Goal: Task Accomplishment & Management: Manage account settings

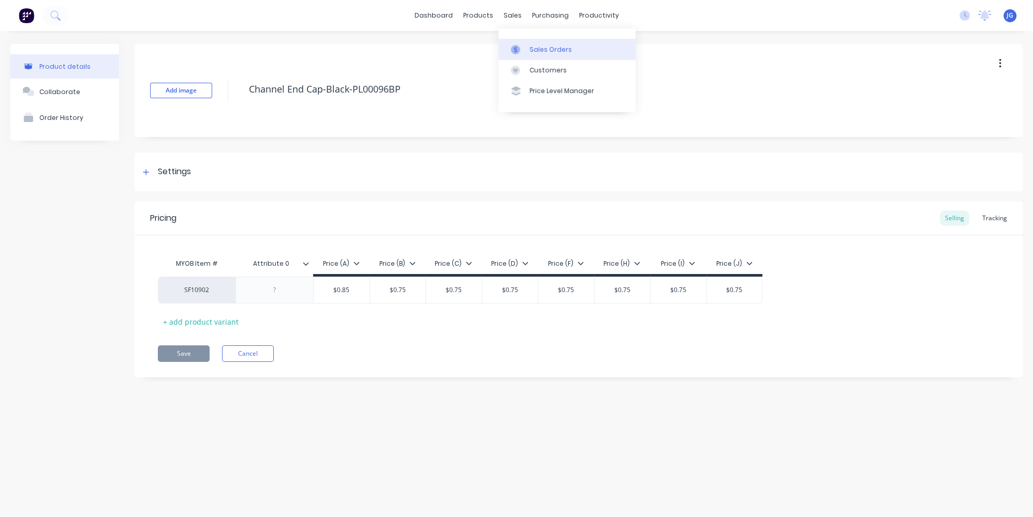
click at [528, 47] on link "Sales Orders" at bounding box center [566, 49] width 137 height 21
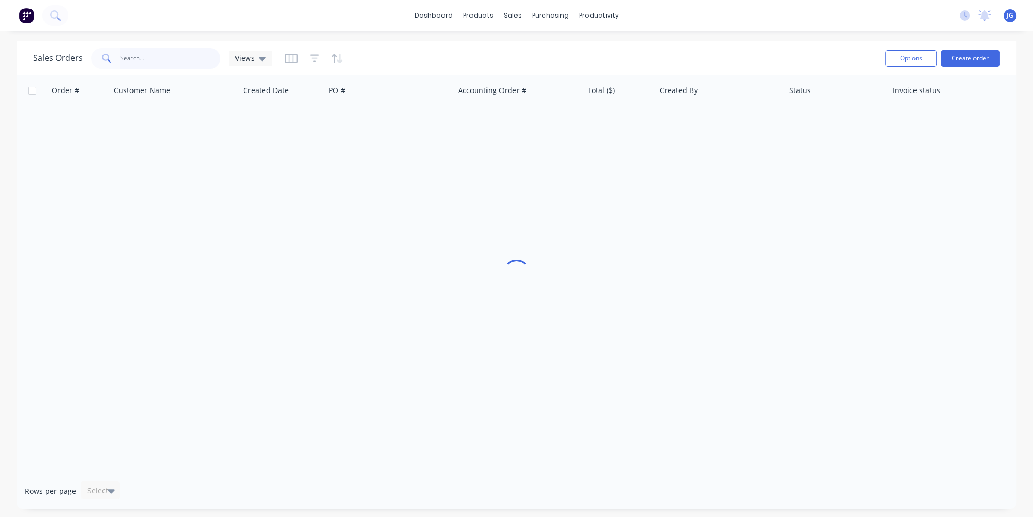
click at [142, 62] on input "text" at bounding box center [170, 58] width 101 height 21
paste input "50341"
type input "50341"
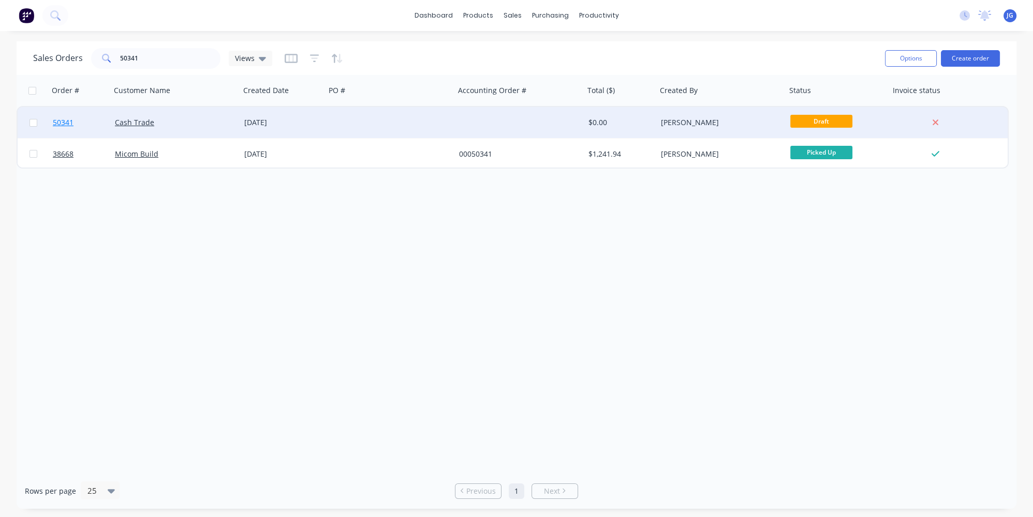
click at [108, 131] on link "50341" at bounding box center [84, 122] width 62 height 31
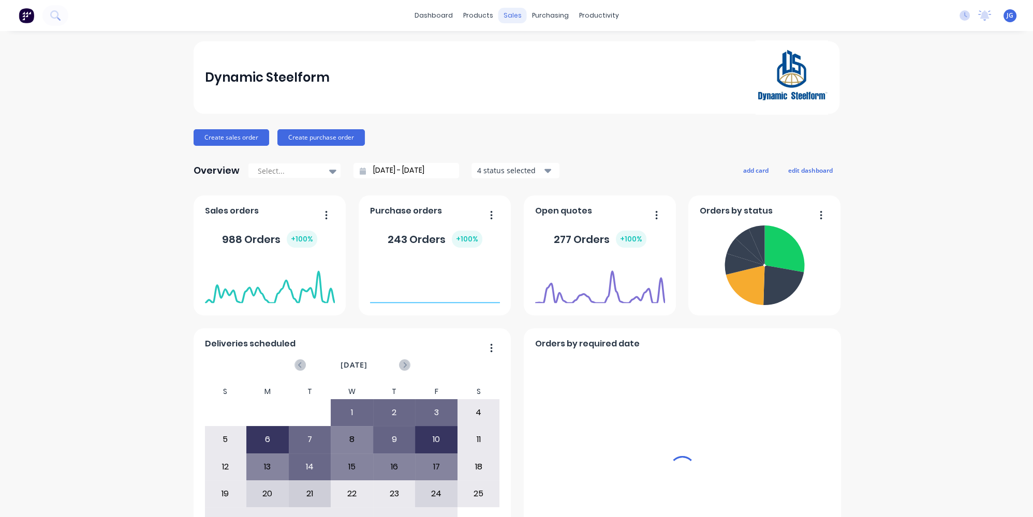
click at [508, 15] on div "sales" at bounding box center [512, 16] width 28 height 16
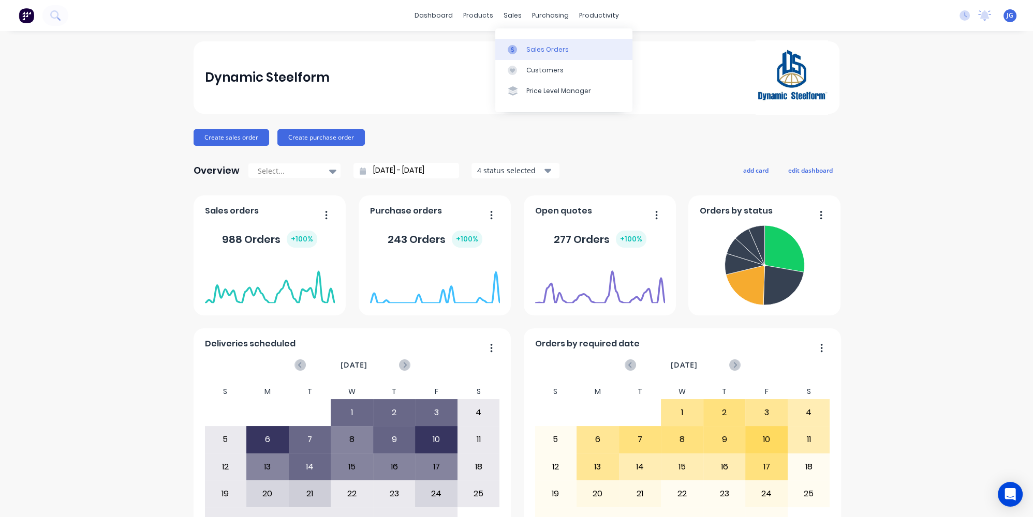
click at [515, 43] on link "Sales Orders" at bounding box center [563, 49] width 137 height 21
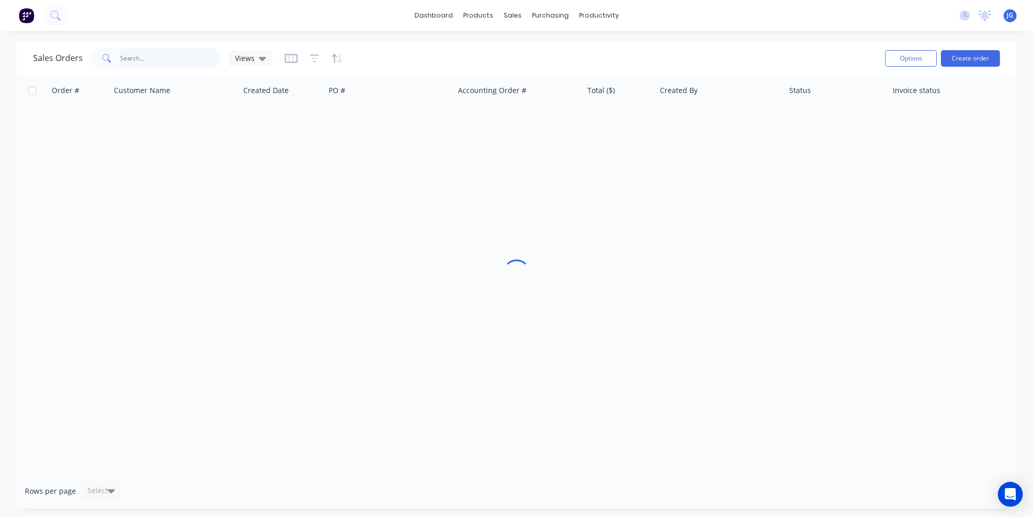
click at [138, 50] on input "text" at bounding box center [170, 58] width 101 height 21
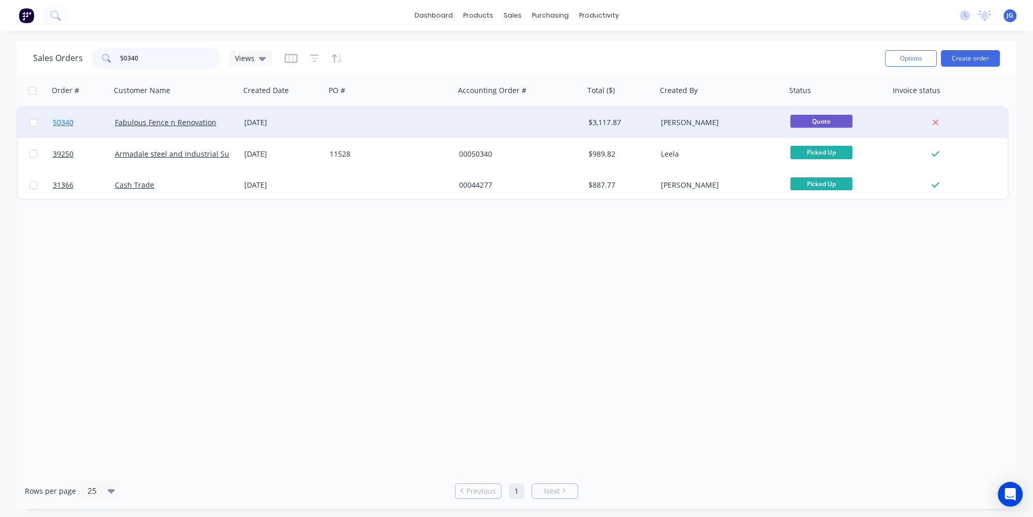
type input "50340"
click at [99, 128] on link "50340" at bounding box center [84, 122] width 62 height 31
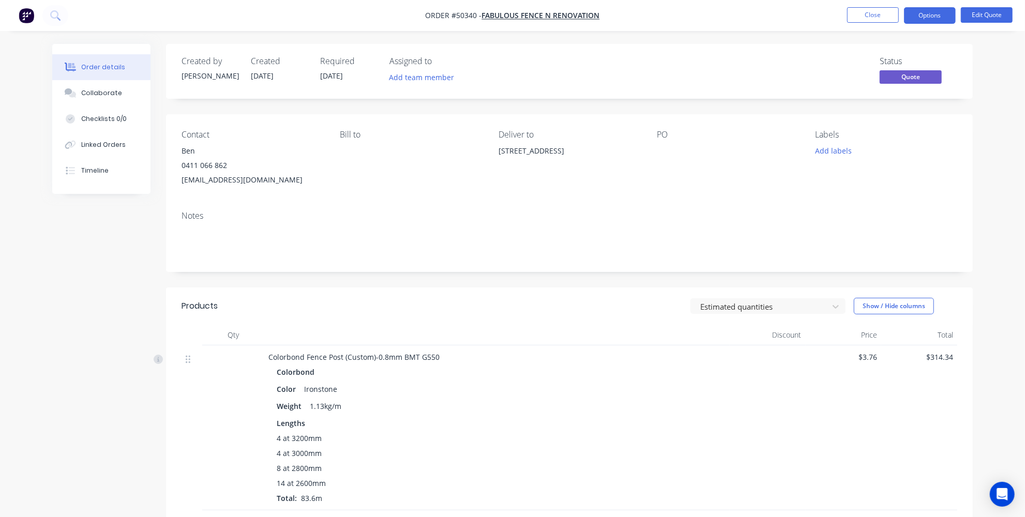
click at [515, 326] on div at bounding box center [497, 335] width 466 height 21
click at [934, 16] on button "Options" at bounding box center [930, 15] width 52 height 17
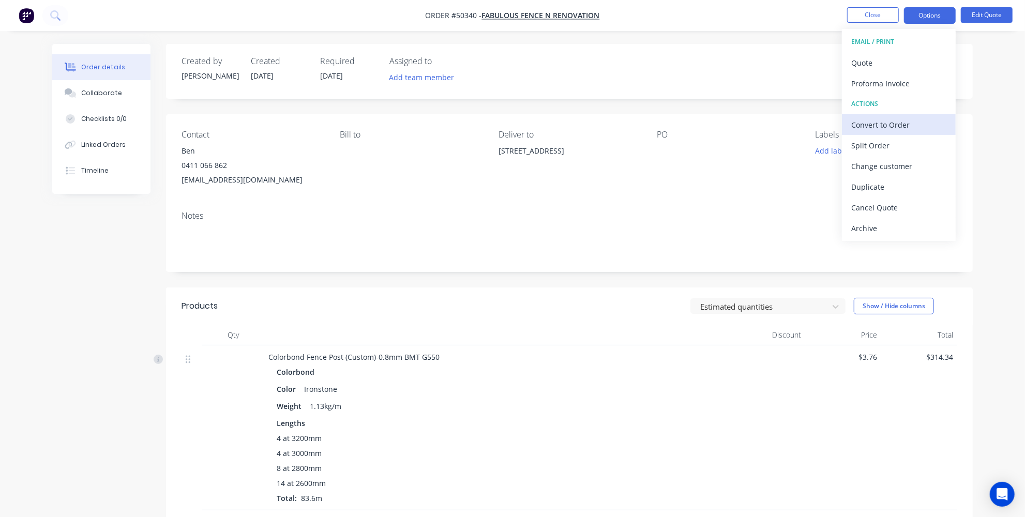
click at [885, 120] on div "Convert to Order" at bounding box center [899, 124] width 95 height 15
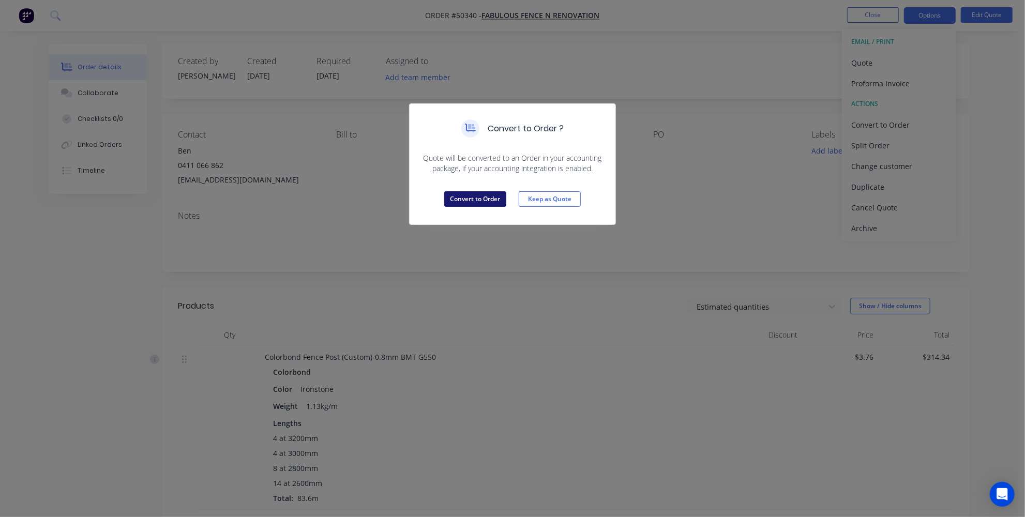
click at [495, 199] on button "Convert to Order" at bounding box center [475, 199] width 62 height 16
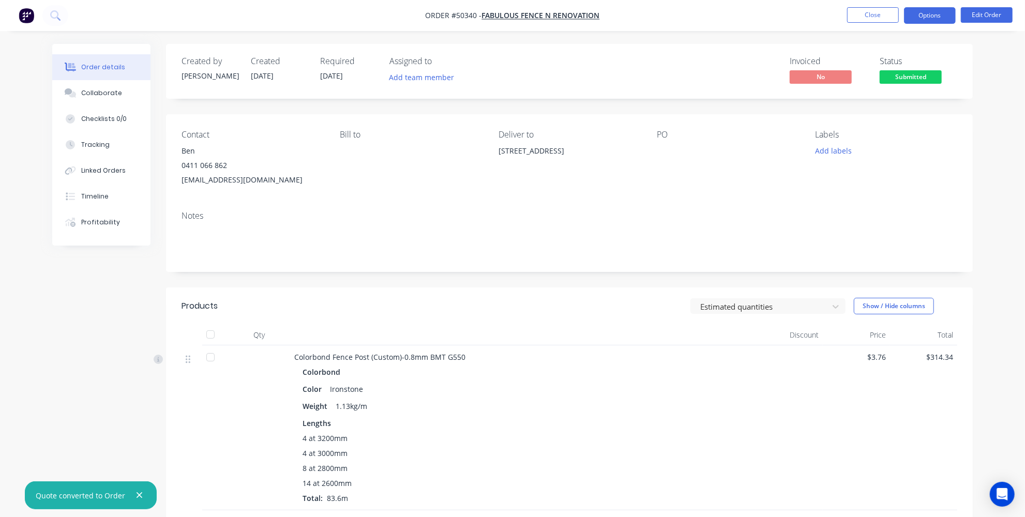
click at [944, 14] on button "Options" at bounding box center [930, 15] width 52 height 17
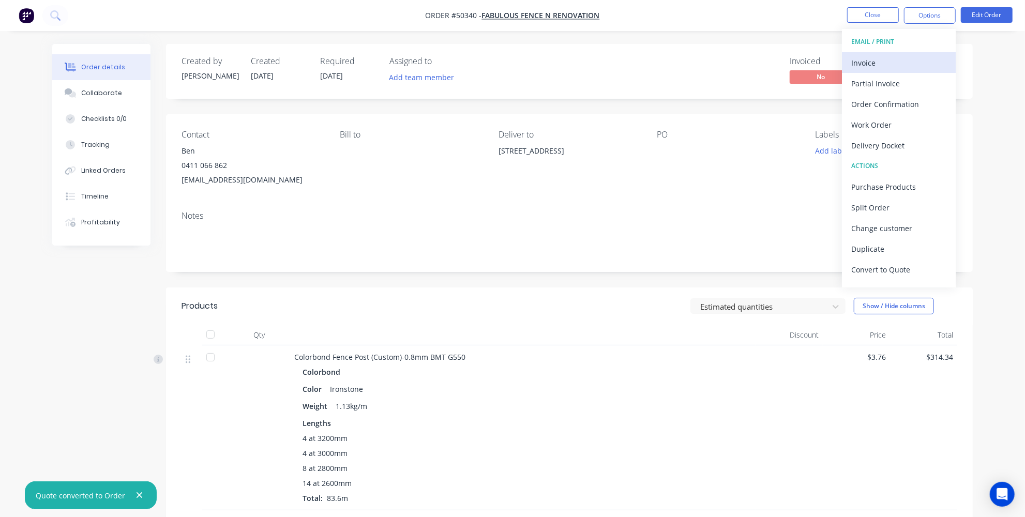
click at [875, 60] on div "Invoice" at bounding box center [899, 62] width 95 height 15
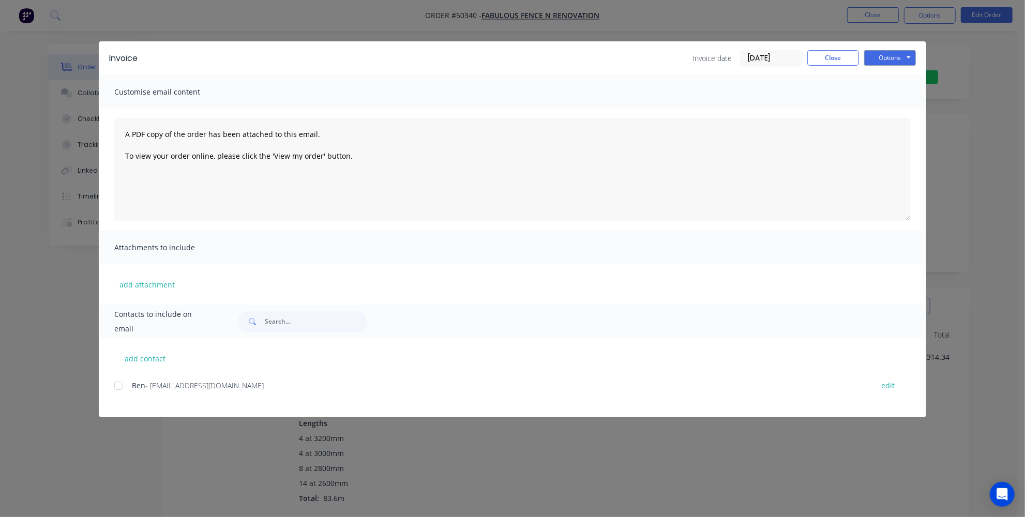
click at [117, 384] on div at bounding box center [118, 386] width 21 height 21
click at [880, 54] on button "Options" at bounding box center [891, 58] width 52 height 16
click at [878, 107] on button "Email" at bounding box center [898, 110] width 66 height 17
click at [824, 54] on button "Close" at bounding box center [834, 58] width 52 height 16
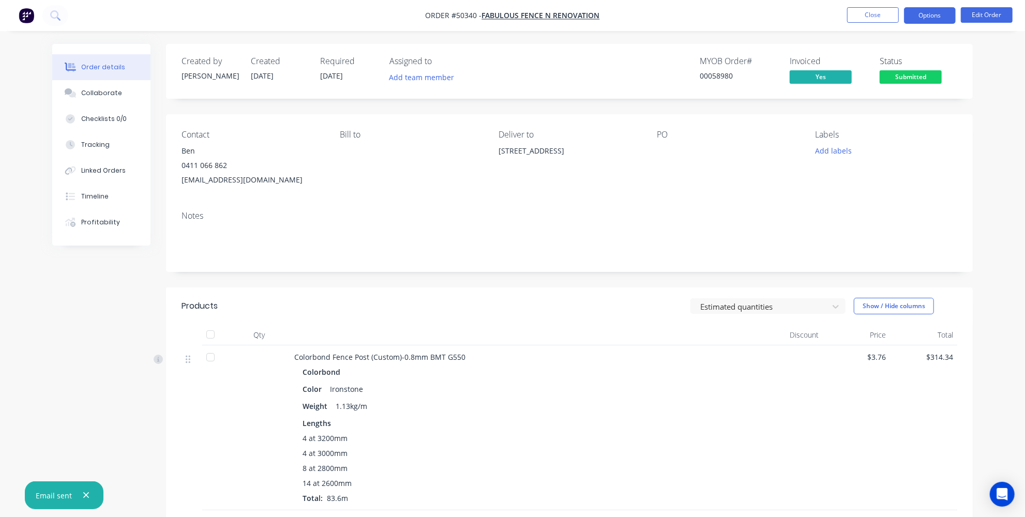
click at [930, 11] on button "Options" at bounding box center [930, 15] width 52 height 17
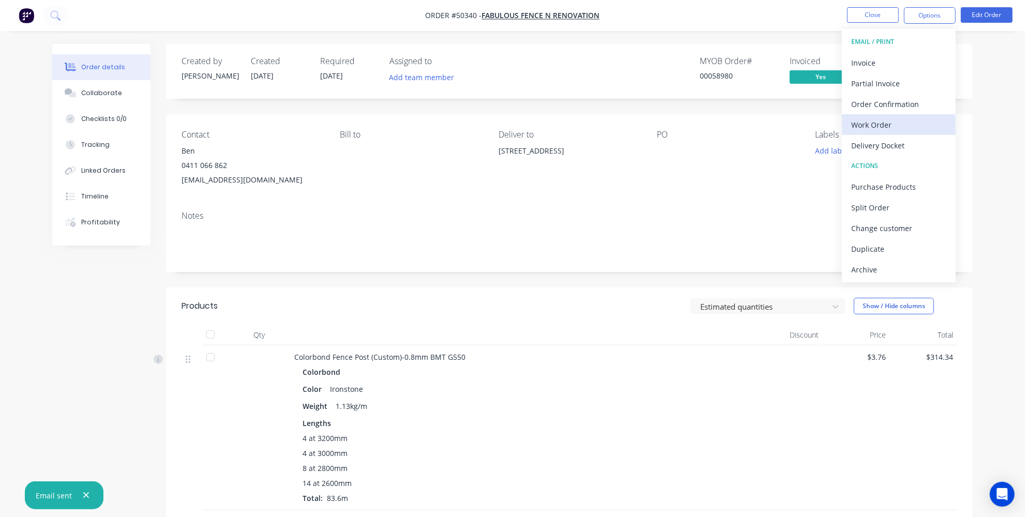
click at [867, 125] on div "Work Order" at bounding box center [899, 124] width 95 height 15
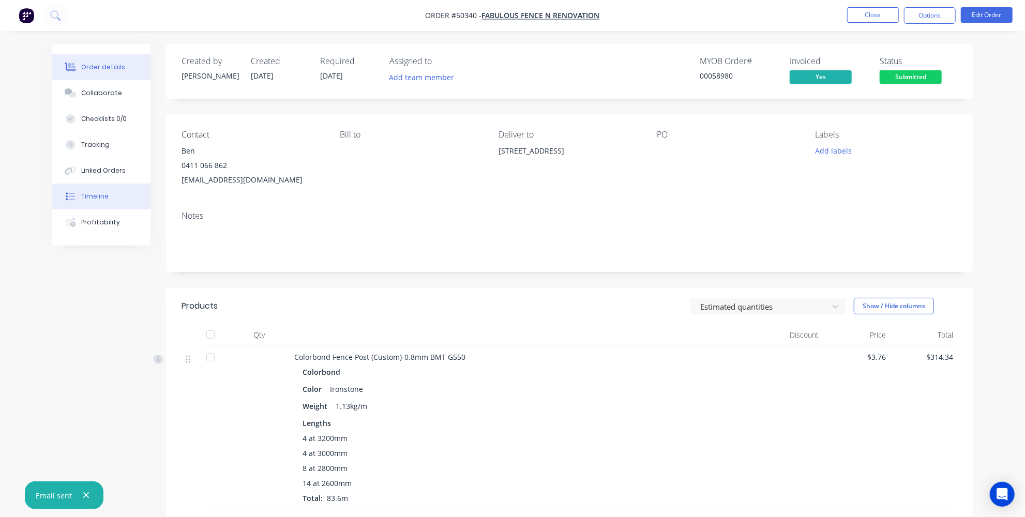
click at [107, 203] on button "Timeline" at bounding box center [101, 197] width 98 height 26
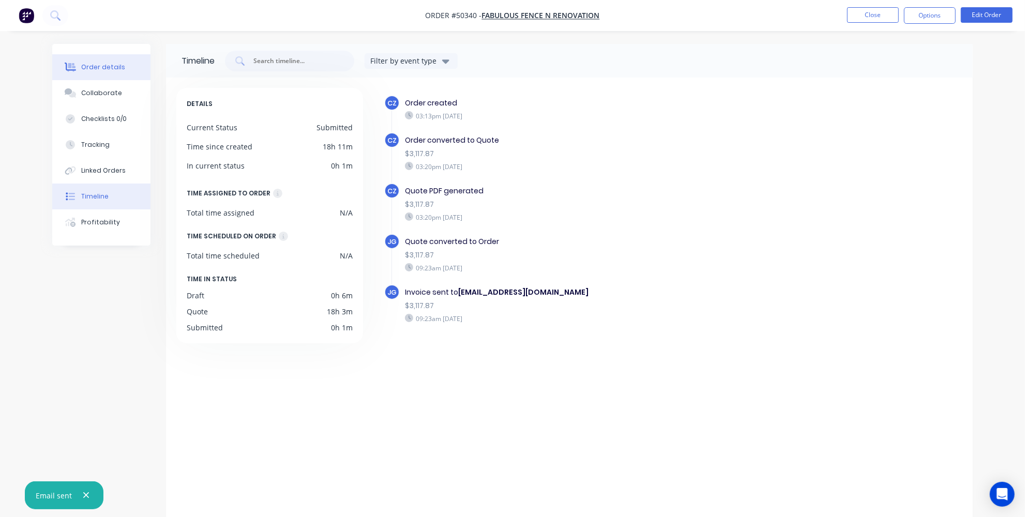
click at [79, 64] on button "Order details" at bounding box center [101, 67] width 98 height 26
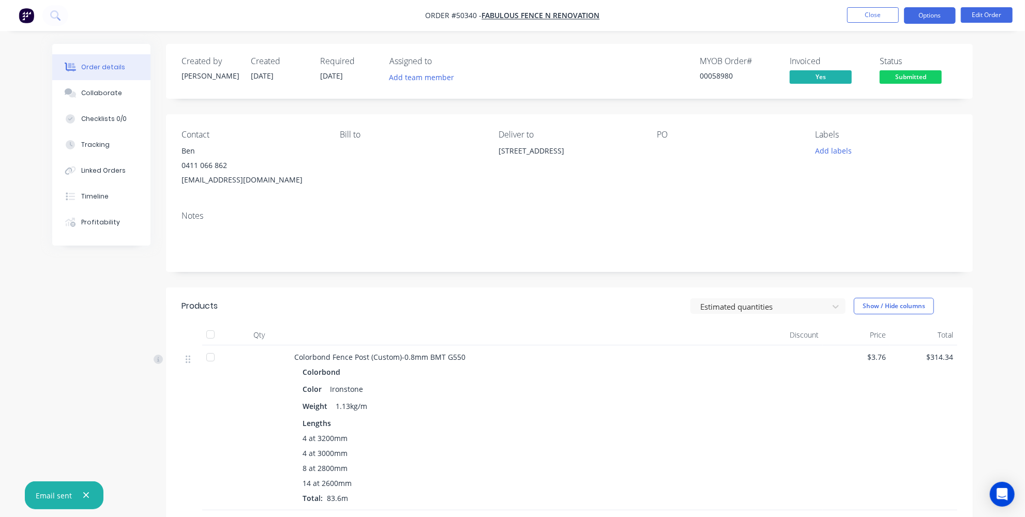
click at [939, 13] on button "Options" at bounding box center [930, 15] width 52 height 17
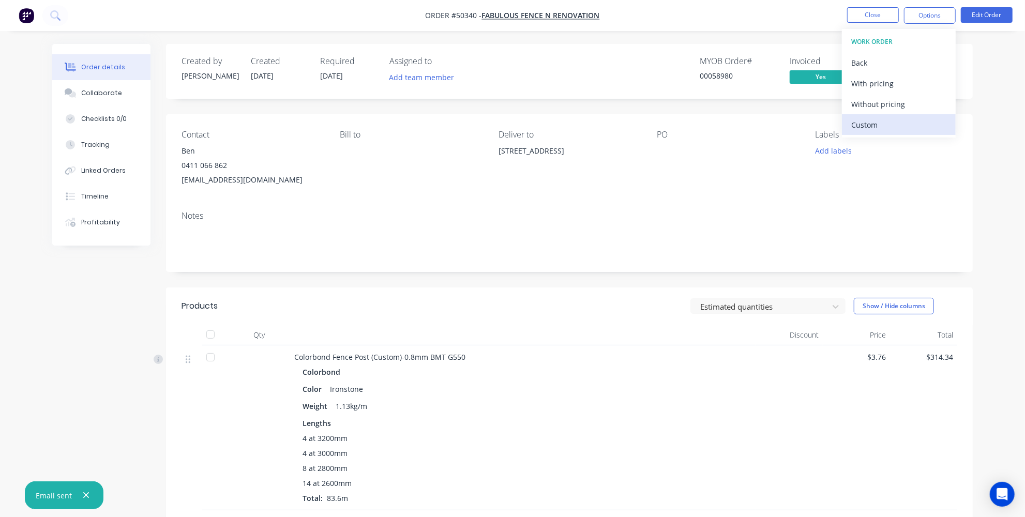
click at [873, 118] on div "Custom" at bounding box center [899, 124] width 95 height 15
click at [874, 108] on div "Without pricing" at bounding box center [899, 104] width 95 height 15
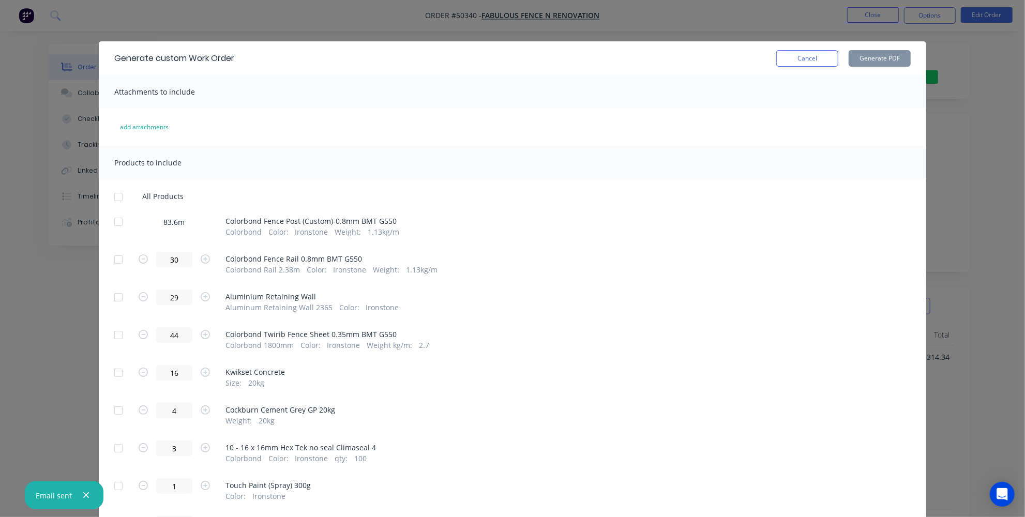
click at [112, 221] on div at bounding box center [118, 222] width 21 height 21
click at [876, 50] on button "Generate PDF" at bounding box center [880, 58] width 62 height 17
click at [809, 54] on button "Cancel" at bounding box center [808, 58] width 62 height 17
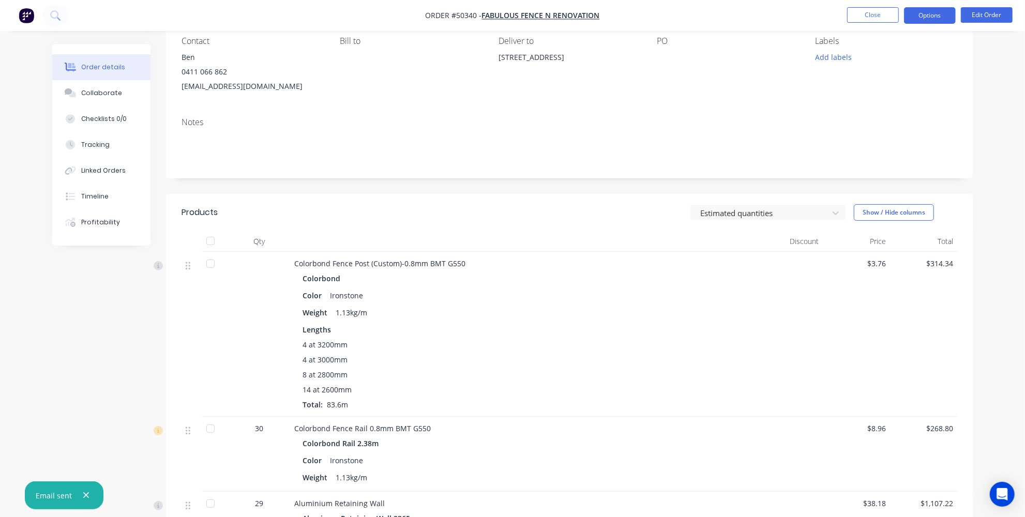
click at [925, 10] on button "Options" at bounding box center [930, 15] width 52 height 17
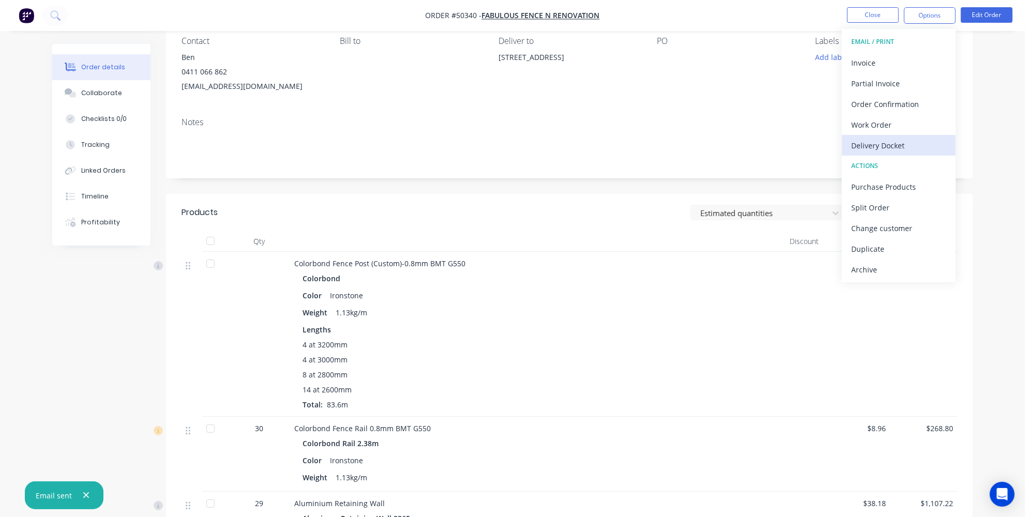
click at [874, 154] on button "Delivery Docket" at bounding box center [899, 145] width 114 height 21
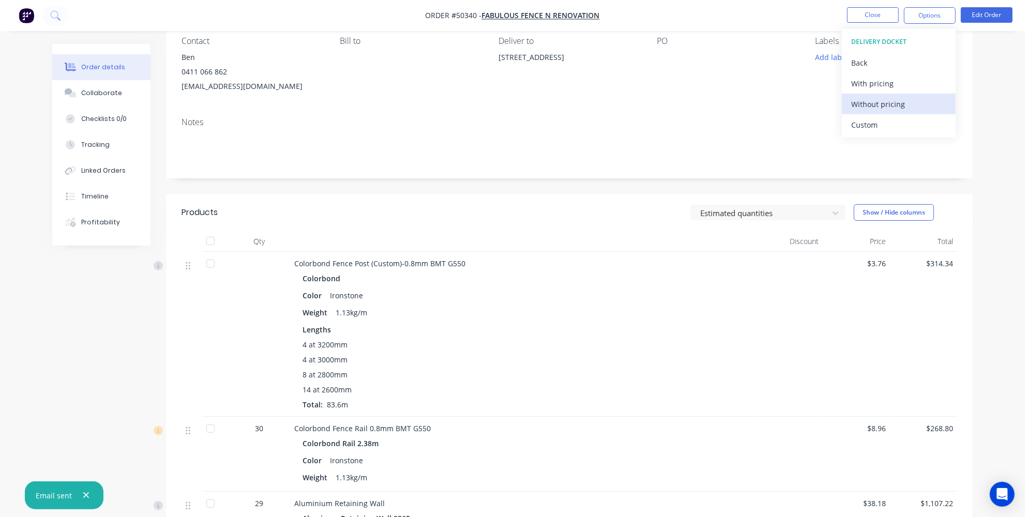
click at [873, 107] on div "Without pricing" at bounding box center [899, 104] width 95 height 15
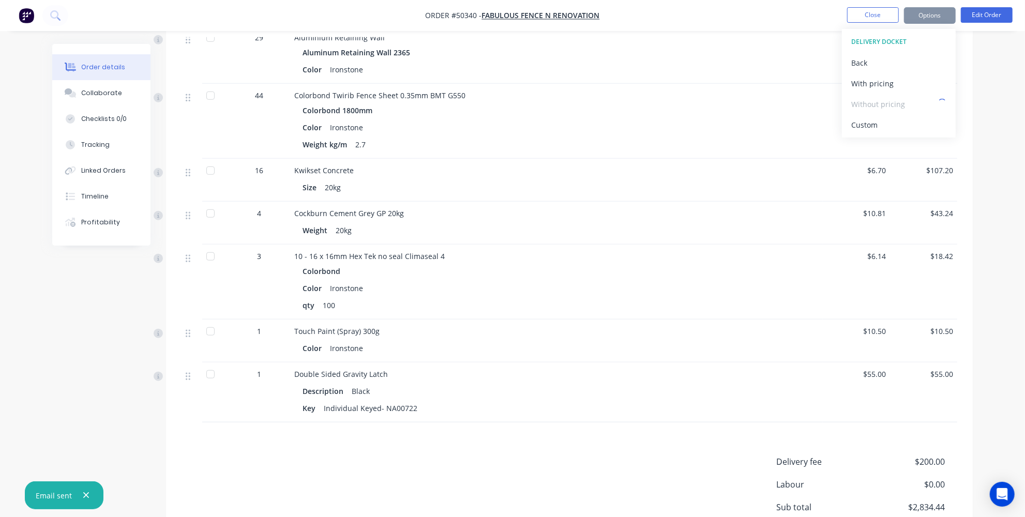
scroll to position [647, 0]
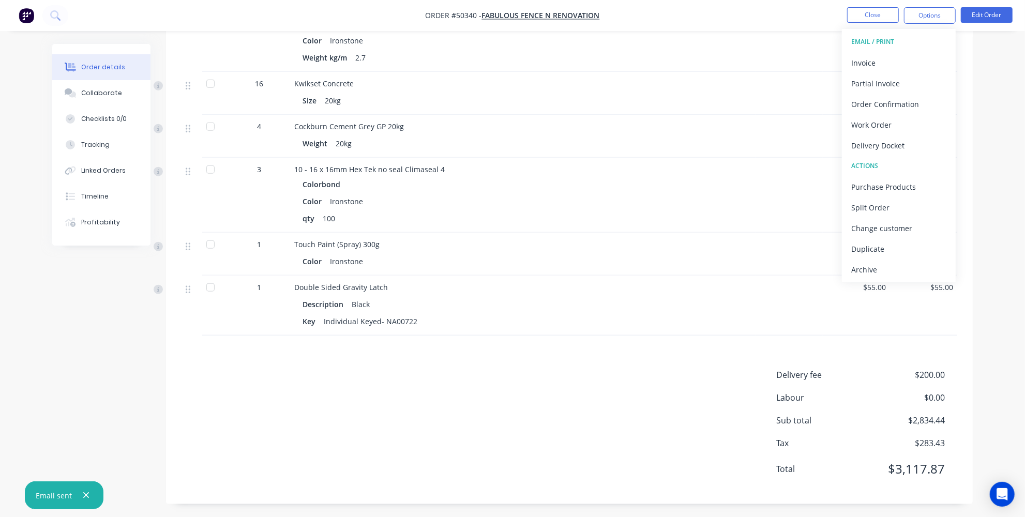
click at [688, 350] on div "Products Estimated quantities Show / Hide columns Qty Discount Price Total Colo…" at bounding box center [569, 72] width 807 height 863
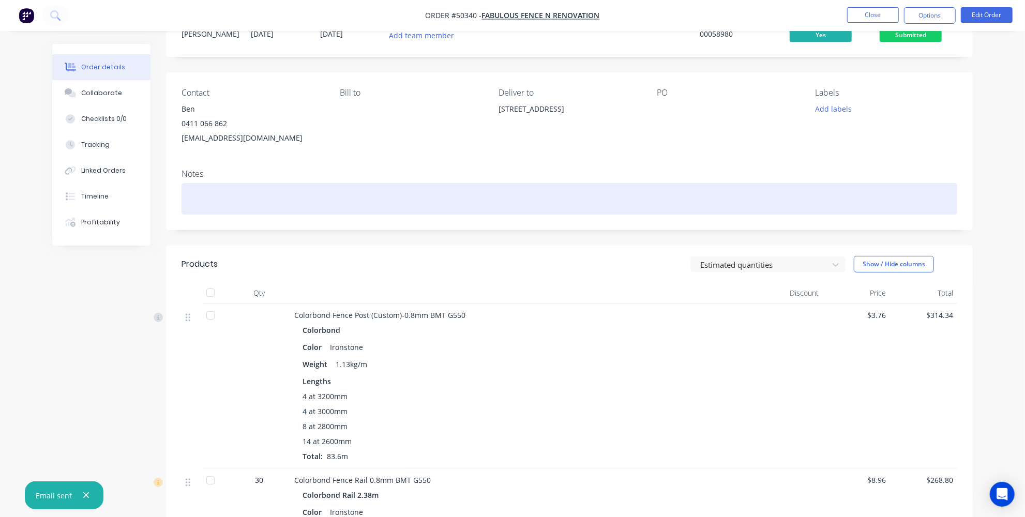
scroll to position [0, 0]
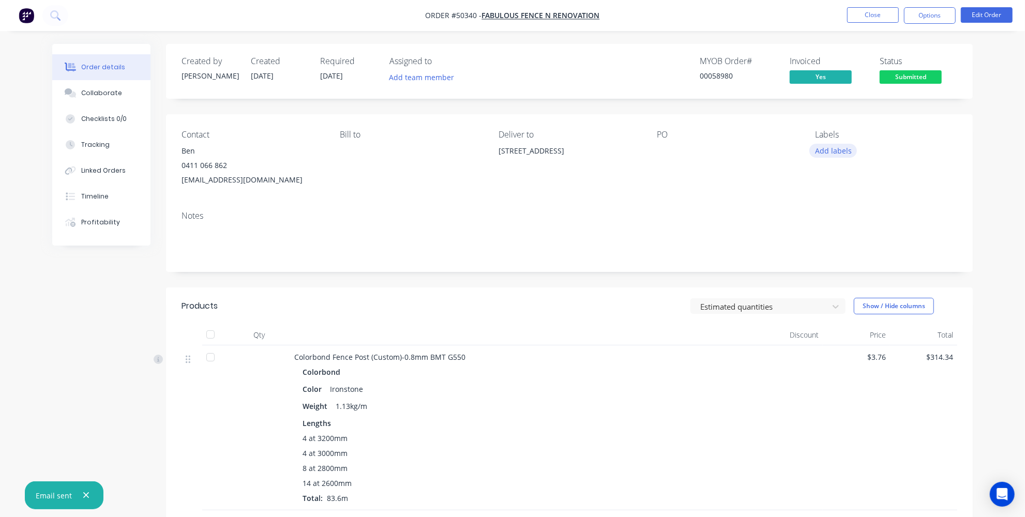
click at [832, 152] on button "Add labels" at bounding box center [834, 151] width 48 height 14
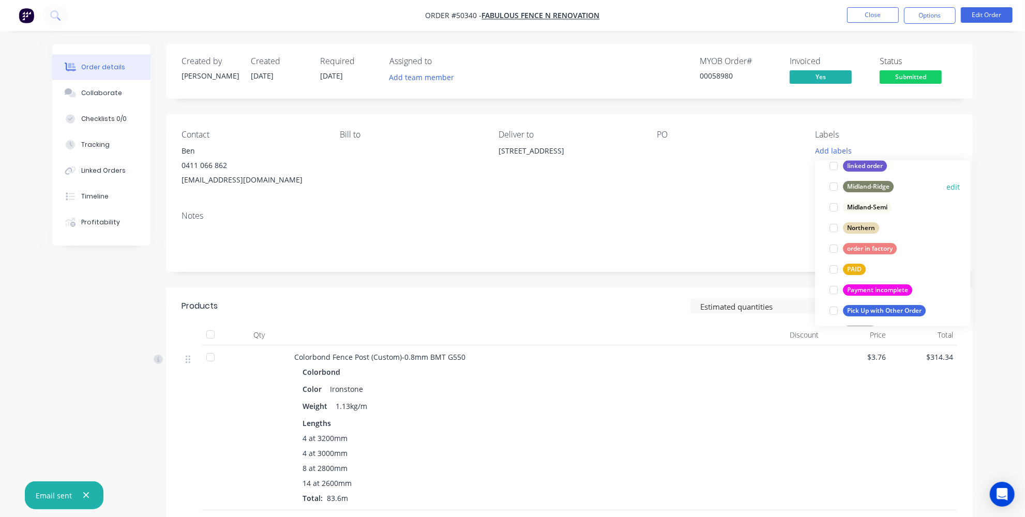
scroll to position [94, 0]
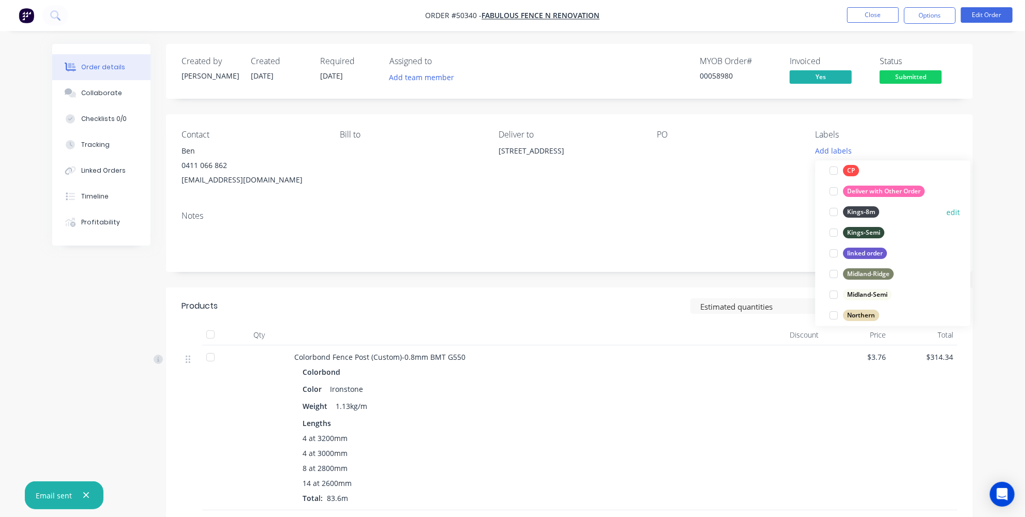
click at [831, 212] on div at bounding box center [834, 212] width 21 height 21
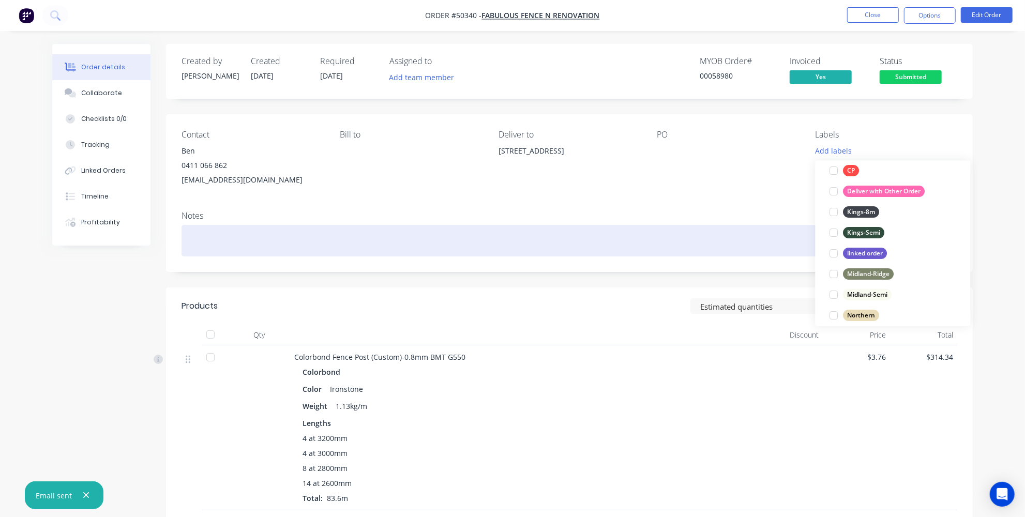
scroll to position [32, 0]
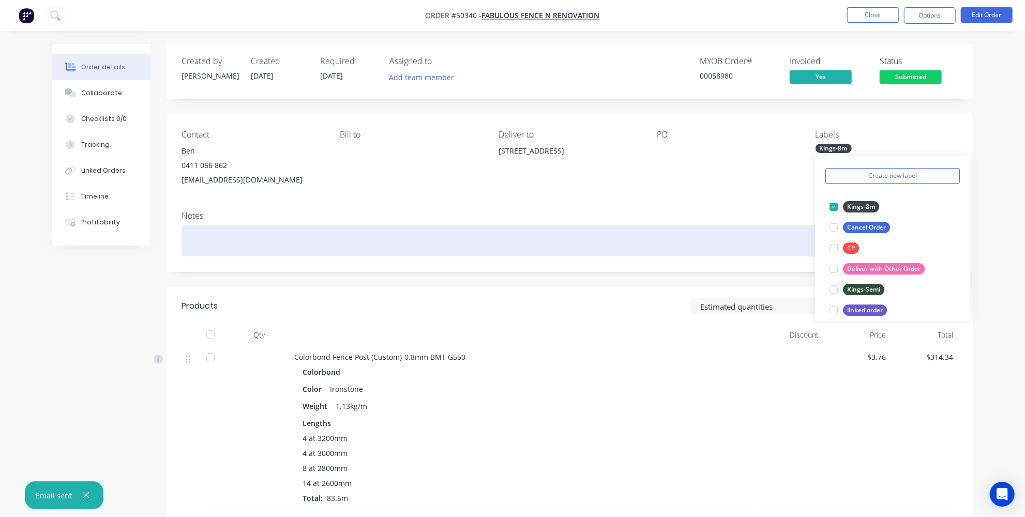
click at [773, 230] on div at bounding box center [570, 241] width 776 height 32
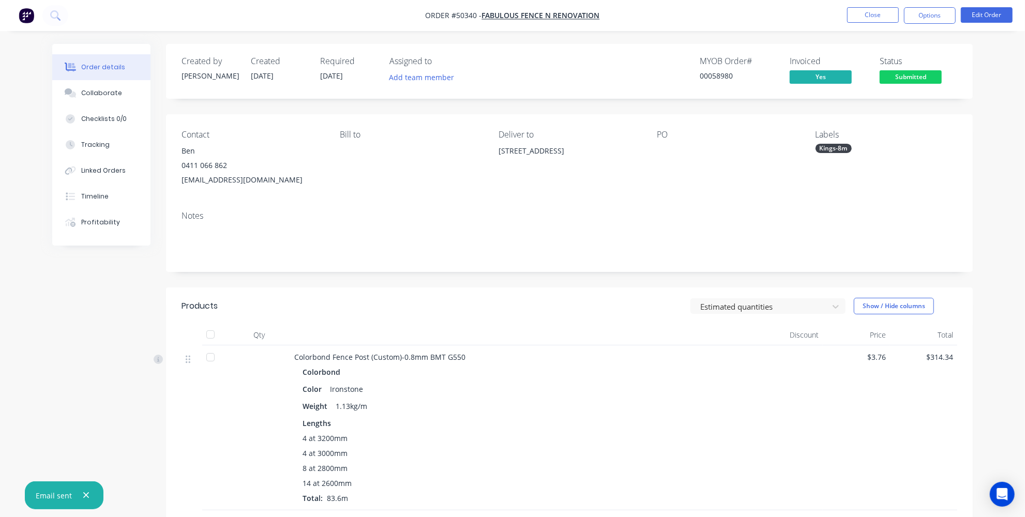
click at [841, 153] on div "Kings-8m" at bounding box center [834, 148] width 36 height 9
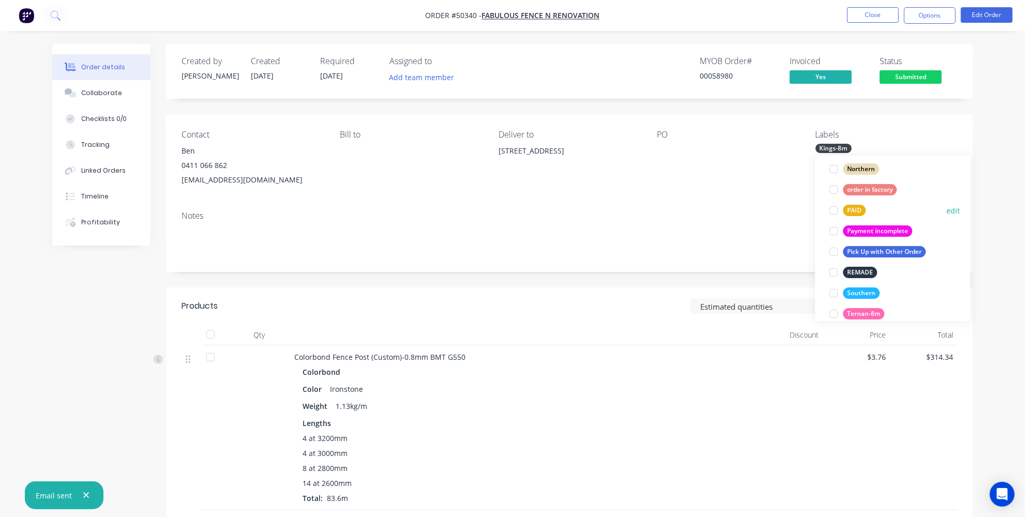
click at [831, 210] on div at bounding box center [834, 210] width 21 height 21
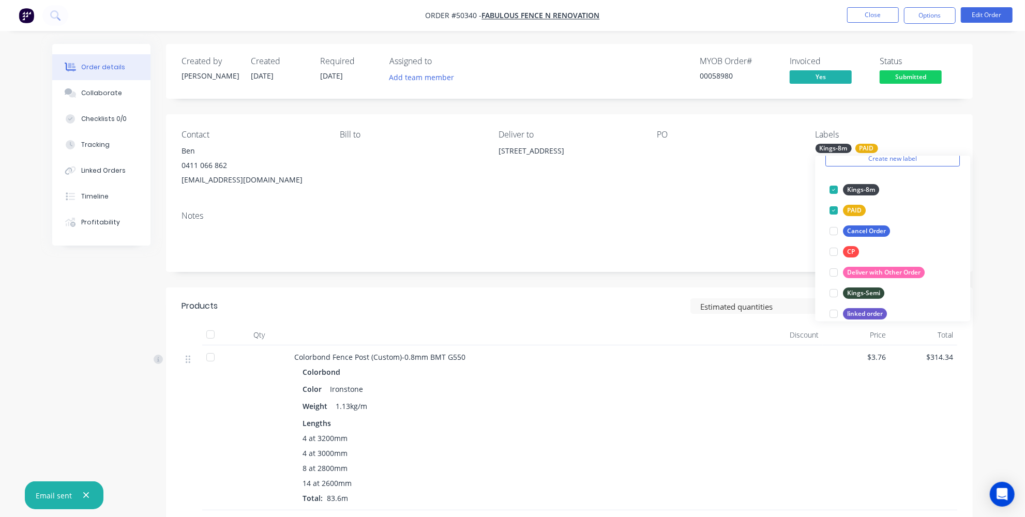
click at [591, 204] on div "Notes" at bounding box center [569, 237] width 807 height 69
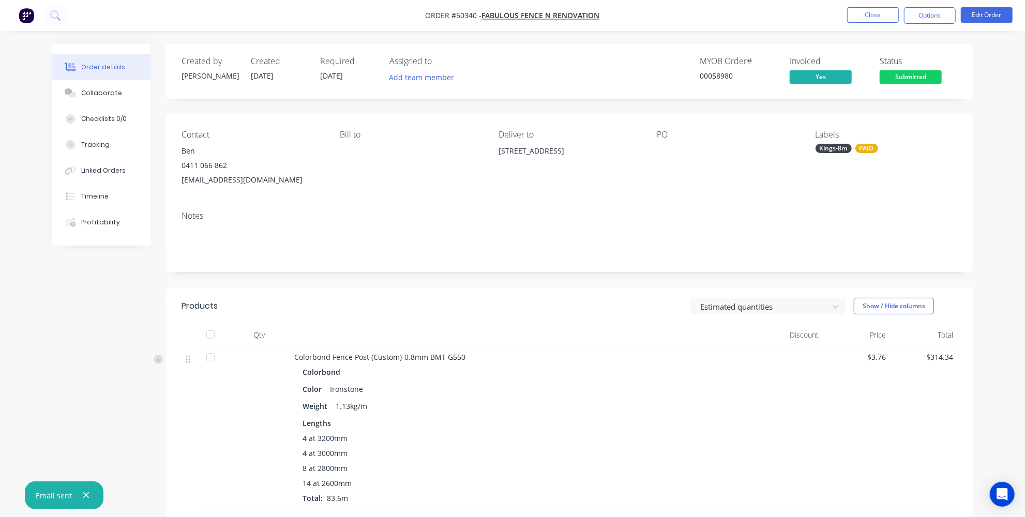
click at [275, 320] on header "Products Estimated quantities Show / Hide columns" at bounding box center [569, 306] width 807 height 37
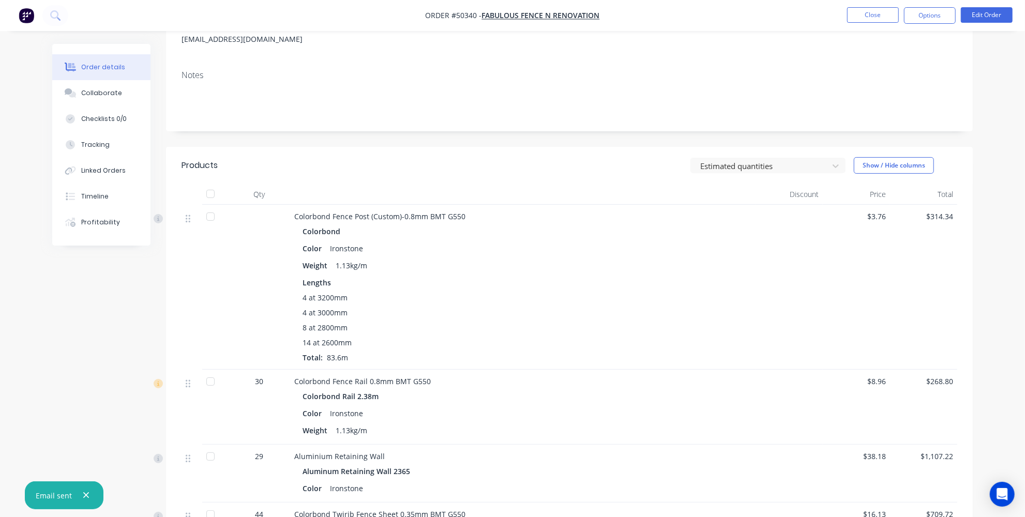
scroll to position [0, 0]
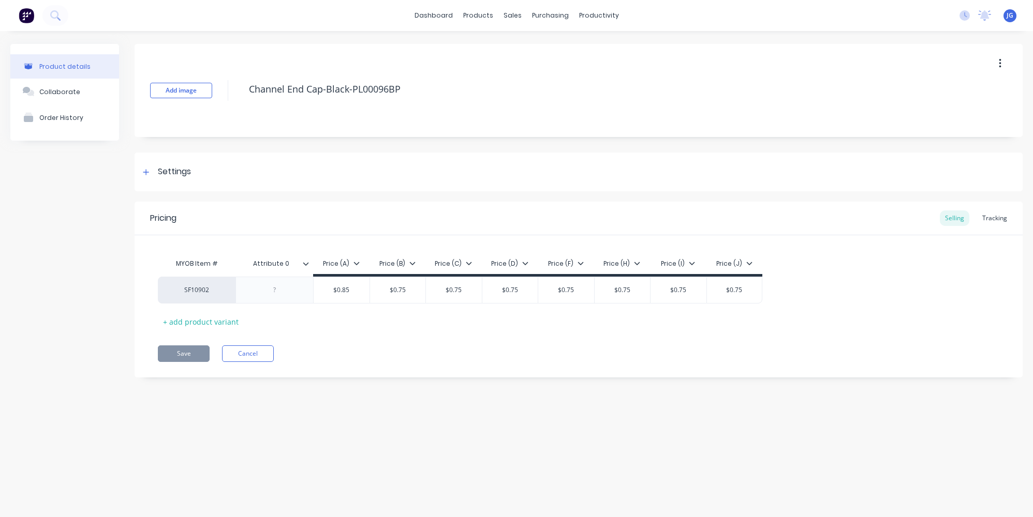
type textarea "x"
click at [615, 87] on div "Delivery Scheduling" at bounding box center [633, 90] width 65 height 9
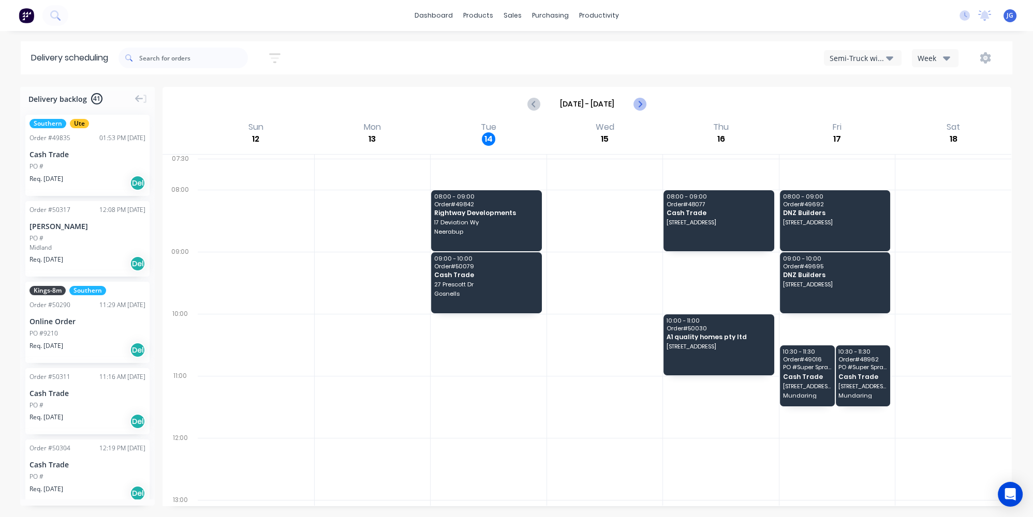
click at [642, 99] on icon "Next page" at bounding box center [639, 104] width 12 height 12
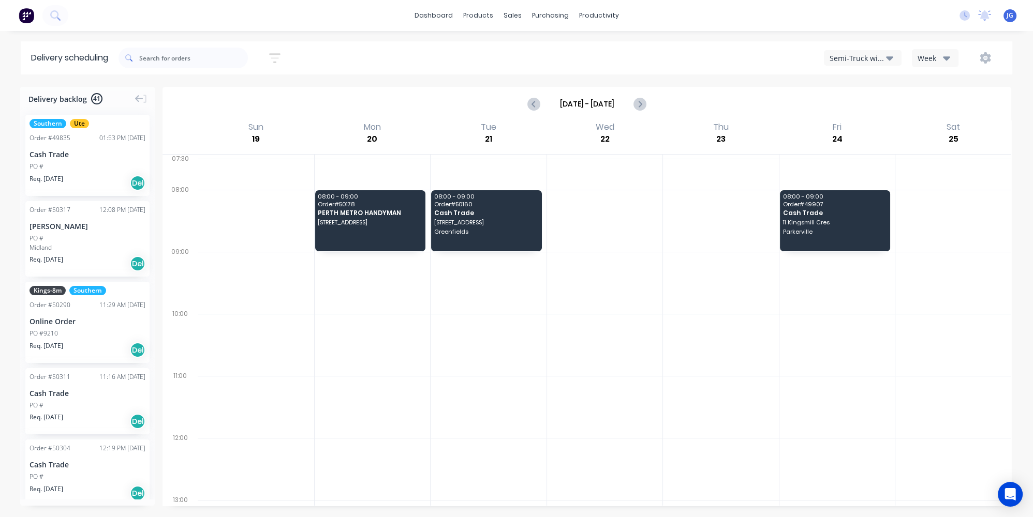
click at [875, 50] on button "Semi-Truck with Hiab" at bounding box center [863, 58] width 78 height 16
click at [867, 129] on div "Utes Delivery" at bounding box center [875, 125] width 102 height 21
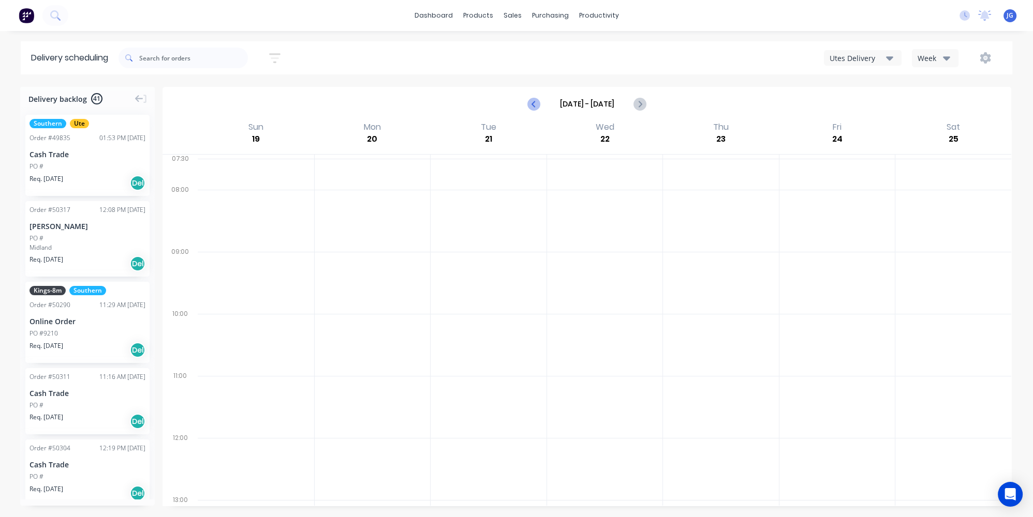
click at [533, 107] on icon "Previous page" at bounding box center [534, 104] width 12 height 12
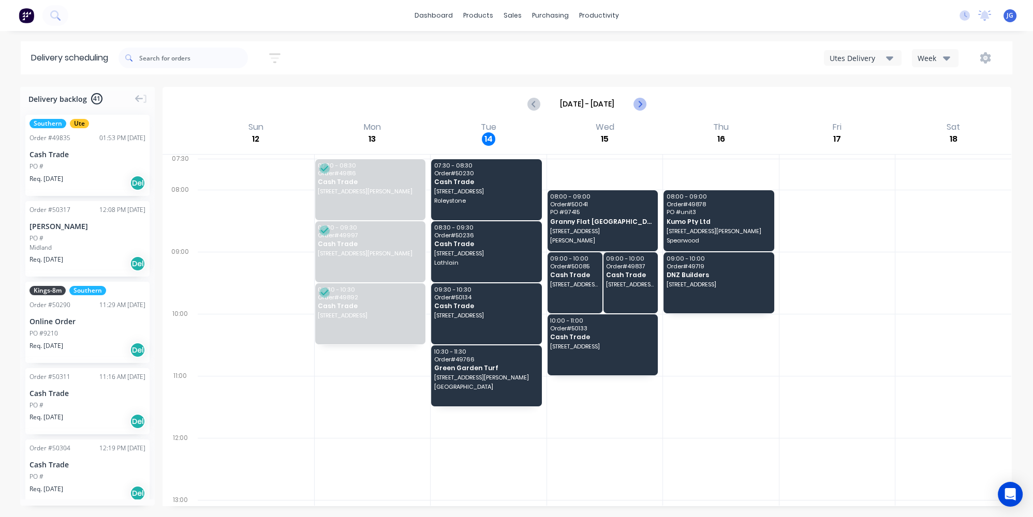
click at [636, 107] on icon "Next page" at bounding box center [639, 104] width 12 height 12
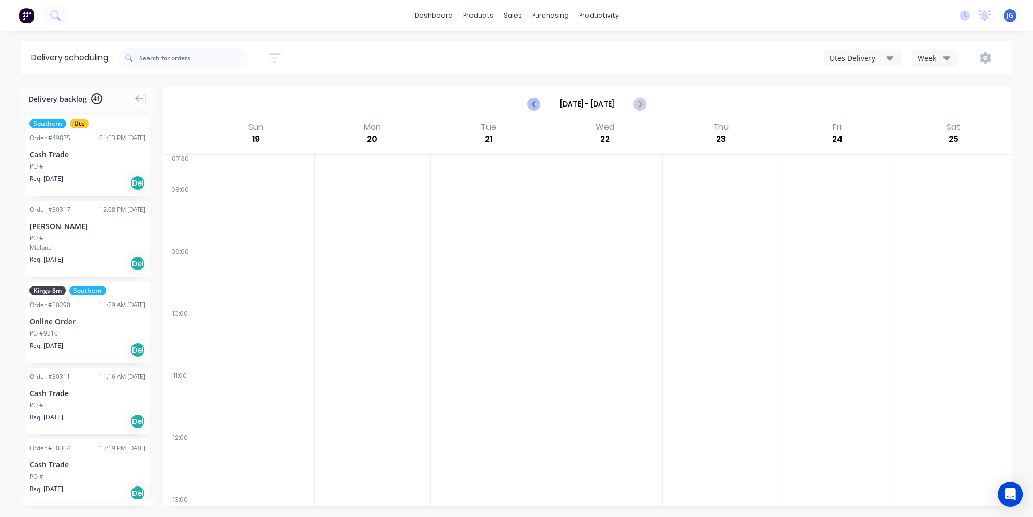
click at [540, 107] on icon "Previous page" at bounding box center [534, 104] width 12 height 12
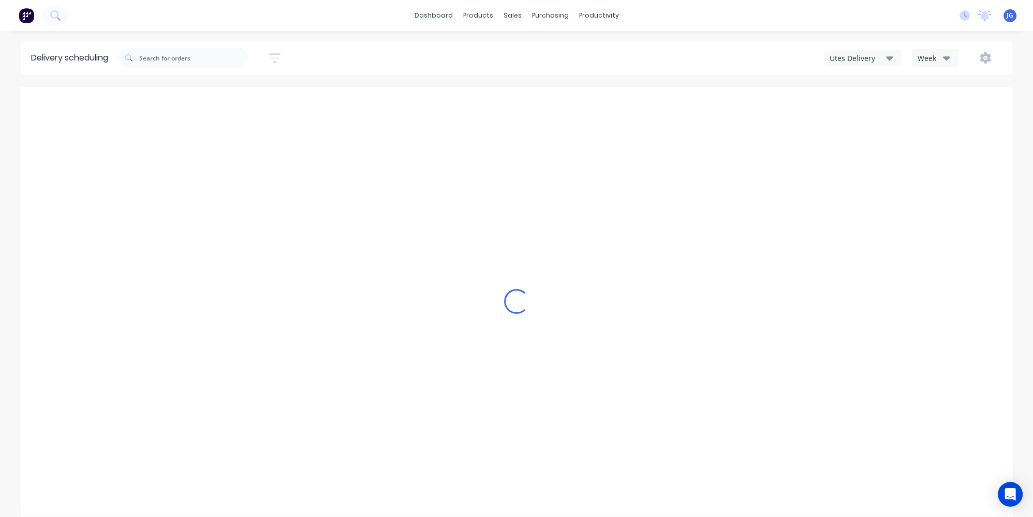
type input "Oct 12 - Oct 18"
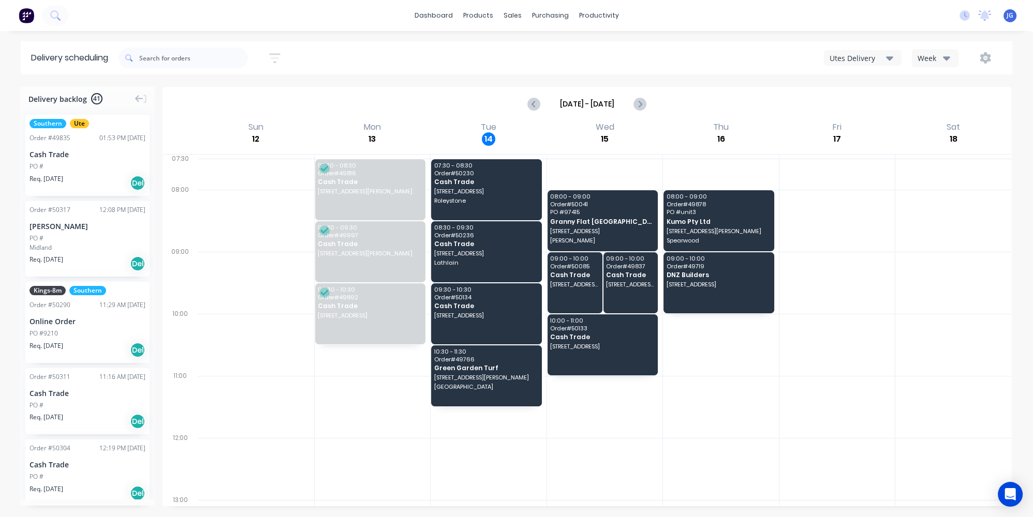
click at [852, 61] on div "Utes Delivery" at bounding box center [857, 58] width 56 height 11
click at [882, 87] on div "Semi-Truck with Hiab" at bounding box center [875, 84] width 102 height 21
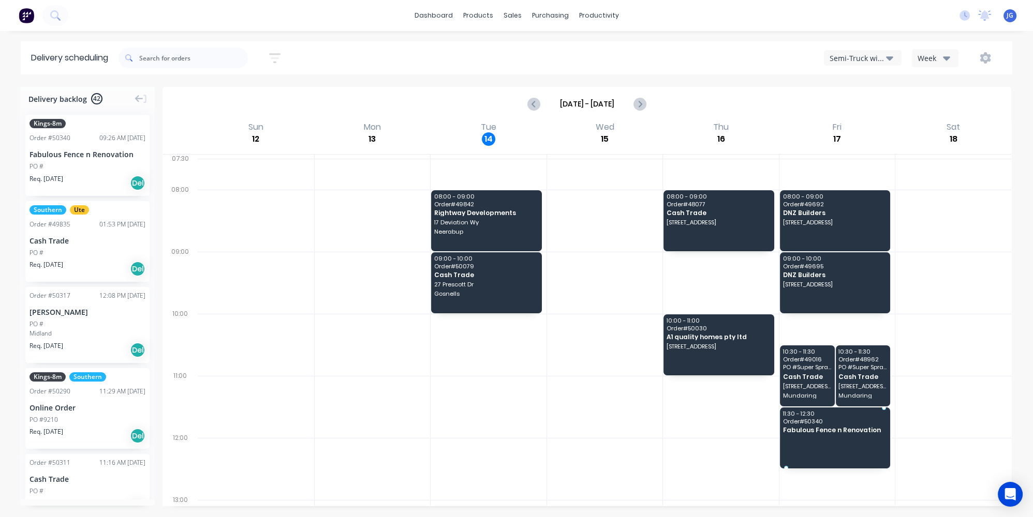
drag, startPoint x: 98, startPoint y: 156, endPoint x: 855, endPoint y: 422, distance: 802.1
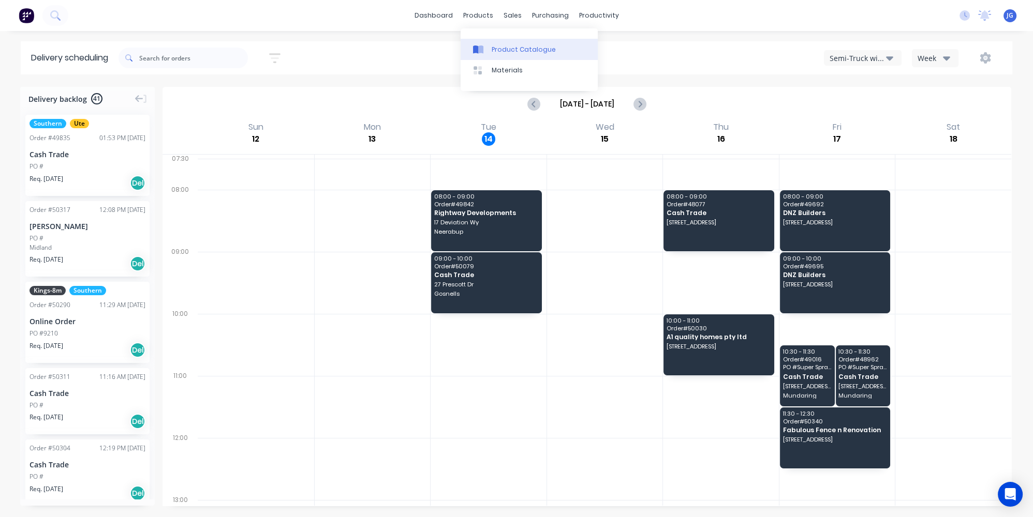
click at [483, 45] on div at bounding box center [481, 49] width 16 height 9
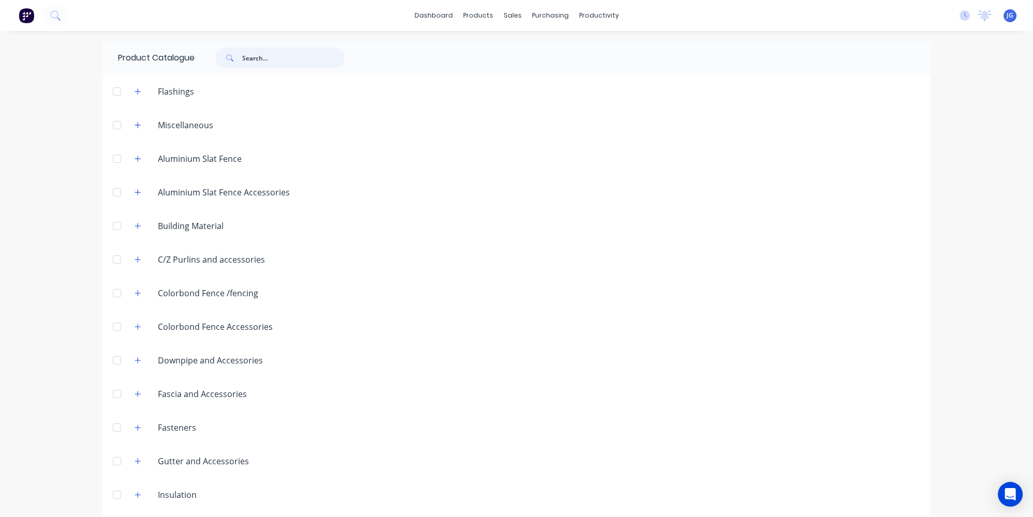
click at [274, 54] on input "text" at bounding box center [293, 58] width 102 height 21
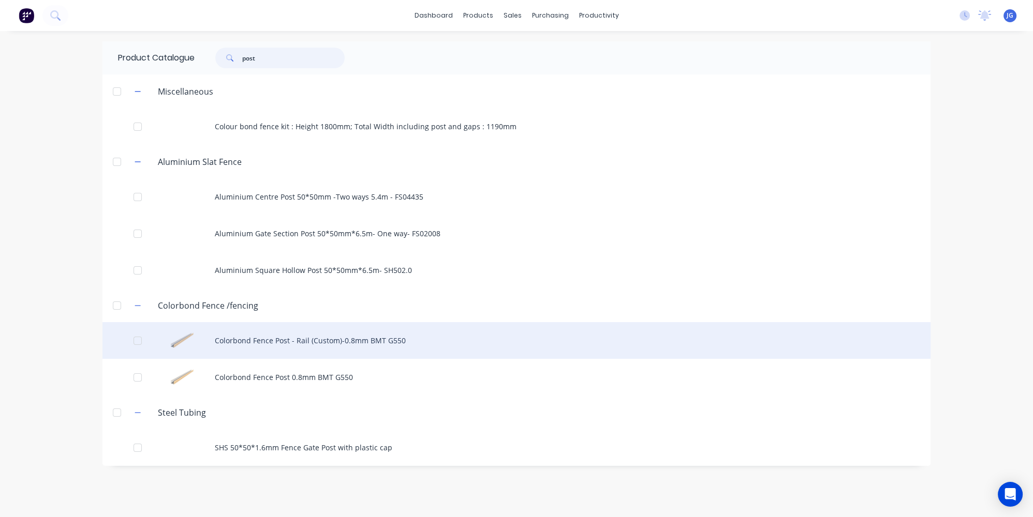
type input "post"
click at [295, 339] on div "Colorbond Fence Post - Rail (Custom)-0.8mm BMT G550" at bounding box center [516, 340] width 828 height 37
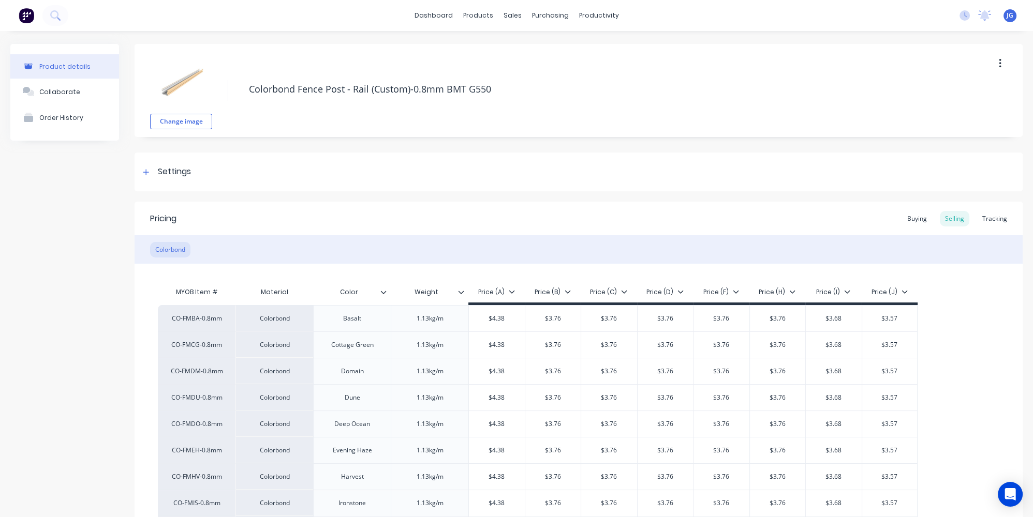
type textarea "x"
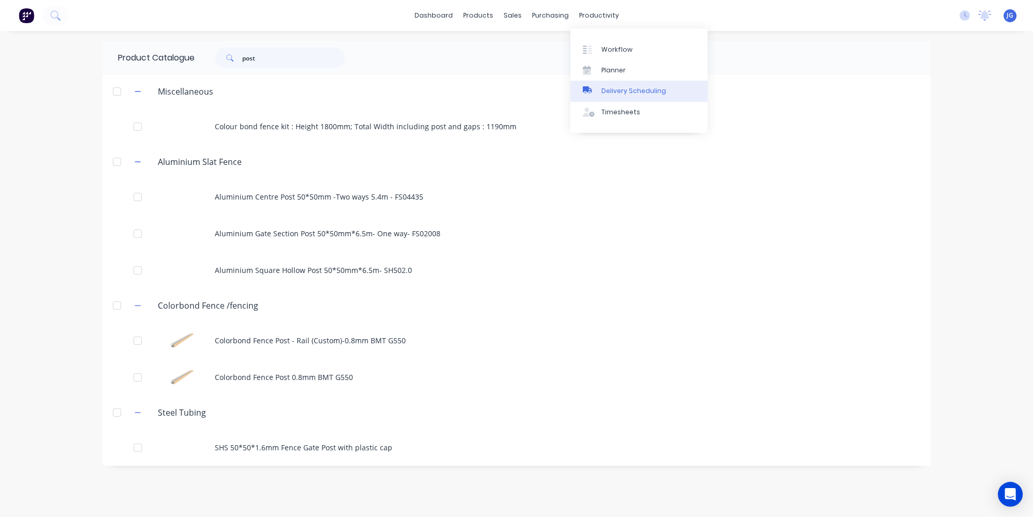
click at [611, 94] on div "Delivery Scheduling" at bounding box center [633, 90] width 65 height 9
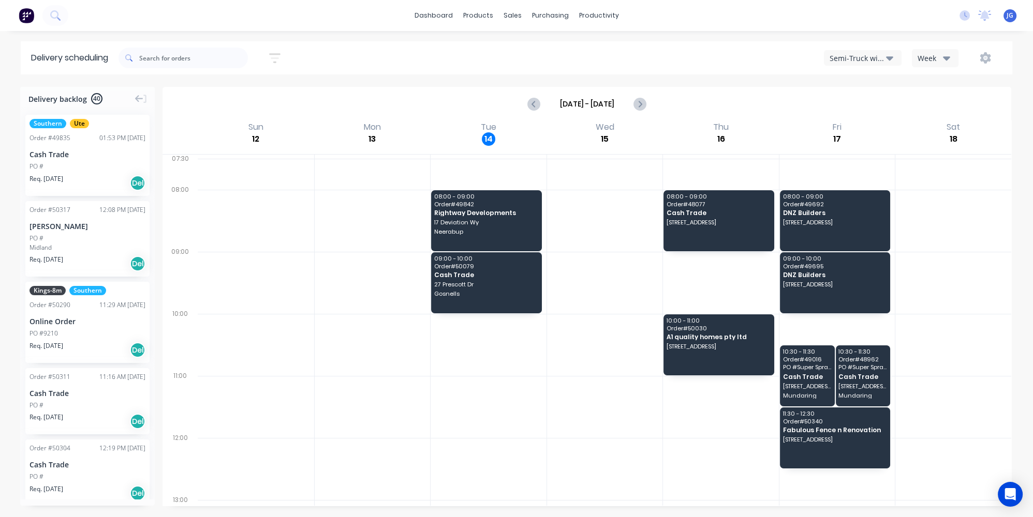
click at [859, 64] on button "Semi-Truck with Hiab" at bounding box center [863, 58] width 78 height 16
click at [853, 124] on div "Utes Delivery" at bounding box center [875, 125] width 102 height 21
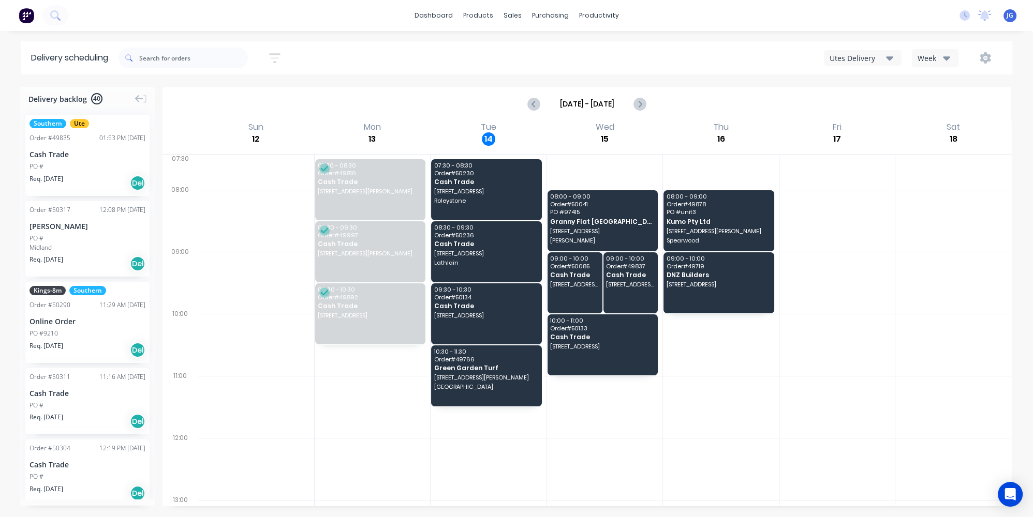
click at [878, 57] on div "Utes Delivery" at bounding box center [857, 58] width 56 height 11
click at [852, 87] on div "Semi-Truck with Hiab" at bounding box center [875, 84] width 102 height 21
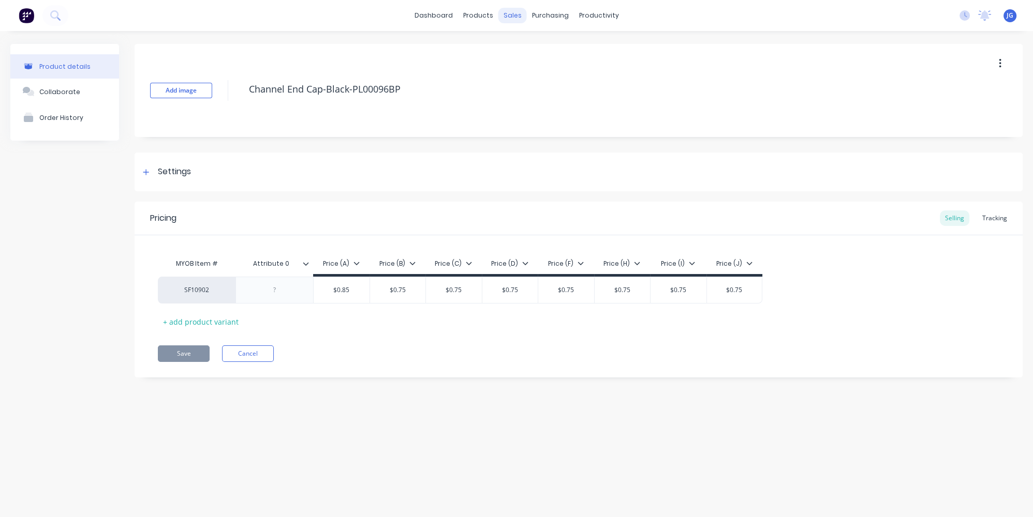
type textarea "x"
click at [485, 51] on div at bounding box center [481, 49] width 16 height 9
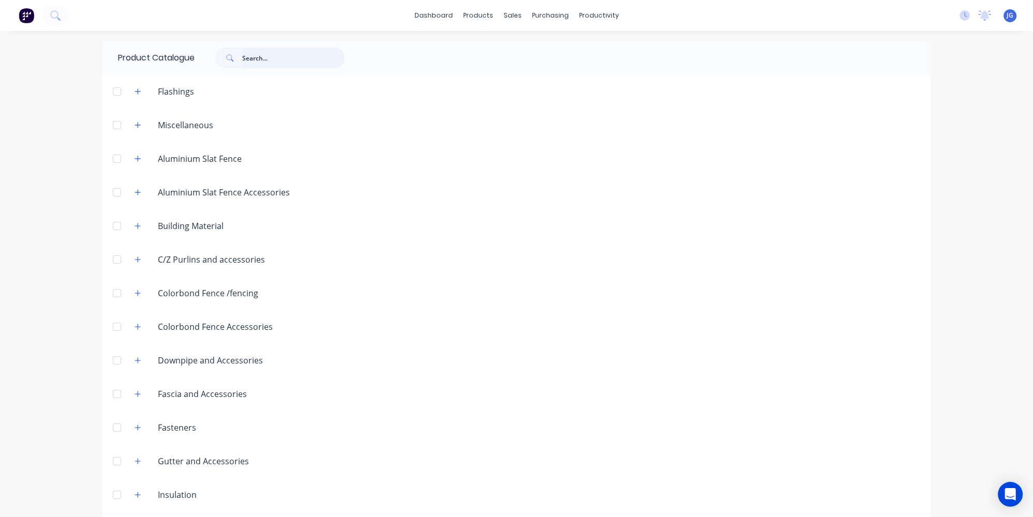
click at [250, 54] on input "text" at bounding box center [293, 58] width 102 height 21
type input "p"
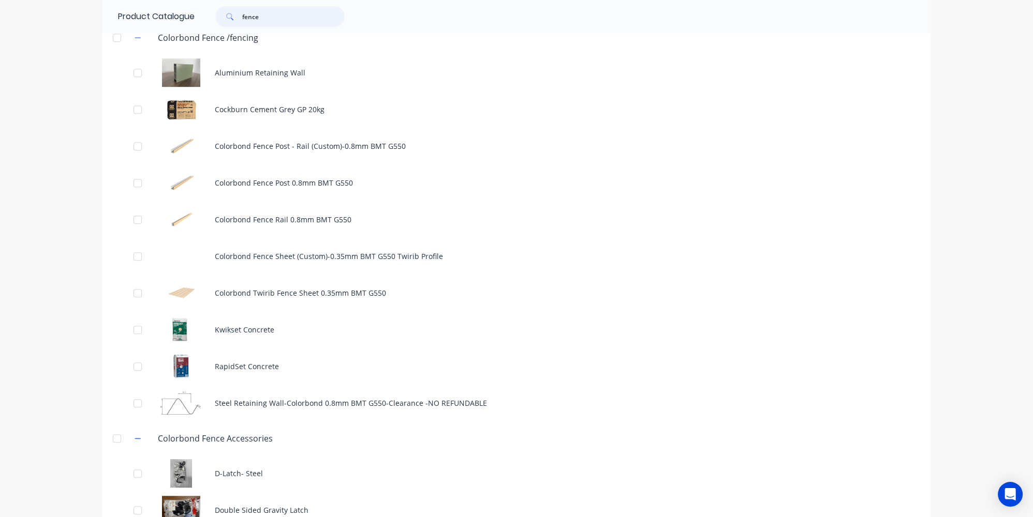
scroll to position [1081, 0]
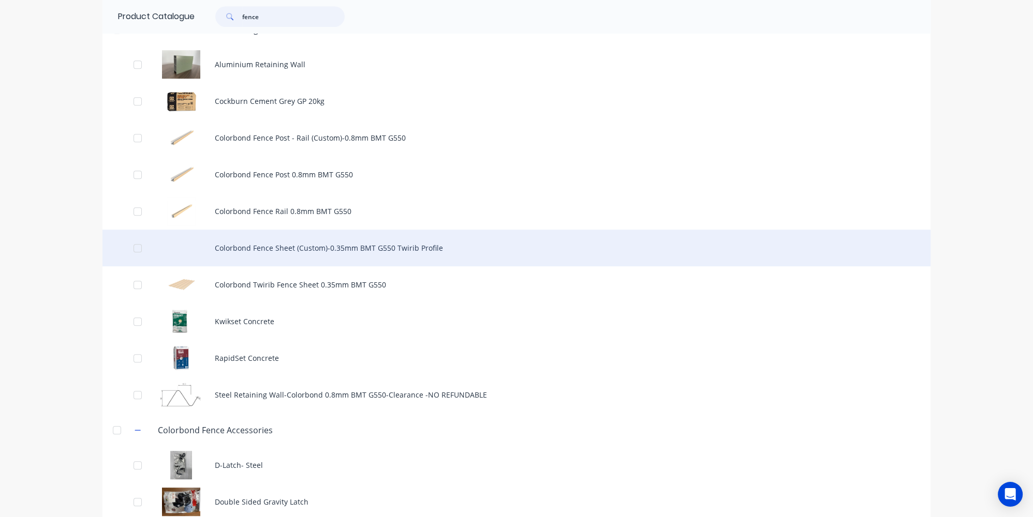
type input "fence"
click at [264, 251] on div "Colorbond Fence Sheet (Custom)-0.35mm BMT G550 Twirib Profile" at bounding box center [516, 248] width 828 height 37
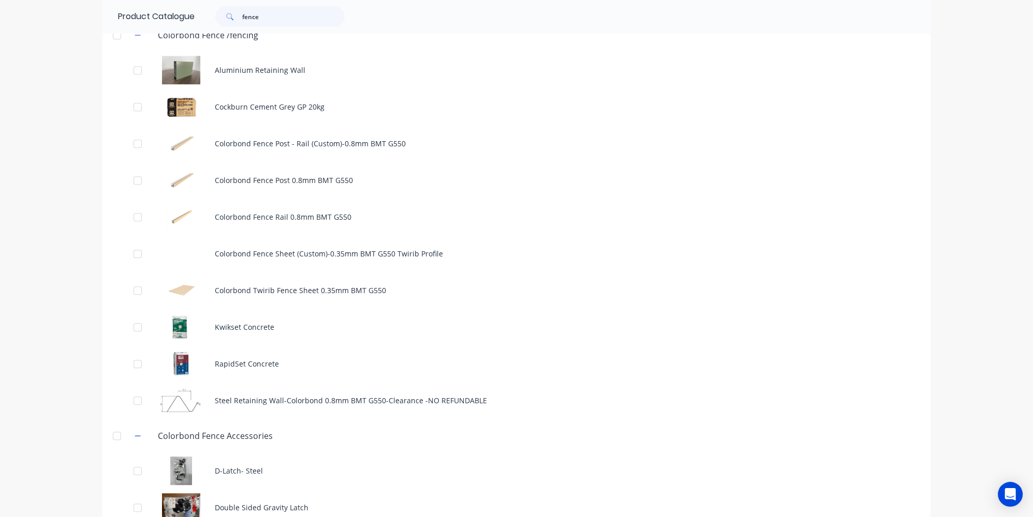
scroll to position [1081, 0]
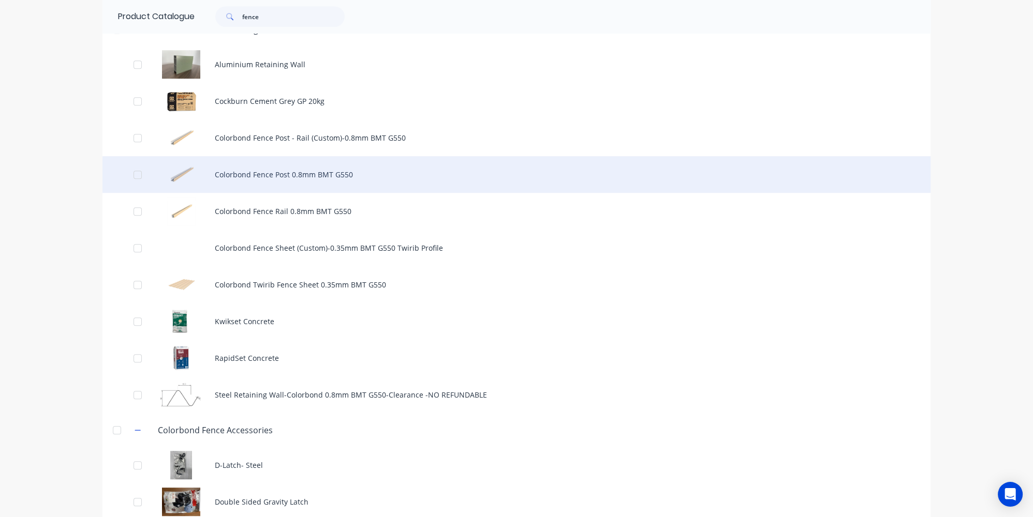
click at [299, 168] on div "Colorbond Fence Post 0.8mm BMT G550" at bounding box center [516, 174] width 828 height 37
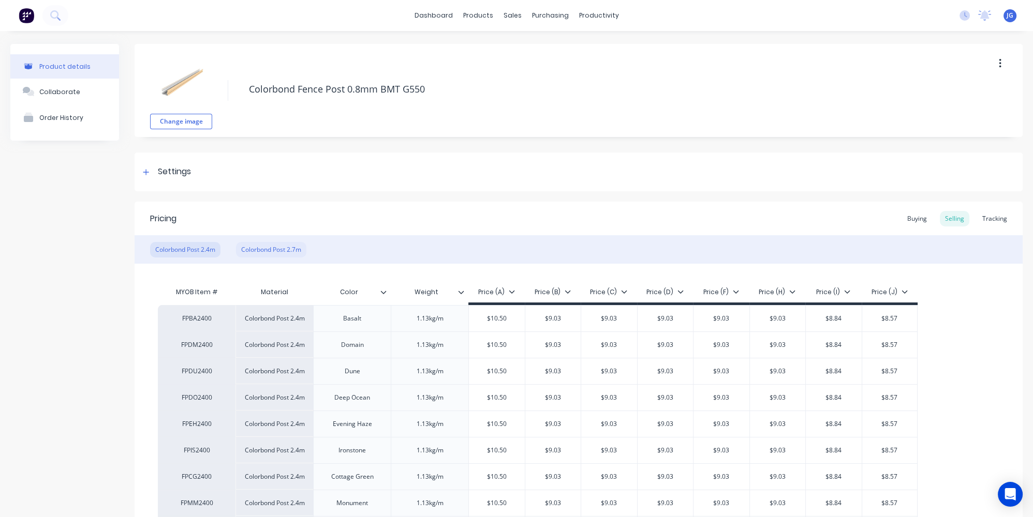
click at [283, 251] on div "Colorbond Post 2.7m" at bounding box center [271, 250] width 70 height 16
click at [272, 254] on div "Colorbond Post 2.7m" at bounding box center [271, 250] width 70 height 16
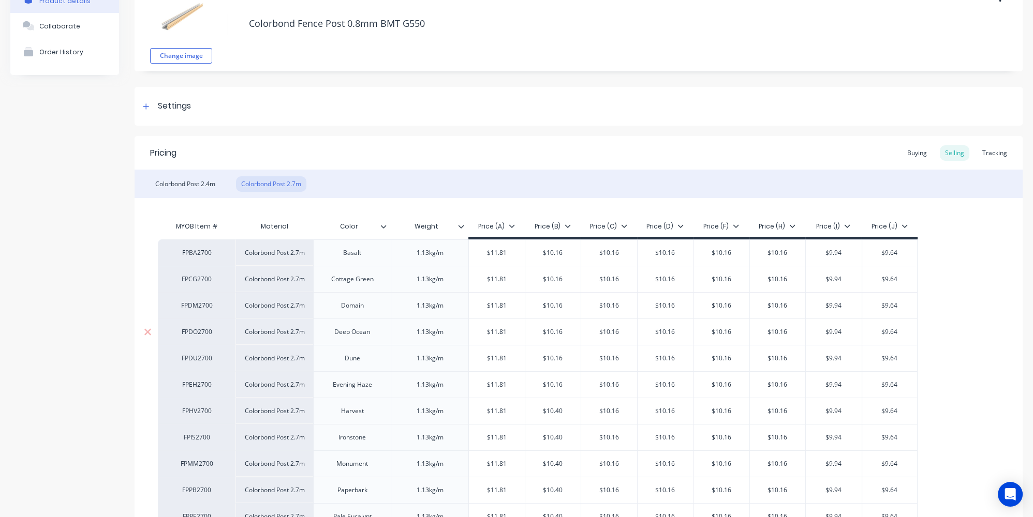
scroll to position [47, 0]
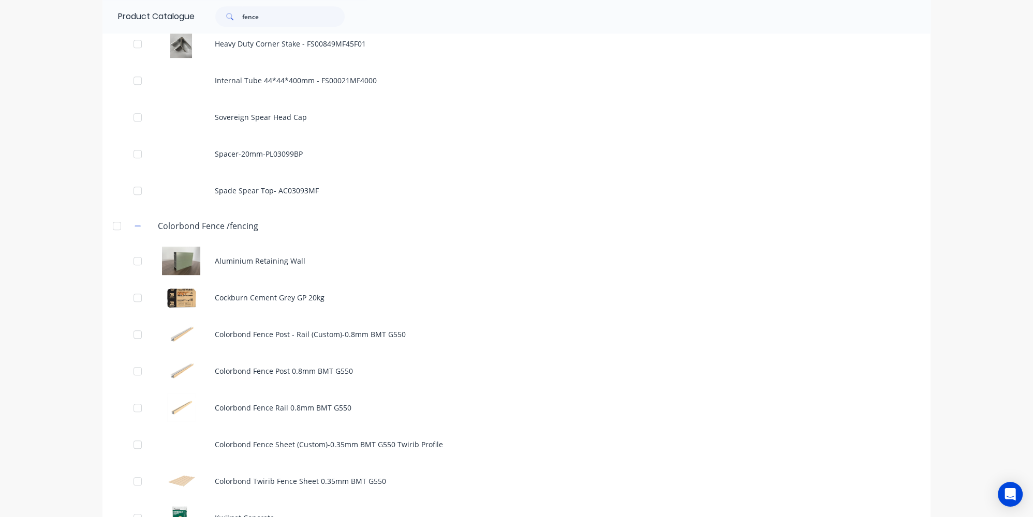
scroll to position [941, 0]
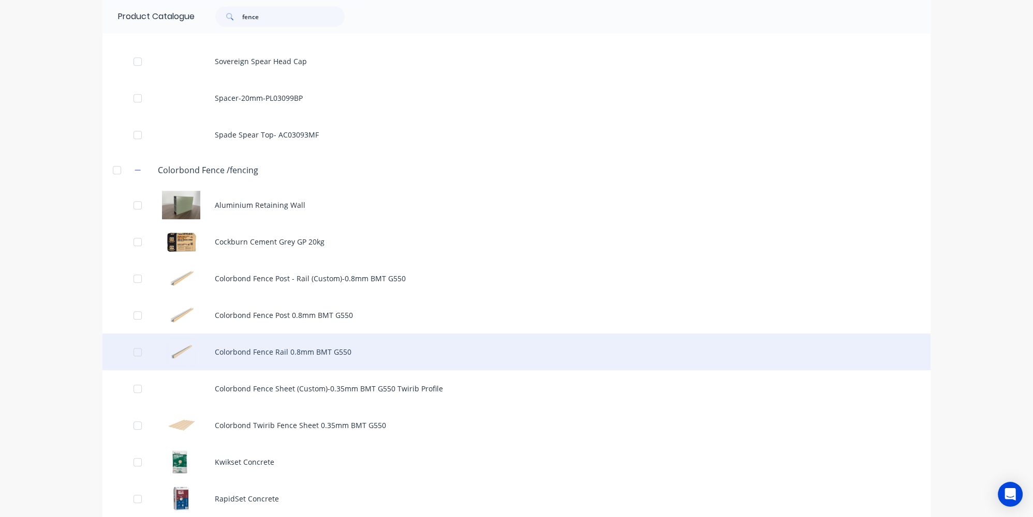
click at [304, 356] on div "Colorbond Fence Rail 0.8mm BMT G550" at bounding box center [516, 352] width 828 height 37
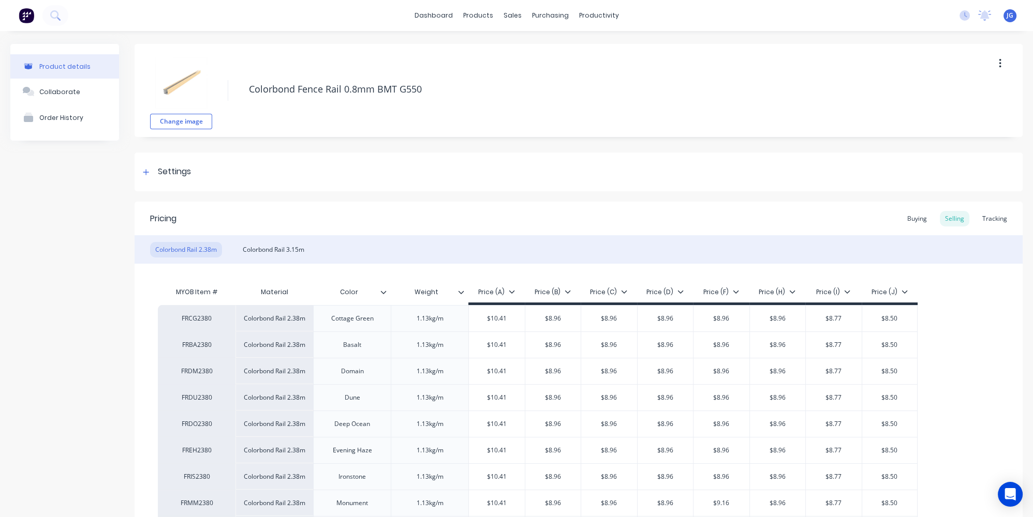
type textarea "x"
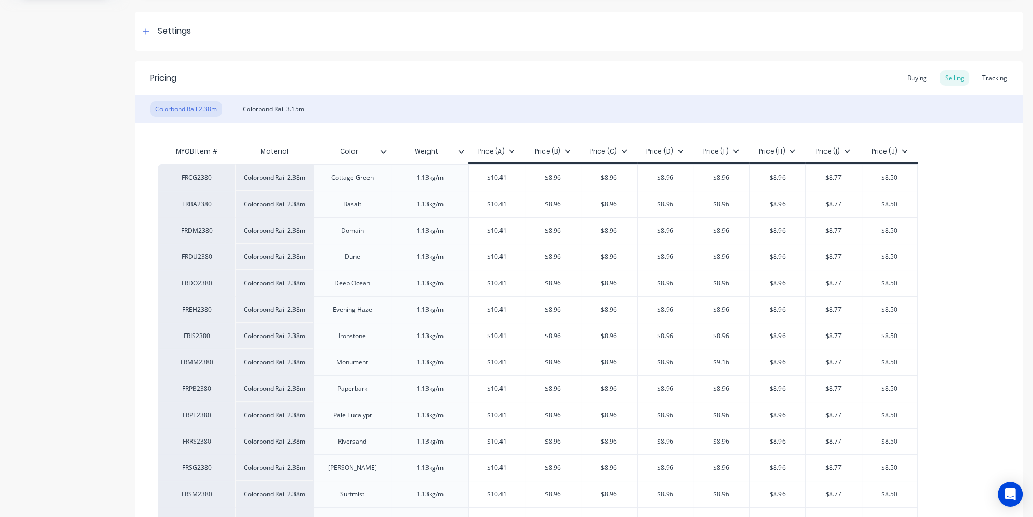
click at [268, 96] on div "Colorbond Rail 2.38m Colorbond Rail 3.15m" at bounding box center [579, 109] width 888 height 28
click at [267, 103] on div "Colorbond Rail 3.15m" at bounding box center [273, 109] width 72 height 16
click at [284, 108] on div "Colorbond Rail 3.15m" at bounding box center [273, 109] width 72 height 16
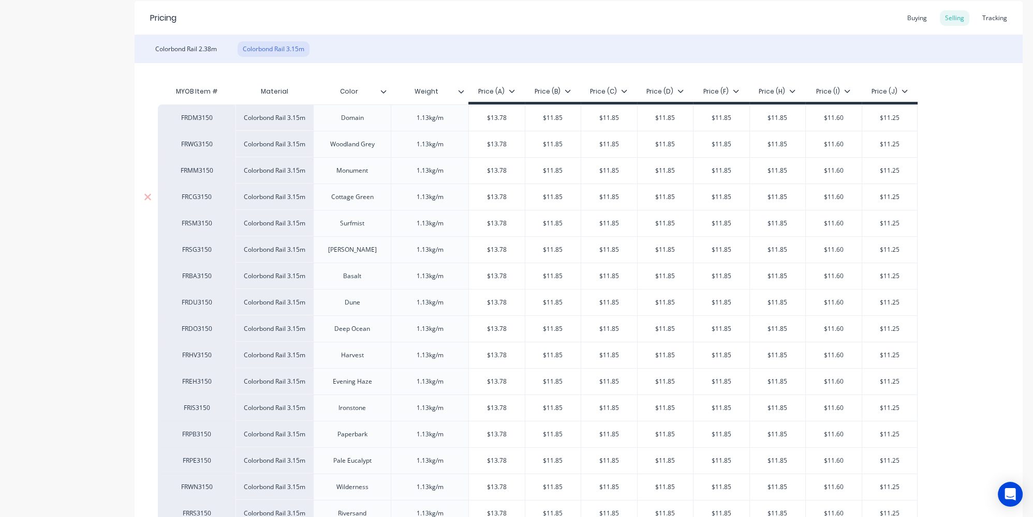
scroll to position [188, 0]
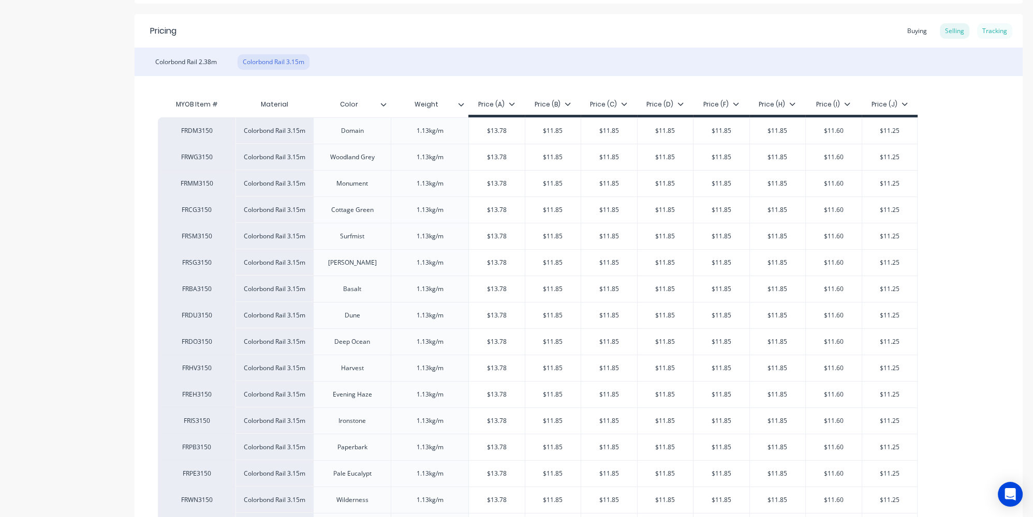
click at [996, 28] on div "Tracking" at bounding box center [994, 31] width 35 height 16
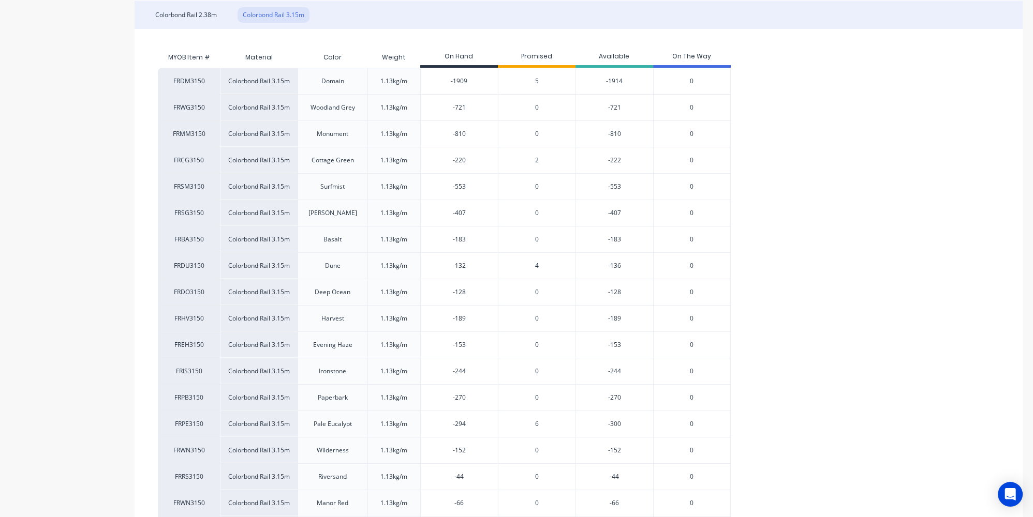
scroll to position [141, 0]
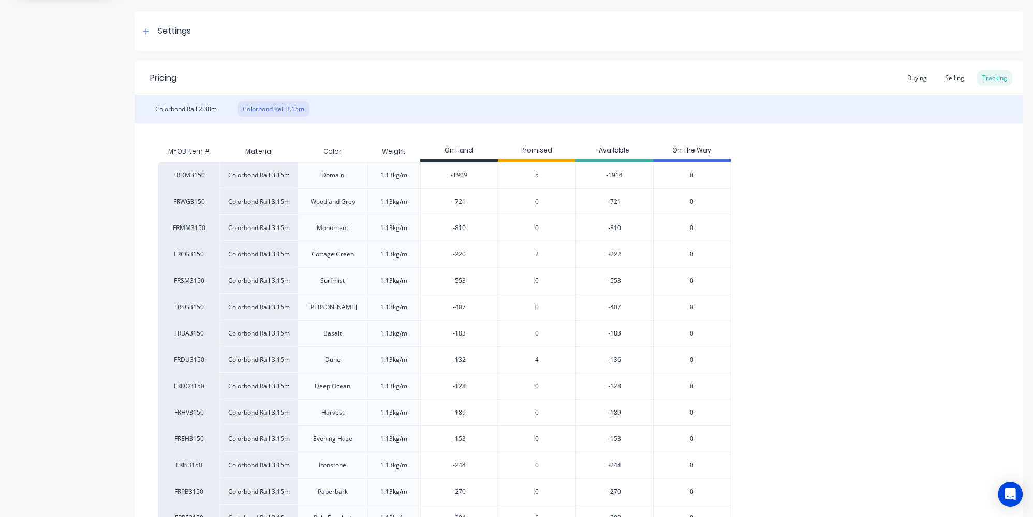
click at [785, 389] on div "FRDM3150 Colorbond Rail 3.15m Domain 1.13kg/m -1909 5 -1914 0 FRWG3150 Colorbon…" at bounding box center [578, 413] width 841 height 502
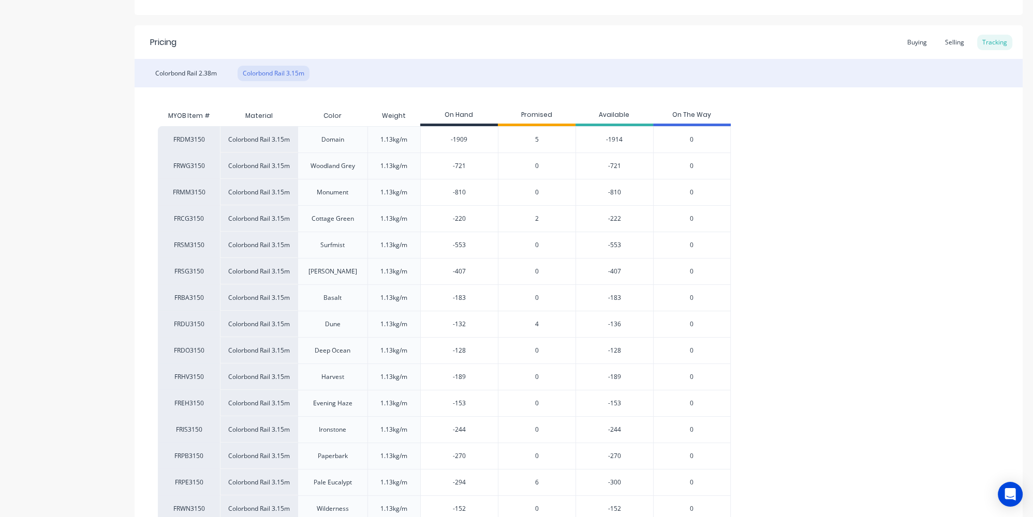
scroll to position [188, 0]
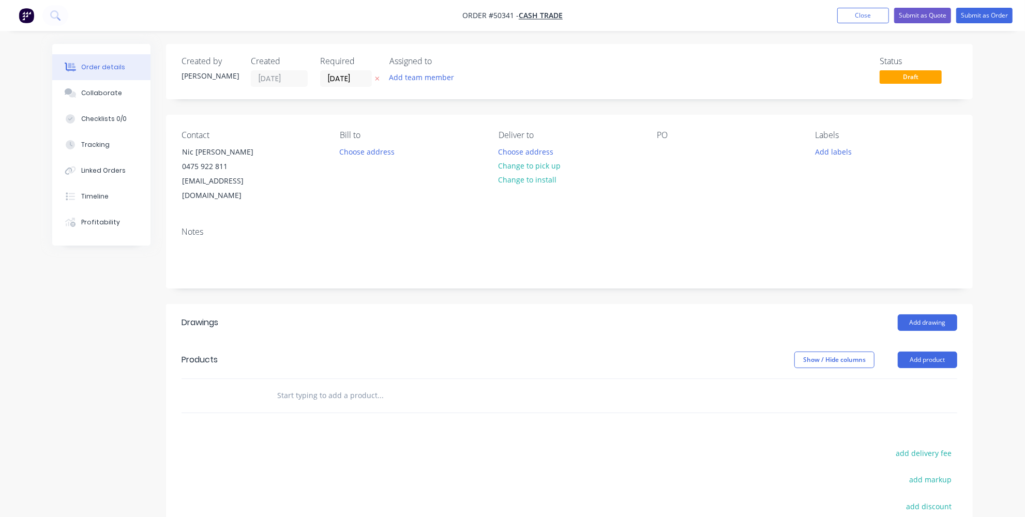
scroll to position [47, 0]
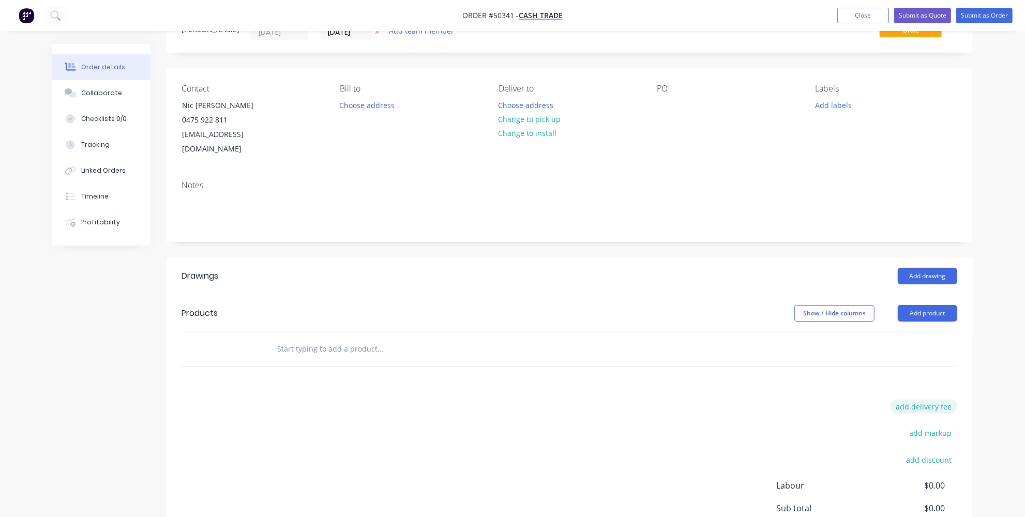
click at [932, 400] on button "add delivery fee" at bounding box center [924, 407] width 67 height 14
type input "700"
click at [973, 356] on div "Drawings Add drawing Products Show / Hide columns Add product Delivery fee Deli…" at bounding box center [569, 424] width 807 height 332
click at [824, 100] on button "Add labels" at bounding box center [834, 105] width 48 height 14
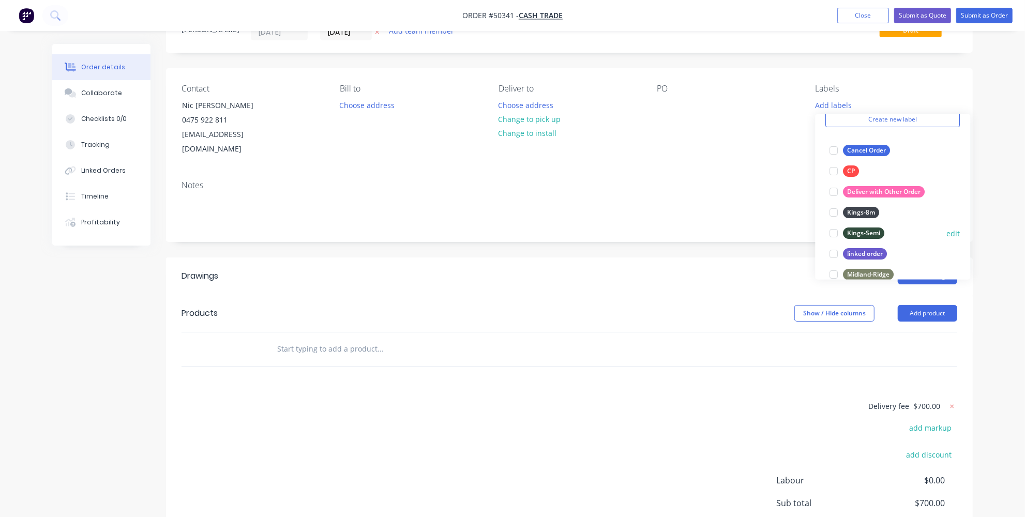
click at [835, 233] on div at bounding box center [834, 233] width 21 height 21
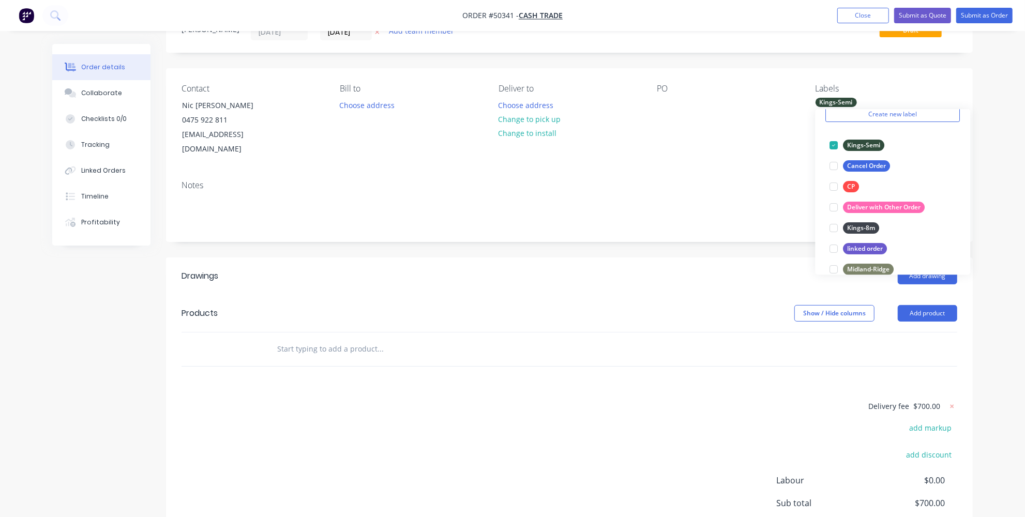
click at [769, 344] on div at bounding box center [570, 350] width 776 height 34
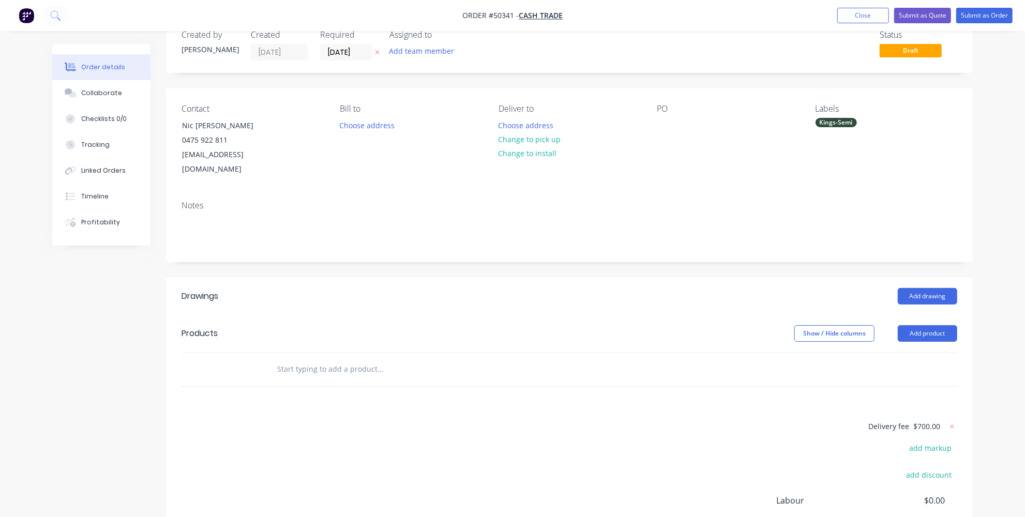
scroll to position [0, 0]
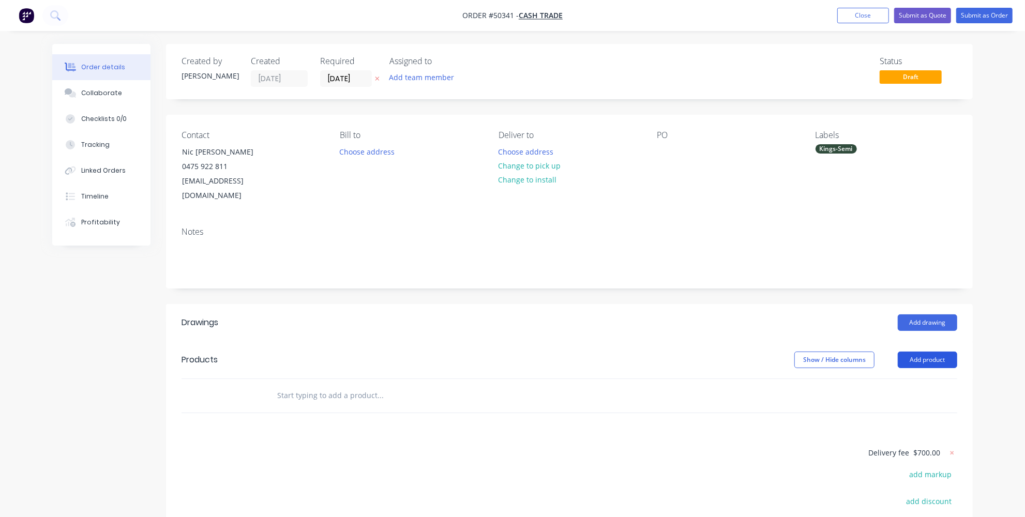
click at [920, 352] on button "Add product" at bounding box center [927, 360] width 59 height 17
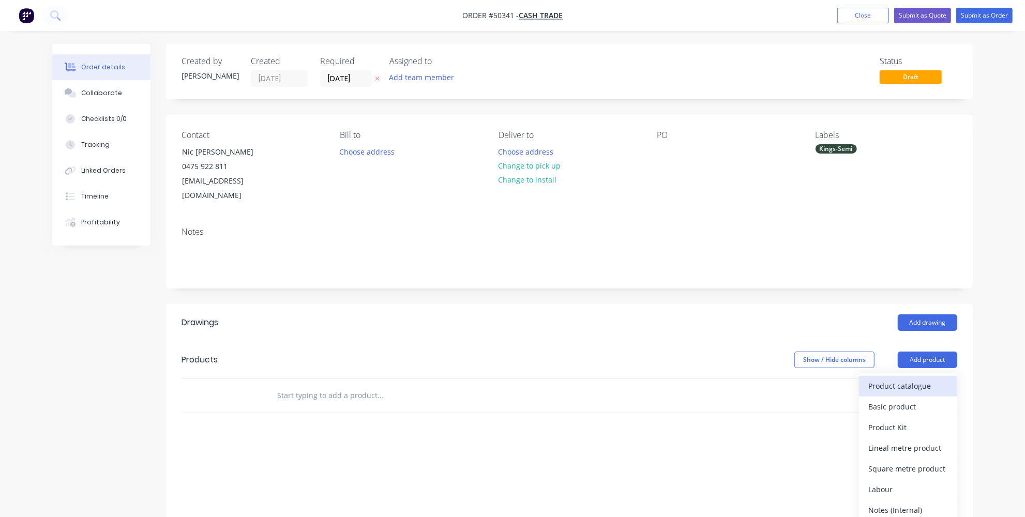
click at [888, 379] on div "Product catalogue" at bounding box center [909, 386] width 80 height 15
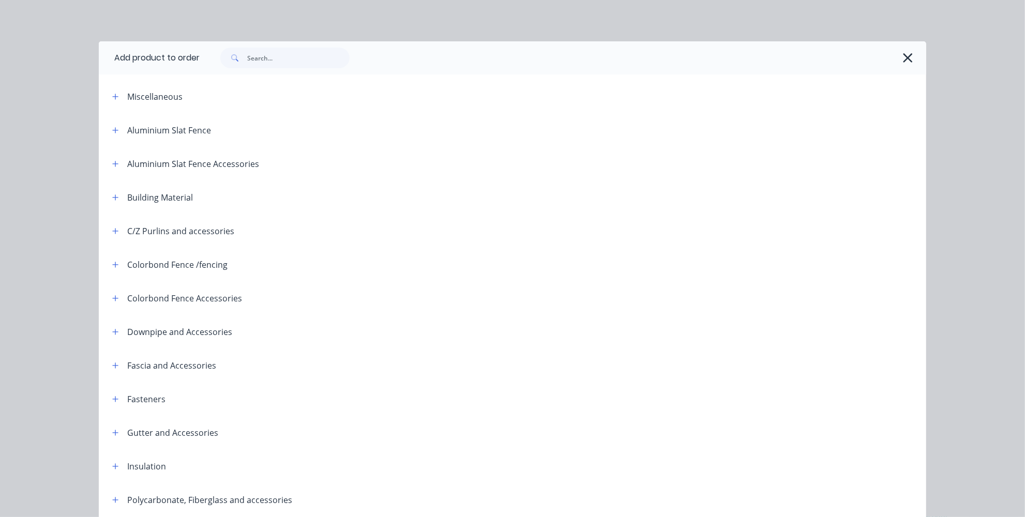
click at [242, 49] on span at bounding box center [233, 58] width 27 height 21
click at [247, 55] on input "text" at bounding box center [298, 58] width 102 height 21
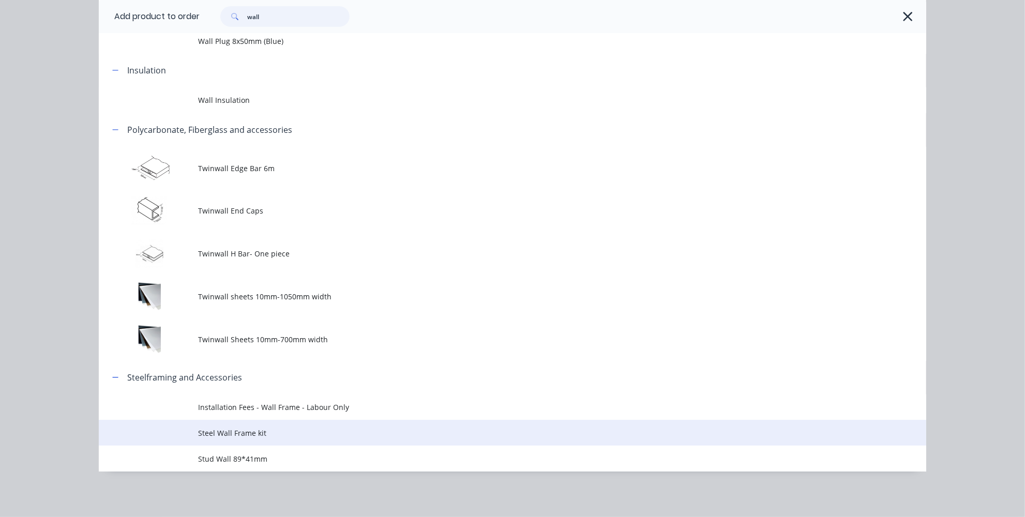
scroll to position [130, 0]
type input "wall"
click at [216, 437] on span "Steel Wall Frame kit" at bounding box center [489, 433] width 583 height 11
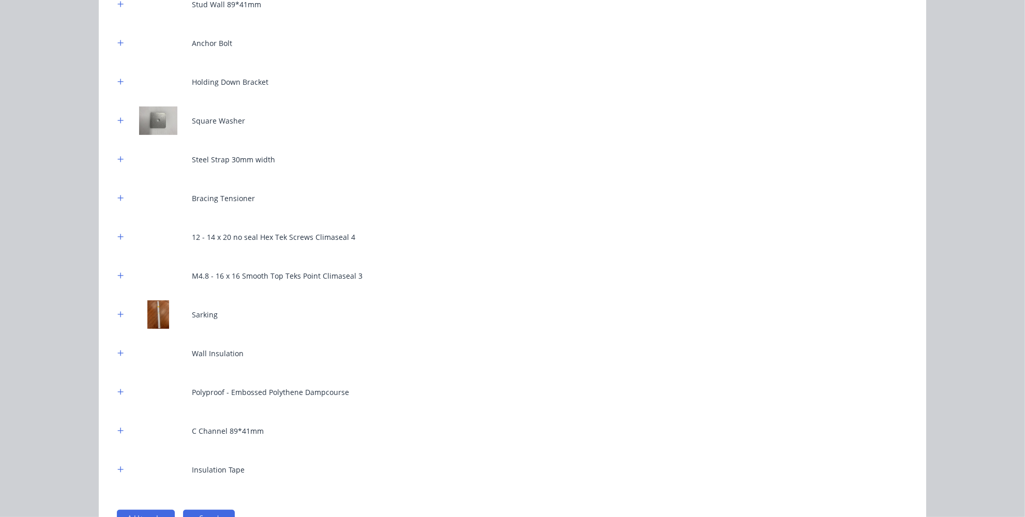
scroll to position [220, 0]
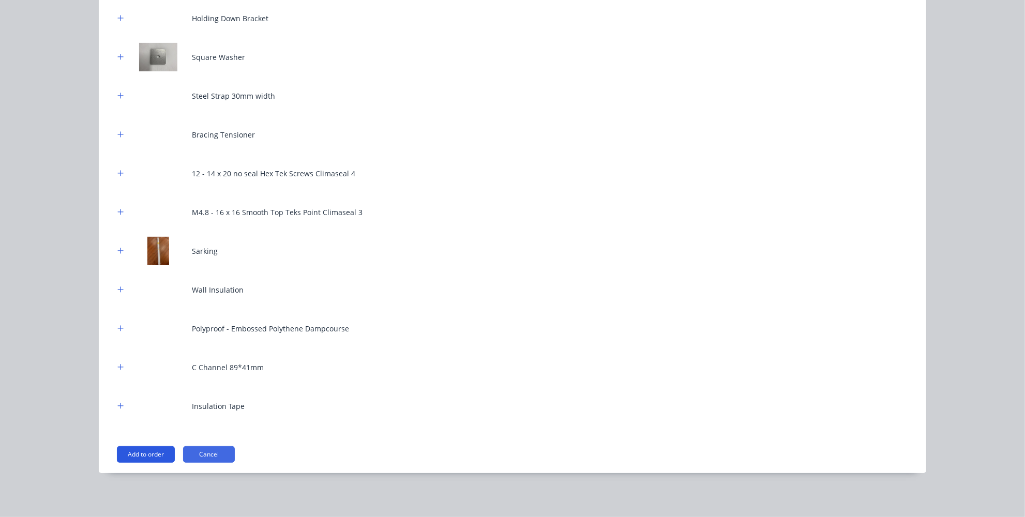
click at [140, 448] on button "Add to order" at bounding box center [146, 454] width 58 height 17
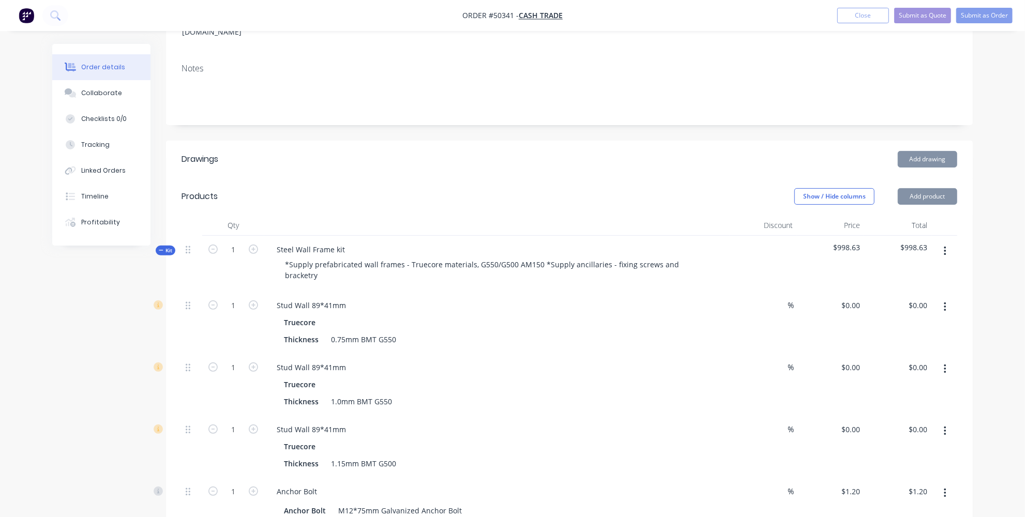
scroll to position [177, 0]
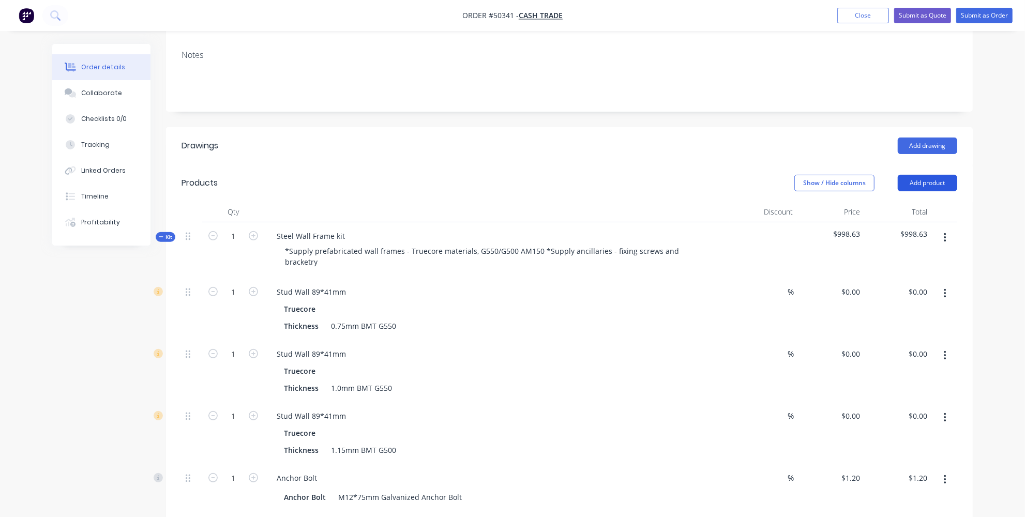
click at [910, 175] on button "Add product" at bounding box center [927, 183] width 59 height 17
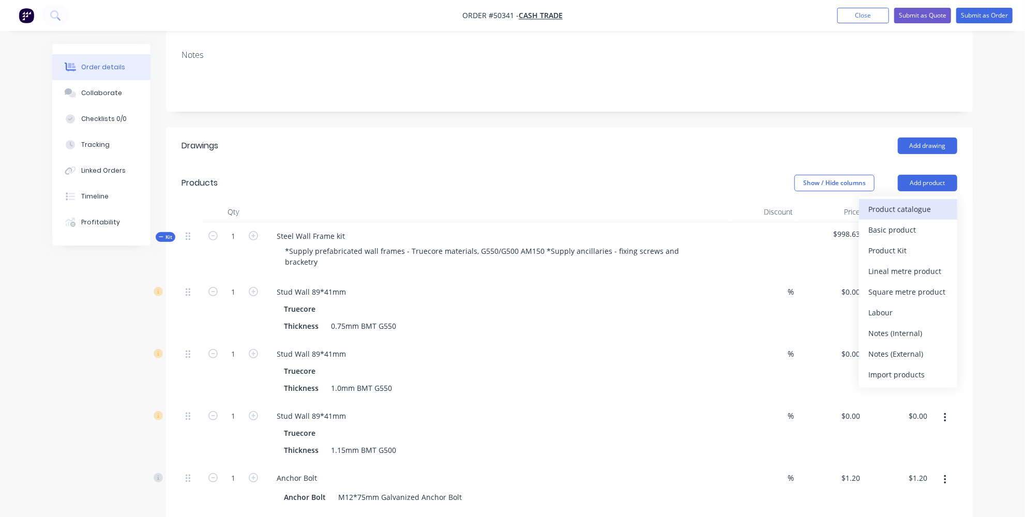
click at [878, 202] on div "Product catalogue" at bounding box center [909, 209] width 80 height 15
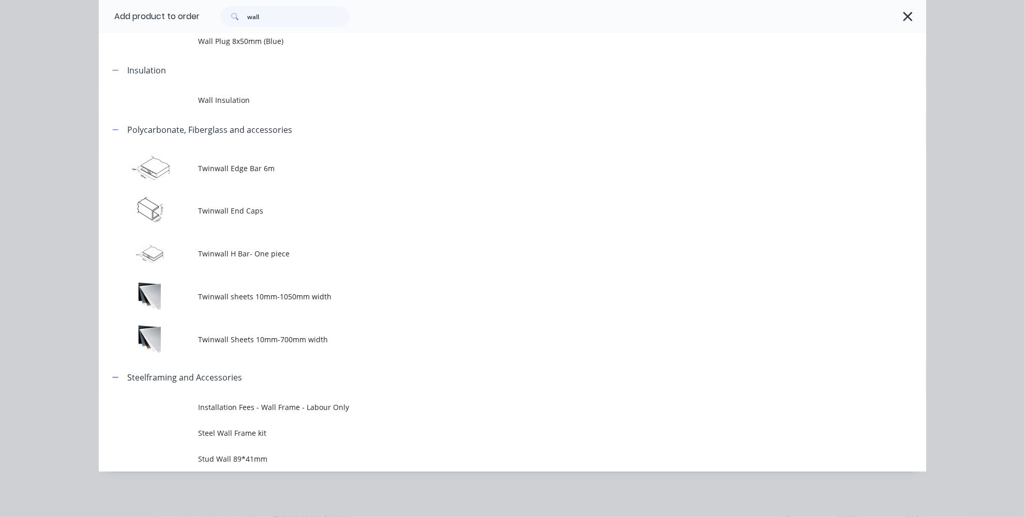
scroll to position [271, 0]
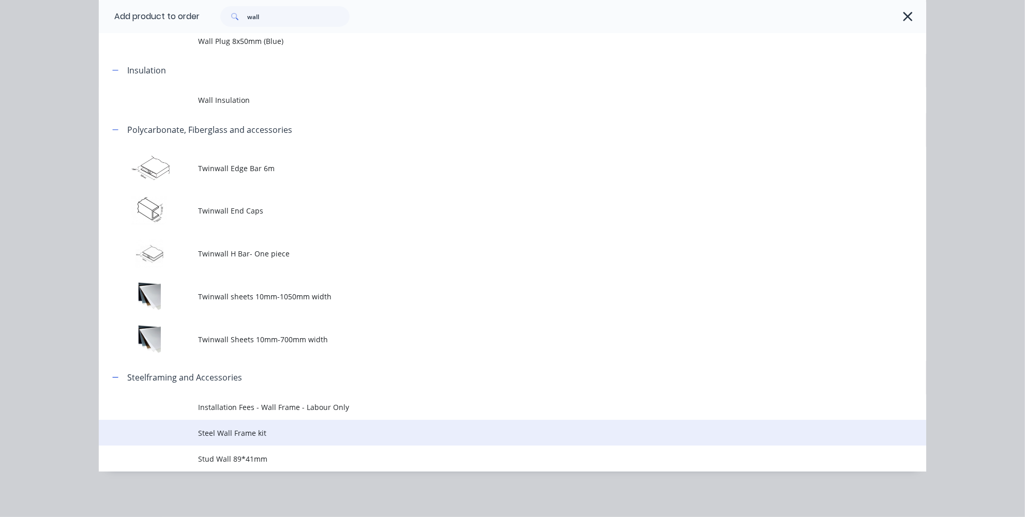
click at [222, 436] on span "Steel Wall Frame kit" at bounding box center [489, 433] width 583 height 11
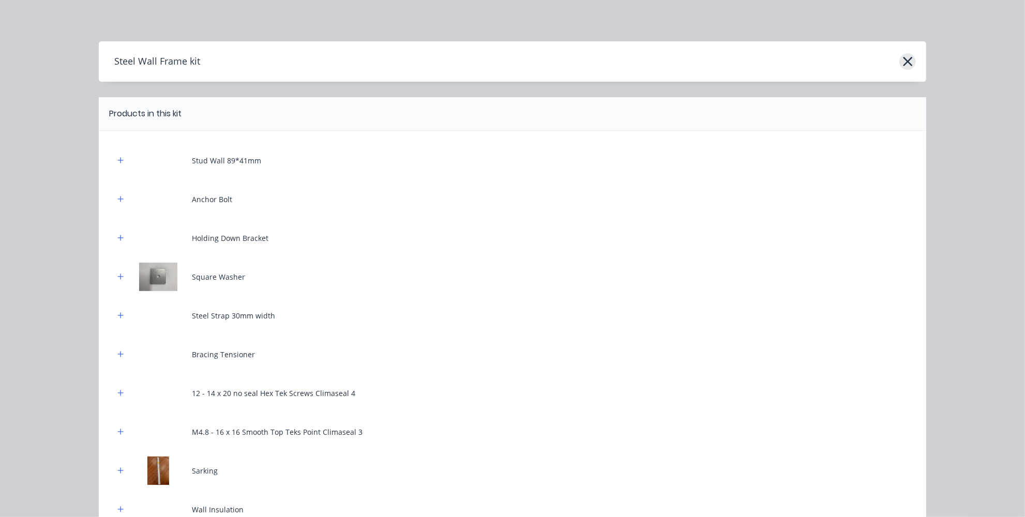
click at [903, 58] on icon "button" at bounding box center [907, 61] width 9 height 9
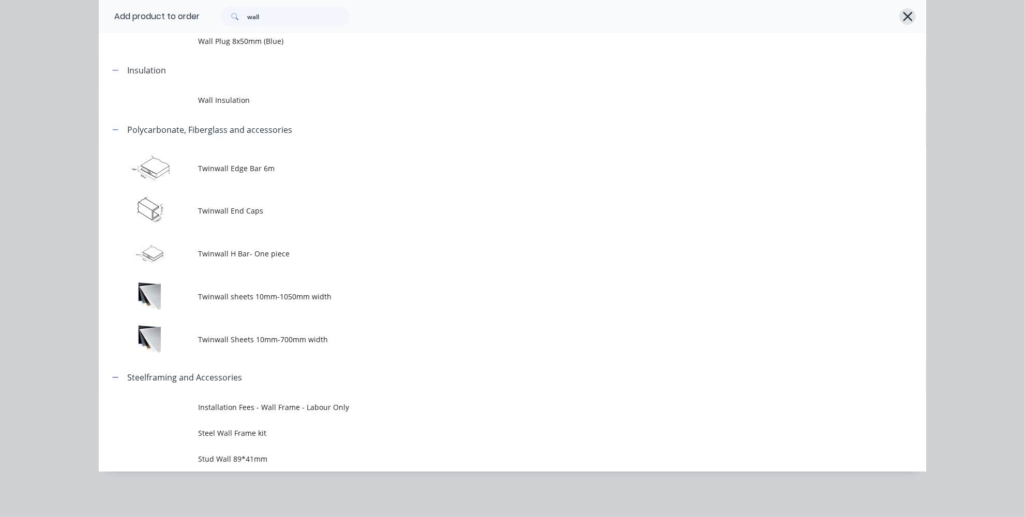
click at [903, 17] on icon "button" at bounding box center [908, 16] width 11 height 14
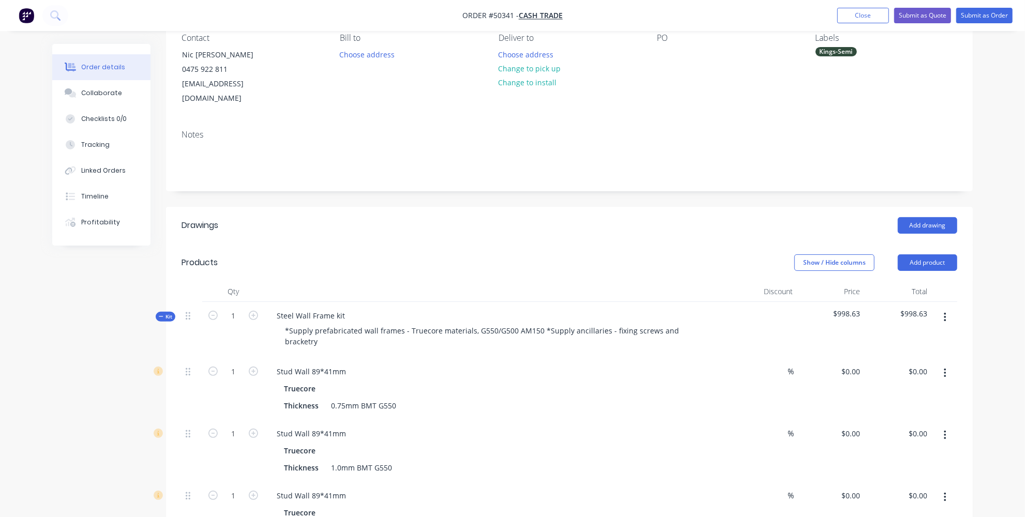
scroll to position [36, 0]
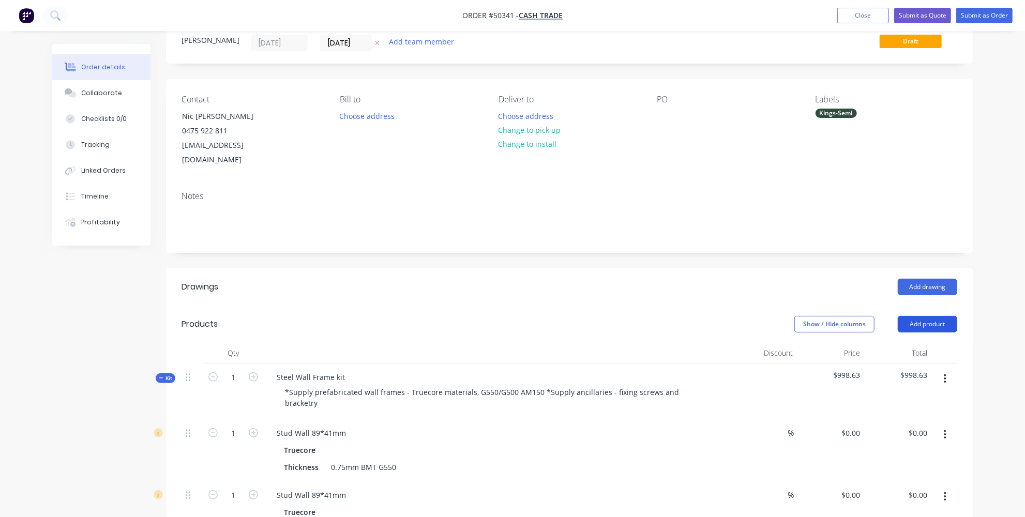
click at [919, 316] on button "Add product" at bounding box center [927, 324] width 59 height 17
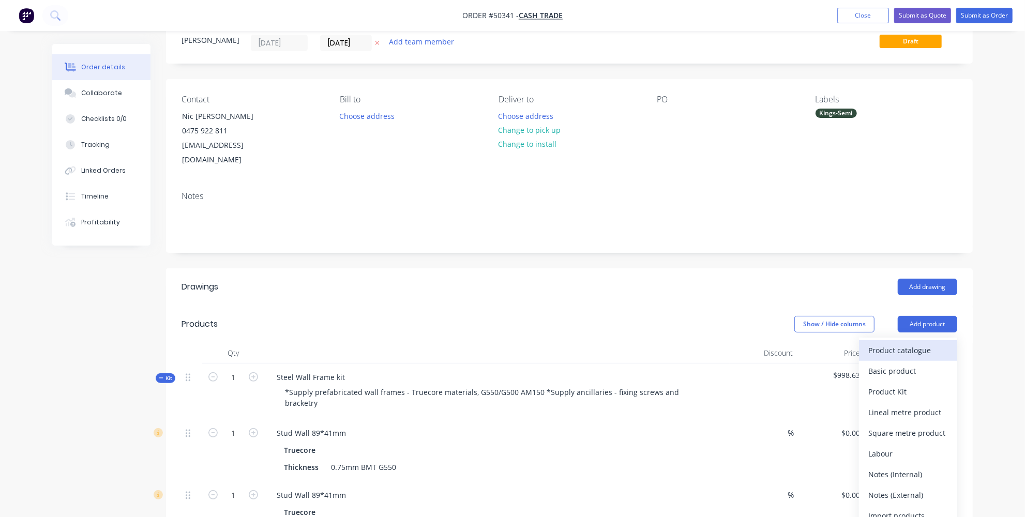
click at [874, 343] on div "Product catalogue" at bounding box center [909, 350] width 80 height 15
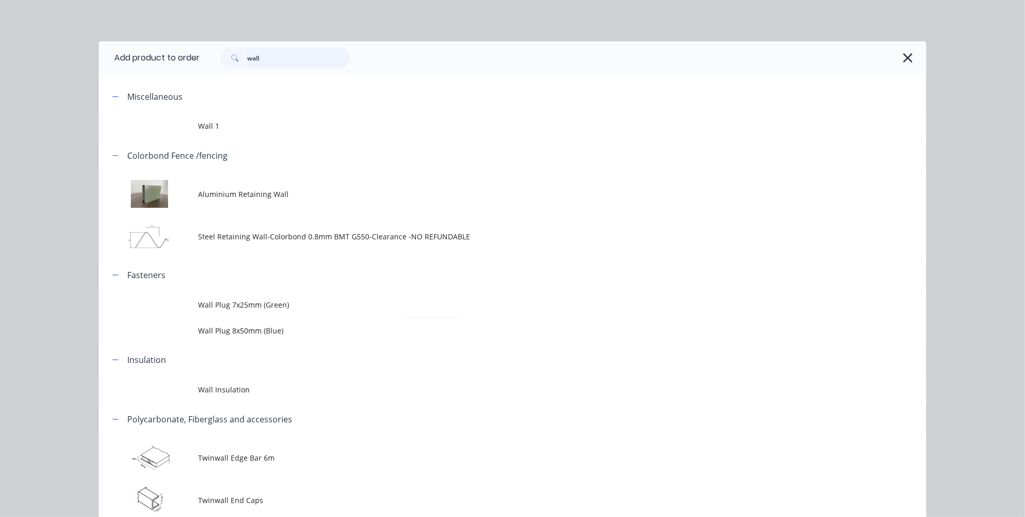
drag, startPoint x: 334, startPoint y: 58, endPoint x: 126, endPoint y: 54, distance: 208.5
click at [126, 54] on header "Add product to order wall" at bounding box center [513, 57] width 828 height 33
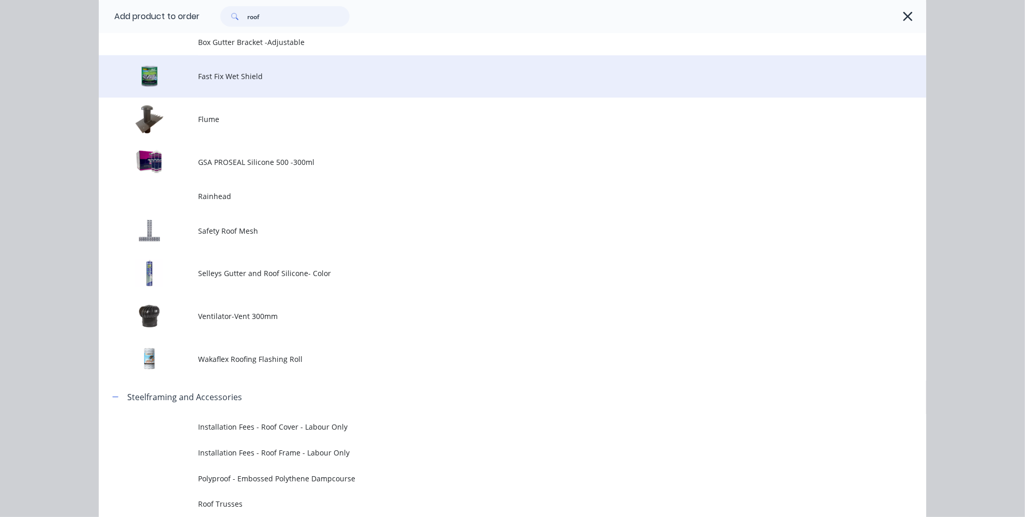
scroll to position [863, 0]
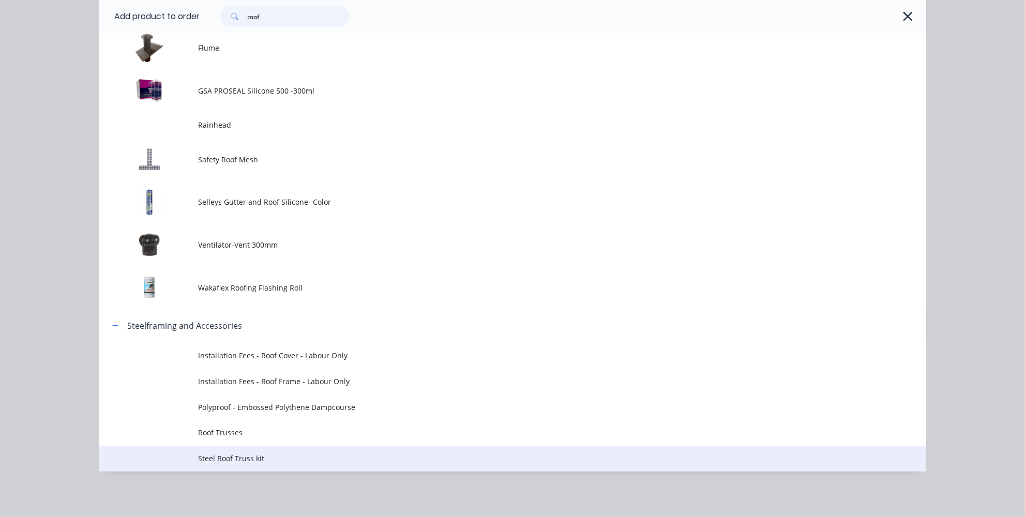
type input "roof"
click at [222, 463] on span "Steel Roof Truss kit" at bounding box center [489, 458] width 583 height 11
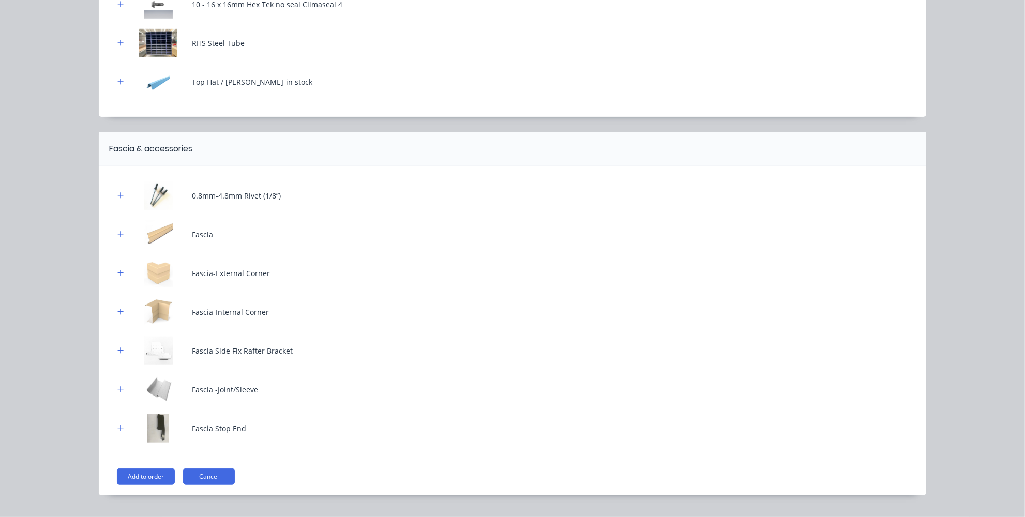
scroll to position [489, 0]
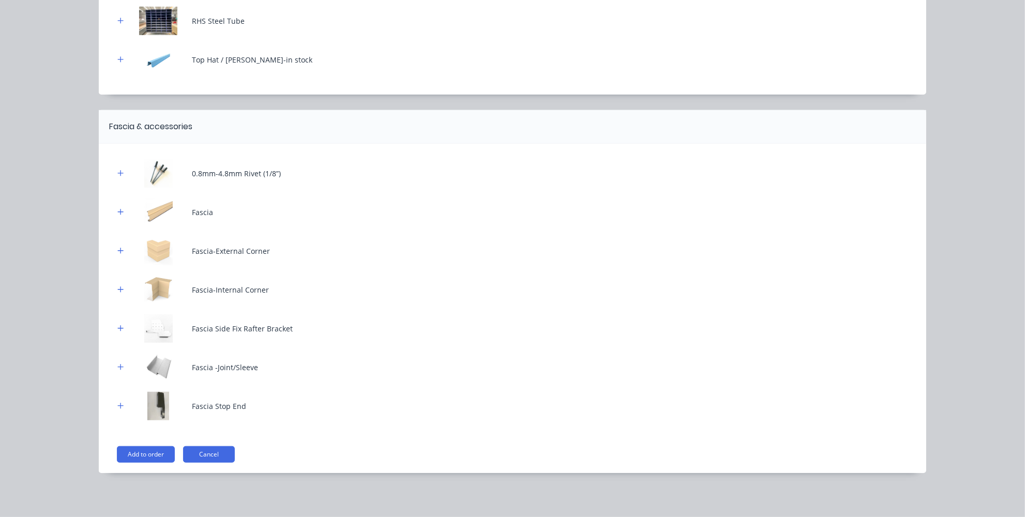
drag, startPoint x: 131, startPoint y: 449, endPoint x: 183, endPoint y: 422, distance: 58.6
click at [131, 449] on button "Add to order" at bounding box center [146, 454] width 58 height 17
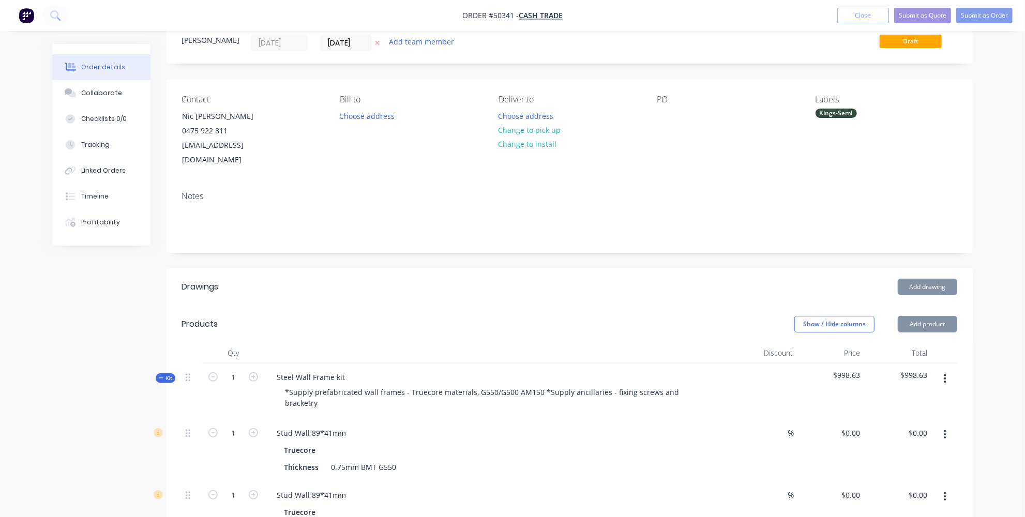
click at [282, 188] on div "Notes" at bounding box center [569, 217] width 807 height 69
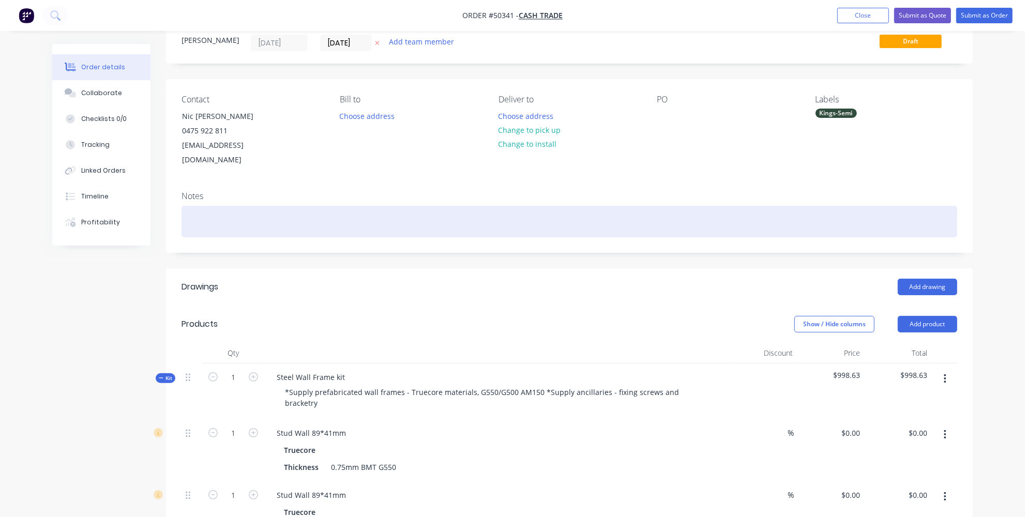
click at [285, 206] on div at bounding box center [570, 222] width 776 height 32
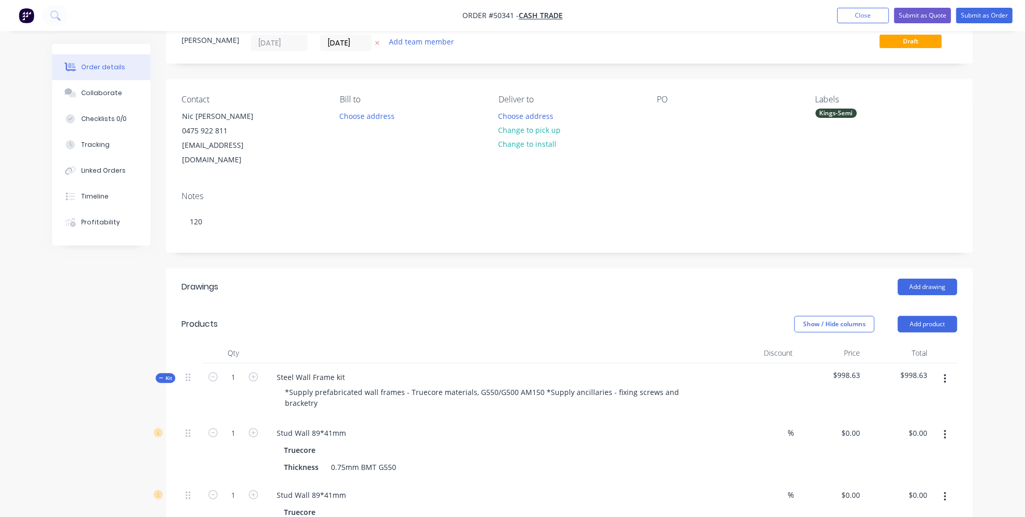
click at [357, 364] on div "Steel Wall Frame kit *Supply prefabricated wall frames - Truecore materials, G5…" at bounding box center [497, 392] width 466 height 56
click at [345, 370] on div "Steel Wall Frame kit" at bounding box center [311, 377] width 85 height 15
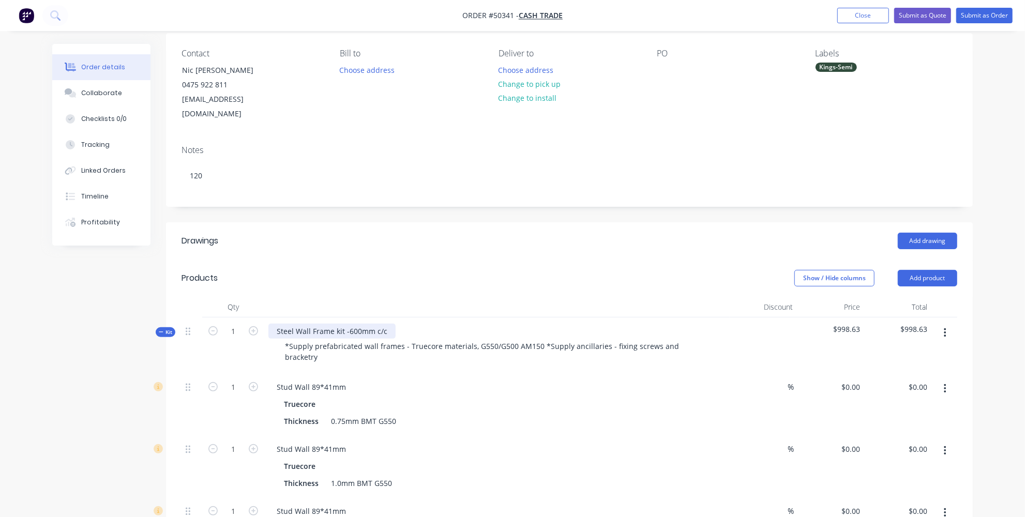
scroll to position [36, 0]
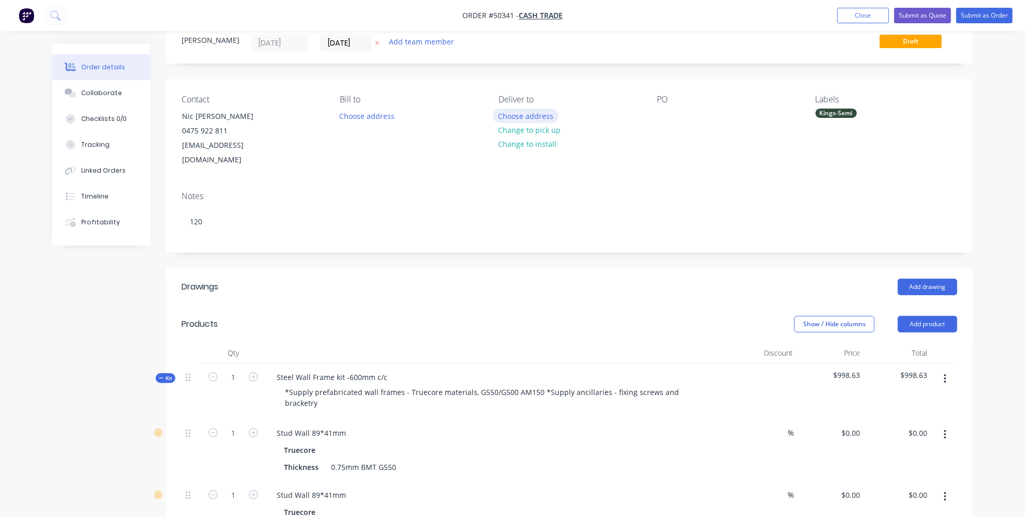
click at [526, 112] on button "Choose address" at bounding box center [526, 116] width 66 height 14
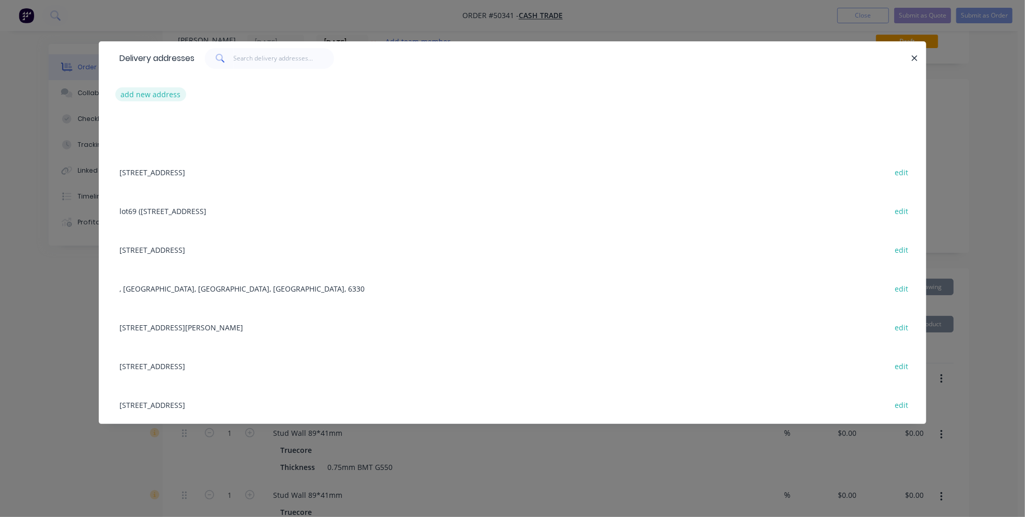
click at [169, 91] on button "add new address" at bounding box center [150, 94] width 71 height 14
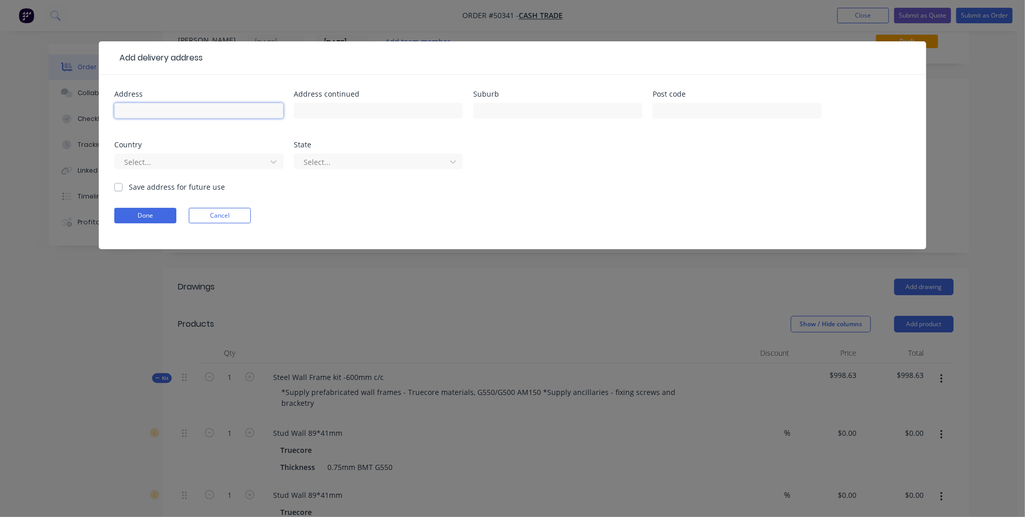
click at [190, 111] on input "text" at bounding box center [198, 111] width 169 height 16
type input "Lot 61 Ciover Square"
click at [568, 103] on input "text" at bounding box center [557, 111] width 169 height 16
type input "GIRRAWHEEN"
click at [688, 92] on div "Post code" at bounding box center [737, 94] width 169 height 7
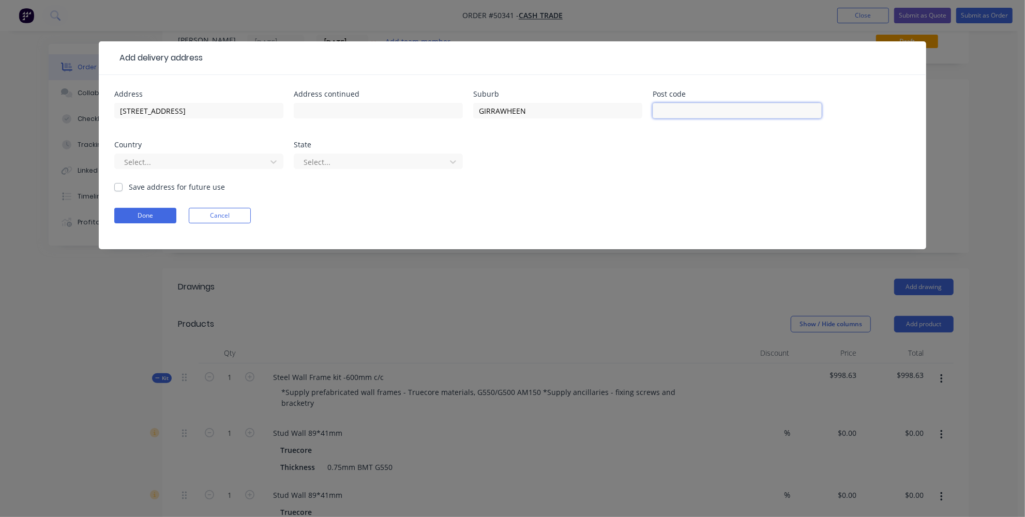
click at [677, 109] on input "text" at bounding box center [737, 111] width 169 height 16
type input "6064"
click at [253, 159] on div at bounding box center [192, 162] width 138 height 13
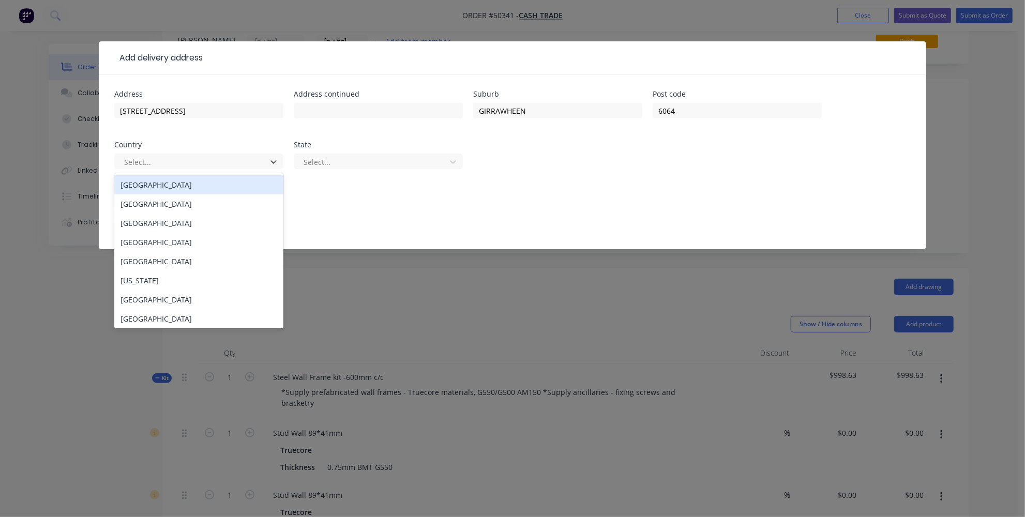
click at [218, 182] on div "Australia" at bounding box center [198, 184] width 169 height 19
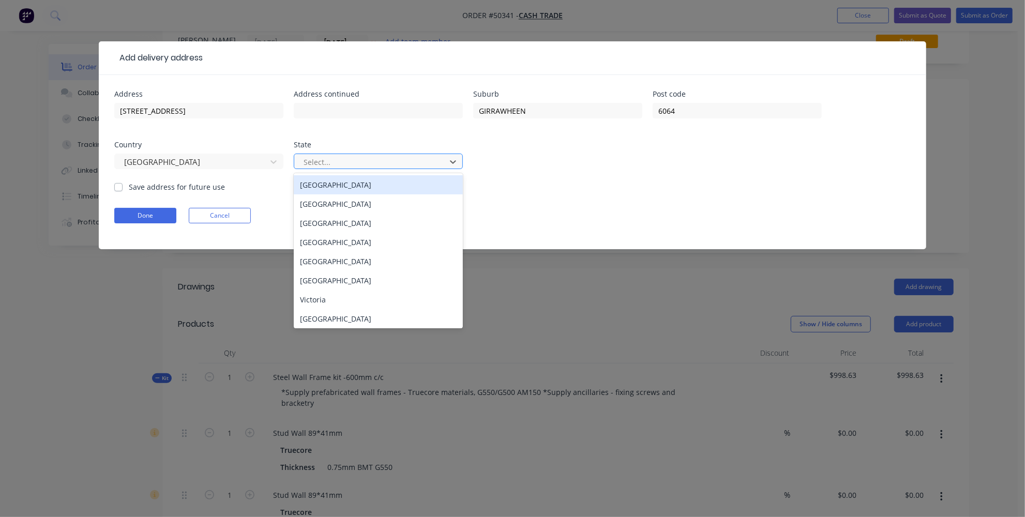
click at [344, 159] on div at bounding box center [372, 162] width 138 height 13
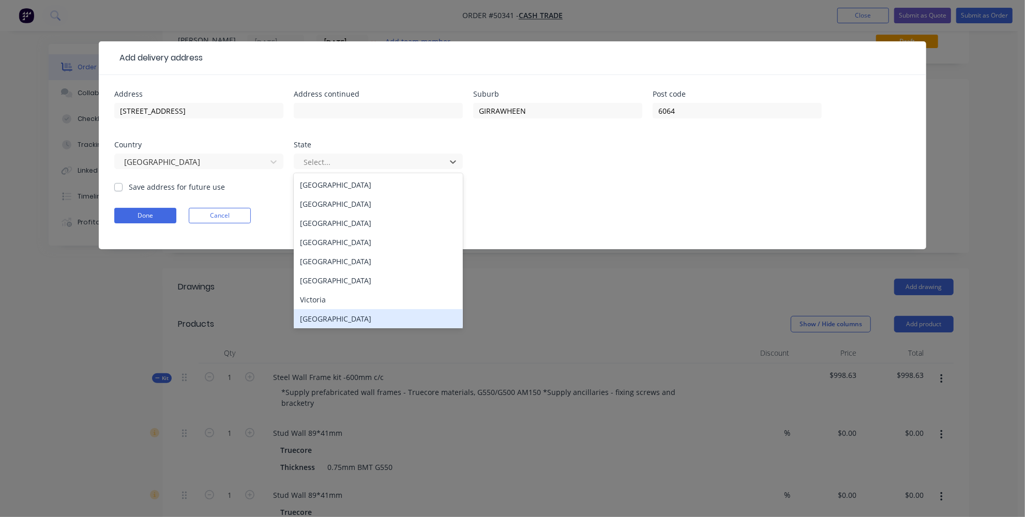
drag, startPoint x: 327, startPoint y: 320, endPoint x: 338, endPoint y: 305, distance: 18.1
click at [329, 320] on div "Western Australia" at bounding box center [378, 318] width 169 height 19
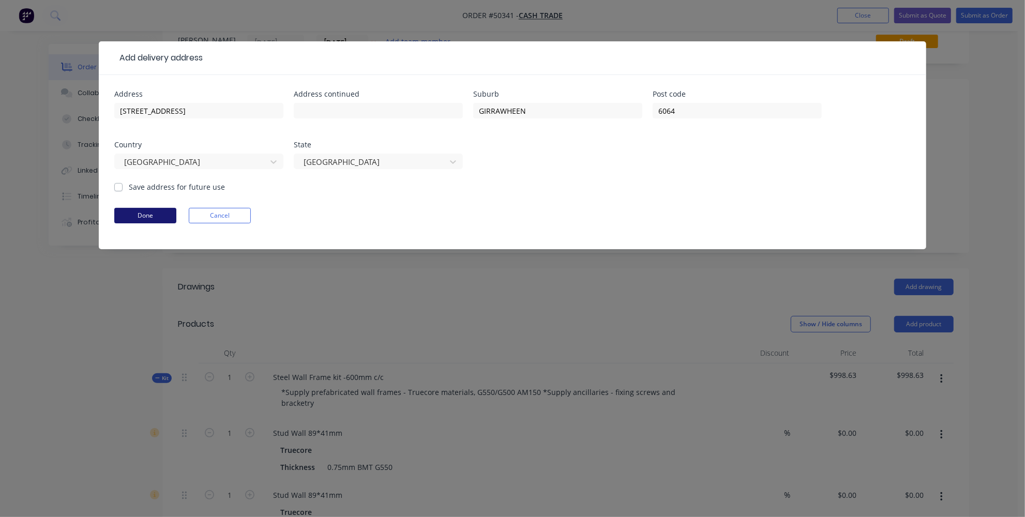
click at [142, 215] on button "Done" at bounding box center [145, 216] width 62 height 16
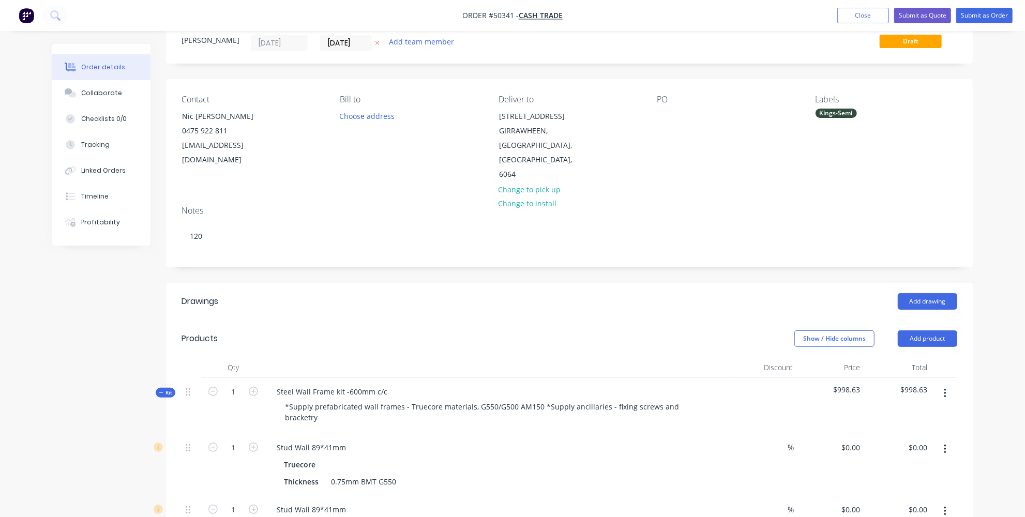
scroll to position [0, 0]
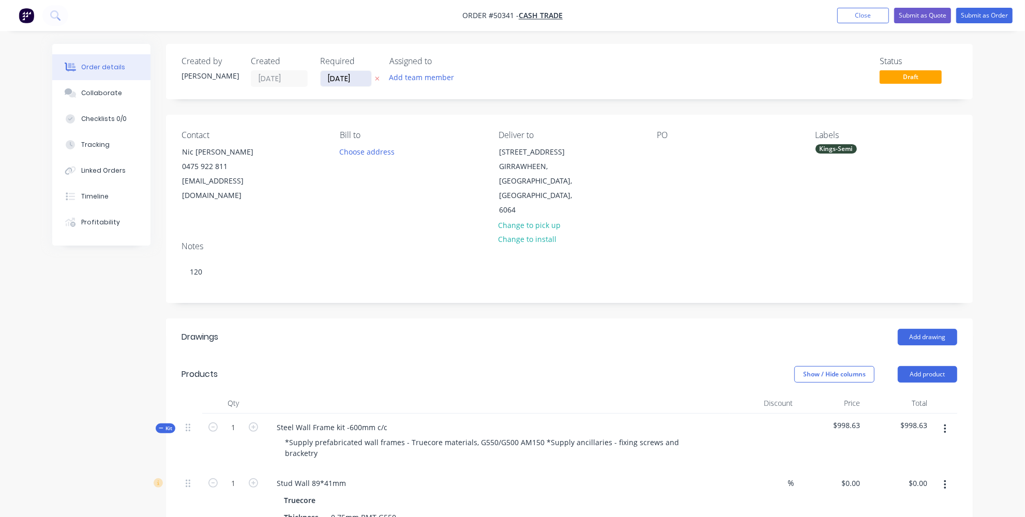
click at [353, 76] on input "13/10/25" at bounding box center [346, 79] width 51 height 16
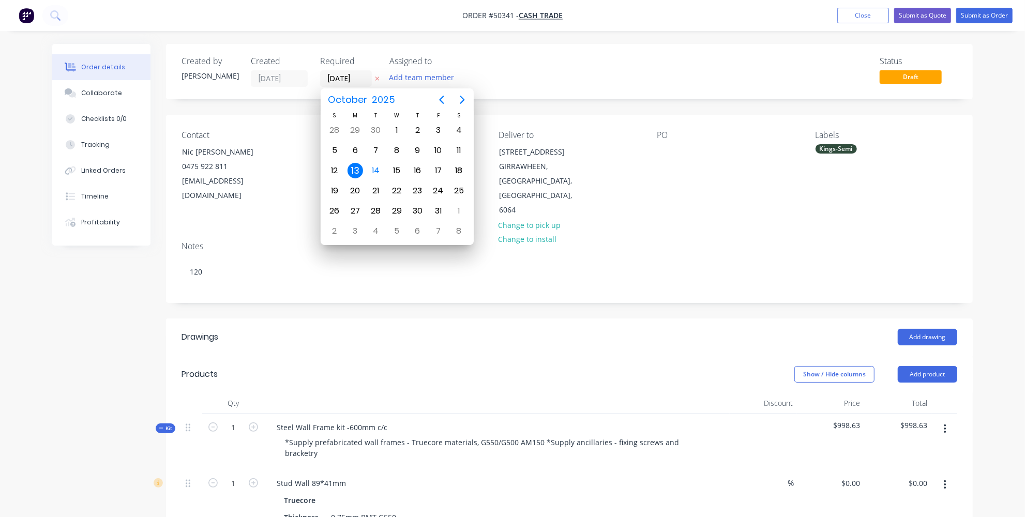
click at [353, 172] on div "13" at bounding box center [356, 171] width 16 height 16
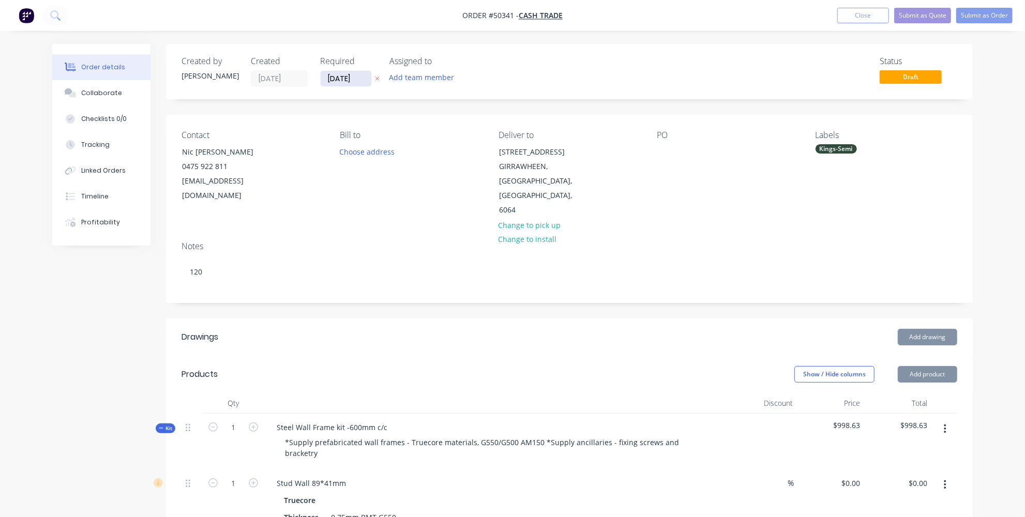
click at [349, 80] on input "[DATE]" at bounding box center [346, 79] width 51 height 16
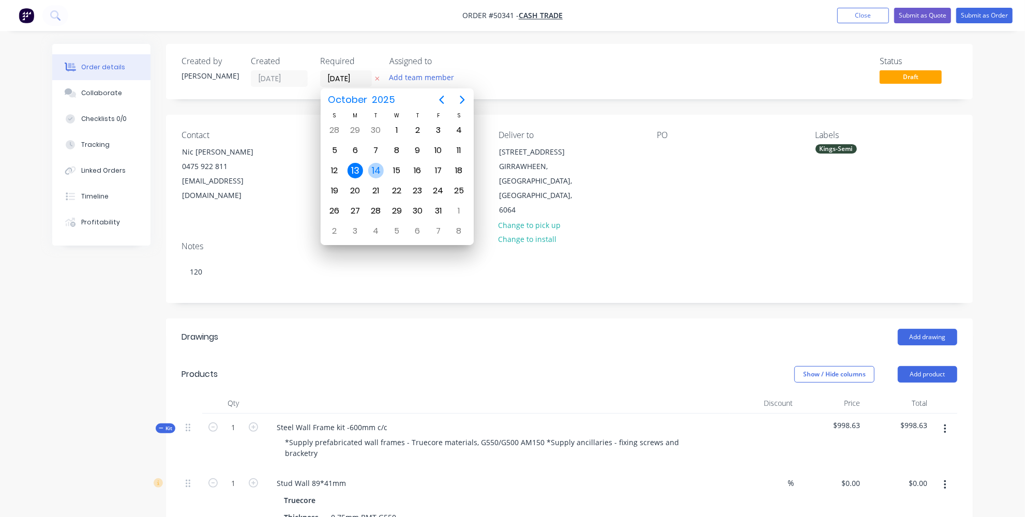
click at [376, 164] on div "14" at bounding box center [376, 171] width 16 height 16
type input "[DATE]"
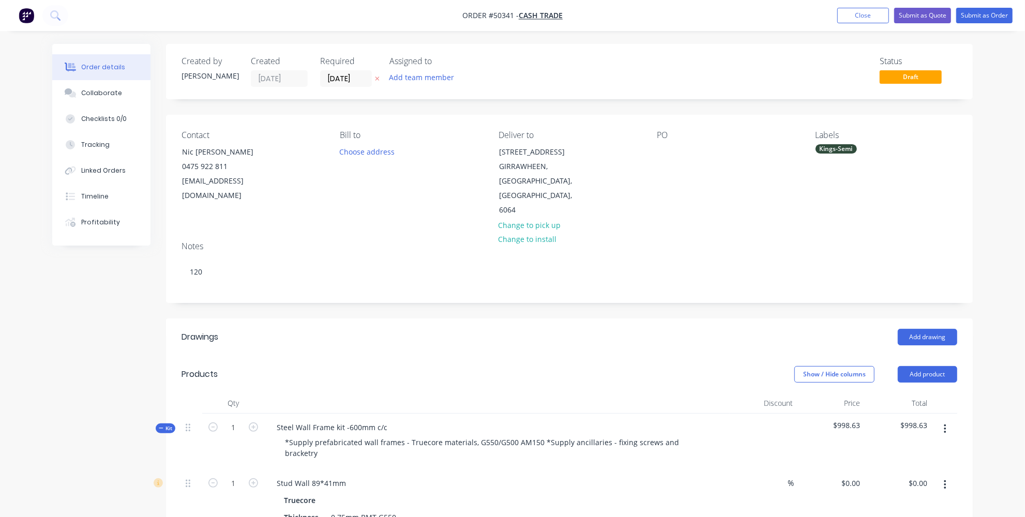
scroll to position [141, 0]
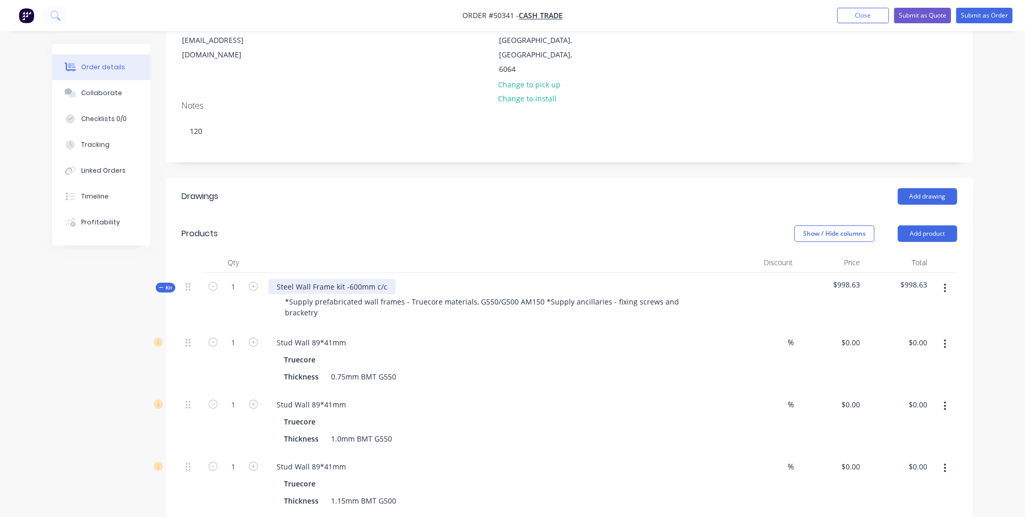
click at [389, 279] on div "Steel Wall Frame kit -600mm c/c" at bounding box center [332, 286] width 127 height 15
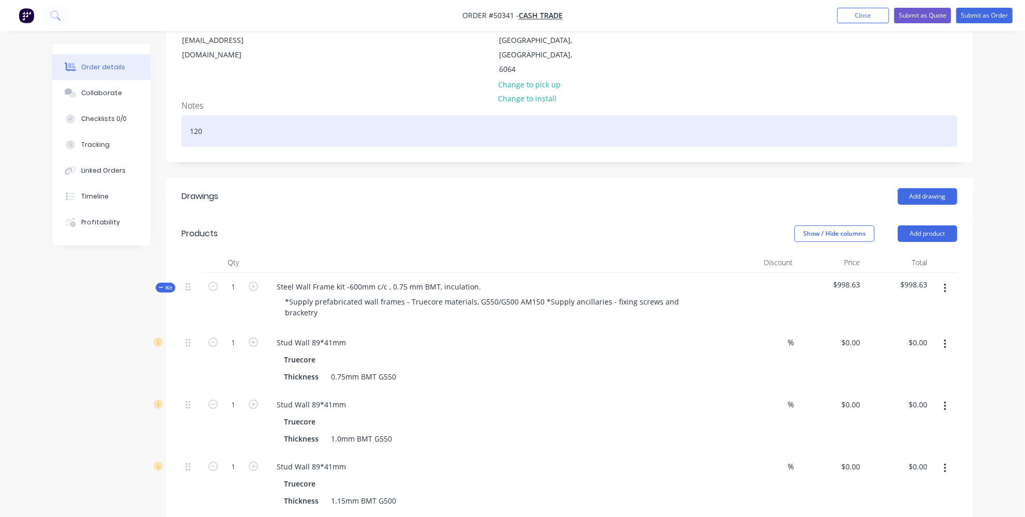
drag, startPoint x: 243, startPoint y: 94, endPoint x: 169, endPoint y: 76, distance: 76.2
click at [176, 93] on div "Notes 120" at bounding box center [569, 127] width 807 height 69
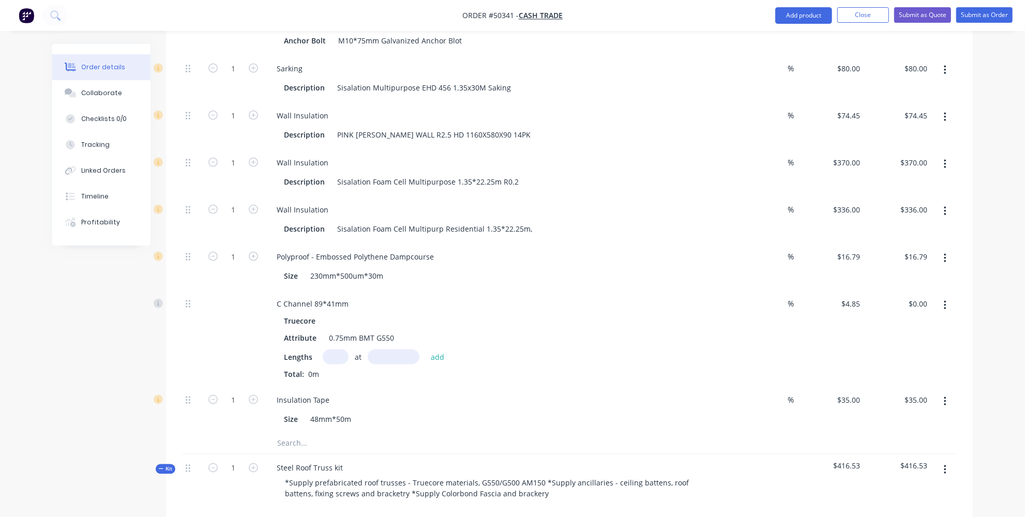
scroll to position [1081, 0]
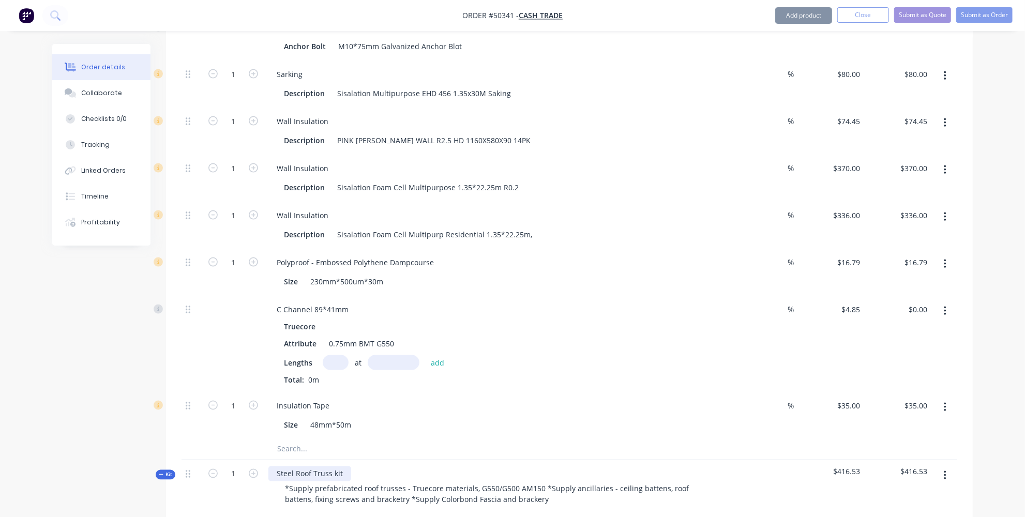
click at [342, 467] on div "Steel Roof Truss kit" at bounding box center [310, 474] width 83 height 15
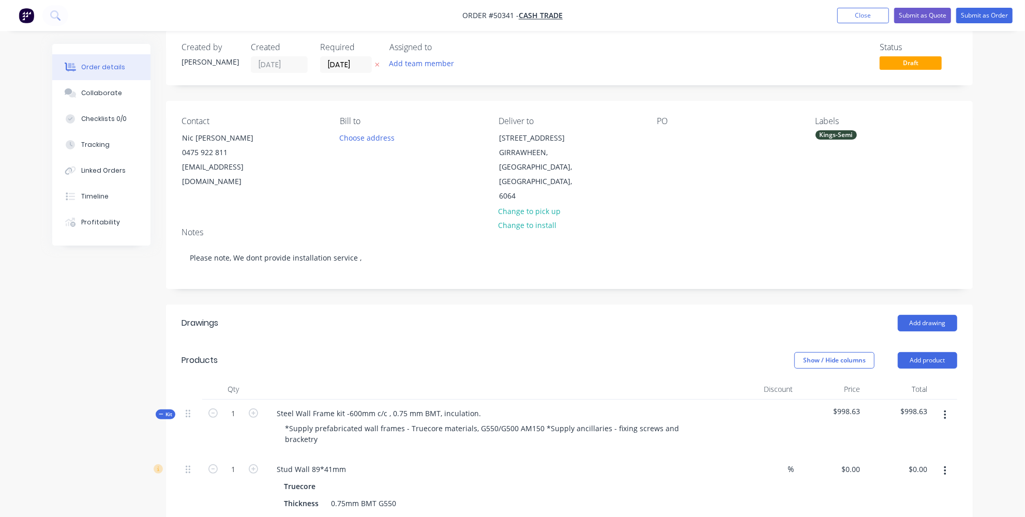
scroll to position [0, 0]
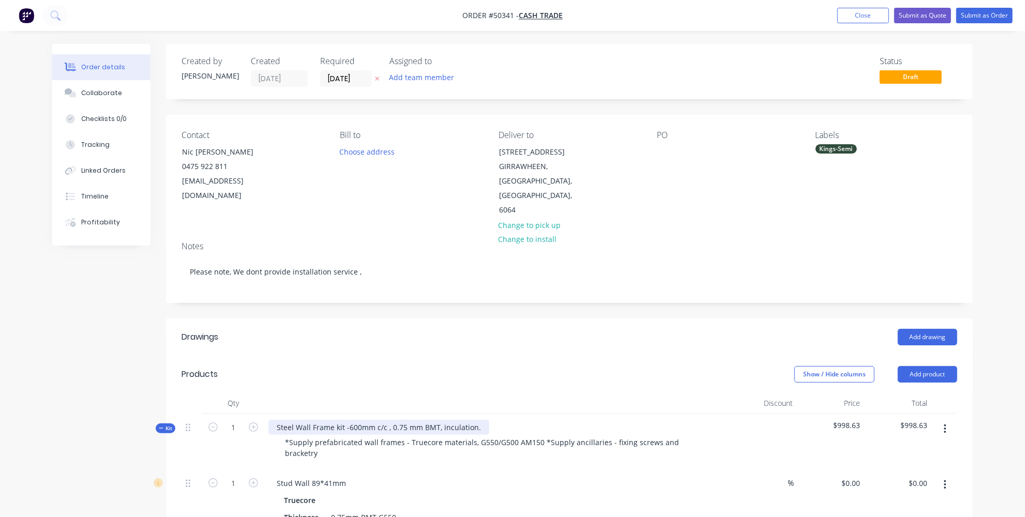
click at [460, 420] on div "Steel Wall Frame kit -600mm c/c , 0.75 mm BMT, inculation." at bounding box center [379, 427] width 221 height 15
click at [450, 420] on div "Steel Wall Frame kit -600mm c/c , 0.75 mm BMT, inculation." at bounding box center [379, 427] width 221 height 15
click at [475, 420] on div "Steel Wall Frame kit -600mm c/c , 0.75 mm BMT, insulation." at bounding box center [379, 427] width 221 height 15
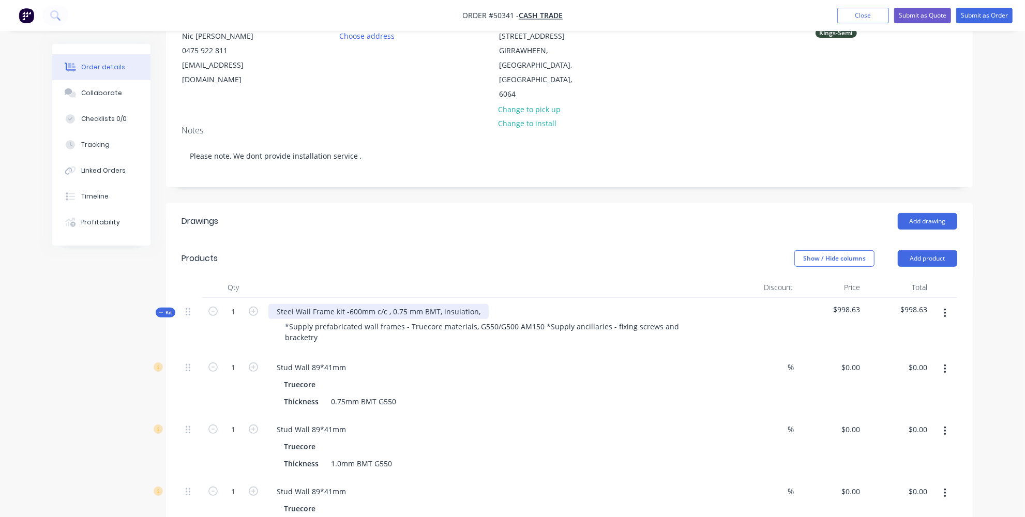
scroll to position [94, 0]
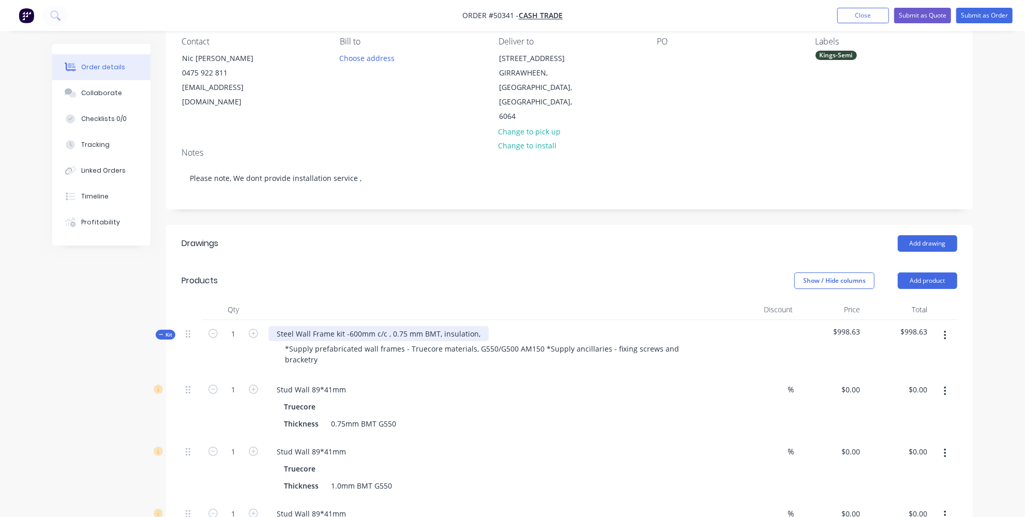
click at [445, 326] on div "Steel Wall Frame kit -600mm c/c , 0.75 mm BMT, insulation," at bounding box center [379, 333] width 220 height 15
click at [440, 326] on div "Steel Wall Frame kit -600mm c/c , 0.75 mm BMT, insulation," at bounding box center [379, 333] width 220 height 15
click at [389, 262] on header "Products Show / Hide columns Add product" at bounding box center [569, 280] width 807 height 37
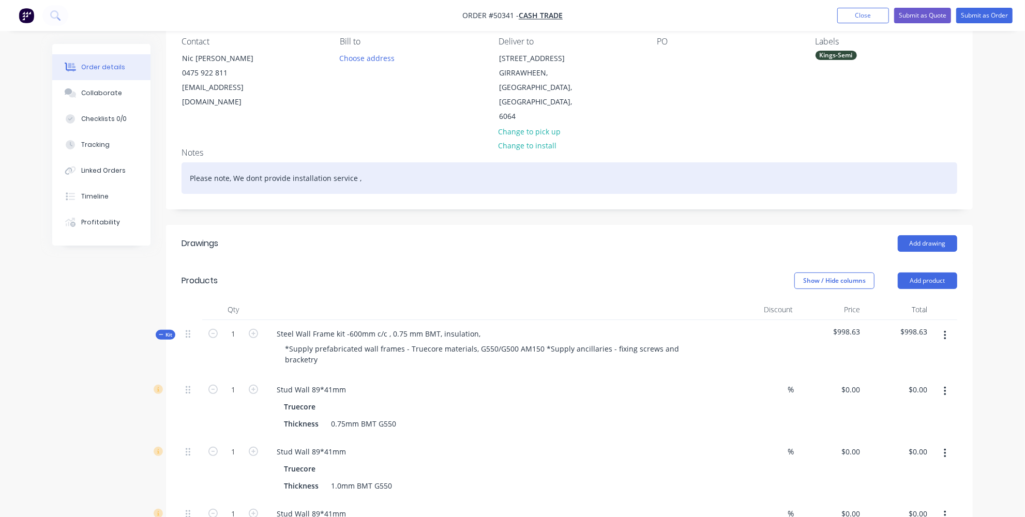
click at [259, 162] on div "Please note, We dont provide installation service ," at bounding box center [570, 178] width 776 height 32
click at [378, 162] on div "Please note, We dont provide installation service ," at bounding box center [570, 178] width 776 height 32
click at [418, 162] on div "Please note, We dont provide installation service , , Shale Grey colorbond," at bounding box center [570, 178] width 776 height 32
click at [440, 162] on div "Please note, We dont provide installation service , , Shale Grey Colorbond," at bounding box center [570, 178] width 776 height 32
click at [250, 162] on div "Please note, We dont provide installation service , , Shale Grey Colorbond," at bounding box center [570, 178] width 776 height 32
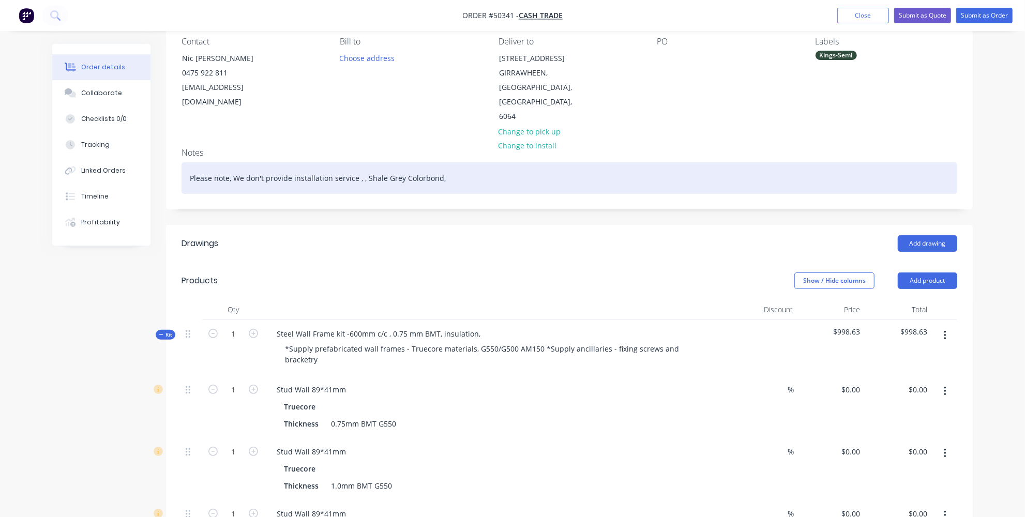
click at [360, 162] on div "Please note, We don't provide installation service , , Shale Grey Colorbond," at bounding box center [570, 178] width 776 height 32
click at [359, 162] on div "Please note, We don't provide installation service ,, Shale Grey Colorbond," at bounding box center [570, 178] width 776 height 32
click at [438, 162] on div "Please note, We don't provide installation service , Shale Grey Colorbond," at bounding box center [570, 178] width 776 height 32
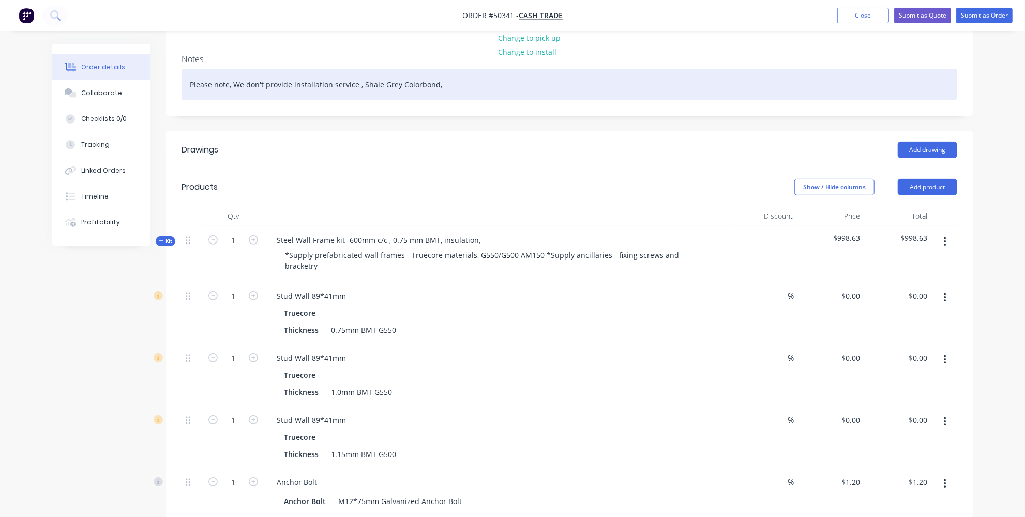
scroll to position [188, 0]
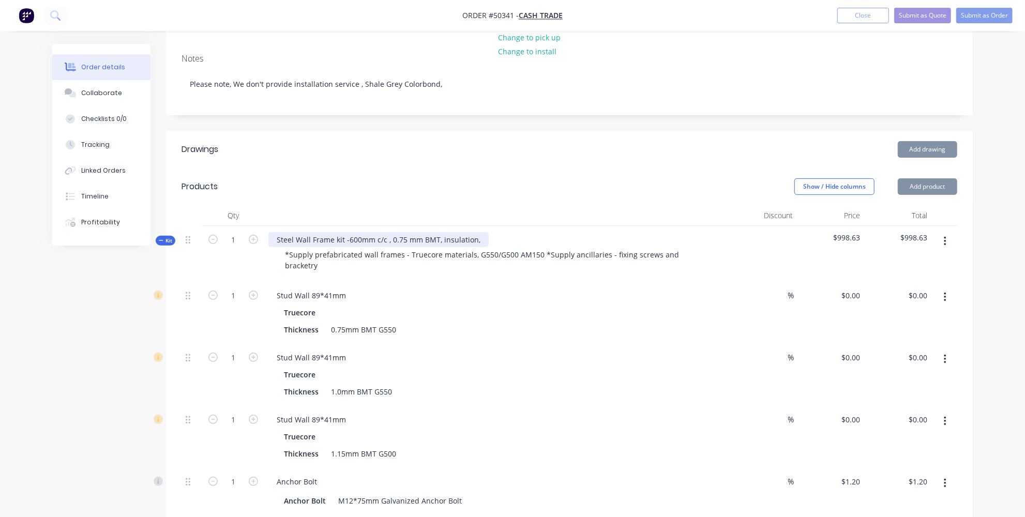
click at [466, 232] on div "Steel Wall Frame kit -600mm c/c , 0.75 mm BMT, insulation," at bounding box center [379, 239] width 220 height 15
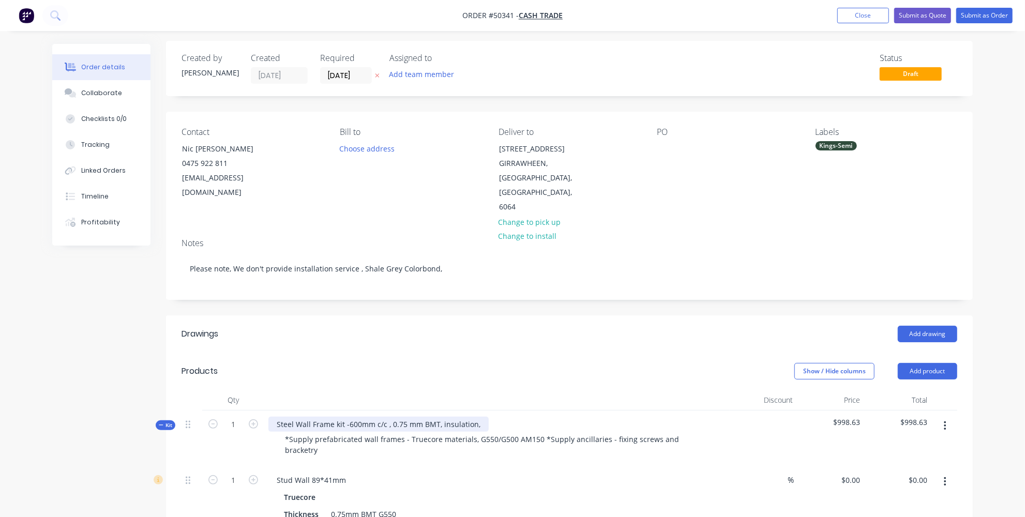
scroll to position [0, 0]
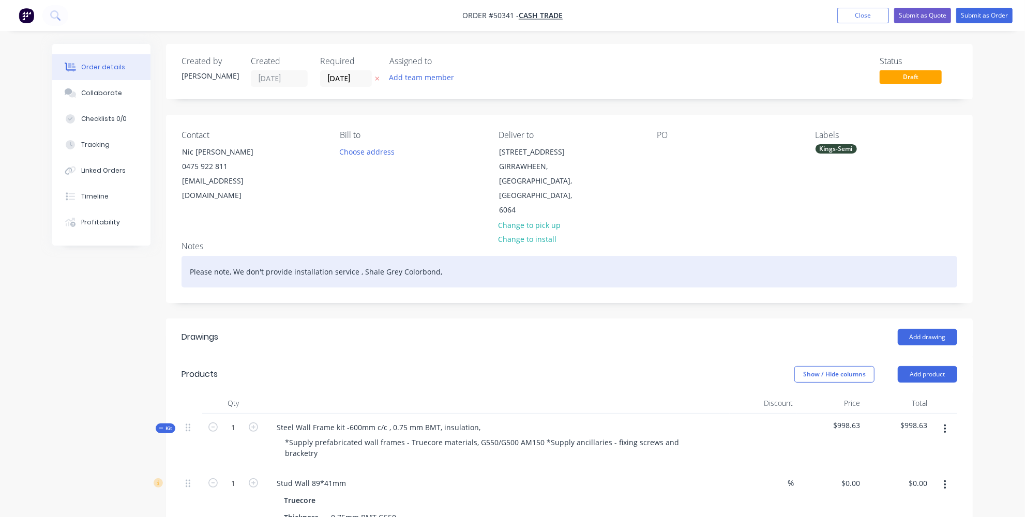
click at [450, 256] on div "Please note, We don't provide installation service , Shale Grey Colorbond," at bounding box center [570, 272] width 776 height 32
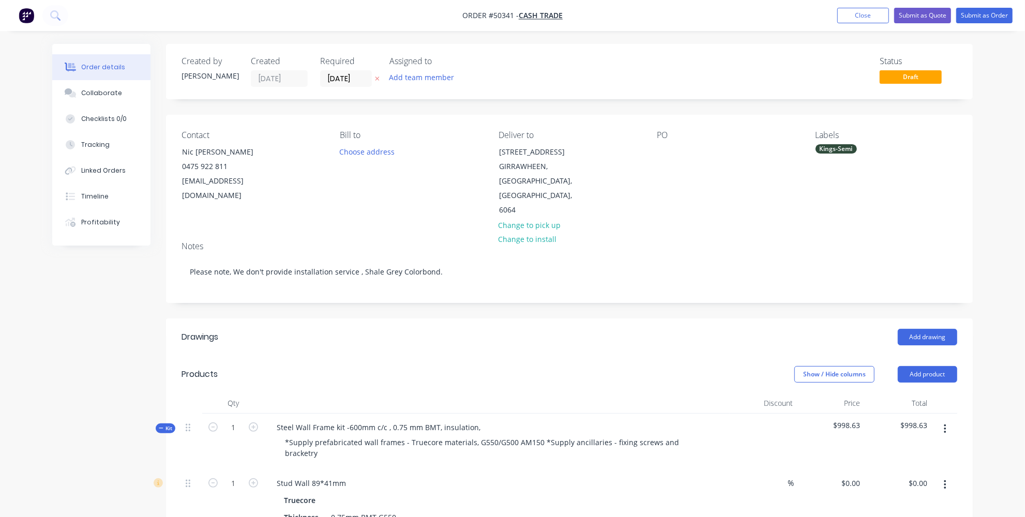
click at [433, 320] on header "Drawings Add drawing" at bounding box center [569, 337] width 807 height 37
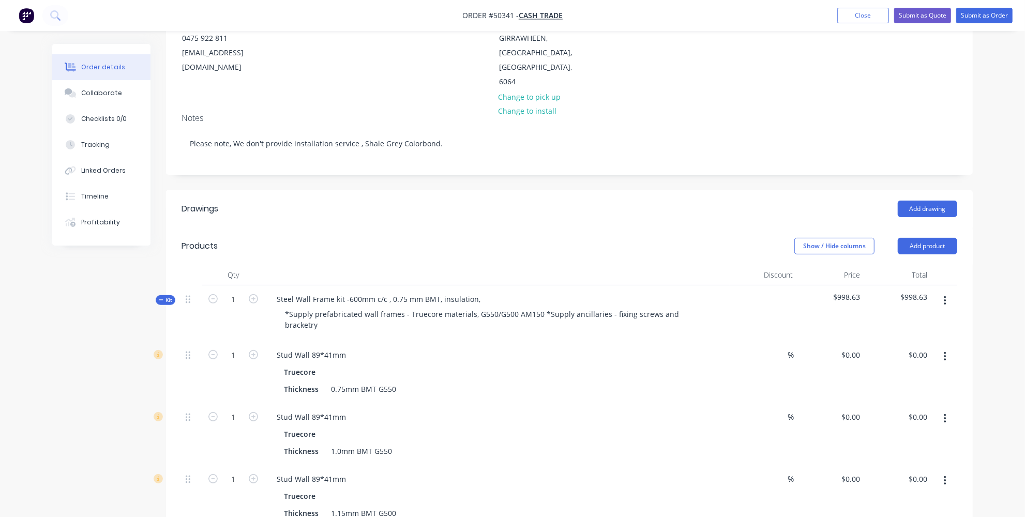
scroll to position [141, 0]
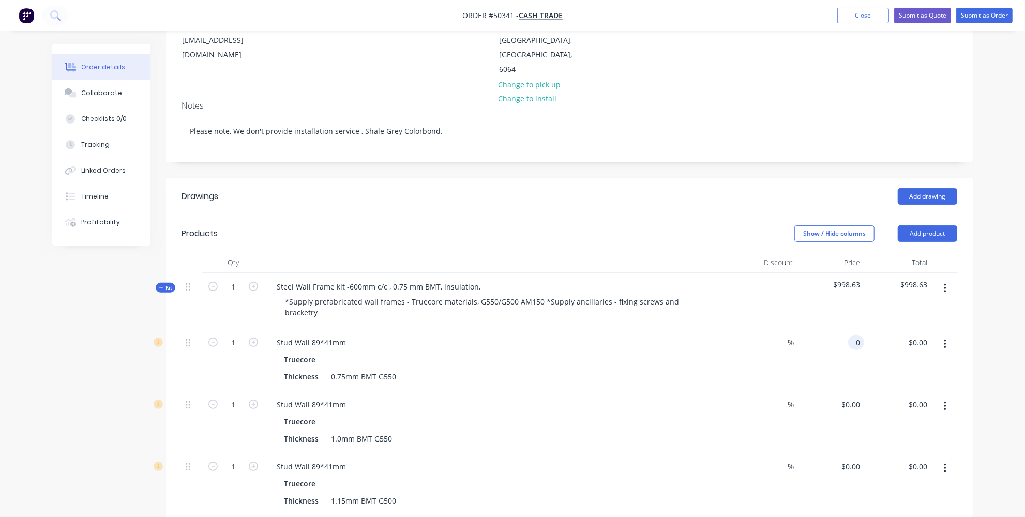
click at [855, 335] on input "0" at bounding box center [859, 342] width 12 height 15
type input "$2,745.00"
click at [745, 391] on div "%" at bounding box center [763, 422] width 67 height 62
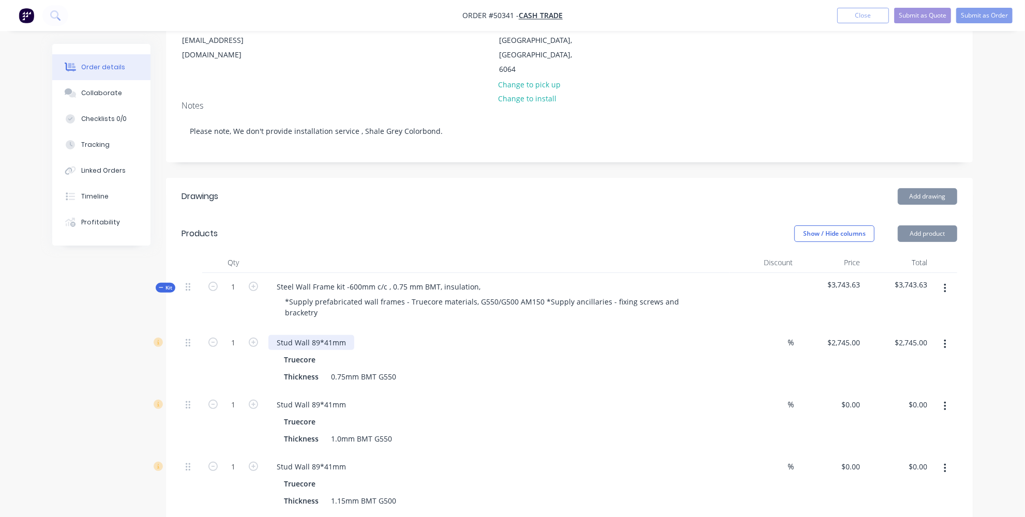
click at [345, 335] on div "Stud Wall 89*41mm" at bounding box center [312, 342] width 86 height 15
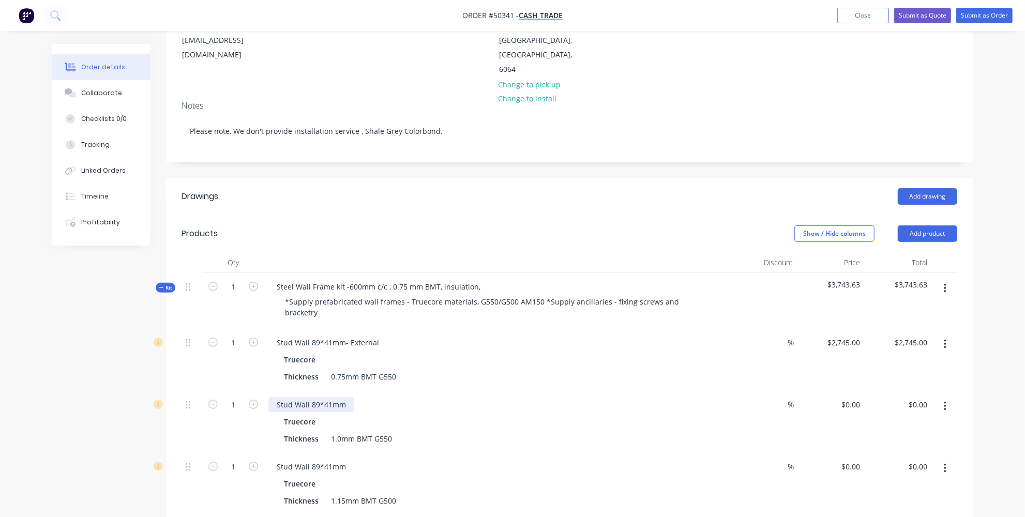
click at [347, 397] on div "Stud Wall 89*41mm" at bounding box center [312, 404] width 86 height 15
click at [453, 409] on div "Stud Wall 89*41mm- Internal Truecore Thickness 1.0mm BMT G550" at bounding box center [497, 422] width 466 height 62
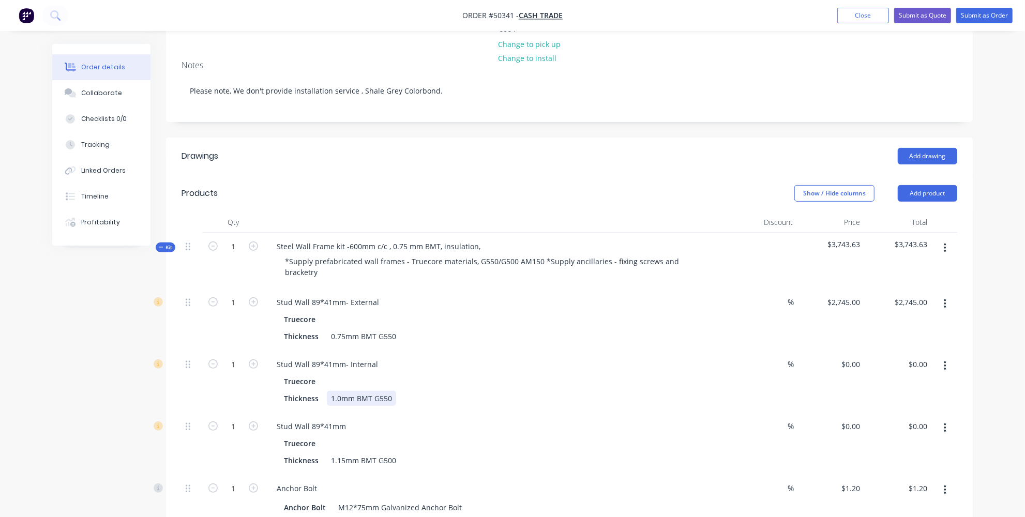
scroll to position [235, 0]
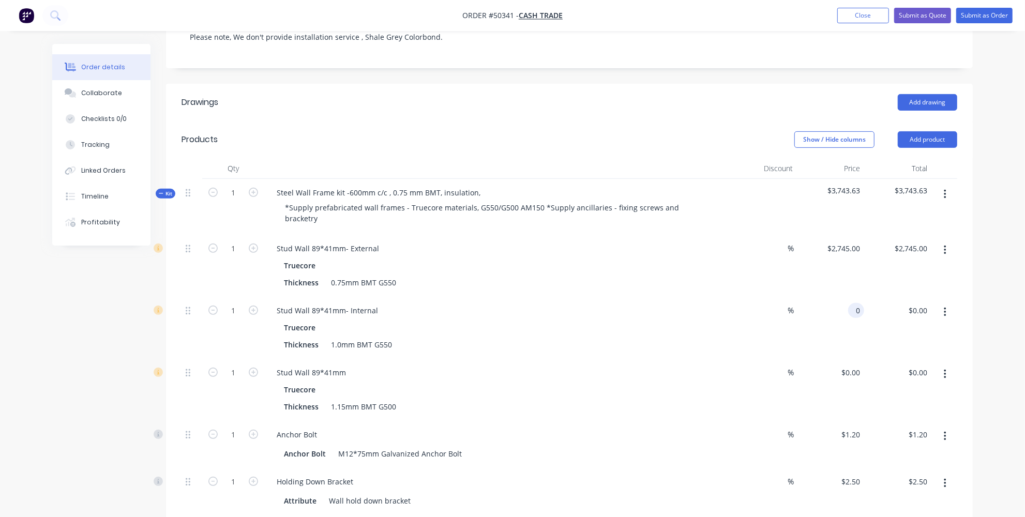
click at [860, 303] on input "0" at bounding box center [859, 310] width 12 height 15
type input "$2.133"
type input "$2.13"
click at [502, 365] on div "Stud Wall 89*41mm" at bounding box center [497, 372] width 457 height 15
click at [860, 303] on input "2.133" at bounding box center [851, 310] width 28 height 15
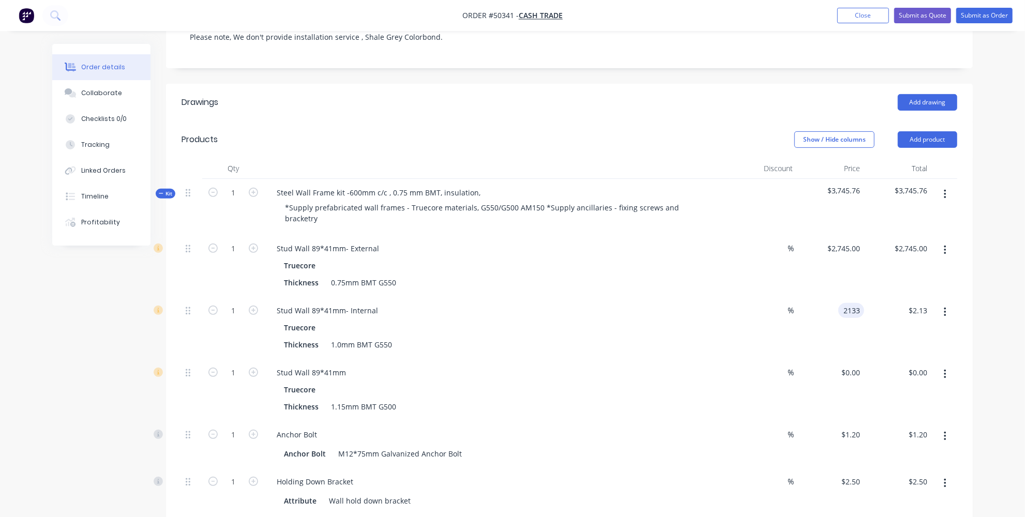
type input "$2,133.00"
click at [839, 297] on div "$2,133.00 2133" at bounding box center [830, 328] width 67 height 62
click at [345, 337] on div "1.0mm BMT G550" at bounding box center [361, 344] width 69 height 15
click at [366, 365] on div "Stud Wall 89*41mm" at bounding box center [497, 372] width 457 height 15
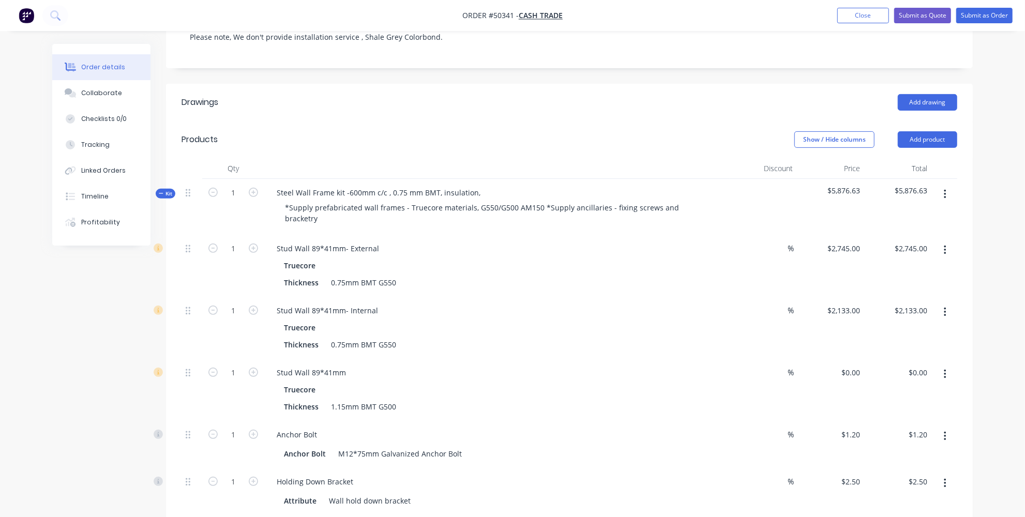
click at [947, 365] on button "button" at bounding box center [945, 374] width 24 height 19
click at [897, 436] on div "Delete" at bounding box center [909, 443] width 80 height 15
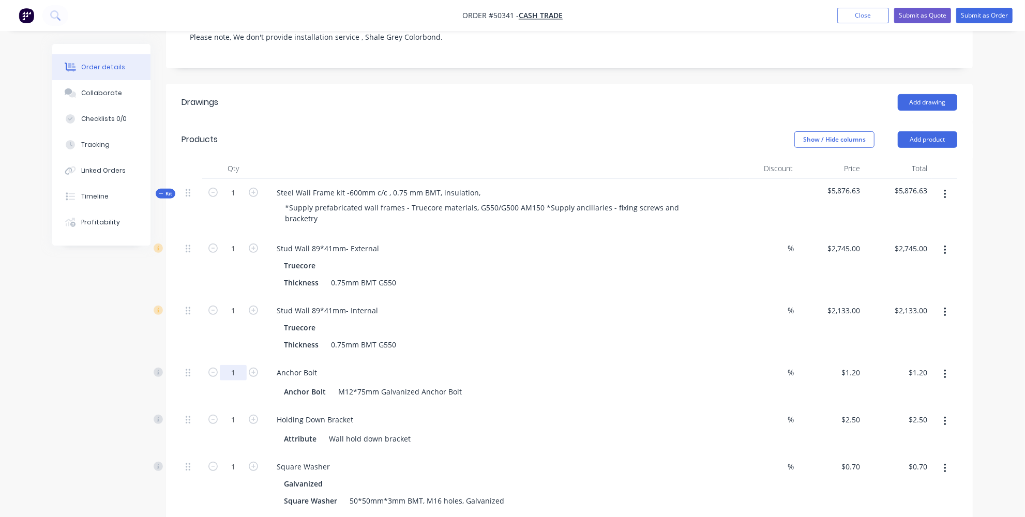
click at [235, 365] on input "1" at bounding box center [233, 373] width 27 height 16
type input "60"
type input "$72.00"
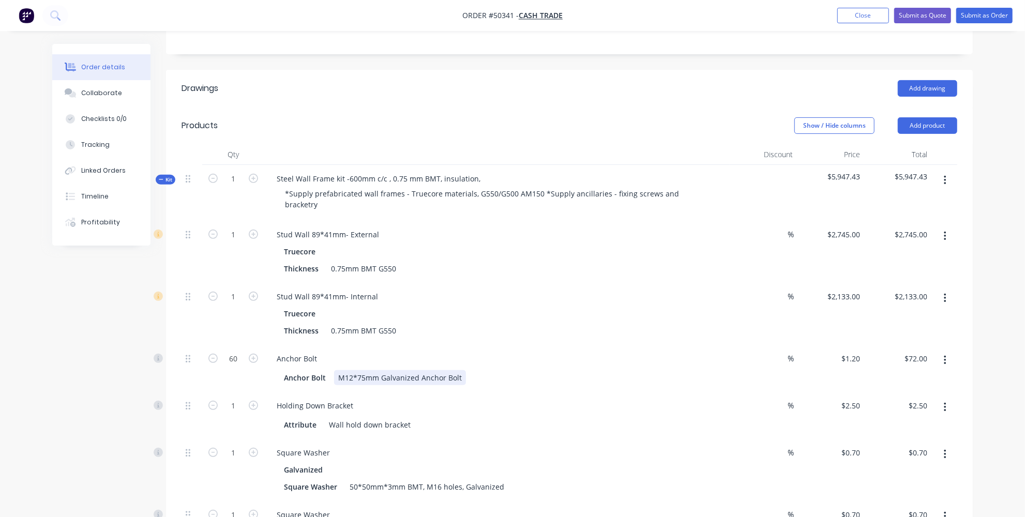
scroll to position [282, 0]
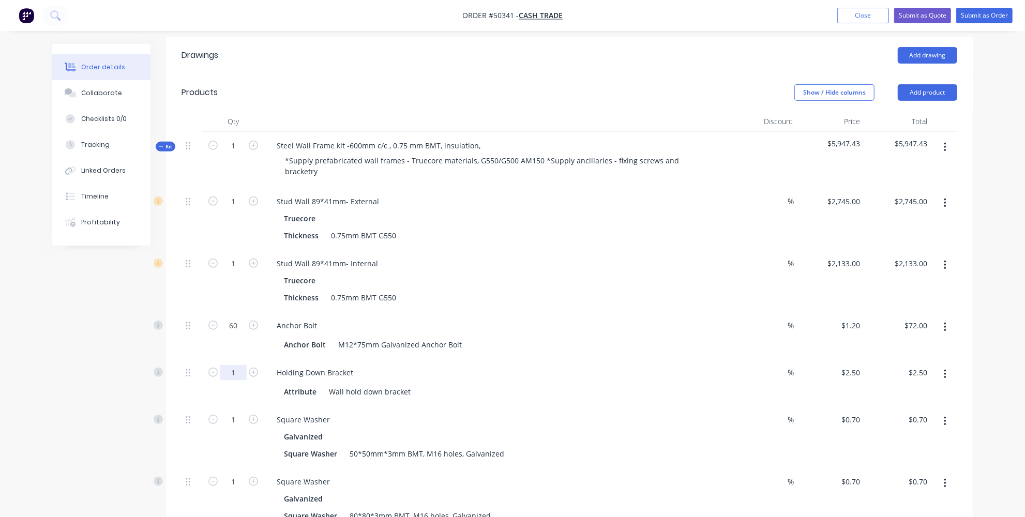
click at [236, 365] on input "1" at bounding box center [233, 373] width 27 height 16
type input "15"
drag, startPoint x: 125, startPoint y: 346, endPoint x: 143, endPoint y: 347, distance: 18.7
type input "$37.50"
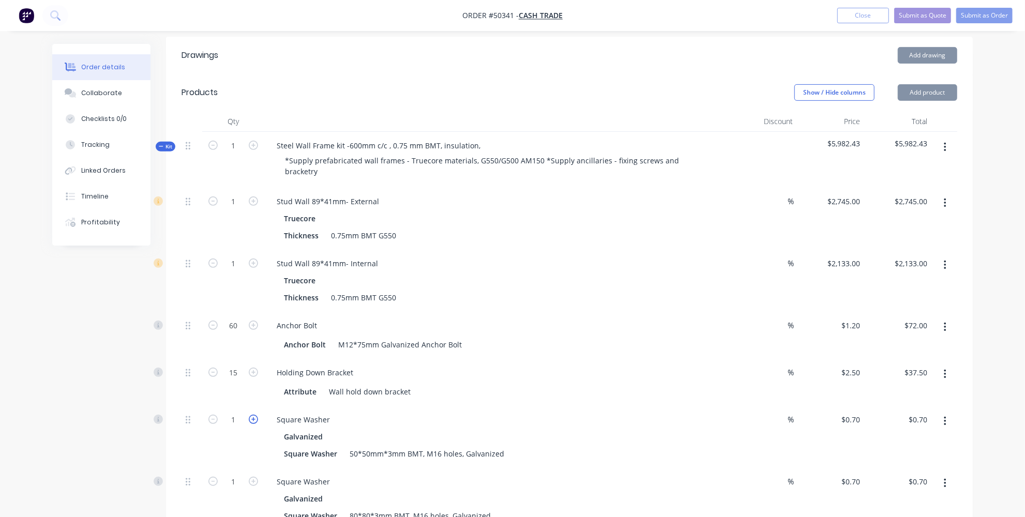
click at [255, 415] on icon "button" at bounding box center [253, 419] width 9 height 9
type input "2"
type input "$1.40"
click at [243, 412] on input "2" at bounding box center [233, 420] width 27 height 16
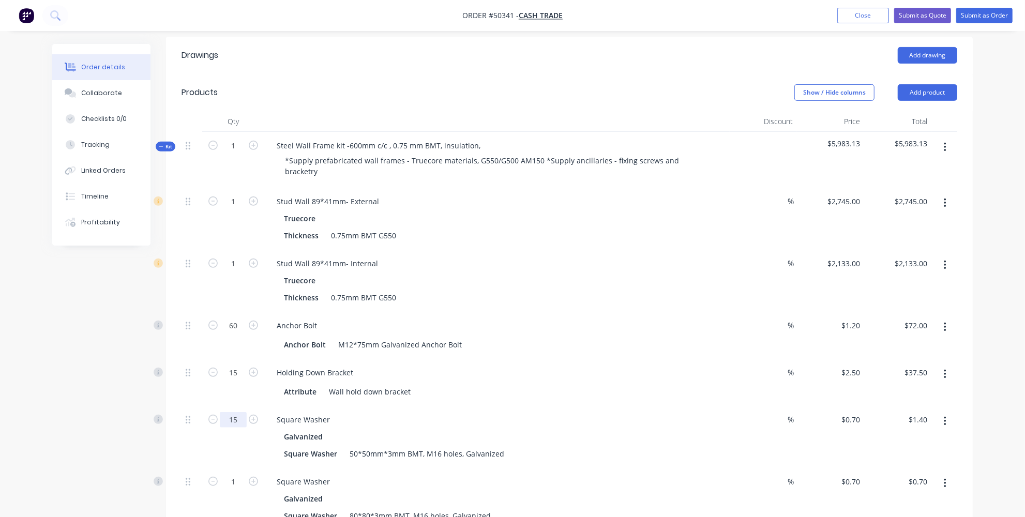
type input "15"
type input "$10.50"
click at [233, 474] on input "1" at bounding box center [233, 482] width 27 height 16
type input "45"
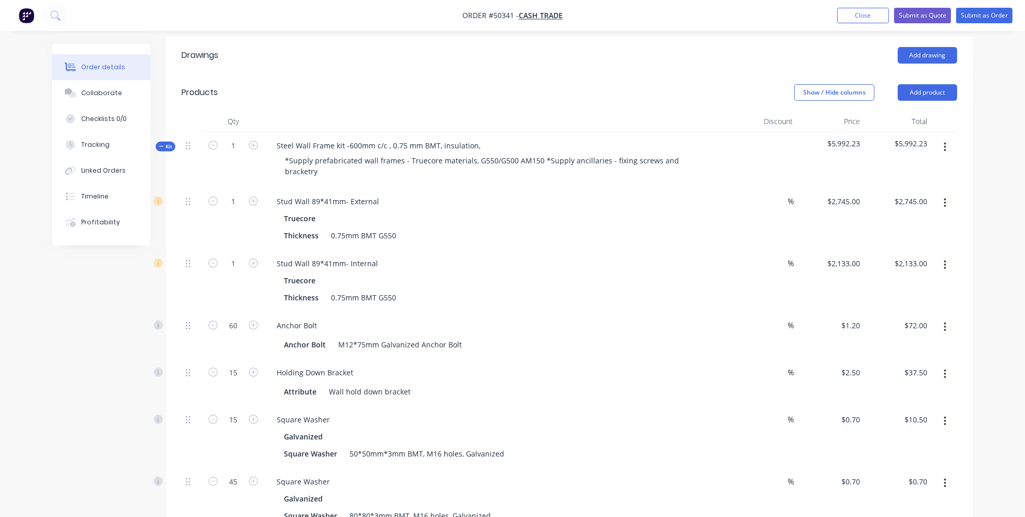
type input "$31.50"
click at [156, 477] on div at bounding box center [165, 483] width 22 height 12
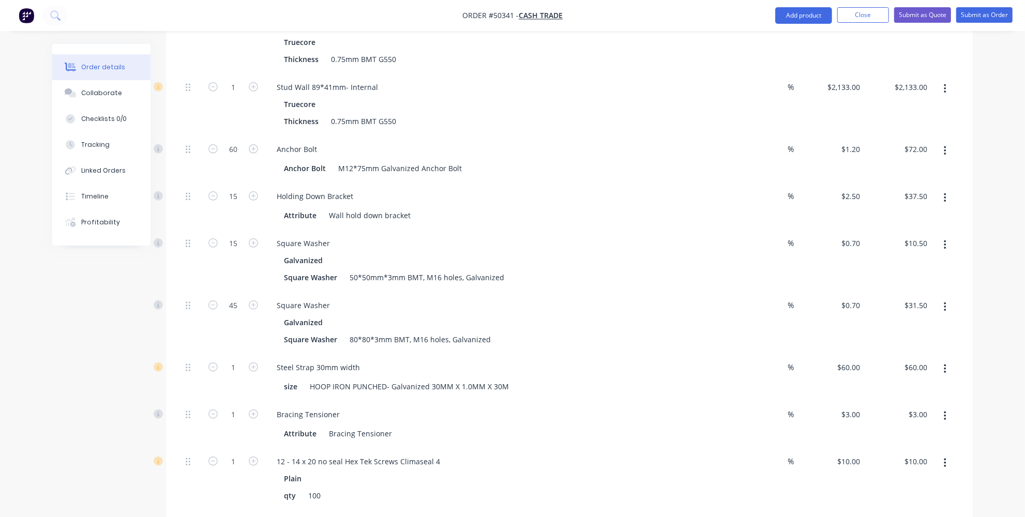
scroll to position [470, 0]
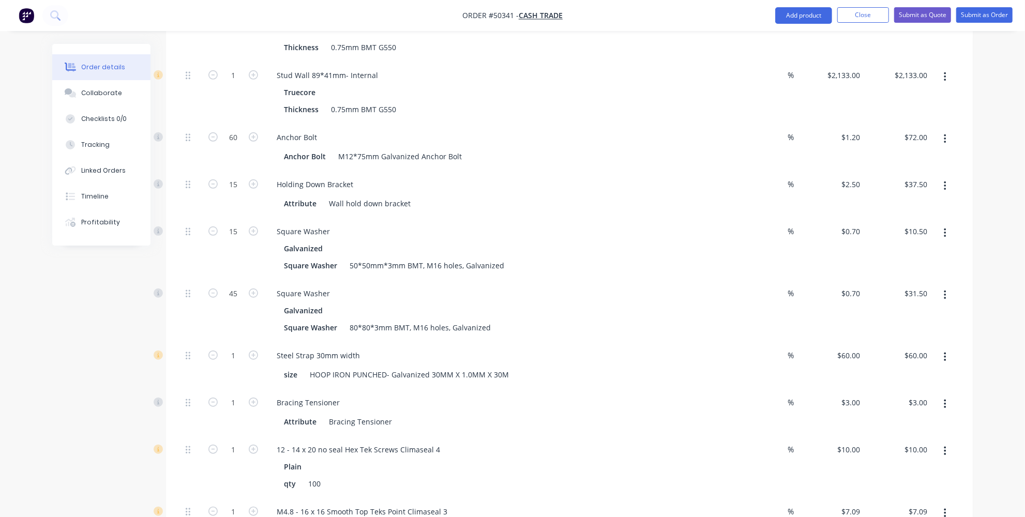
click at [259, 349] on button "button" at bounding box center [253, 354] width 13 height 11
type input "2"
type input "$120.00"
click at [243, 395] on input "1" at bounding box center [233, 403] width 27 height 16
type input "20"
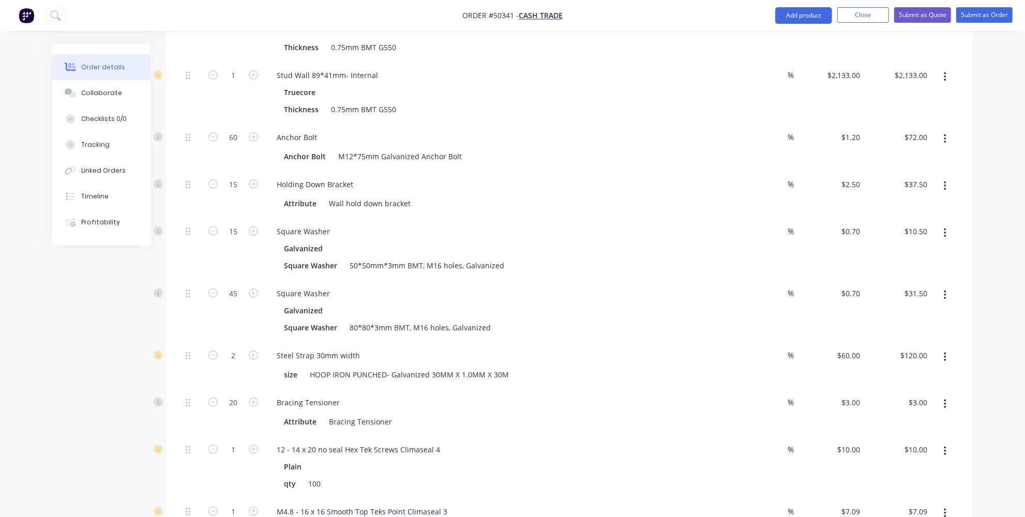
type input "$60.00"
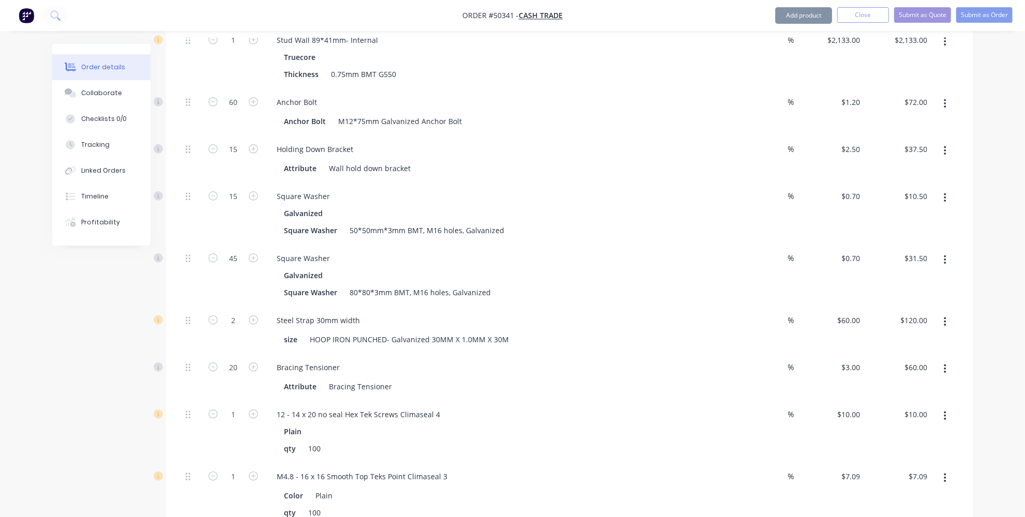
scroll to position [564, 0]
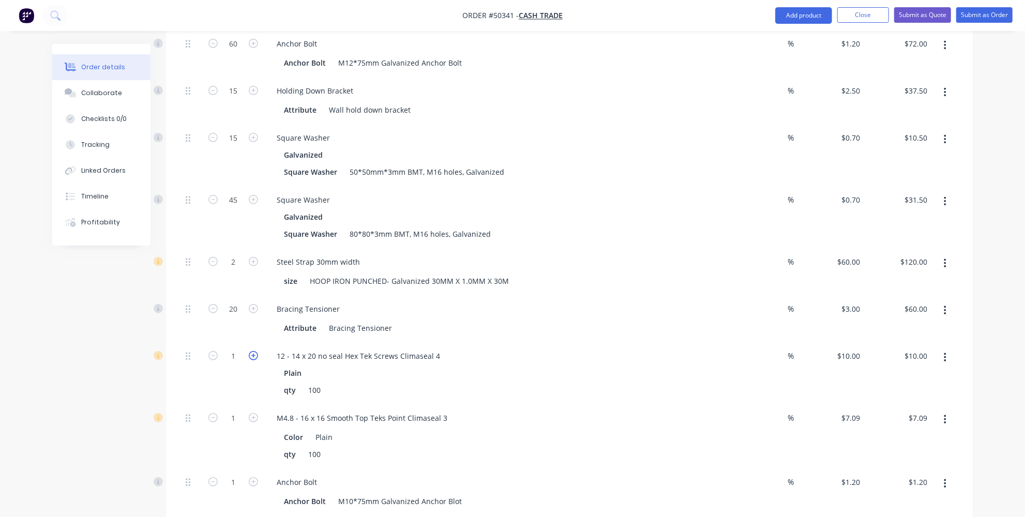
click at [256, 351] on icon "button" at bounding box center [253, 355] width 9 height 9
type input "2"
type input "$20.00"
click at [256, 351] on icon "button" at bounding box center [253, 355] width 9 height 9
type input "3"
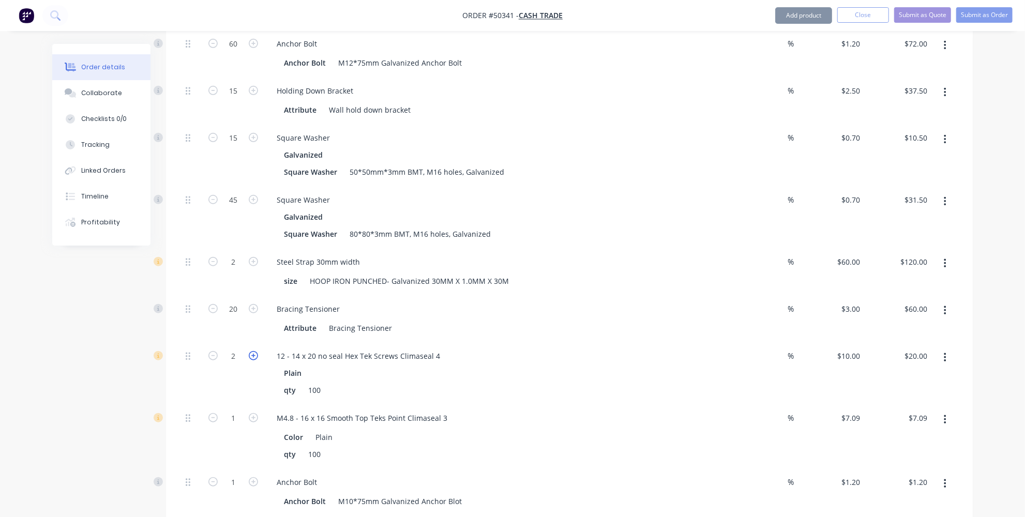
type input "$30.00"
click at [255, 413] on icon "button" at bounding box center [253, 417] width 9 height 9
type input "2"
type input "$14.18"
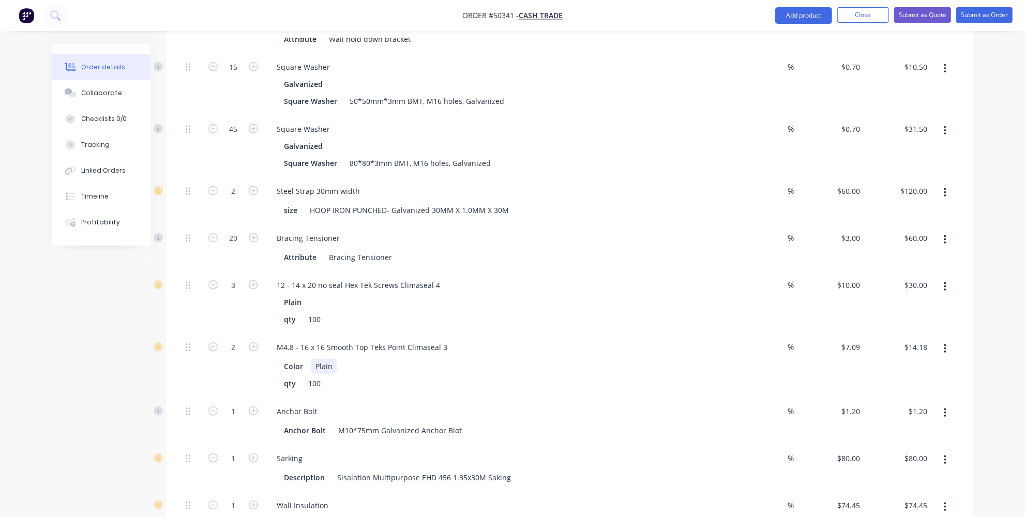
scroll to position [705, 0]
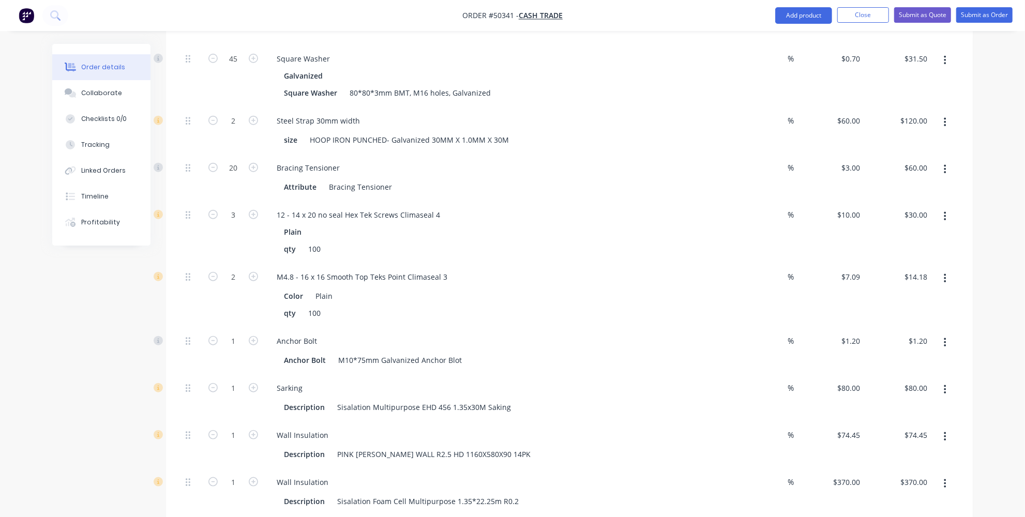
click at [950, 334] on button "button" at bounding box center [945, 343] width 24 height 19
click at [894, 404] on div "Delete" at bounding box center [909, 411] width 80 height 15
click at [309, 334] on div "Sarking" at bounding box center [290, 341] width 42 height 15
click at [254, 336] on icon "button" at bounding box center [253, 340] width 9 height 9
type input "2"
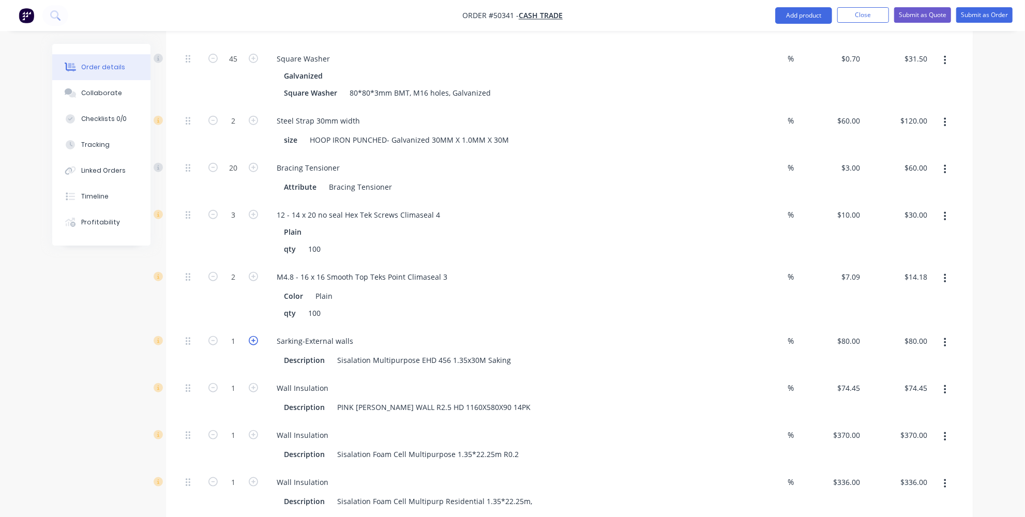
type input "$160.00"
click at [946, 381] on button "button" at bounding box center [945, 390] width 24 height 19
click at [887, 451] on div "Delete" at bounding box center [909, 458] width 80 height 15
click at [937, 381] on button "button" at bounding box center [945, 390] width 24 height 19
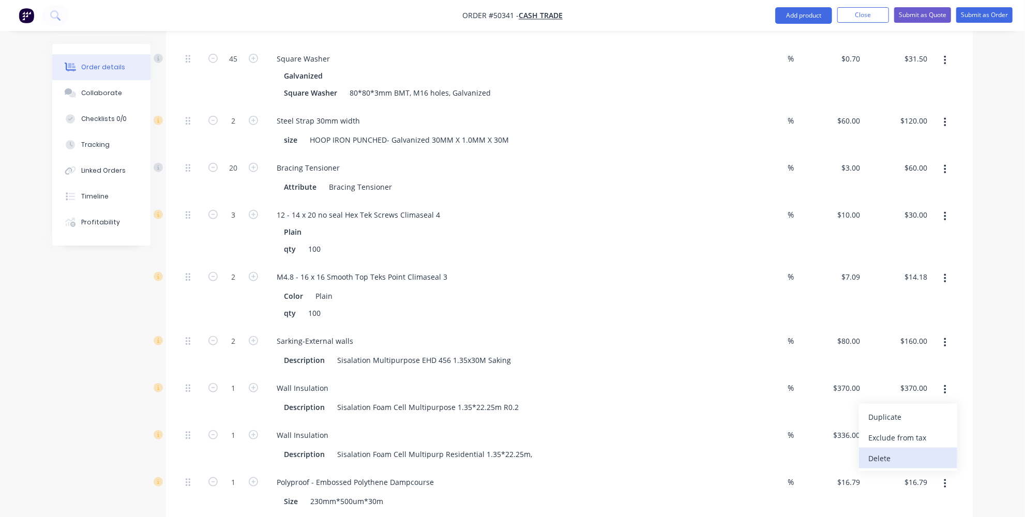
click at [871, 451] on div "Delete" at bounding box center [909, 458] width 80 height 15
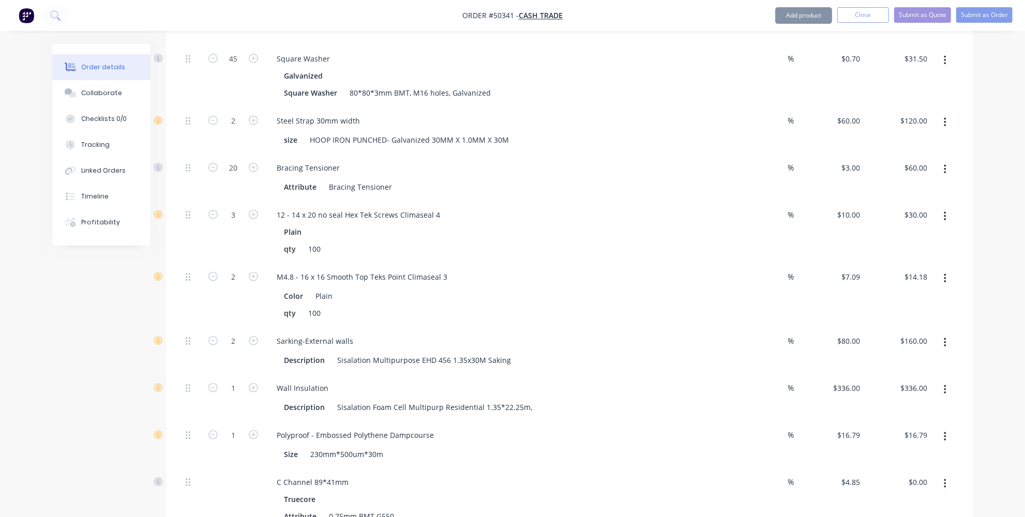
click at [945, 384] on icon "button" at bounding box center [945, 389] width 3 height 11
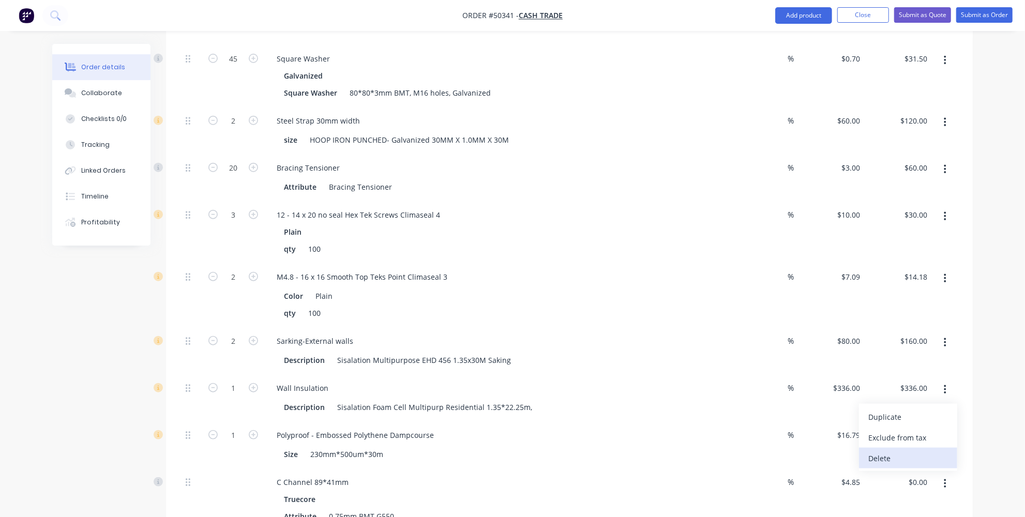
click at [872, 451] on div "Delete" at bounding box center [909, 458] width 80 height 15
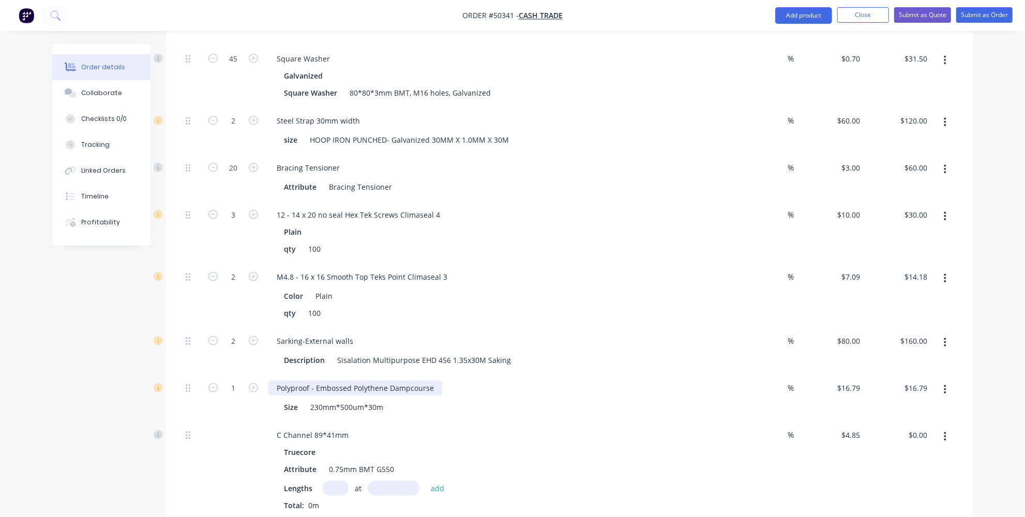
click at [438, 381] on div "Polyproof - Embossed Polythene Dampcourse" at bounding box center [356, 388] width 174 height 15
click at [255, 336] on icon "button" at bounding box center [253, 340] width 9 height 9
type input "3"
type input "$240.00"
click at [250, 383] on icon "button" at bounding box center [253, 387] width 9 height 9
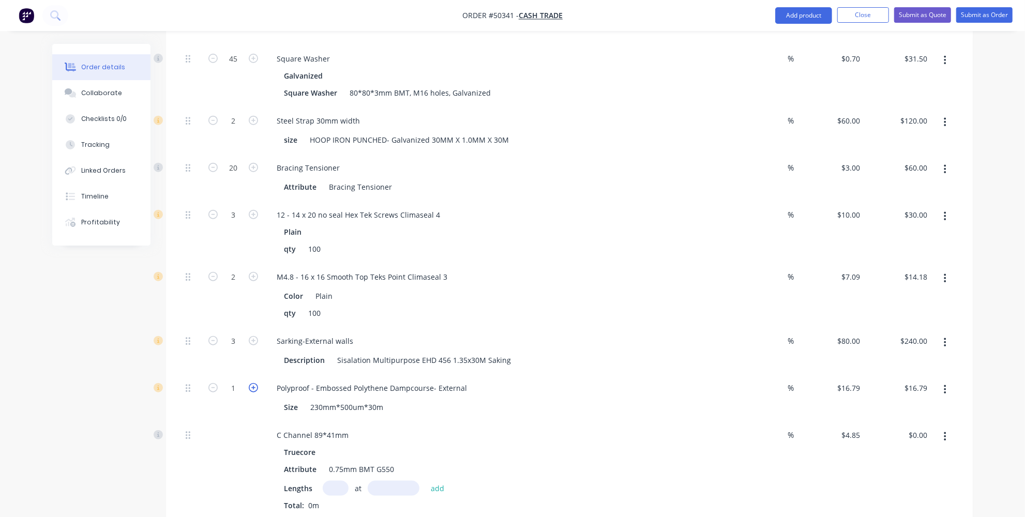
type input "2"
type input "$33.58"
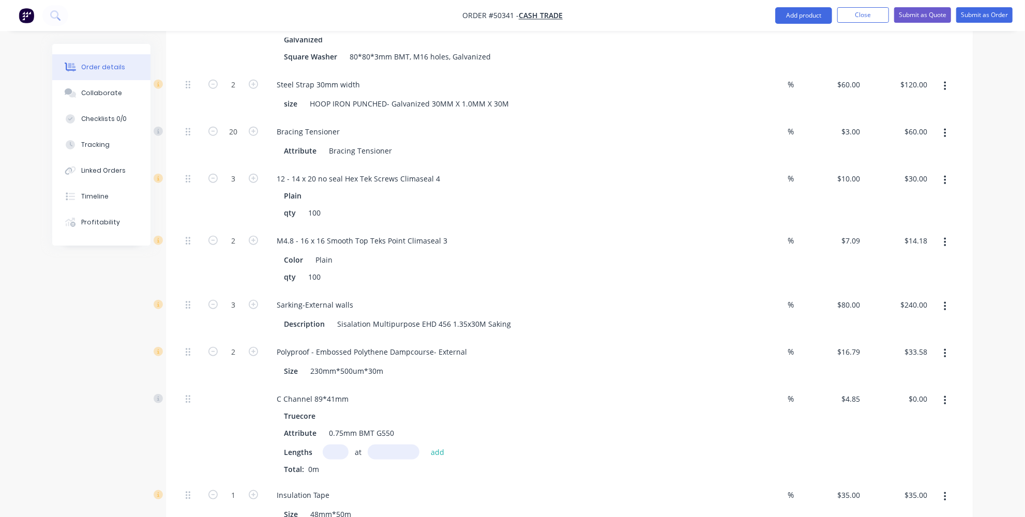
scroll to position [752, 0]
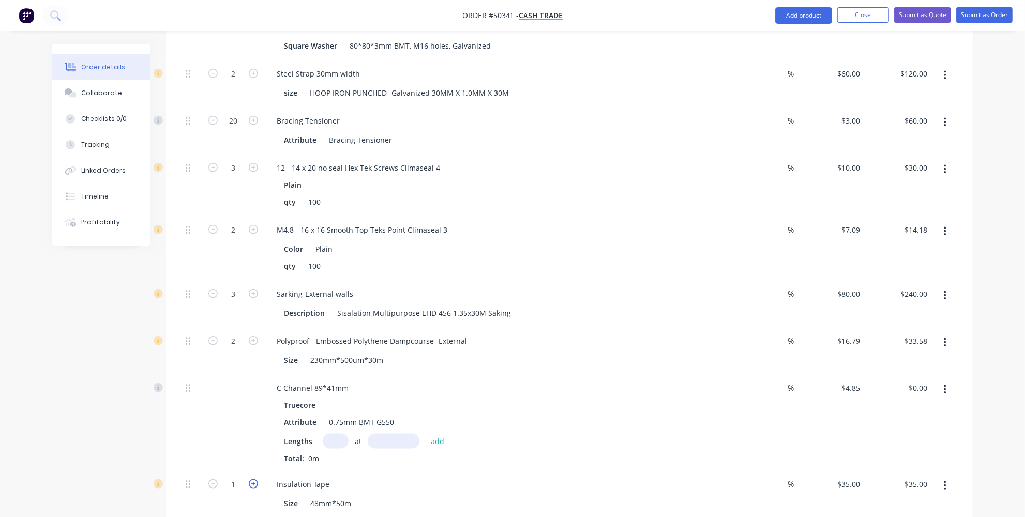
click at [255, 480] on icon "button" at bounding box center [253, 484] width 9 height 9
type input "2"
type input "$70.00"
click at [255, 480] on icon "button" at bounding box center [253, 484] width 9 height 9
type input "3"
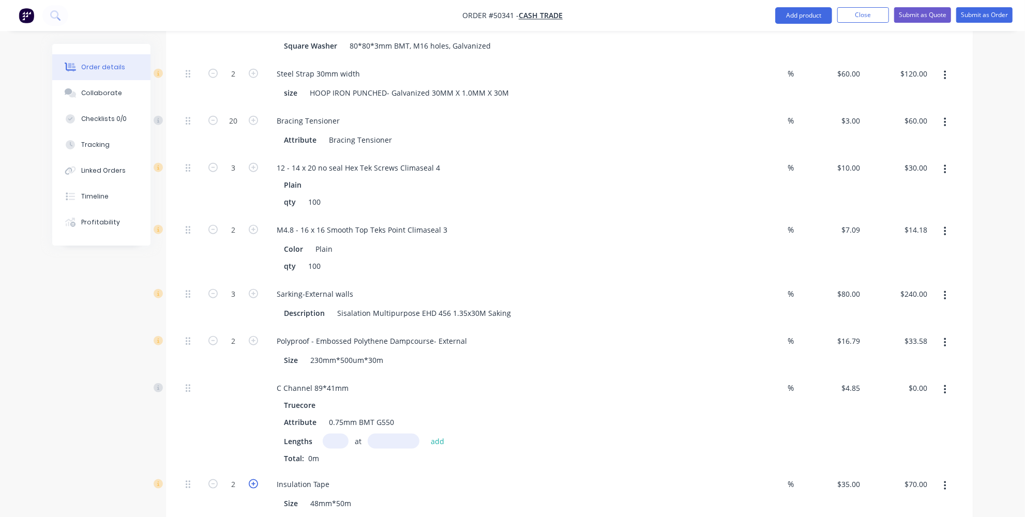
type input "$105.00"
click at [255, 480] on icon "button" at bounding box center [253, 484] width 9 height 9
type input "4"
type input "$140.00"
click at [255, 480] on icon "button" at bounding box center [253, 484] width 9 height 9
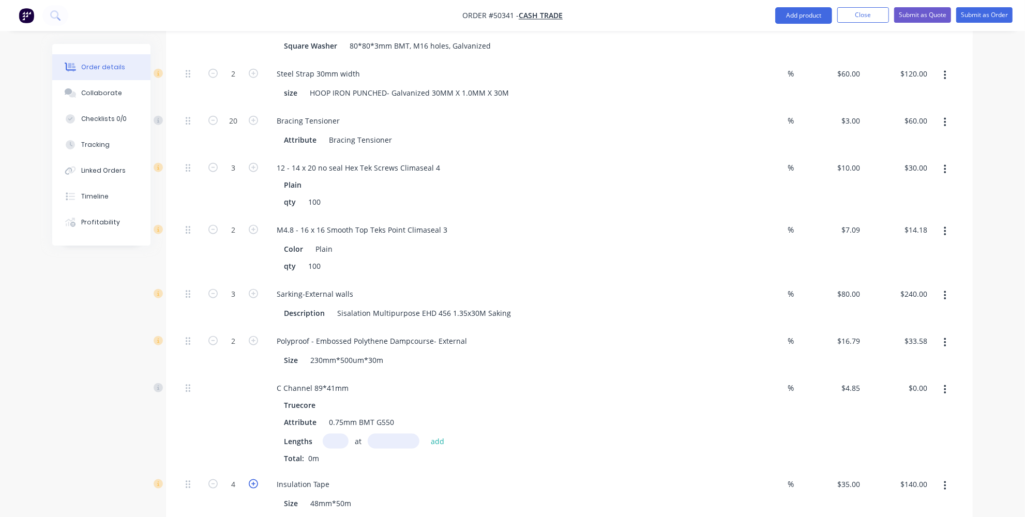
type input "5"
type input "$175.00"
click at [212, 480] on icon "button" at bounding box center [212, 484] width 9 height 9
type input "4"
type input "$140.00"
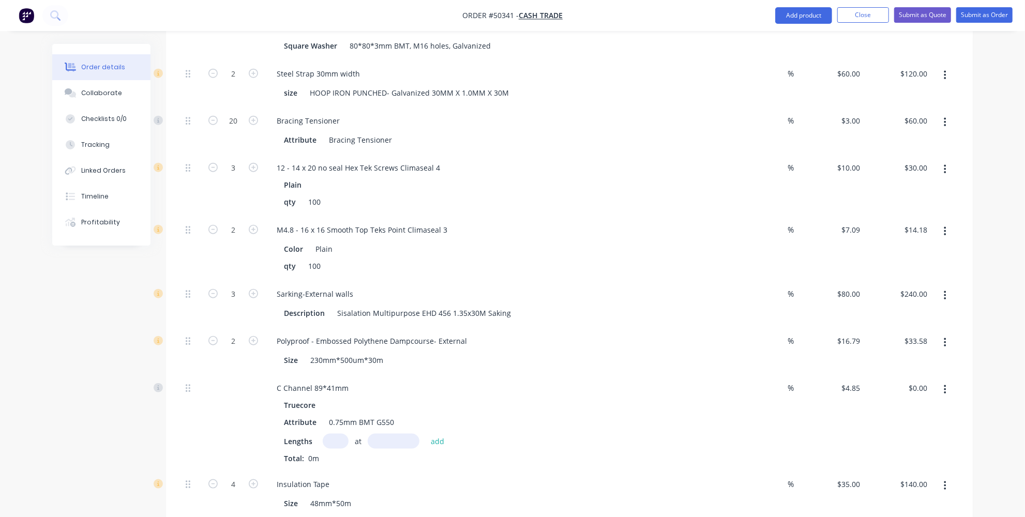
click at [236, 418] on div at bounding box center [233, 423] width 62 height 96
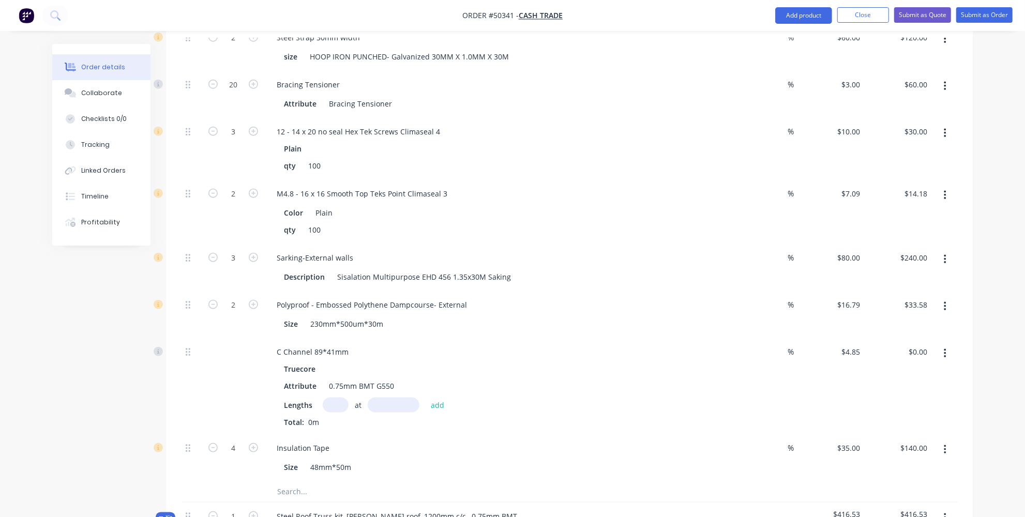
scroll to position [799, 0]
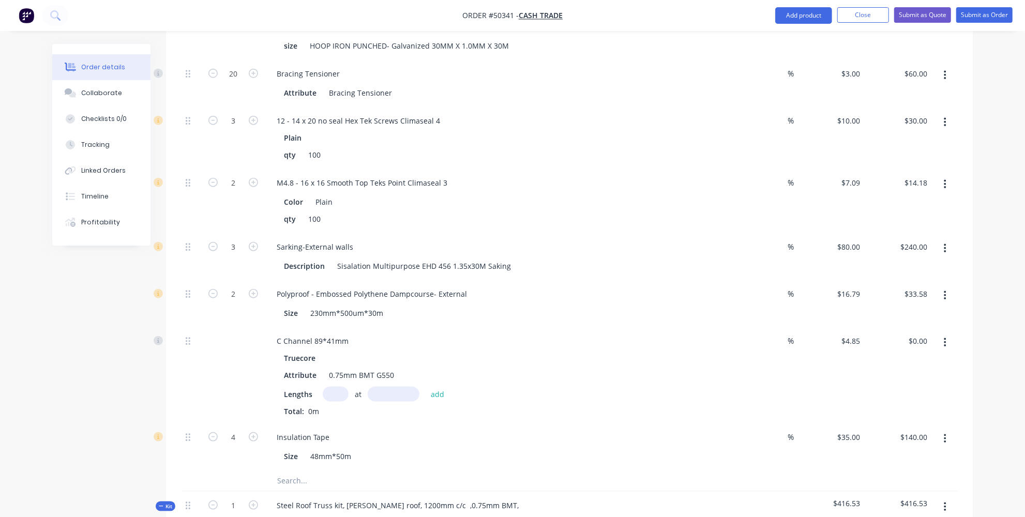
click at [941, 334] on button "button" at bounding box center [945, 343] width 24 height 19
click at [895, 404] on div "Delete" at bounding box center [909, 411] width 80 height 15
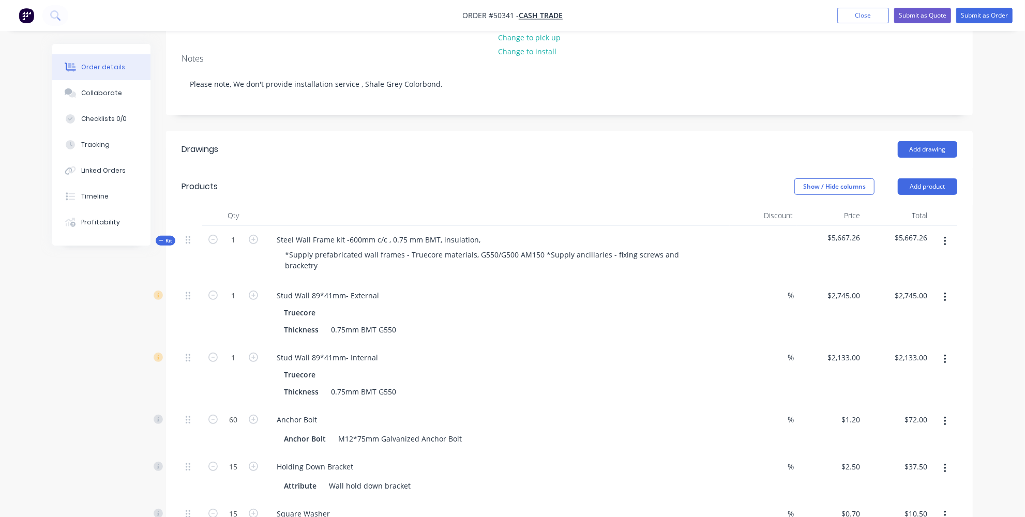
scroll to position [235, 0]
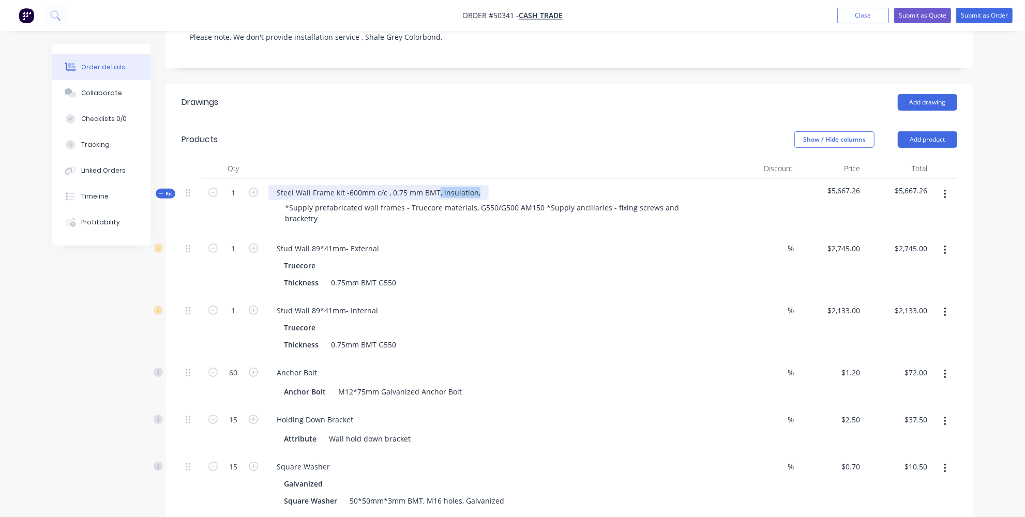
drag, startPoint x: 476, startPoint y: 159, endPoint x: 436, endPoint y: 159, distance: 40.9
click at [436, 185] on div "Steel Wall Frame kit -600mm c/c , 0.75 mm BMT, insulation," at bounding box center [379, 192] width 220 height 15
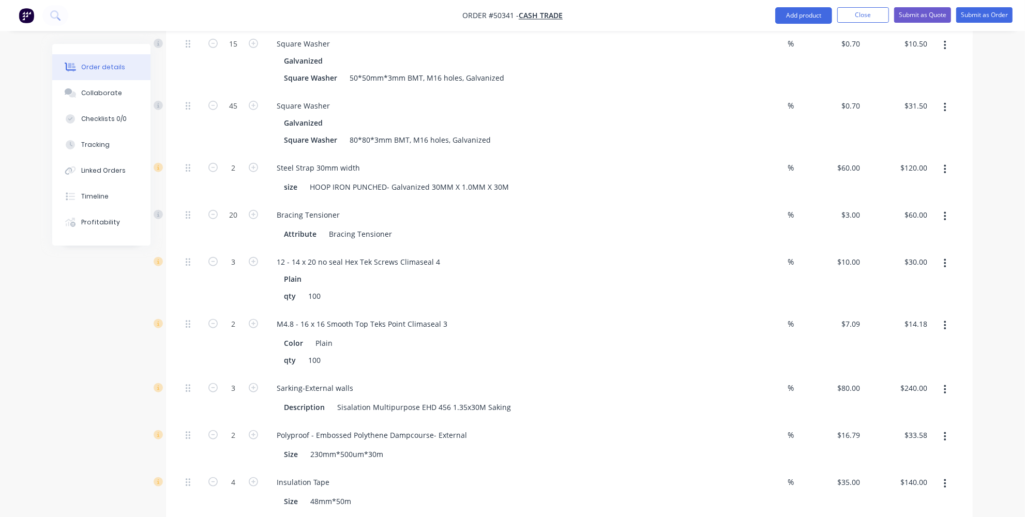
scroll to position [941, 0]
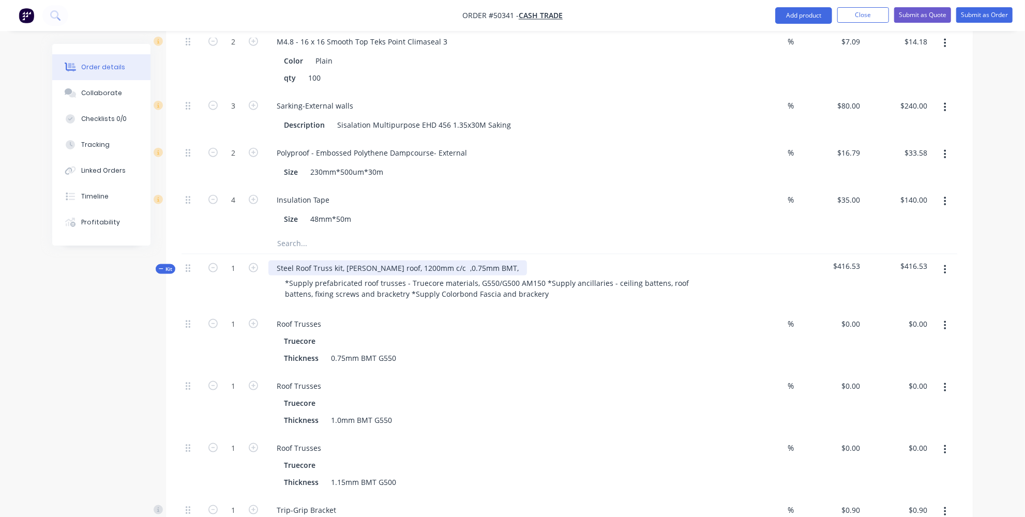
click at [484, 261] on div "Steel Roof Truss kit, Gable roof, 1200mm c/c ,0.75mm BMT," at bounding box center [398, 268] width 259 height 15
click at [378, 317] on div "Roof Trusses" at bounding box center [497, 324] width 457 height 15
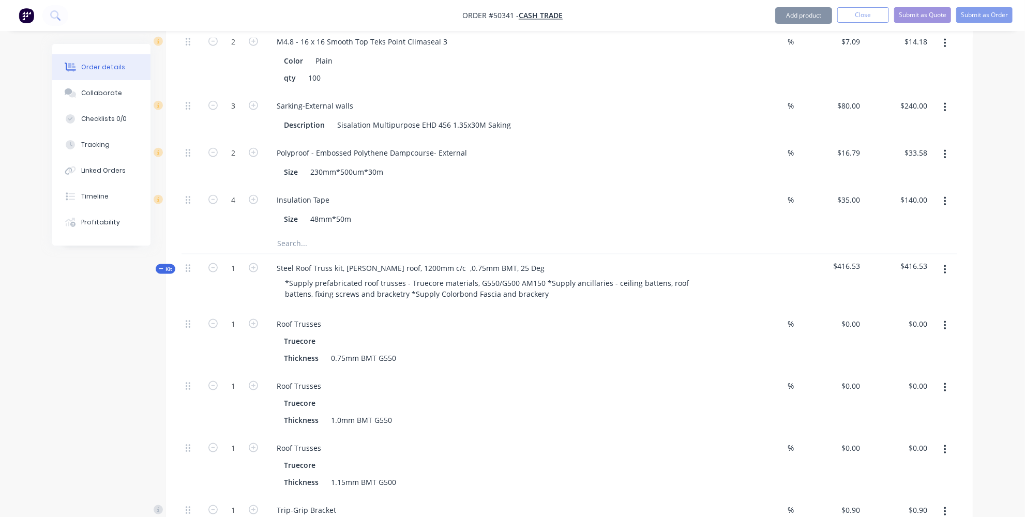
drag, startPoint x: 945, startPoint y: 339, endPoint x: 928, endPoint y: 354, distance: 23.1
click at [944, 379] on button "button" at bounding box center [945, 388] width 24 height 19
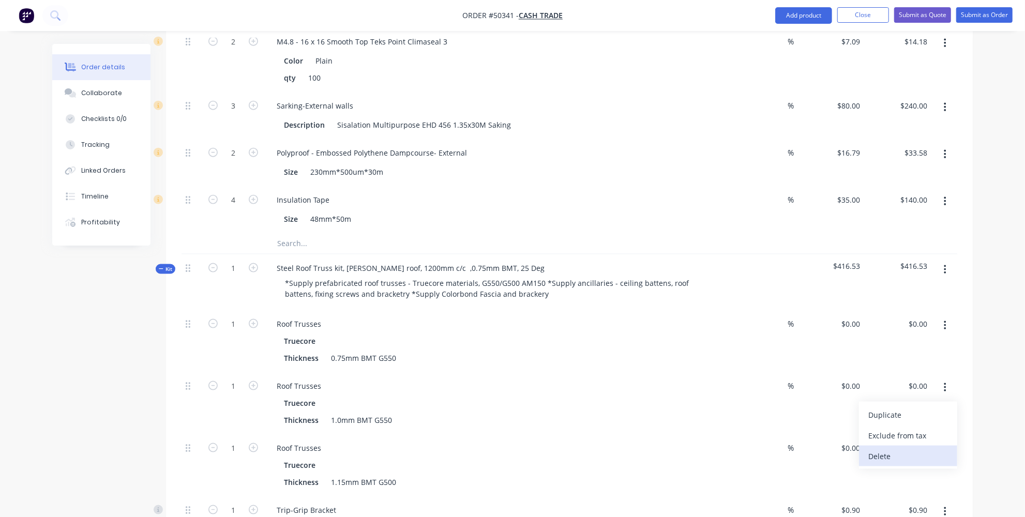
click at [901, 449] on div "Delete" at bounding box center [909, 456] width 80 height 15
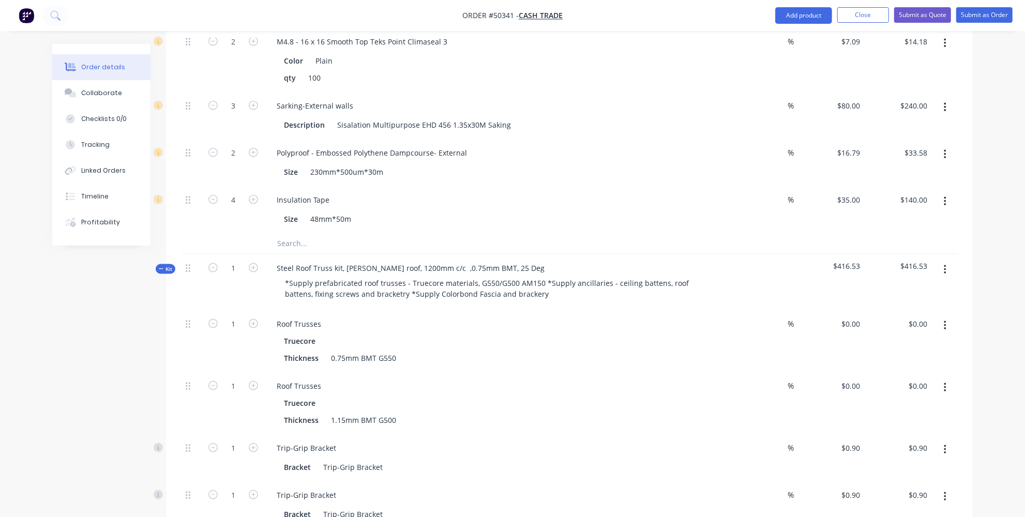
click at [949, 379] on button "button" at bounding box center [945, 388] width 24 height 19
click at [898, 449] on div "Delete" at bounding box center [909, 456] width 80 height 15
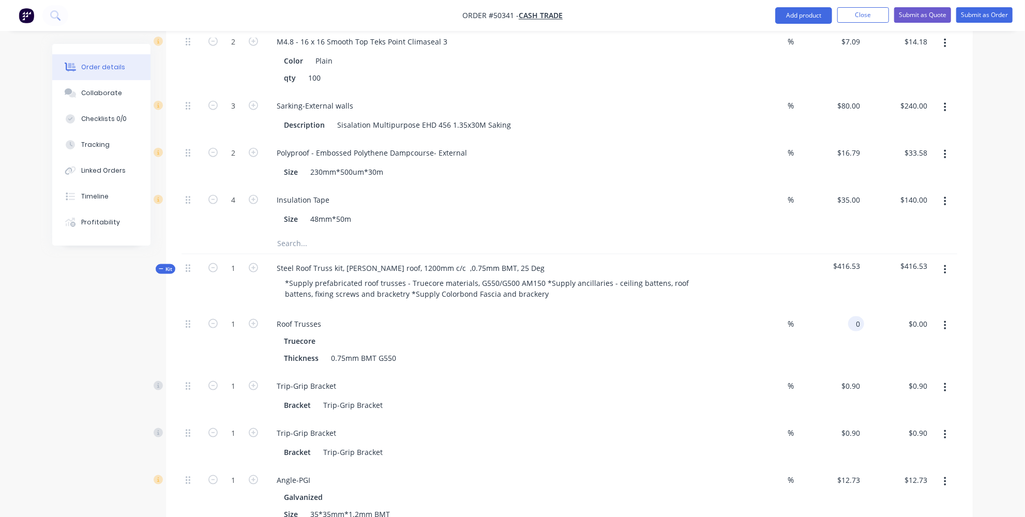
click at [862, 317] on input "0" at bounding box center [859, 324] width 12 height 15
type input "$2,834.00"
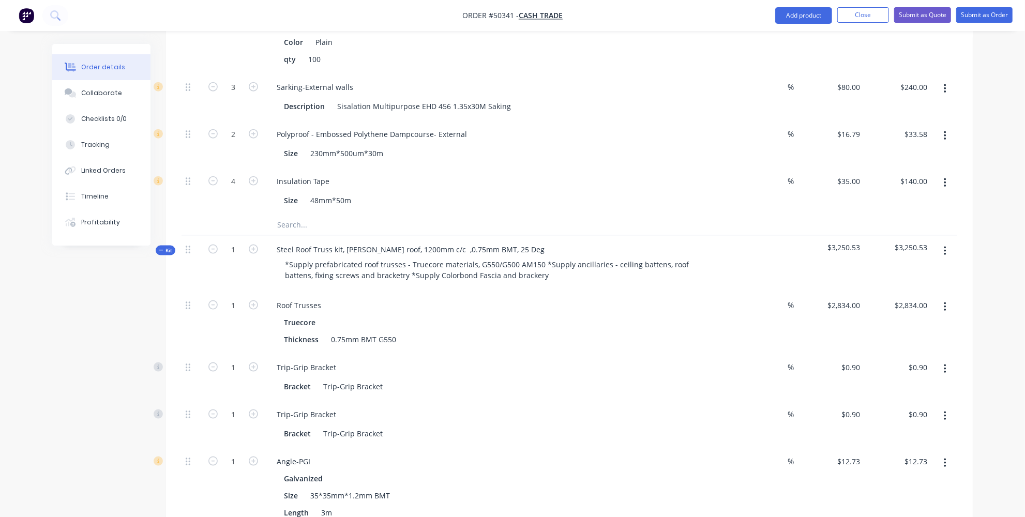
scroll to position [973, 0]
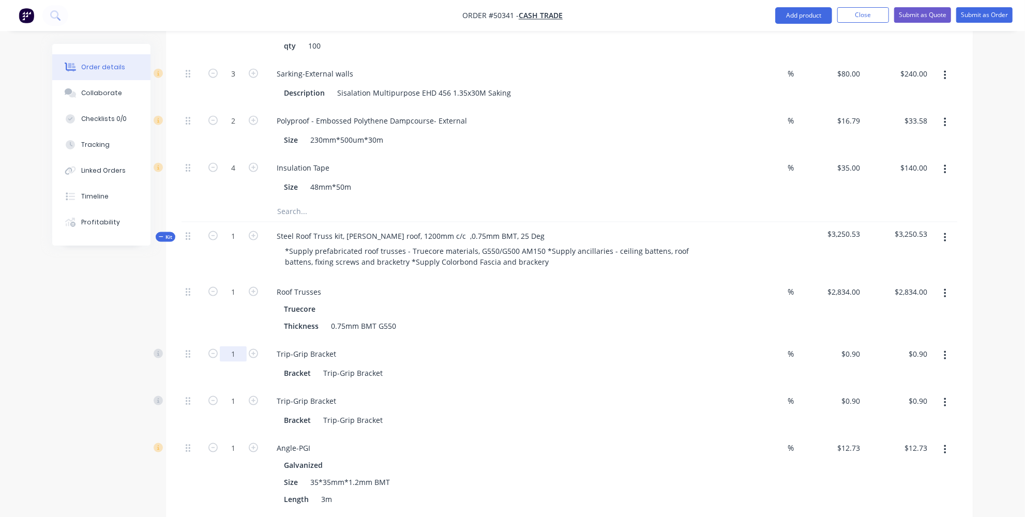
click at [238, 347] on input "1" at bounding box center [233, 355] width 27 height 16
type input "25"
type input "$22.50"
click at [236, 393] on div "1" at bounding box center [233, 401] width 27 height 16
click at [230, 394] on input "1" at bounding box center [233, 402] width 27 height 16
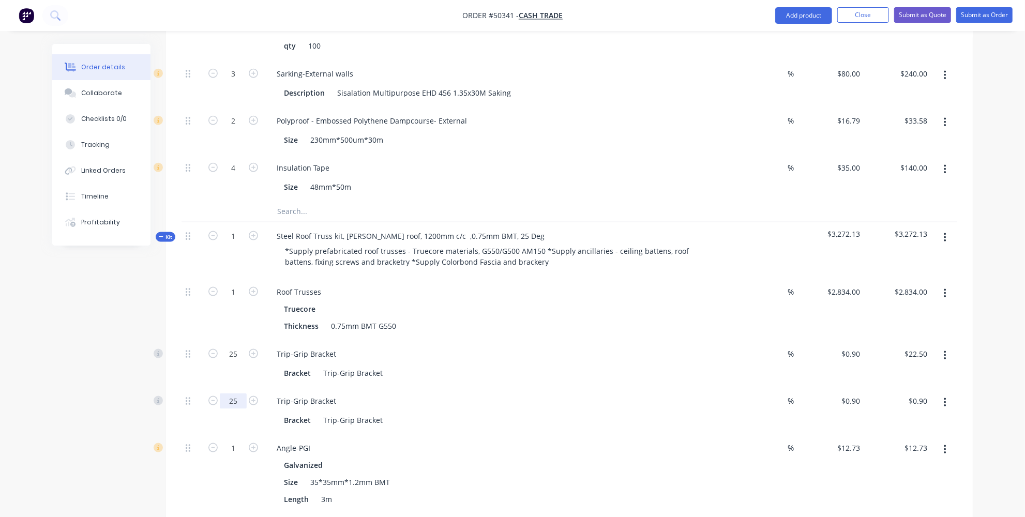
type input "25"
type input "$22.50"
click at [240, 441] on input "1" at bounding box center [233, 449] width 27 height 16
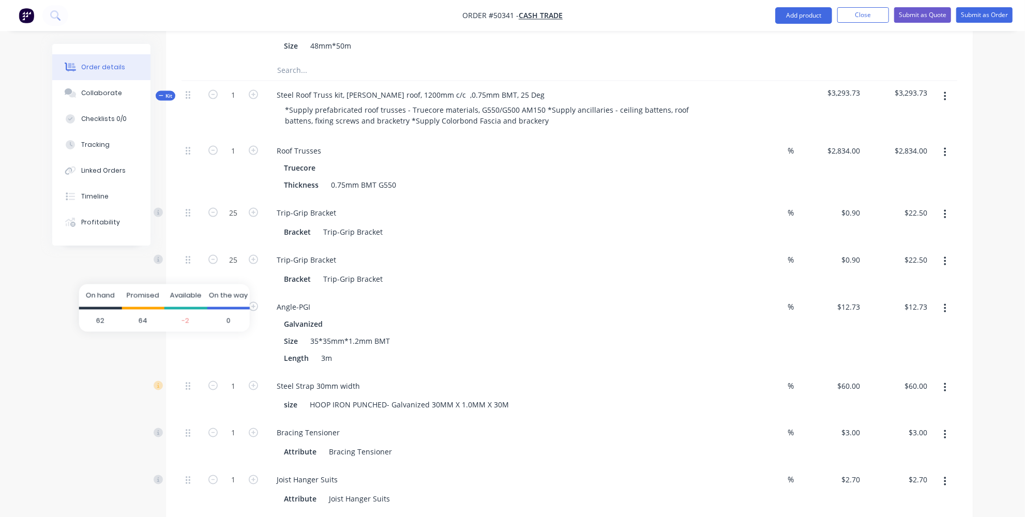
click at [131, 293] on span "Promised" at bounding box center [143, 296] width 33 height 10
click at [939, 379] on button "button" at bounding box center [945, 388] width 24 height 19
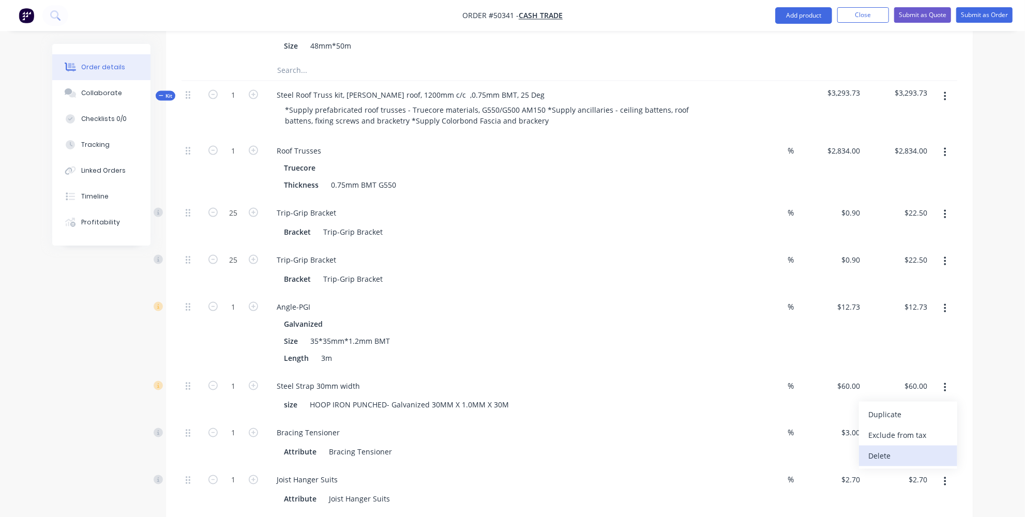
click at [880, 449] on div "Delete" at bounding box center [909, 456] width 80 height 15
click at [950, 379] on button "button" at bounding box center [945, 388] width 24 height 19
drag, startPoint x: 884, startPoint y: 404, endPoint x: 523, endPoint y: 355, distance: 365.0
click at [884, 449] on div "Delete" at bounding box center [909, 456] width 80 height 15
click at [955, 379] on button "button" at bounding box center [945, 388] width 24 height 19
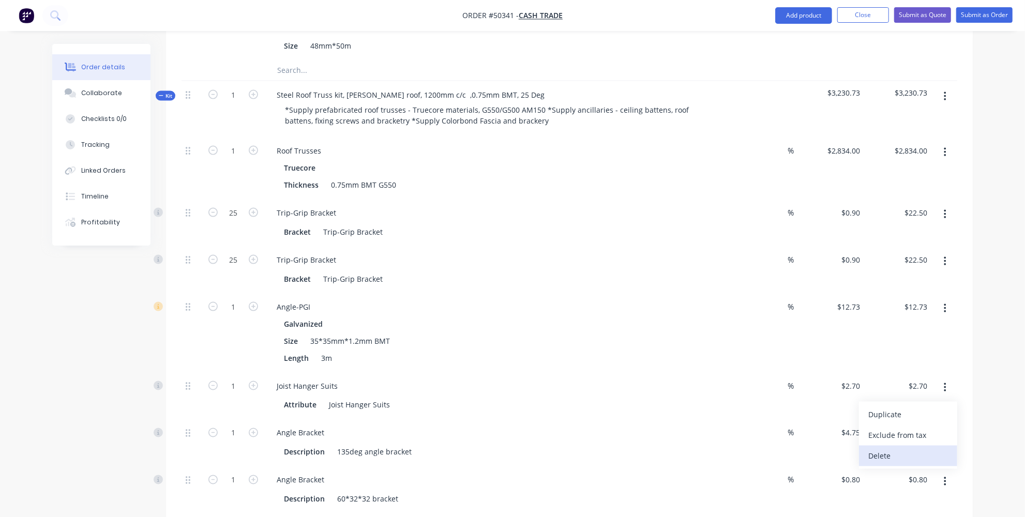
click at [879, 449] on div "Delete" at bounding box center [909, 456] width 80 height 15
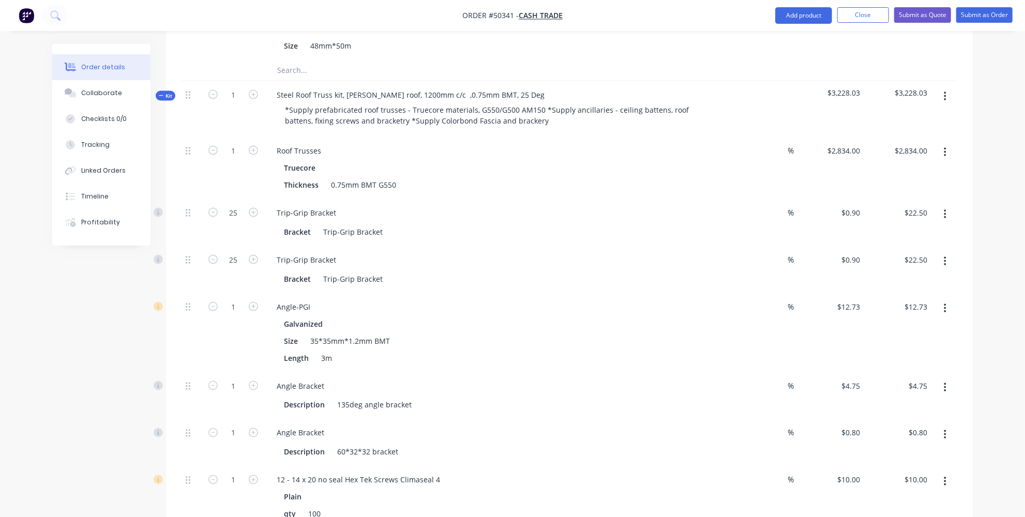
click at [946, 383] on icon "button" at bounding box center [945, 387] width 2 height 9
click at [869, 449] on div "Delete" at bounding box center [909, 456] width 80 height 15
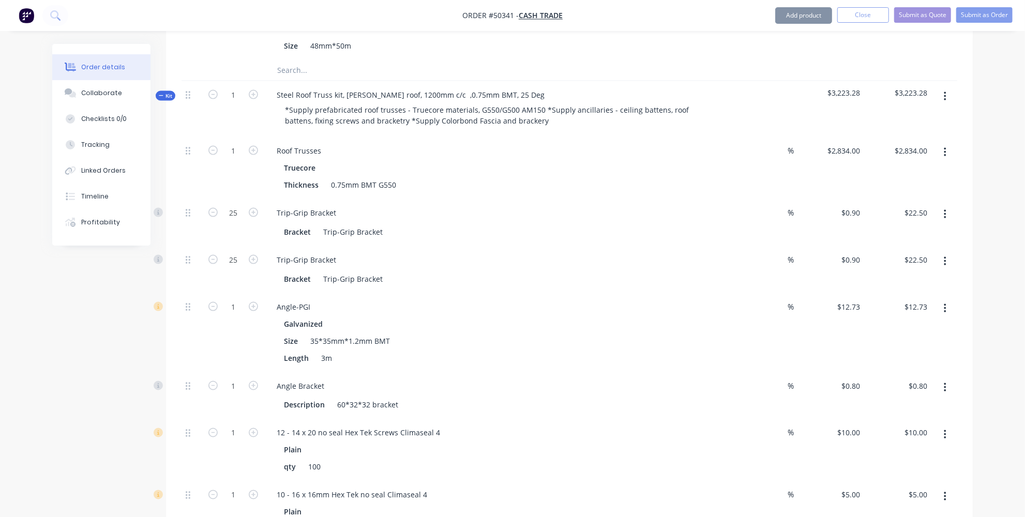
click at [947, 382] on icon "button" at bounding box center [945, 387] width 3 height 11
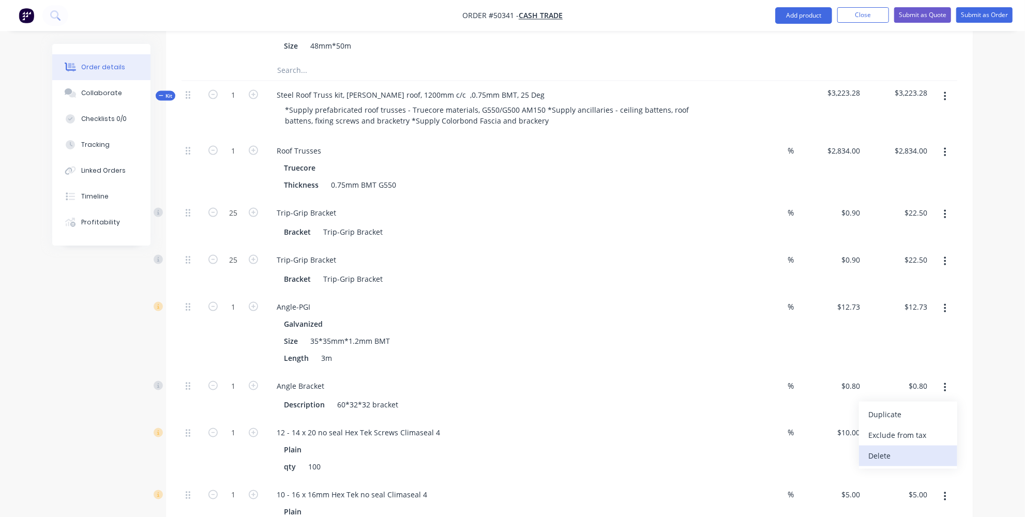
click at [871, 449] on div "Delete" at bounding box center [909, 456] width 80 height 15
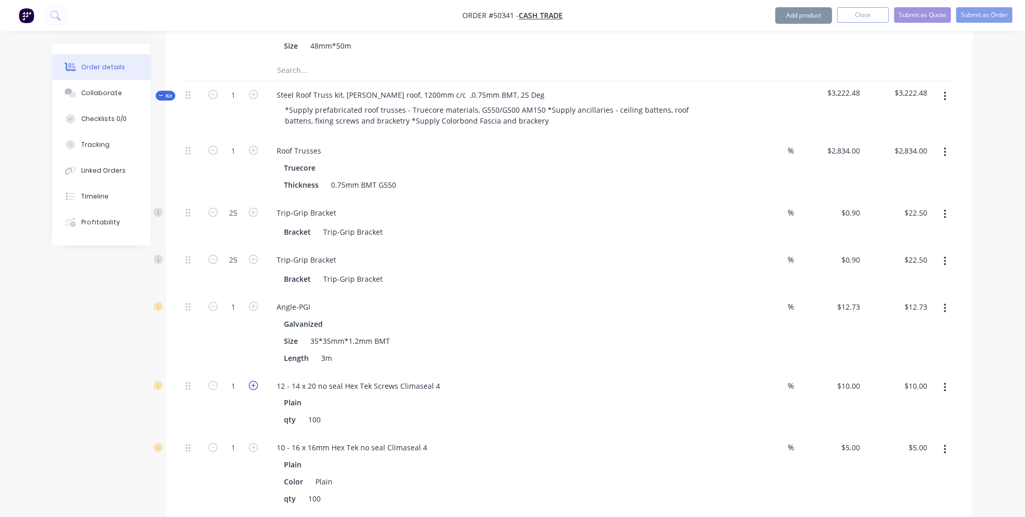
click at [254, 381] on icon "button" at bounding box center [253, 385] width 9 height 9
type input "2"
type input "$20.00"
click at [252, 381] on icon "button" at bounding box center [253, 385] width 9 height 9
type input "3"
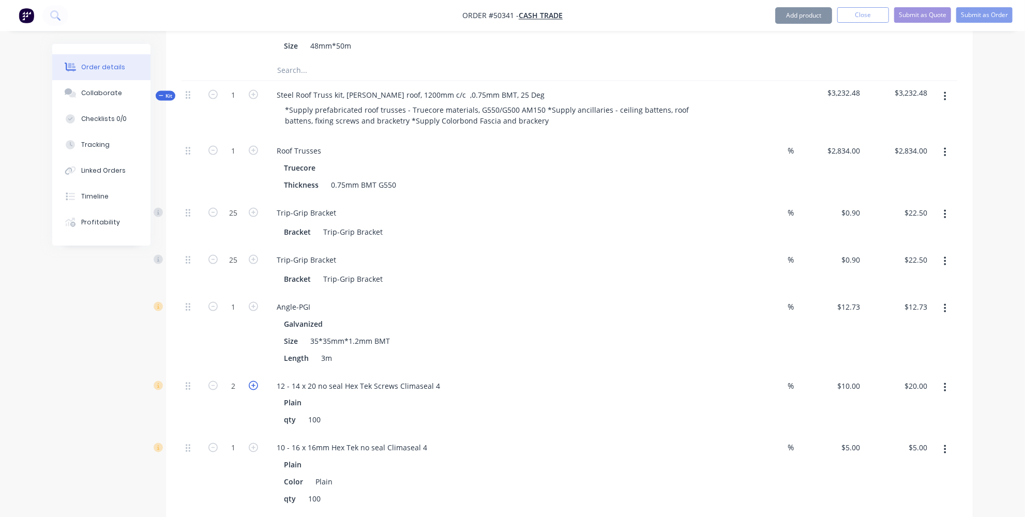
type input "$30.00"
click at [255, 443] on icon "button" at bounding box center [253, 447] width 9 height 9
type input "2"
type input "$10.00"
click at [253, 443] on icon "button" at bounding box center [253, 447] width 9 height 9
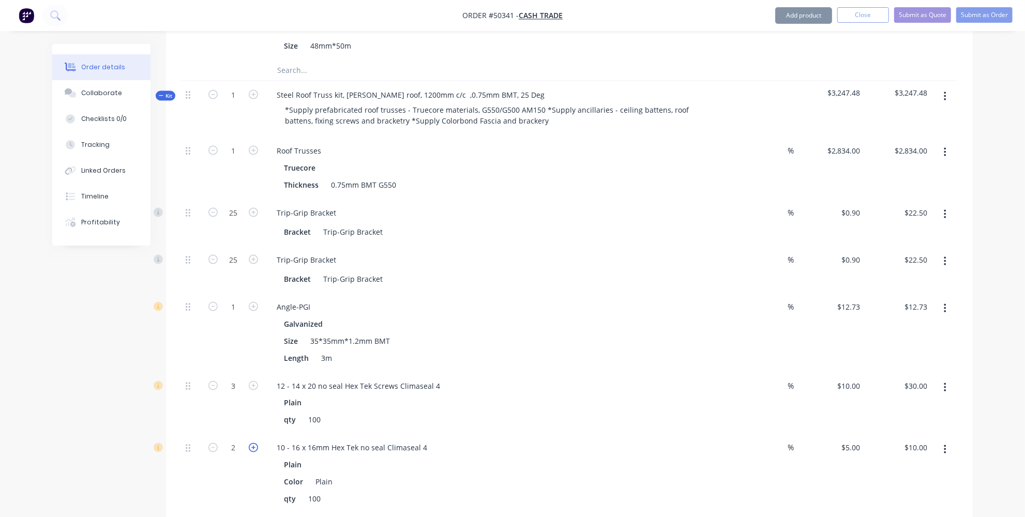
type input "3"
type input "$15.00"
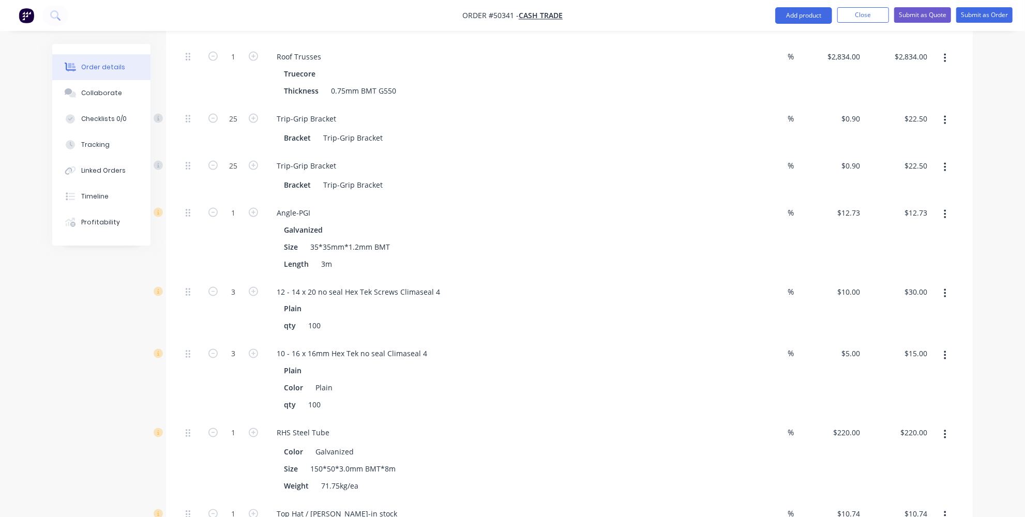
scroll to position [1255, 0]
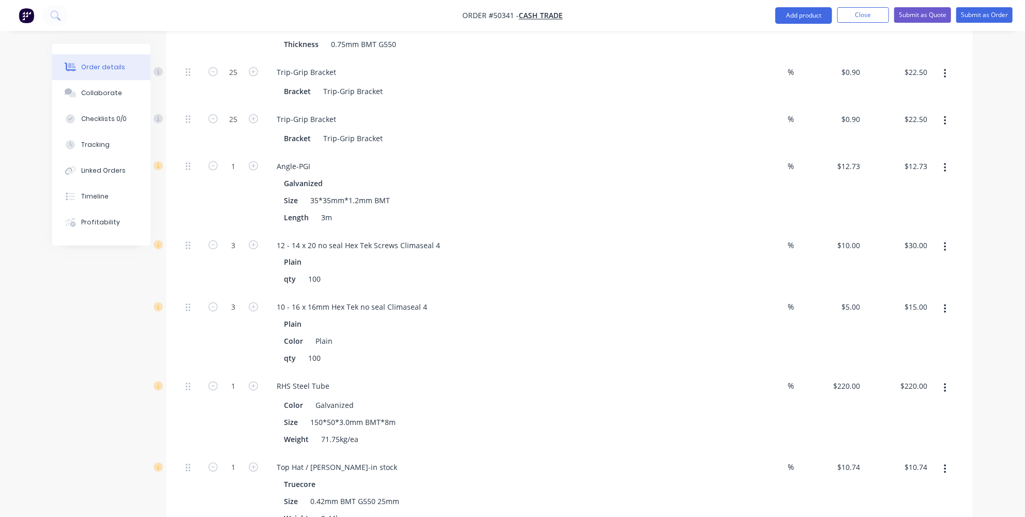
click at [946, 383] on icon "button" at bounding box center [945, 388] width 3 height 11
click at [889, 450] on div "Delete" at bounding box center [909, 457] width 80 height 15
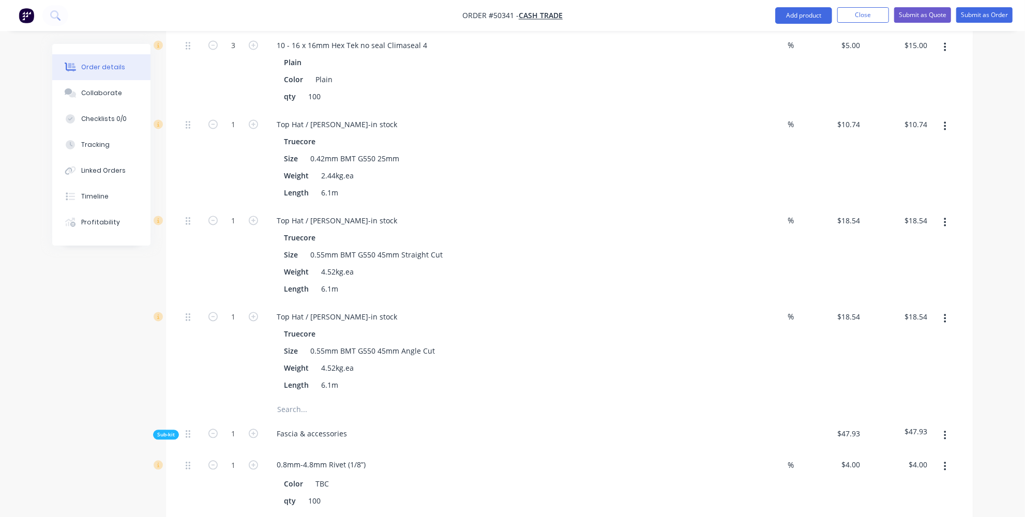
scroll to position [1505, 0]
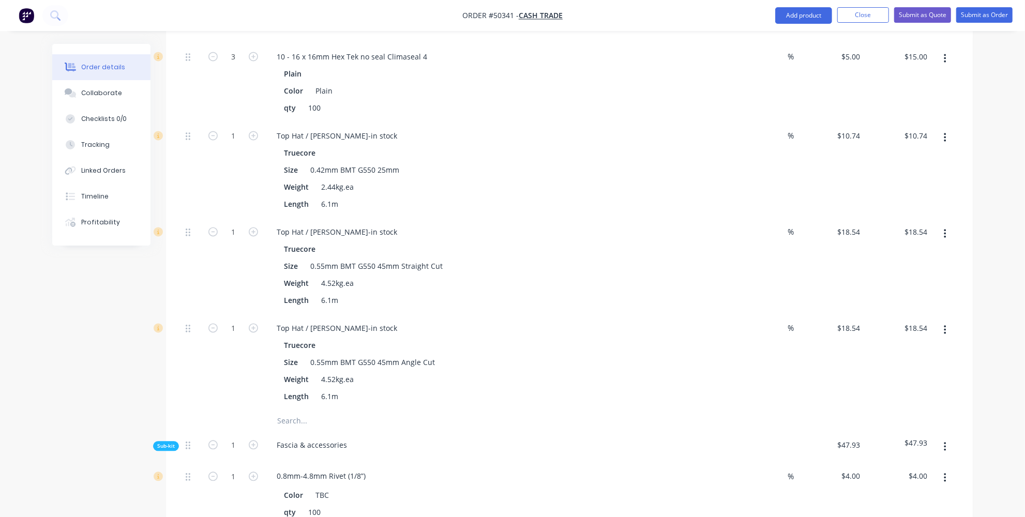
click at [940, 321] on button "button" at bounding box center [945, 330] width 24 height 19
click at [901, 361] on div "Duplicate Exclude from tax Delete" at bounding box center [908, 378] width 98 height 67
click at [900, 392] on div "Delete" at bounding box center [909, 399] width 80 height 15
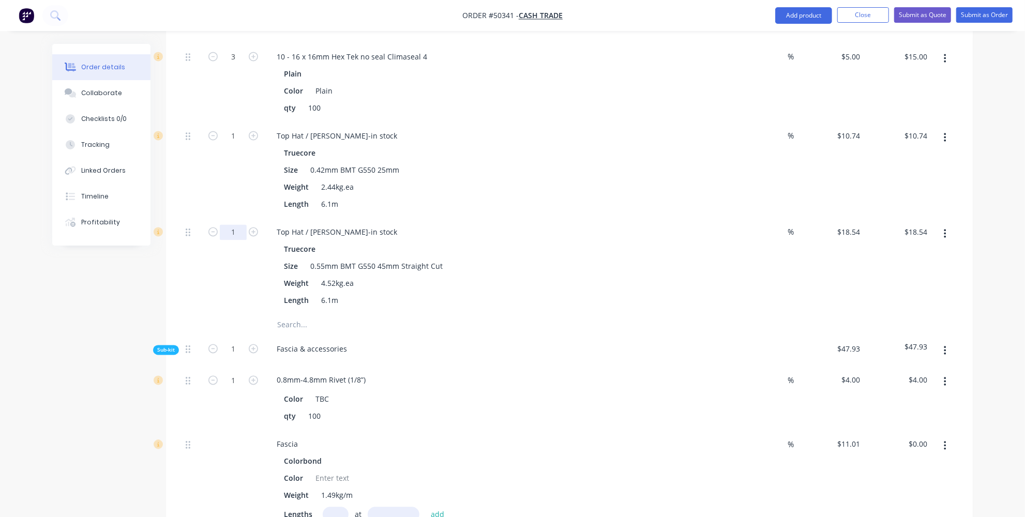
click at [237, 225] on input "1" at bounding box center [233, 233] width 27 height 16
type input "20"
type input "$370.80"
click at [230, 143] on div "1" at bounding box center [233, 171] width 62 height 96
click at [236, 129] on input "1" at bounding box center [233, 137] width 27 height 16
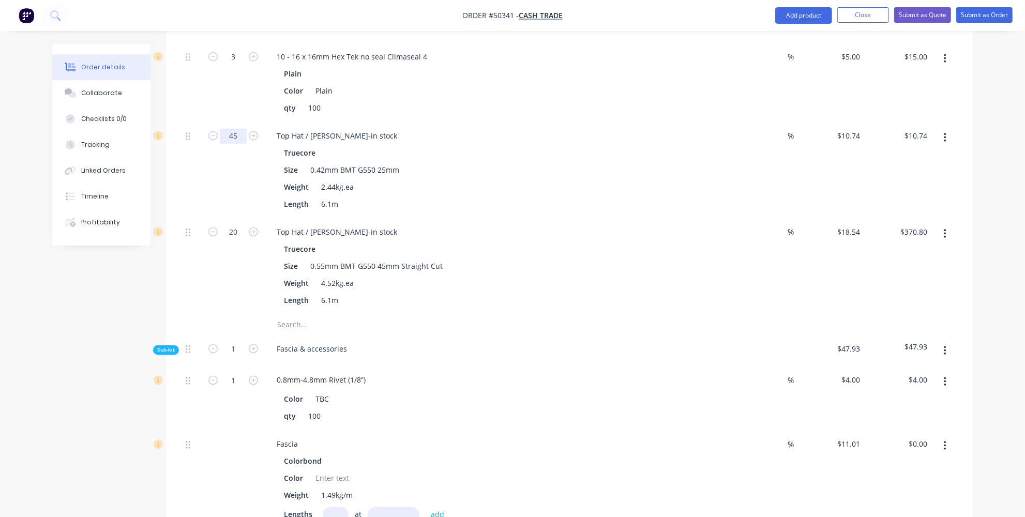
type input "45"
type input "$483.30"
click at [242, 125] on div "45" at bounding box center [233, 171] width 62 height 96
click at [239, 225] on input "20" at bounding box center [233, 233] width 27 height 16
type input "25"
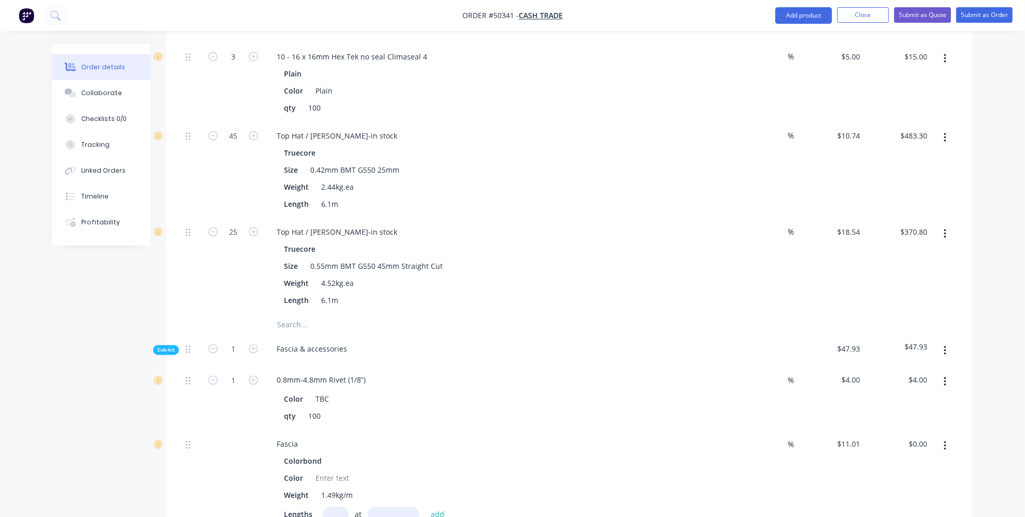
type input "$463.50"
click at [231, 245] on div "25" at bounding box center [233, 267] width 62 height 96
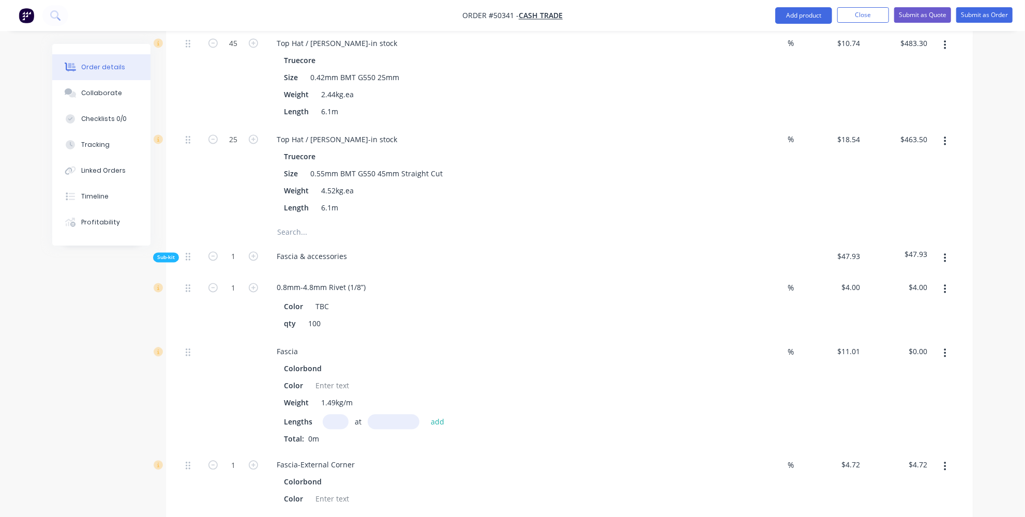
scroll to position [1599, 0]
drag, startPoint x: 331, startPoint y: 256, endPoint x: 311, endPoint y: 258, distance: 19.8
click at [311, 299] on div "TBC" at bounding box center [322, 306] width 22 height 15
click at [357, 344] on div "Fascia" at bounding box center [497, 351] width 457 height 15
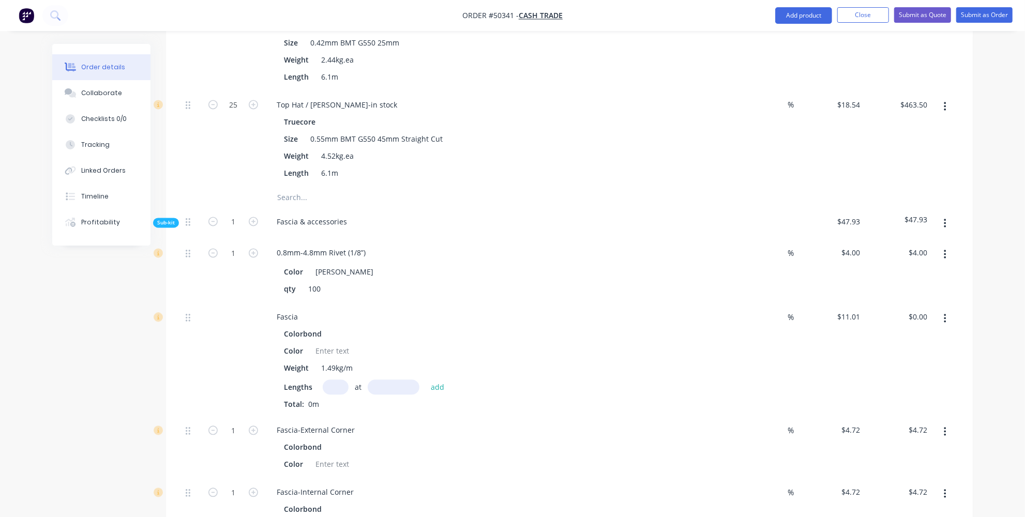
scroll to position [1646, 0]
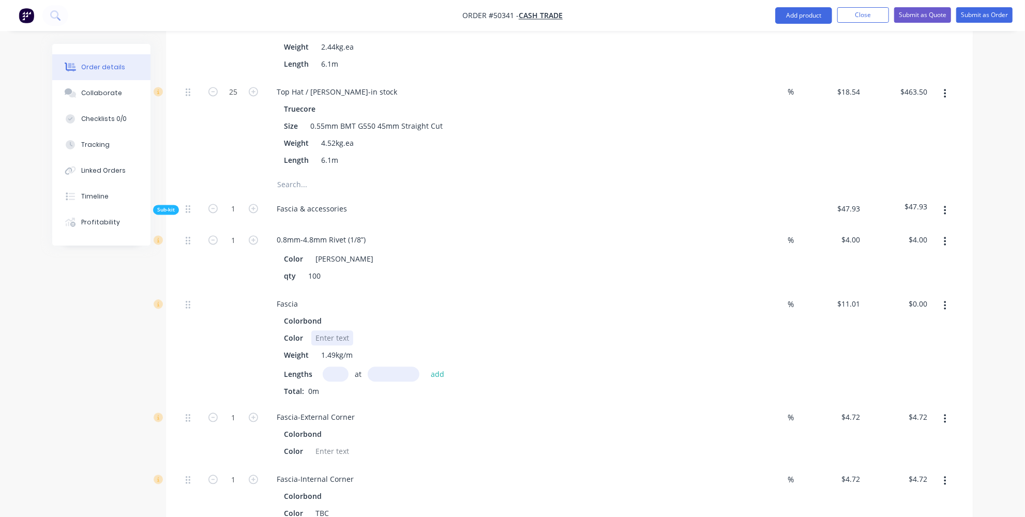
click at [331, 331] on div at bounding box center [332, 338] width 42 height 15
click at [329, 367] on input "text" at bounding box center [336, 374] width 26 height 15
type input "4"
click at [370, 367] on input "text" at bounding box center [394, 374] width 52 height 15
type input "5975mm"
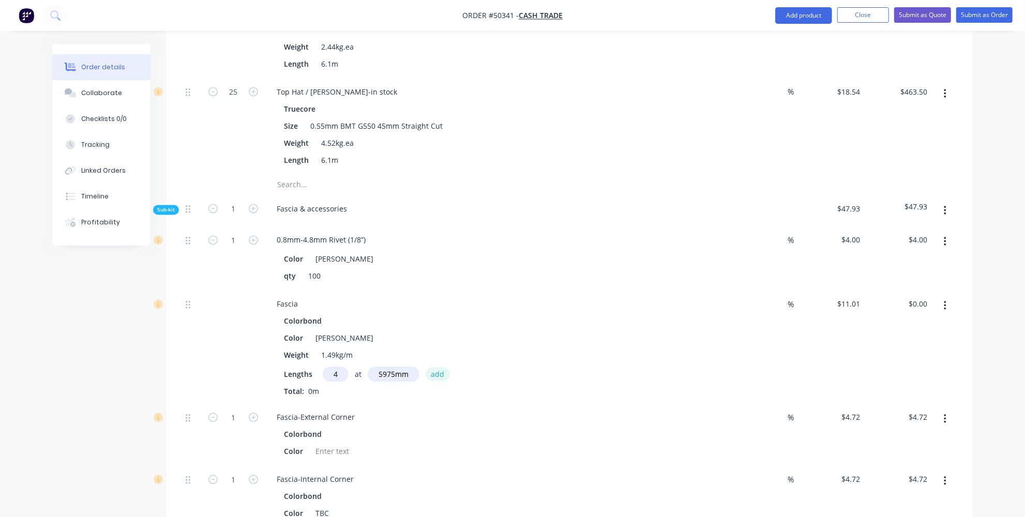
click at [438, 367] on button "add" at bounding box center [438, 374] width 24 height 14
type input "$263.14"
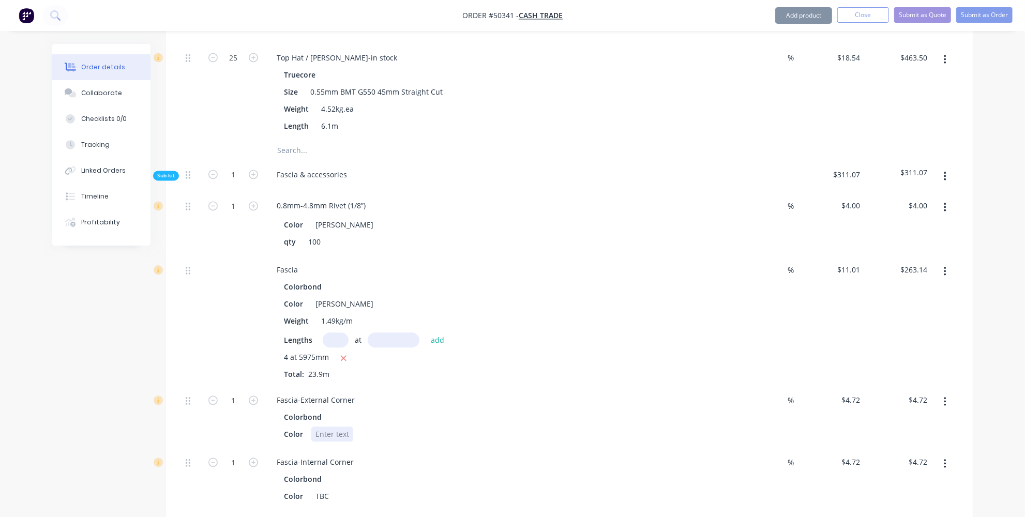
scroll to position [1740, 0]
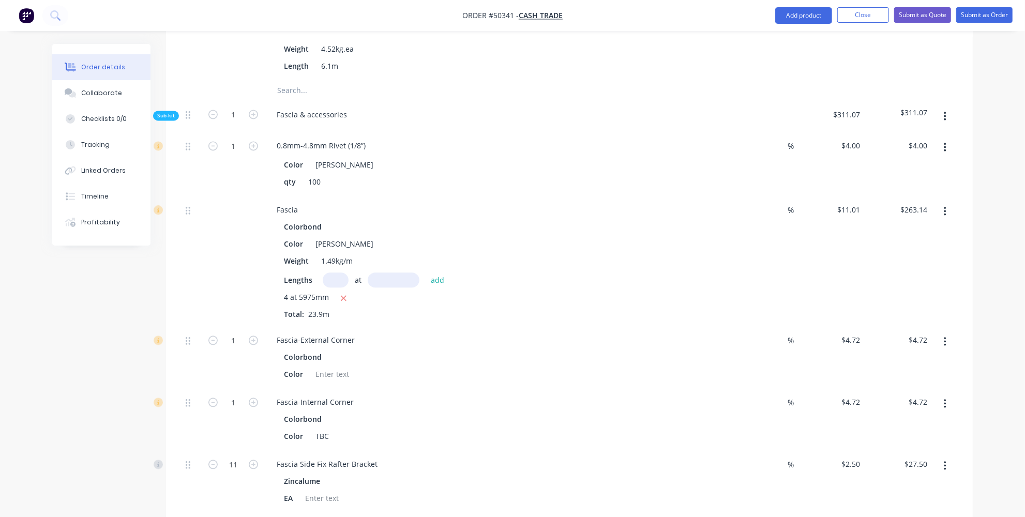
click at [940, 333] on button "button" at bounding box center [945, 342] width 24 height 19
click at [892, 403] on div "Delete" at bounding box center [909, 410] width 80 height 15
click at [947, 336] on icon "button" at bounding box center [945, 341] width 3 height 11
click at [919, 400] on button "Delete" at bounding box center [908, 410] width 98 height 21
click at [312, 367] on div at bounding box center [322, 374] width 42 height 15
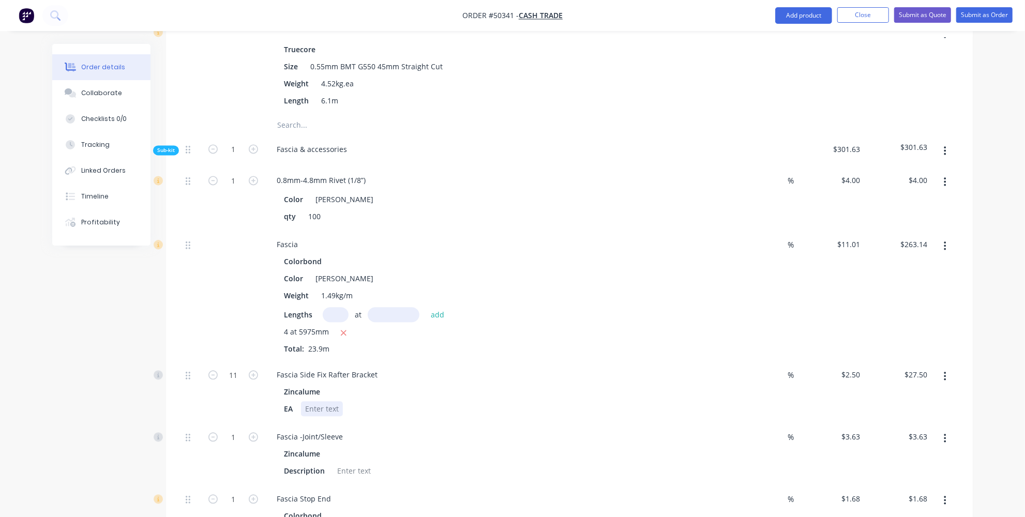
scroll to position [1693, 0]
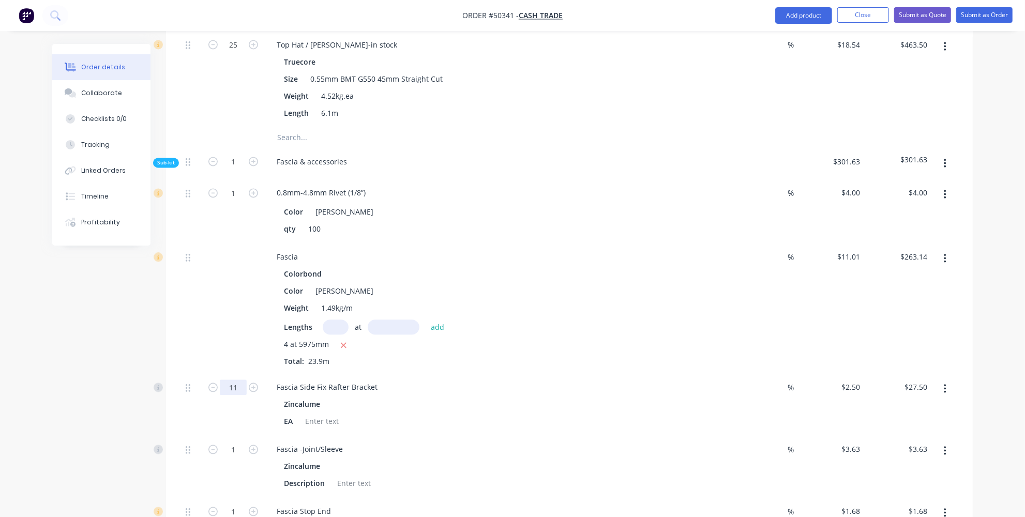
click at [235, 380] on input "11" at bounding box center [233, 388] width 27 height 16
type input "25"
click at [247, 376] on div "25" at bounding box center [233, 405] width 62 height 62
type input "$62.50"
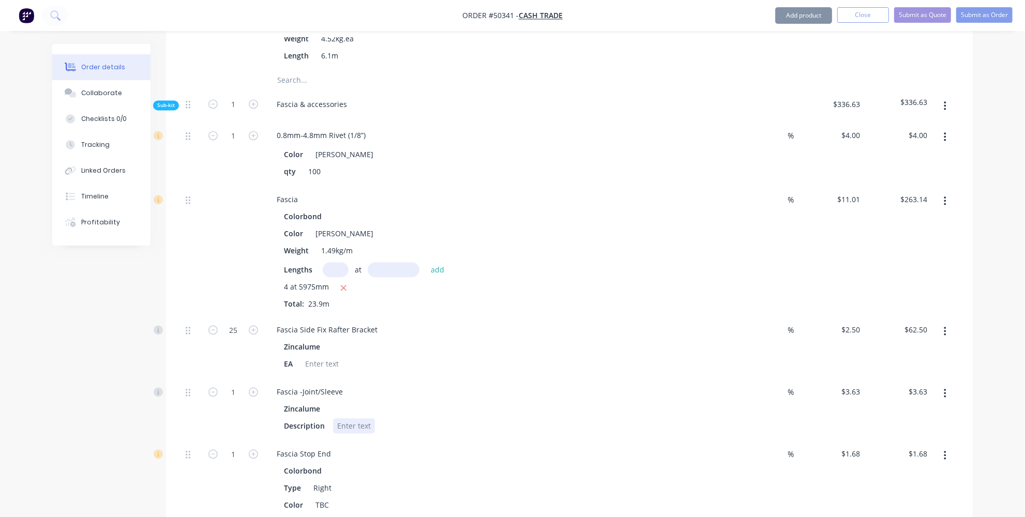
scroll to position [1834, 0]
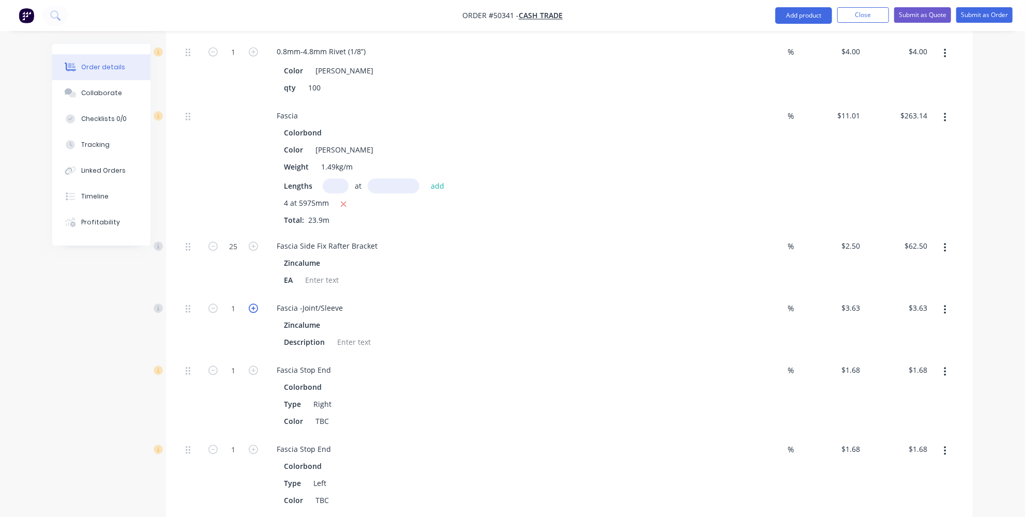
click at [253, 304] on icon "button" at bounding box center [253, 308] width 9 height 9
type input "2"
type input "$7.26"
click at [945, 366] on icon "button" at bounding box center [945, 371] width 3 height 11
click at [457, 397] on div "Type Right" at bounding box center [495, 404] width 430 height 15
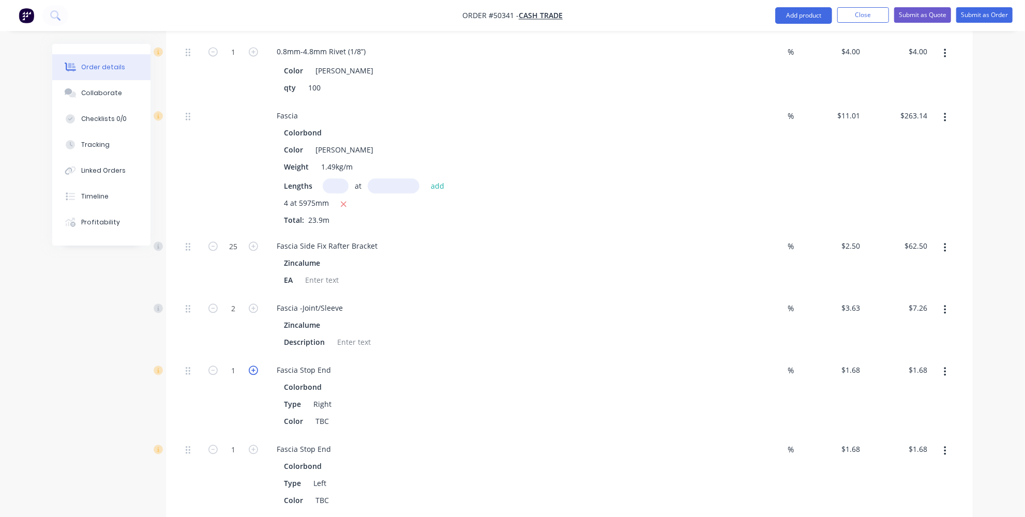
click at [254, 366] on icon "button" at bounding box center [253, 370] width 9 height 9
type input "2"
type input "$3.36"
click at [255, 445] on icon "button" at bounding box center [253, 449] width 9 height 9
type input "2"
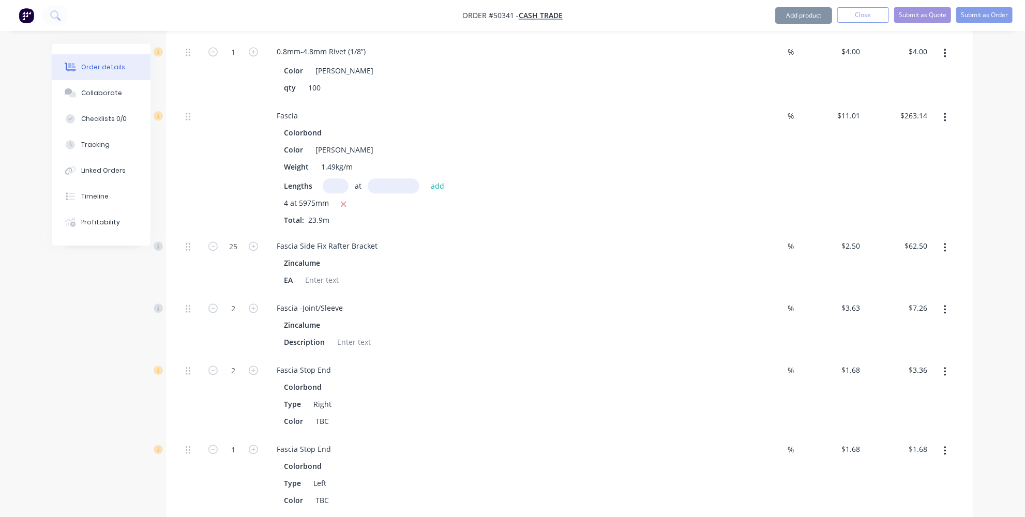
type input "$3.36"
click at [328, 414] on div "TBC" at bounding box center [322, 421] width 22 height 15
click at [328, 493] on div "TBC" at bounding box center [322, 500] width 22 height 15
click at [588, 459] on div "Colorbond Type Left Color Shale grey" at bounding box center [497, 483] width 457 height 49
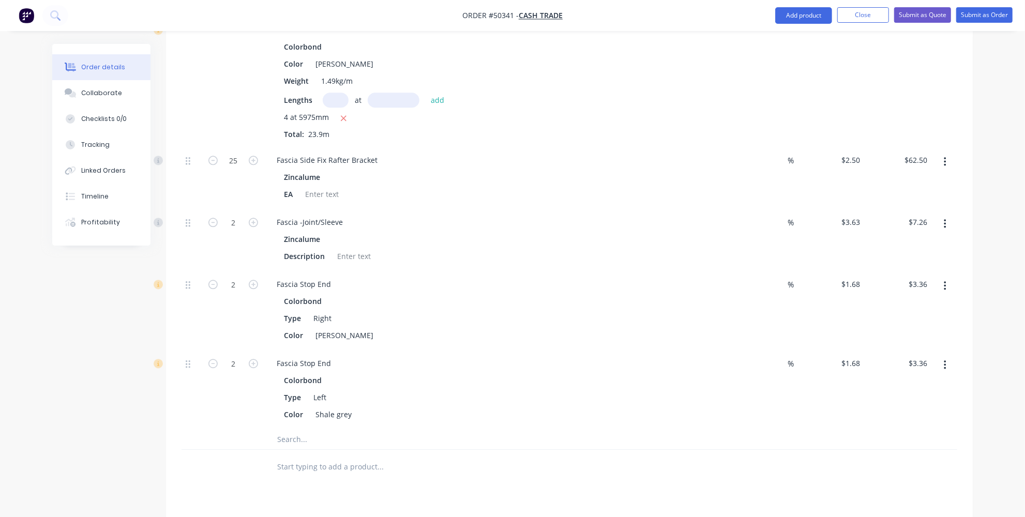
scroll to position [2045, 0]
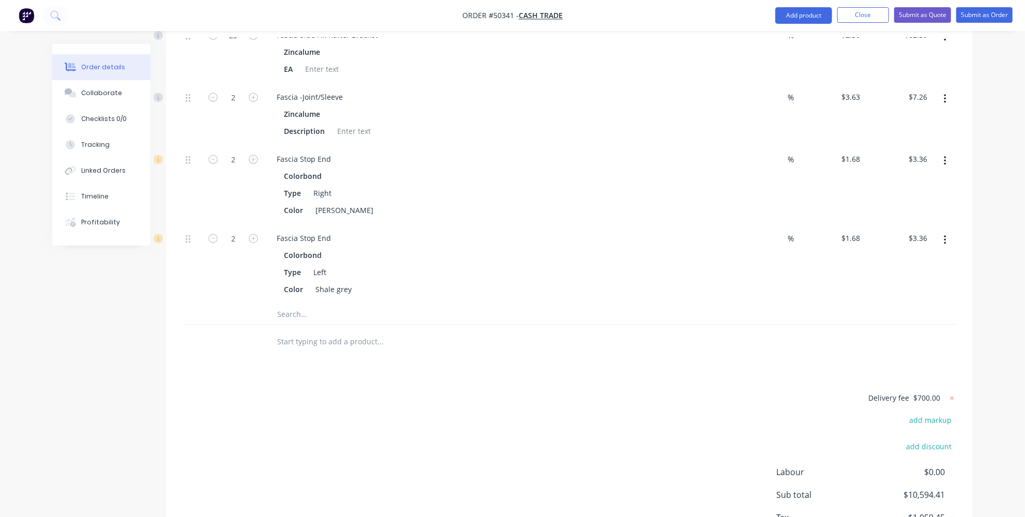
click at [389, 392] on div "Delivery fee $700.00 add markup add discount Labour $0.00 Sub total $10,594.41 …" at bounding box center [570, 478] width 776 height 172
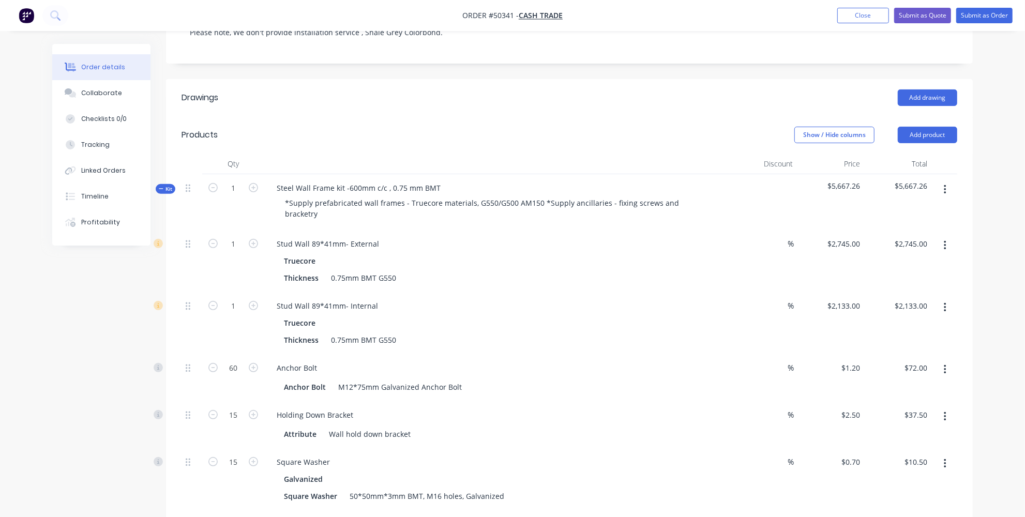
scroll to position [0, 0]
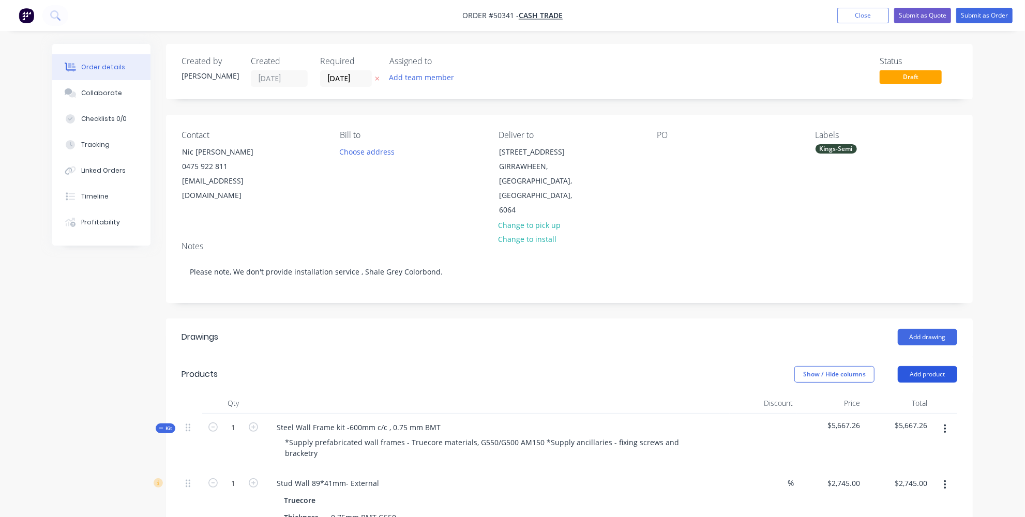
click at [953, 366] on button "Add product" at bounding box center [927, 374] width 59 height 17
click at [928, 393] on div "Product catalogue" at bounding box center [909, 400] width 80 height 15
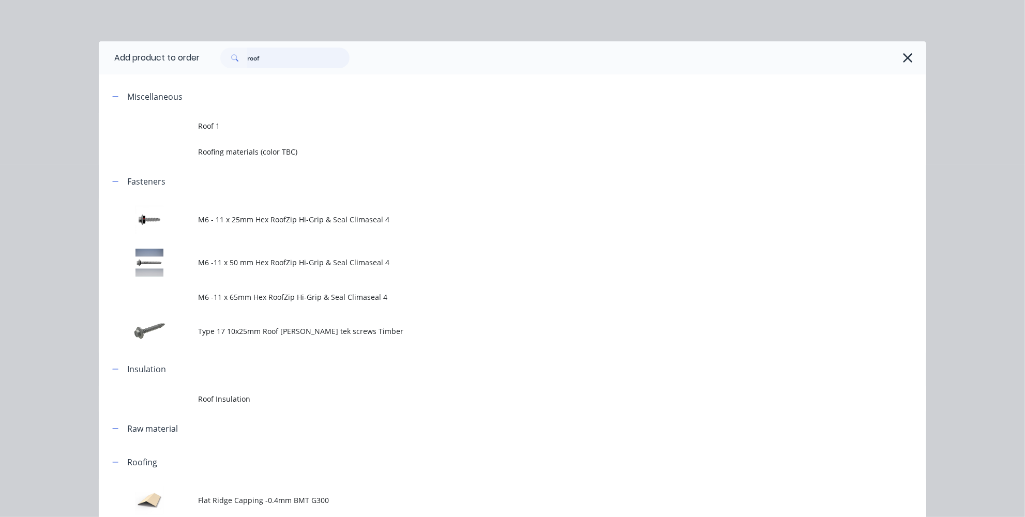
drag, startPoint x: 308, startPoint y: 47, endPoint x: 176, endPoint y: 53, distance: 131.5
click at [181, 55] on header "Add product to order roof" at bounding box center [513, 57] width 828 height 33
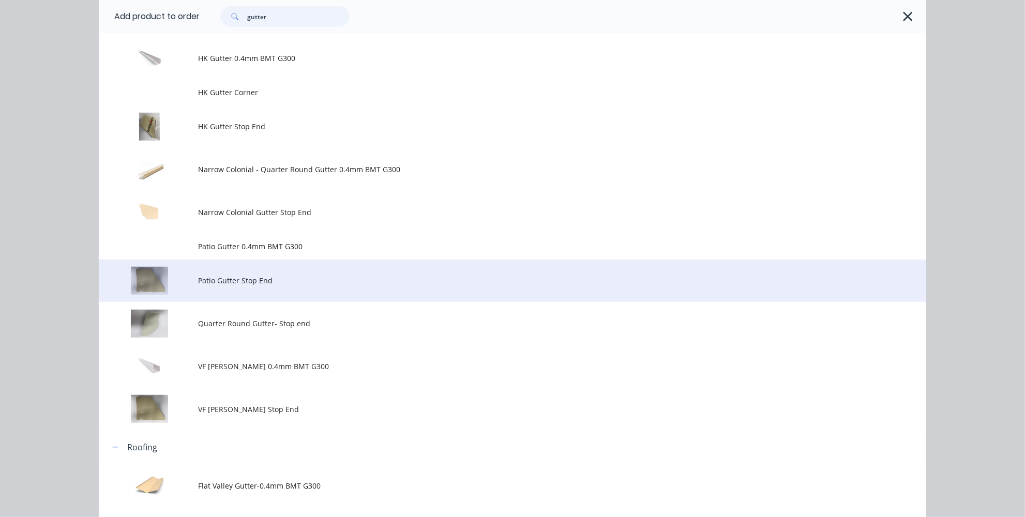
scroll to position [517, 0]
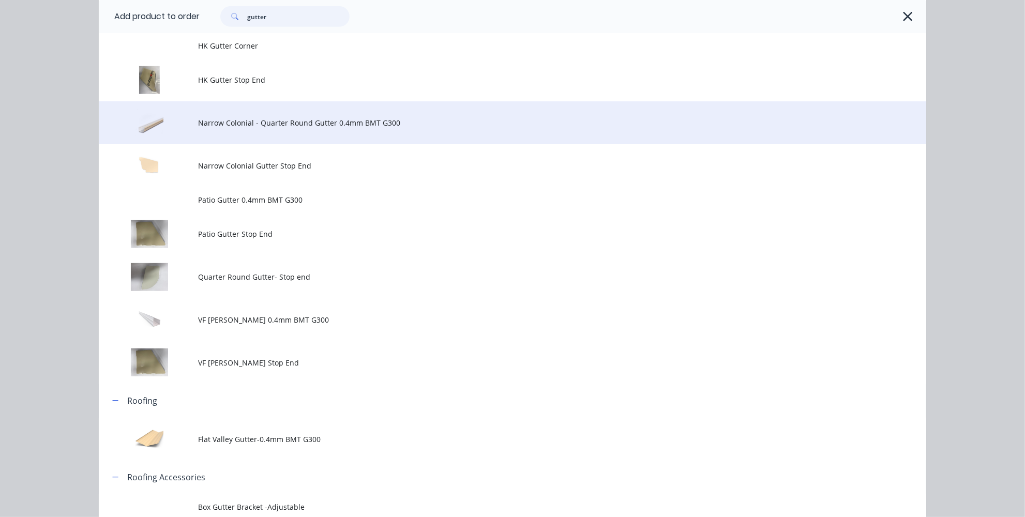
type input "gutter"
click at [230, 126] on span "Narrow Colonial - Quarter Round Gutter 0.4mm BMT G300" at bounding box center [489, 122] width 583 height 11
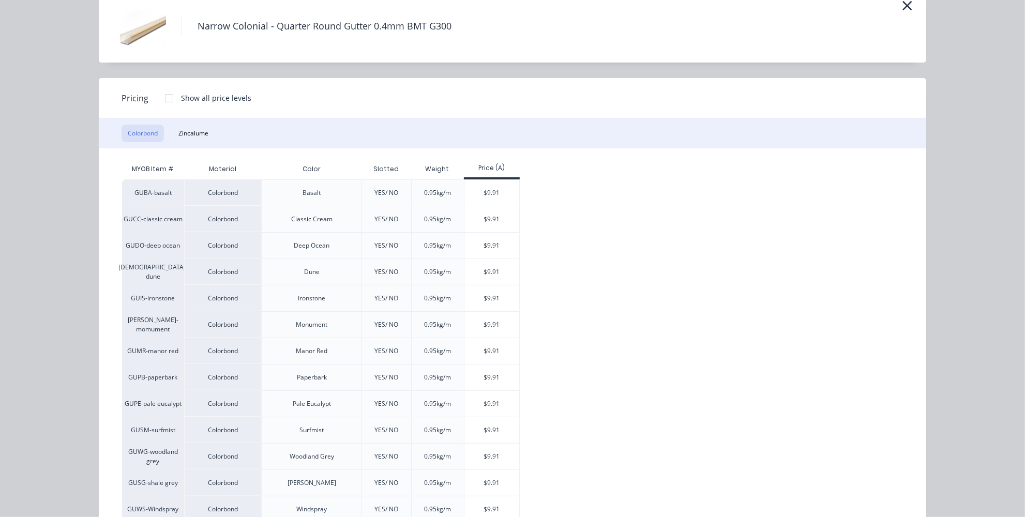
scroll to position [213, 0]
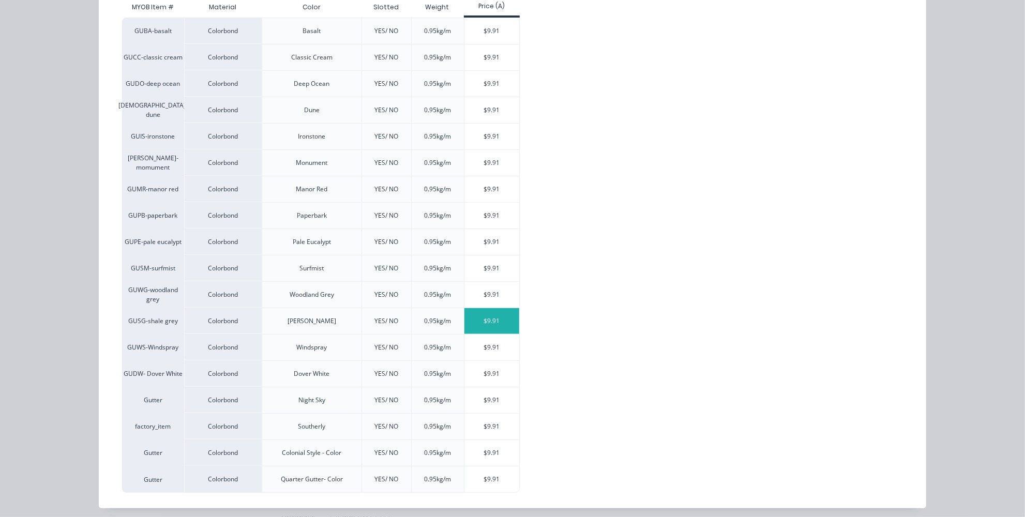
click at [490, 316] on div "$9.91" at bounding box center [492, 321] width 55 height 26
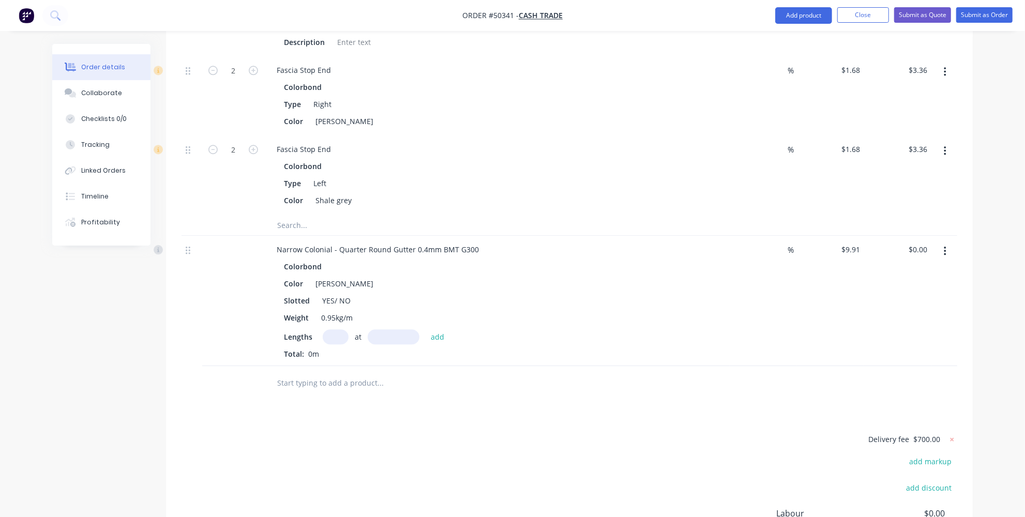
scroll to position [2107, 0]
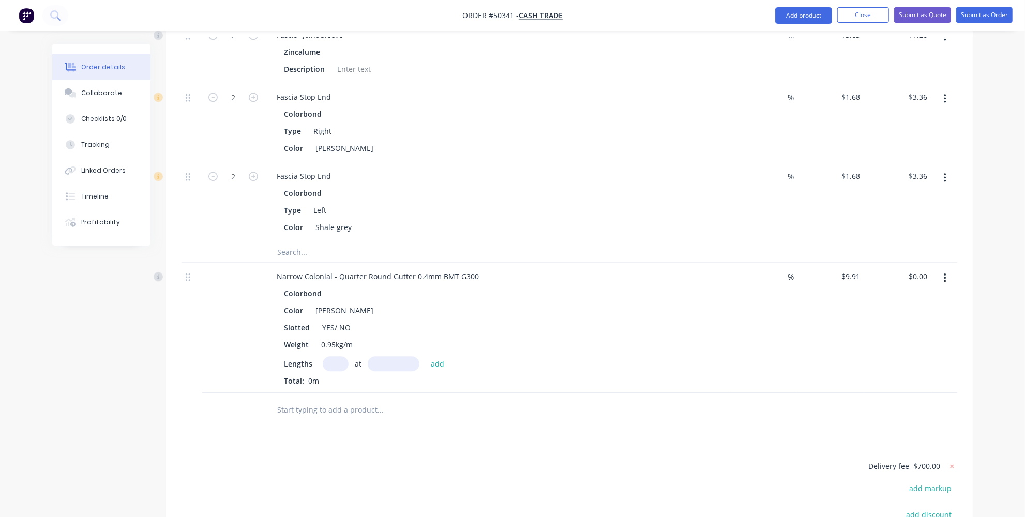
click at [328, 356] on input "text" at bounding box center [336, 363] width 26 height 15
type input "2"
click at [398, 304] on div "Colorbond Color Shale Grey Slotted YES/ NO Weight 0.95kg/m Lengths 2 at add Tot…" at bounding box center [497, 336] width 457 height 100
click at [399, 356] on input "text" at bounding box center [394, 363] width 52 height 15
type input "9"
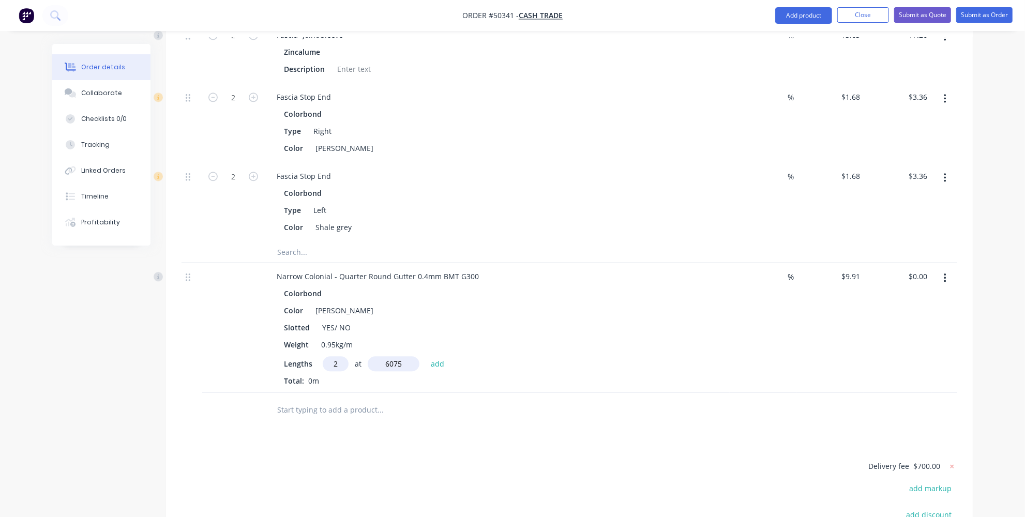
type input "6075mm"
drag, startPoint x: 342, startPoint y: 314, endPoint x: 323, endPoint y: 315, distance: 18.7
click at [323, 356] on input "2" at bounding box center [336, 363] width 26 height 15
type input "4"
click at [433, 357] on button "add" at bounding box center [438, 364] width 24 height 14
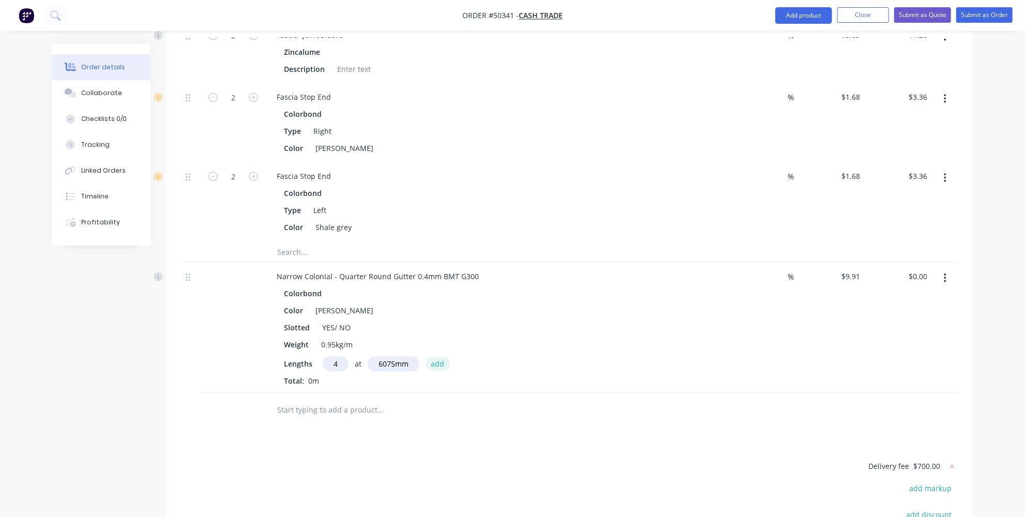
type input "$240.81"
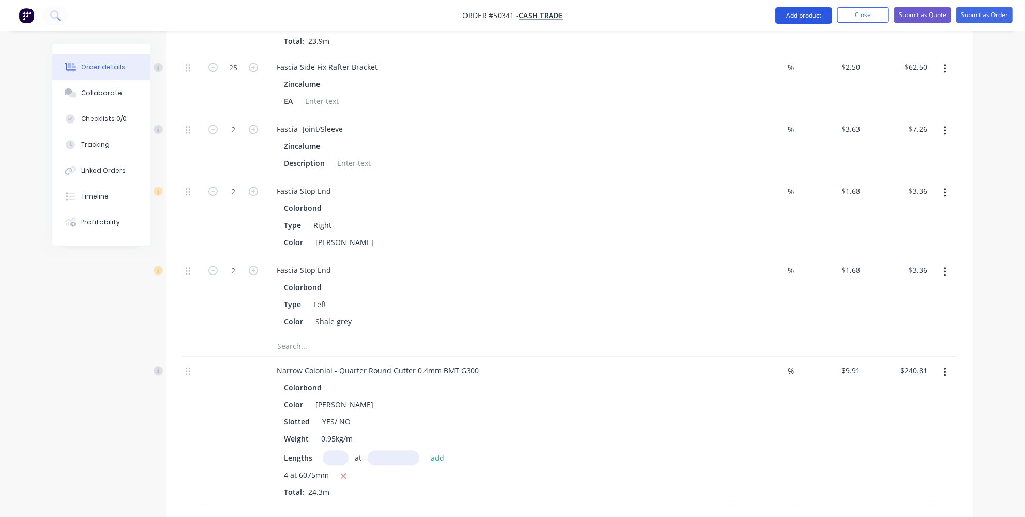
click at [792, 16] on button "Add product" at bounding box center [804, 15] width 57 height 17
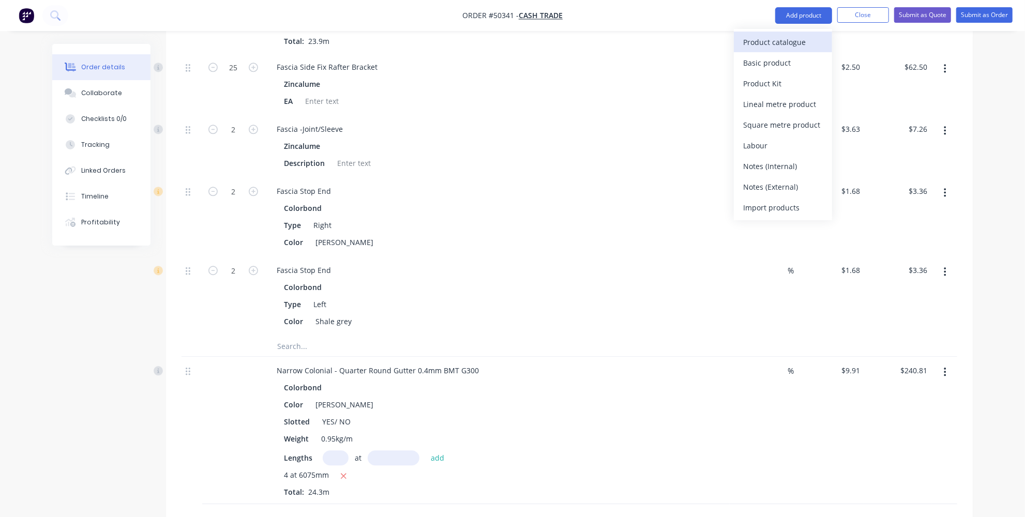
click at [782, 35] on div "Product catalogue" at bounding box center [783, 42] width 80 height 15
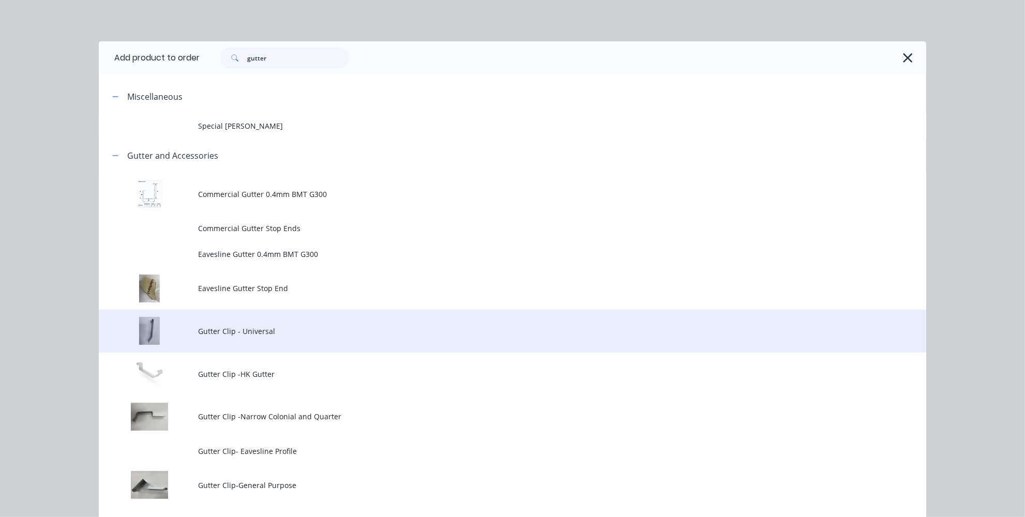
scroll to position [47, 0]
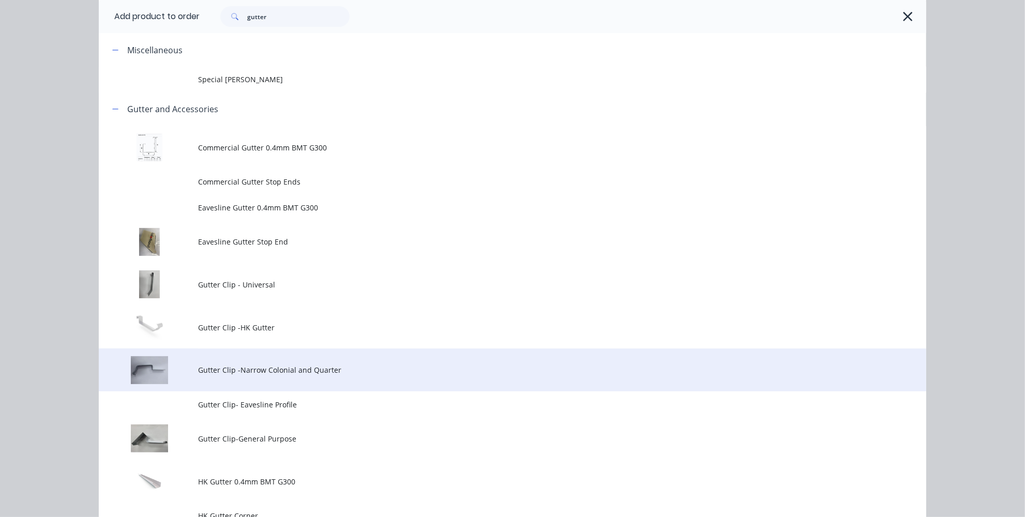
click at [257, 376] on td "Gutter Clip -Narrow Colonial and Quarter" at bounding box center [562, 370] width 728 height 43
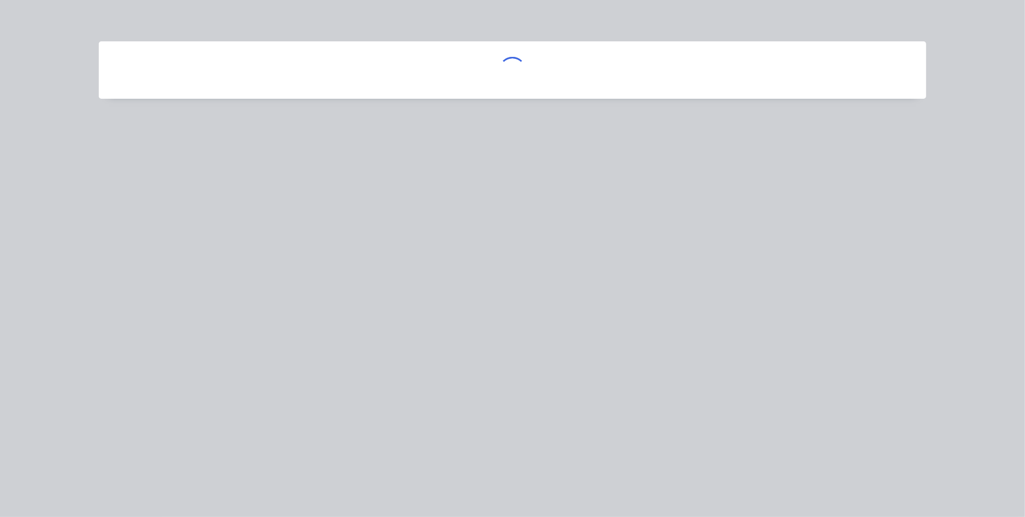
scroll to position [0, 0]
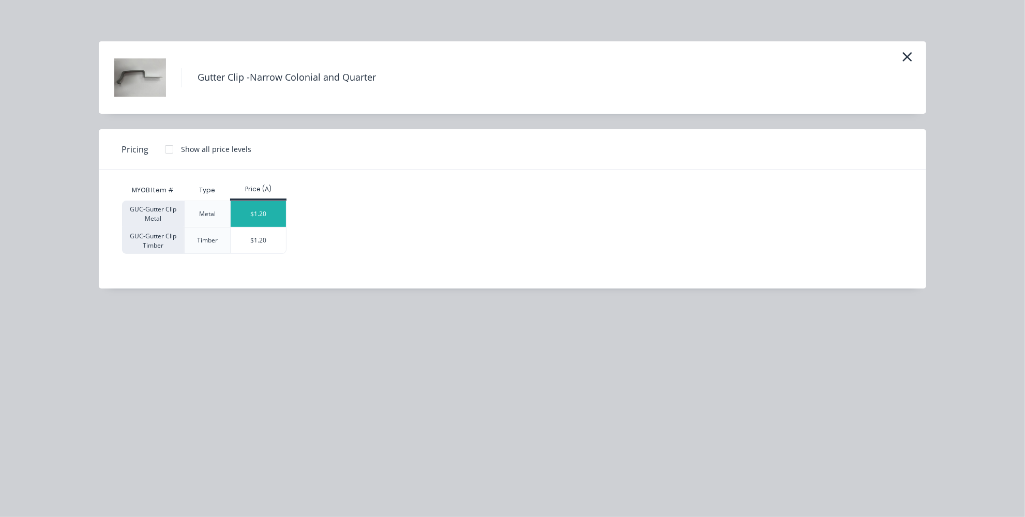
click at [244, 212] on div "$1.20" at bounding box center [258, 214] width 55 height 26
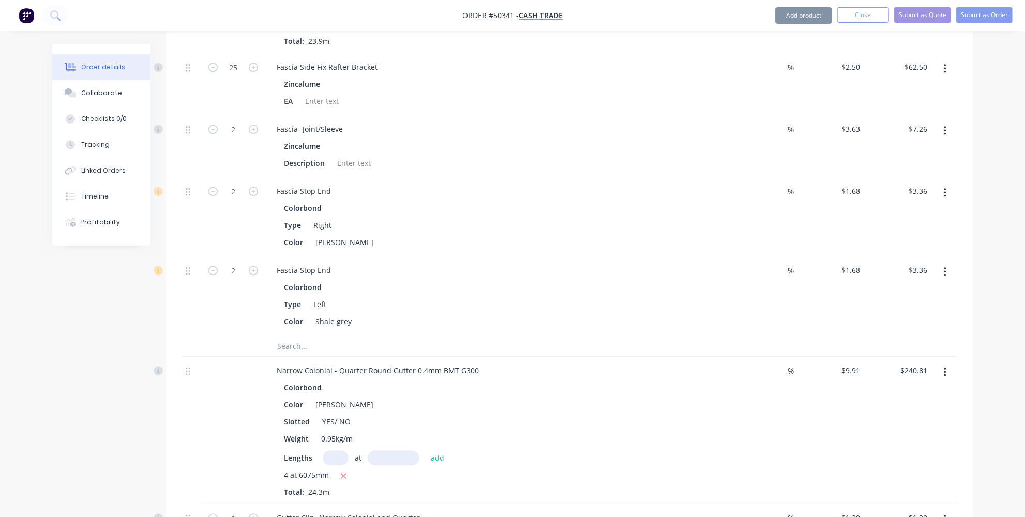
scroll to position [2107, 0]
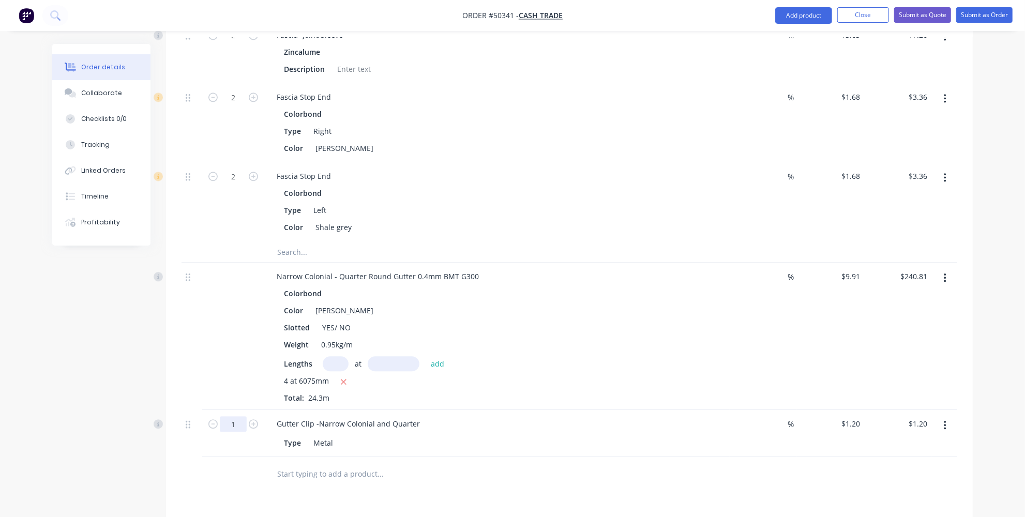
click at [242, 416] on input "1" at bounding box center [233, 424] width 27 height 16
type input "25"
type input "$30.00"
click at [784, 19] on button "Add product" at bounding box center [804, 15] width 57 height 17
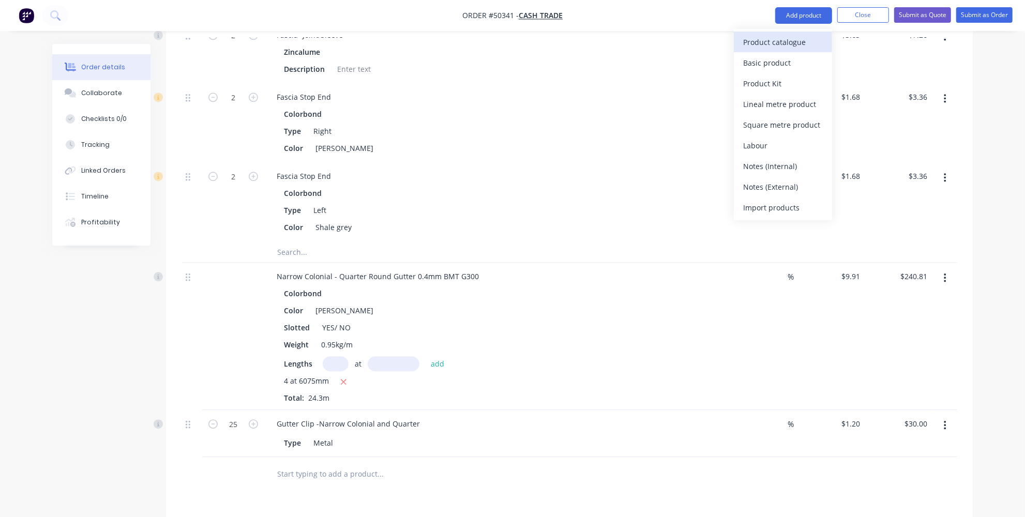
click at [762, 42] on div "Product catalogue" at bounding box center [783, 42] width 80 height 15
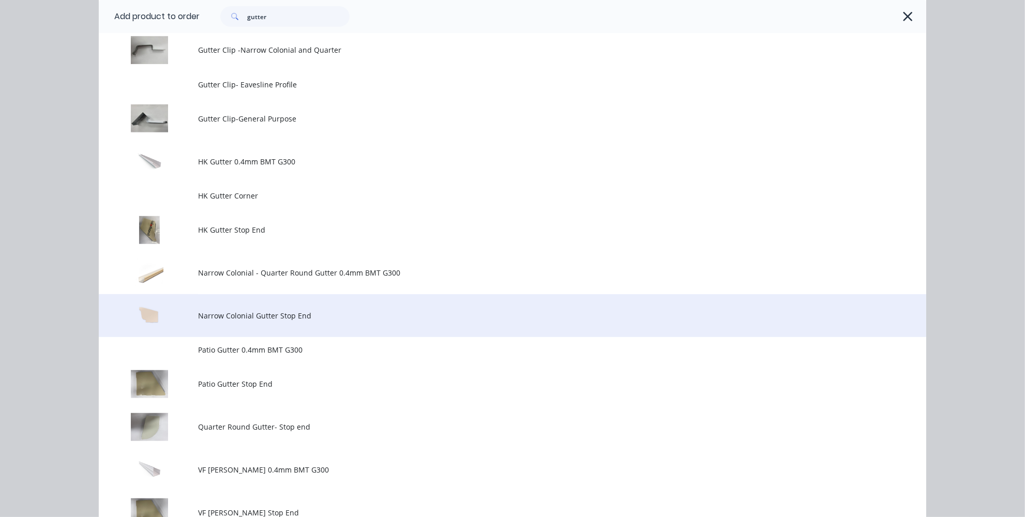
scroll to position [376, 0]
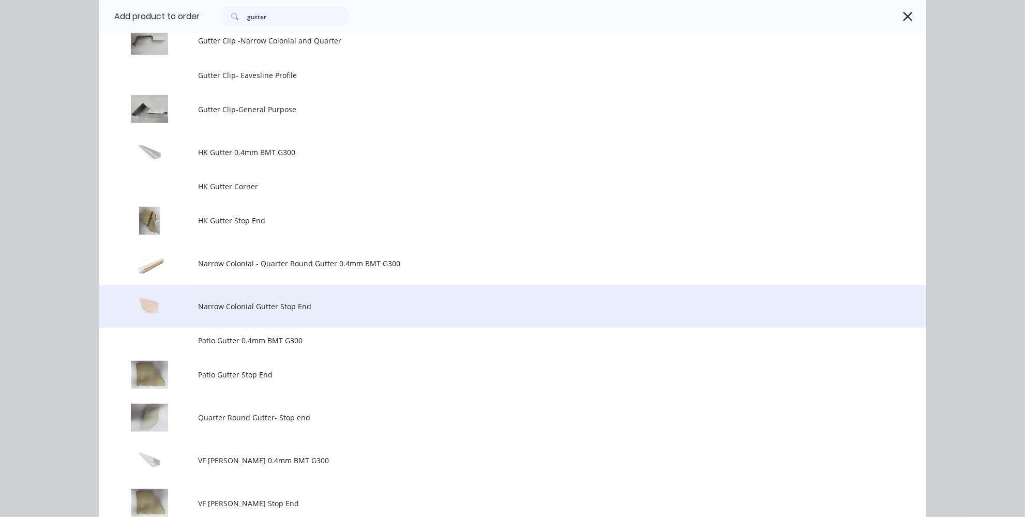
click at [235, 307] on span "Narrow Colonial Gutter Stop End" at bounding box center [489, 306] width 583 height 11
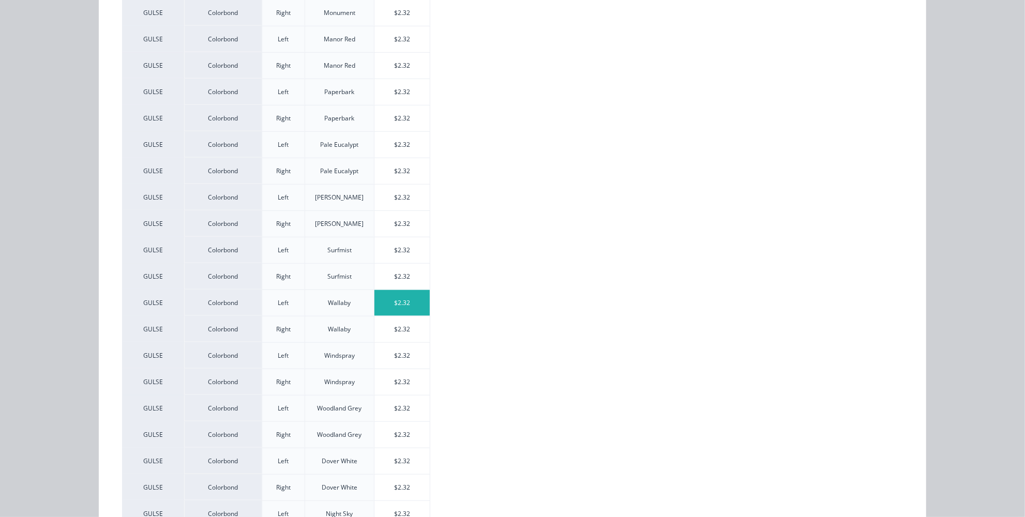
scroll to position [574, 0]
click at [393, 189] on div "$2.32" at bounding box center [402, 198] width 55 height 26
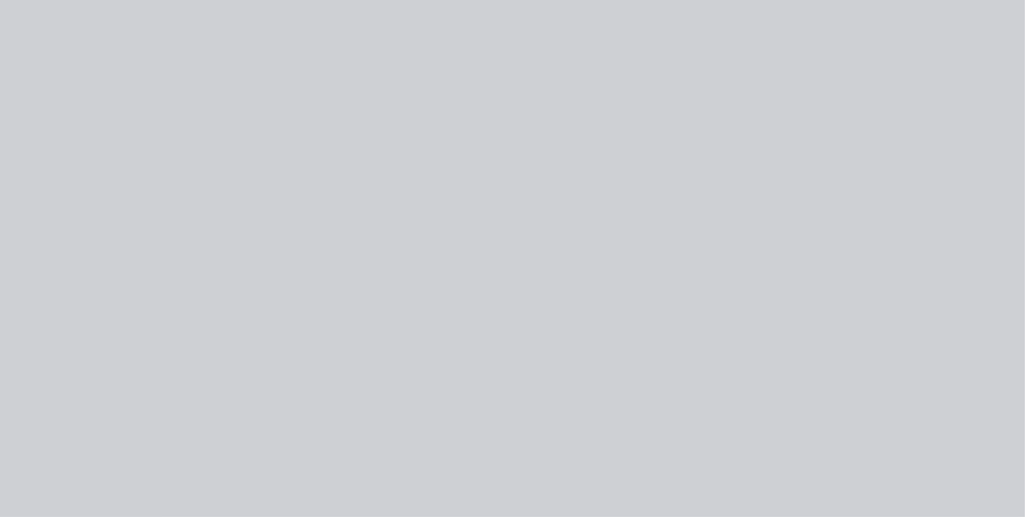
type input "$2.32"
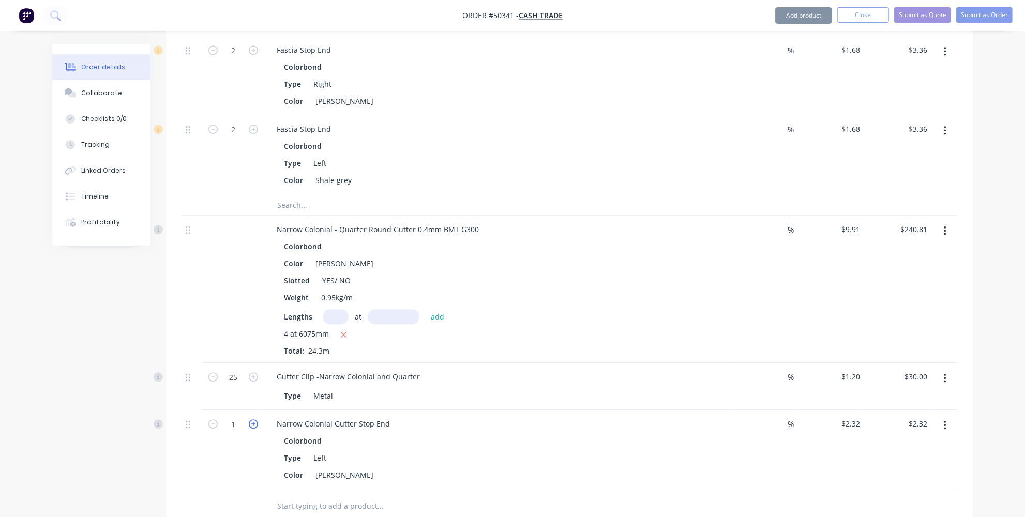
click at [252, 420] on icon "button" at bounding box center [253, 424] width 9 height 9
type input "2"
type input "$4.64"
click at [787, 15] on button "Add product" at bounding box center [804, 15] width 57 height 17
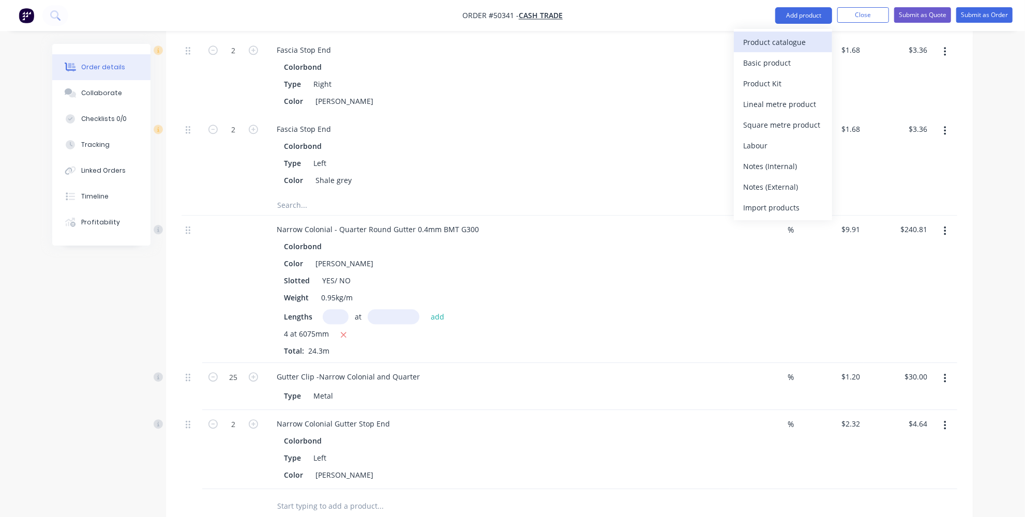
click at [780, 39] on div "Product catalogue" at bounding box center [783, 42] width 80 height 15
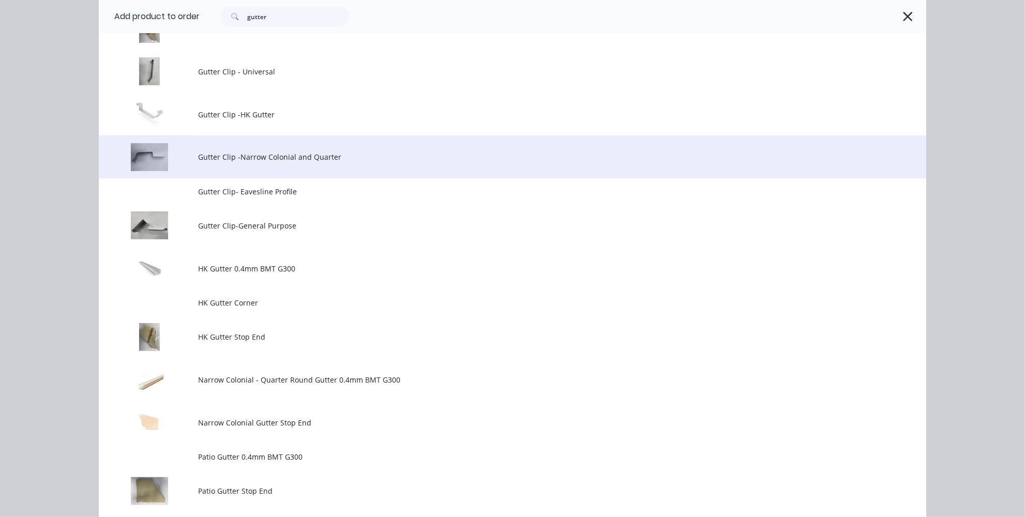
scroll to position [282, 0]
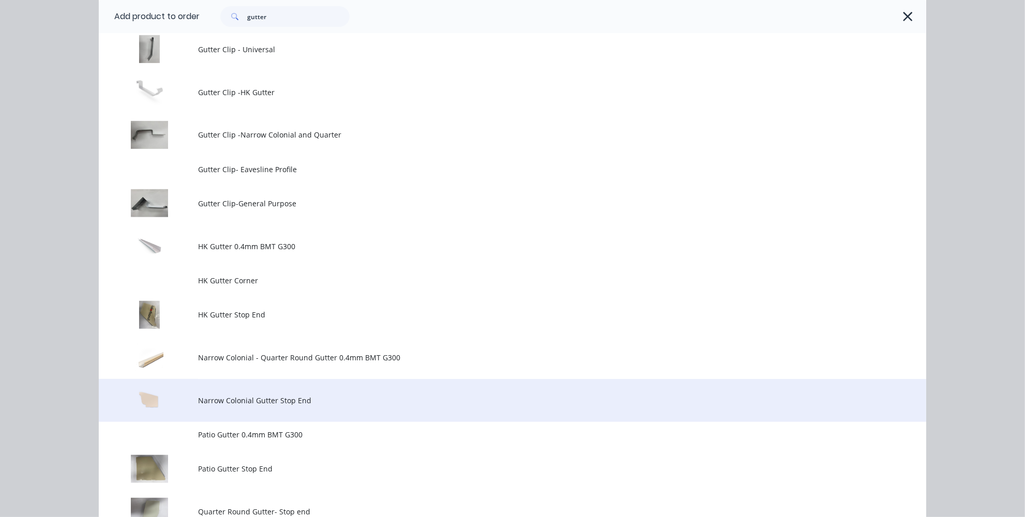
click at [275, 395] on span "Narrow Colonial Gutter Stop End" at bounding box center [489, 400] width 583 height 11
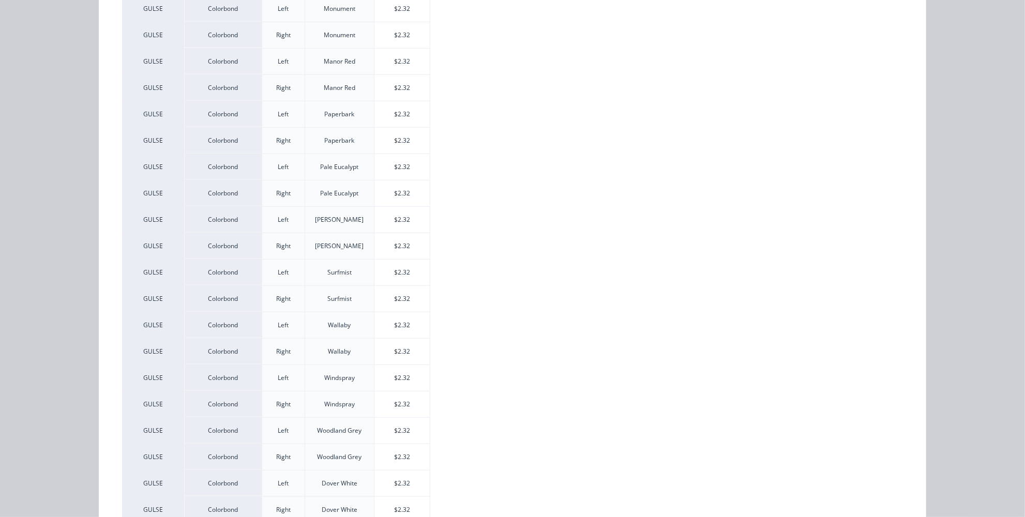
scroll to position [564, 0]
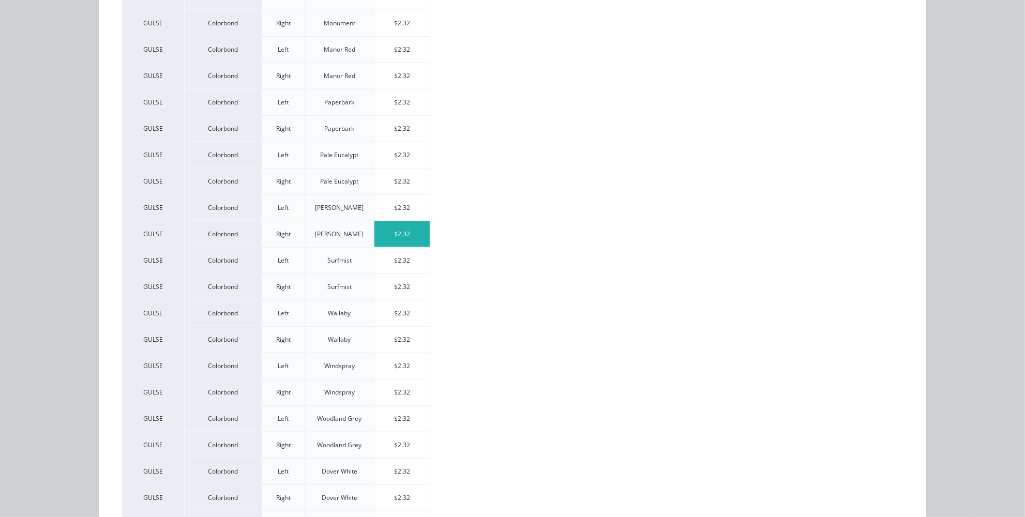
click at [397, 223] on div "$2.32" at bounding box center [402, 234] width 55 height 26
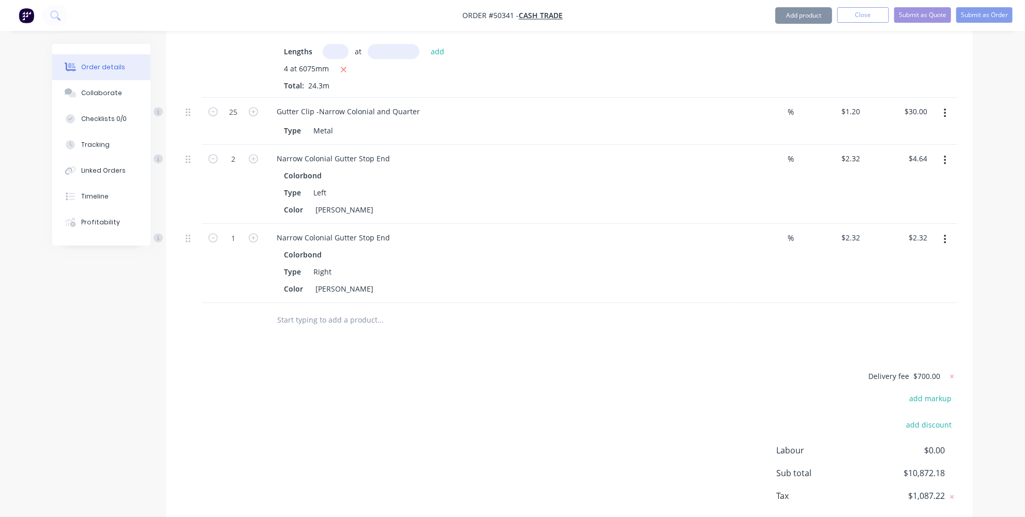
scroll to position [2423, 0]
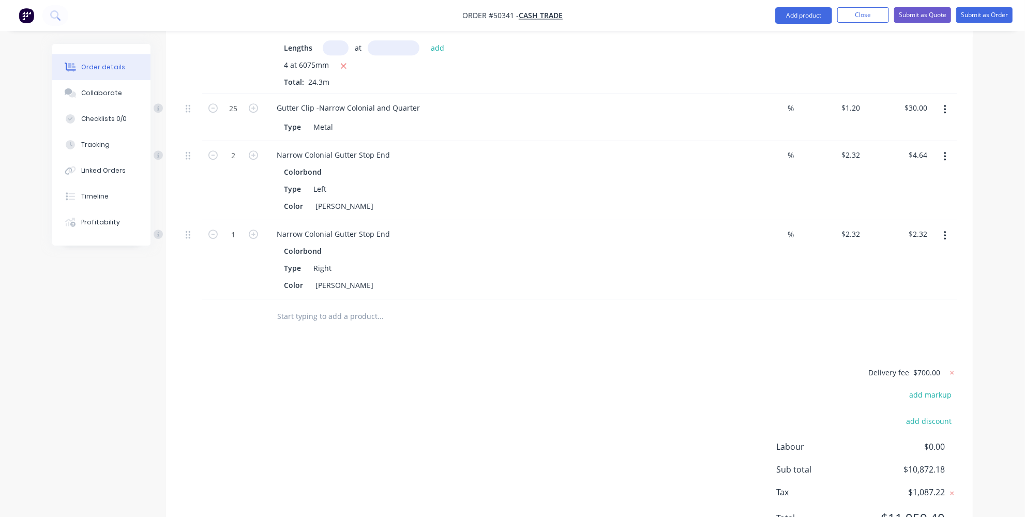
click at [258, 226] on form "1" at bounding box center [233, 234] width 54 height 16
click at [258, 230] on icon "button" at bounding box center [253, 234] width 9 height 9
type input "2"
type input "$4.64"
click at [408, 366] on div "Delivery fee $700.00 add markup add discount Labour $0.00 Sub total $10,874.50 …" at bounding box center [570, 452] width 776 height 172
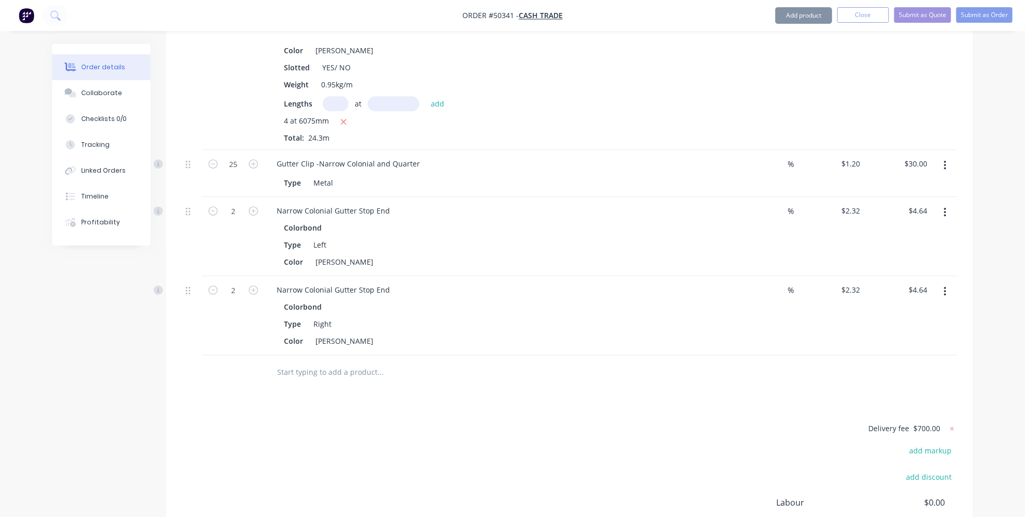
scroll to position [2282, 0]
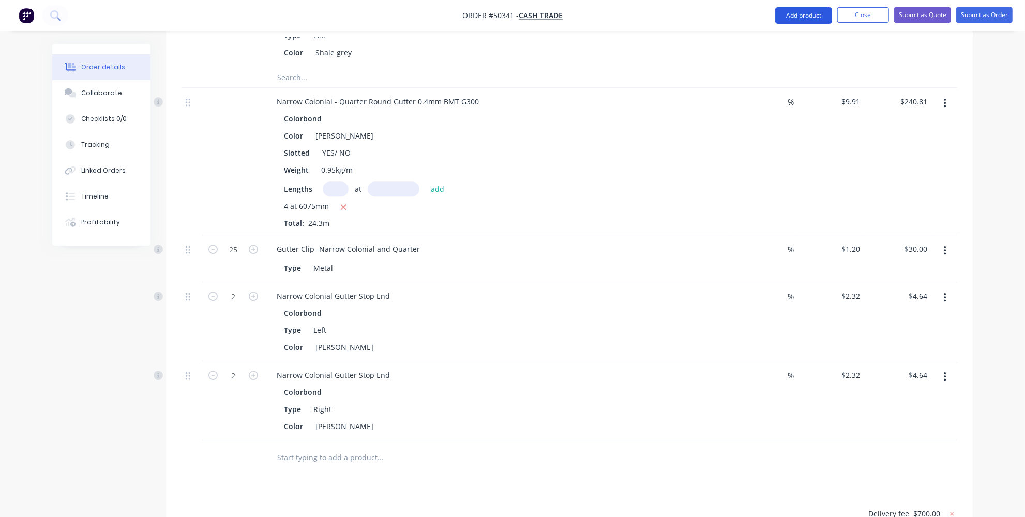
click at [800, 7] on nav "Order #50341 - Cash Trade Add product Close Submit as Quote Submit as Order" at bounding box center [512, 15] width 1025 height 31
drag, startPoint x: 802, startPoint y: 14, endPoint x: 795, endPoint y: 26, distance: 13.9
click at [802, 15] on button "Add product" at bounding box center [804, 15] width 57 height 17
click at [791, 37] on div "Product catalogue" at bounding box center [783, 42] width 80 height 15
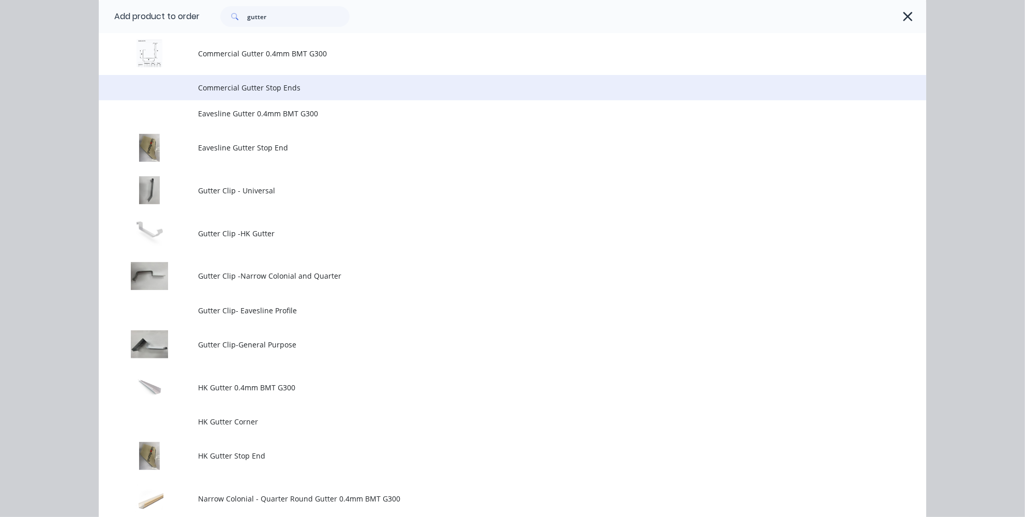
scroll to position [0, 0]
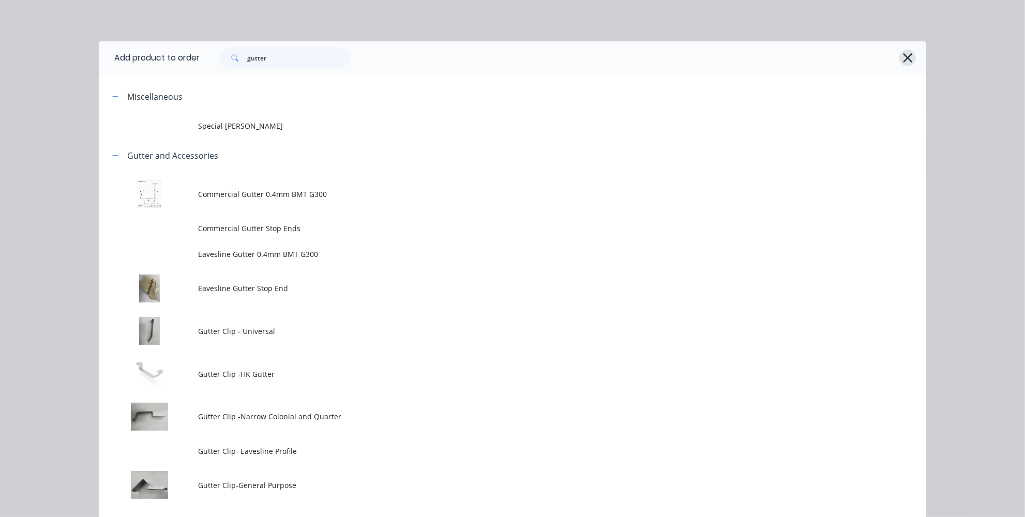
click at [903, 53] on icon "button" at bounding box center [908, 58] width 11 height 14
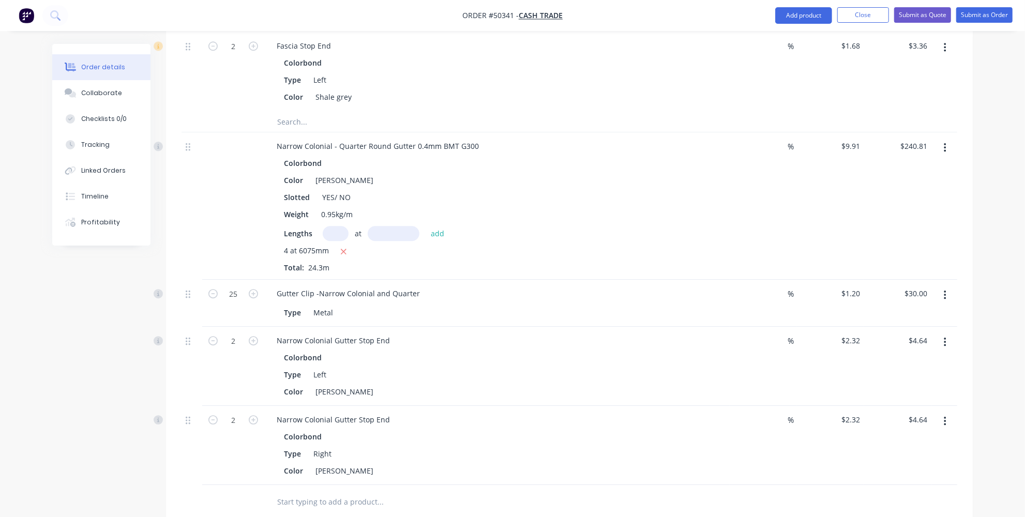
scroll to position [2188, 0]
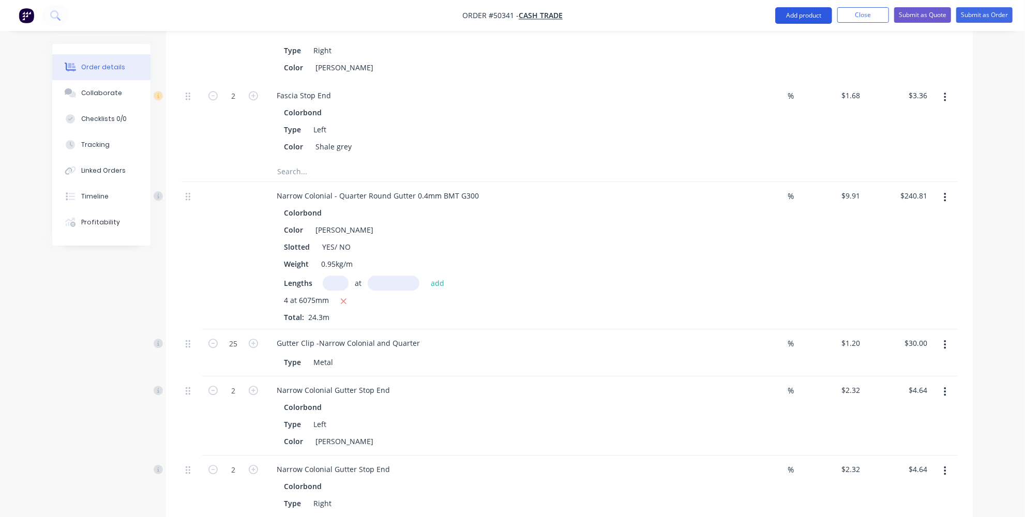
click at [808, 19] on button "Add product" at bounding box center [804, 15] width 57 height 17
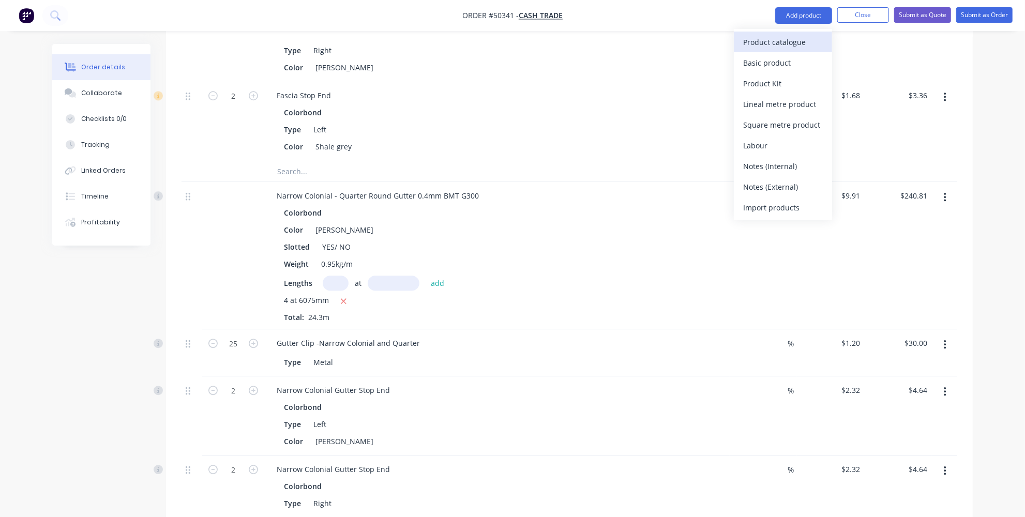
click at [797, 34] on button "Product catalogue" at bounding box center [783, 42] width 98 height 21
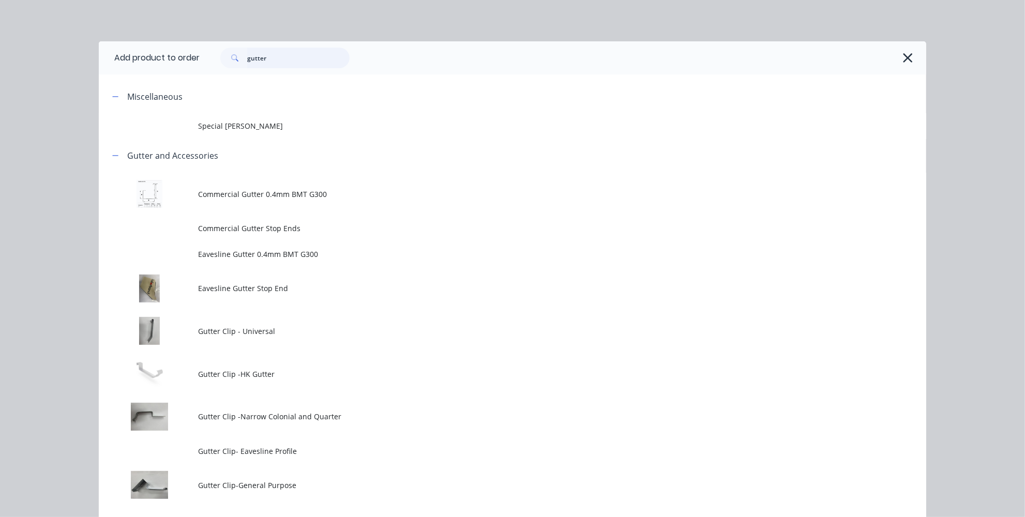
drag, startPoint x: 295, startPoint y: 59, endPoint x: 131, endPoint y: 58, distance: 164.0
click at [131, 58] on header "Add product to order gutter" at bounding box center [513, 57] width 828 height 33
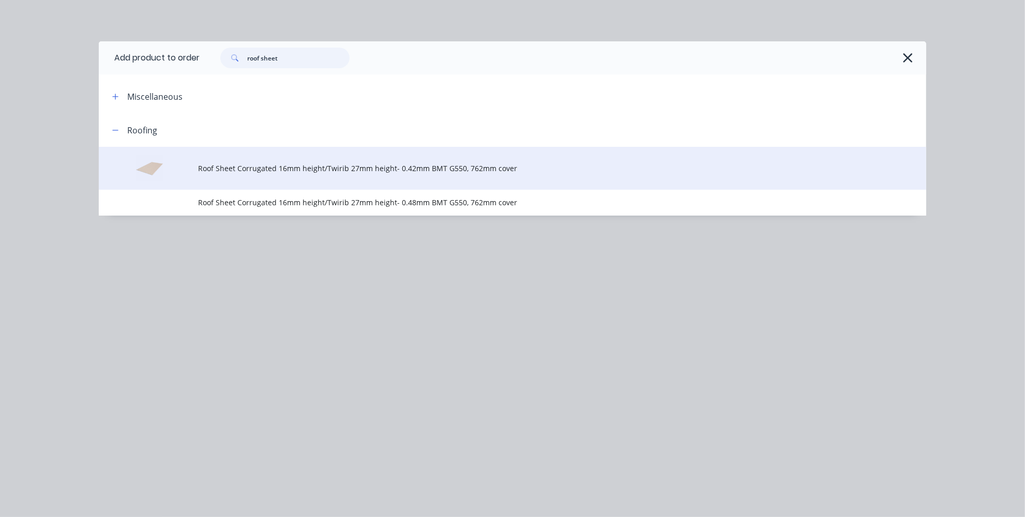
type input "roof sheet"
click at [294, 178] on td "Roof Sheet Corrugated 16mm height/Twirib 27mm height- 0.42mm BMT G550, 762mm co…" at bounding box center [562, 168] width 728 height 43
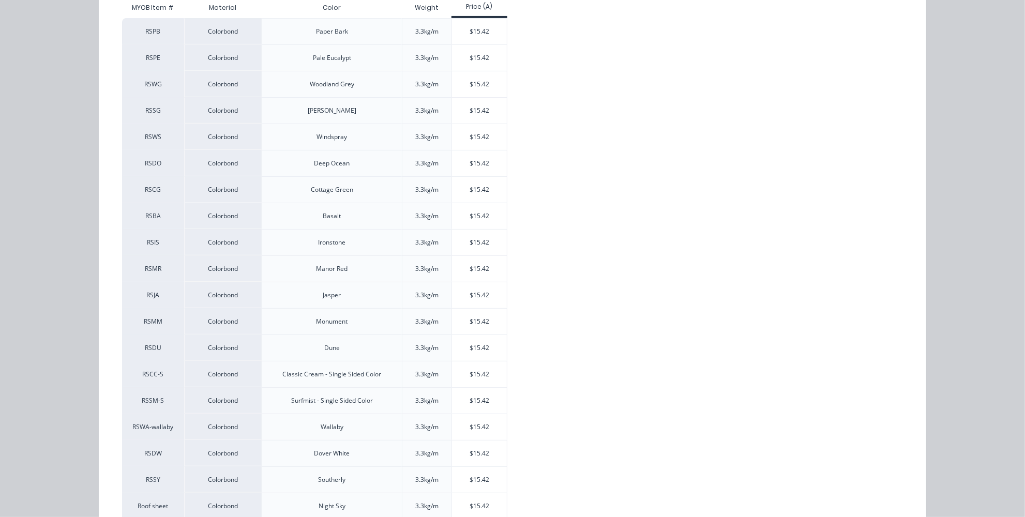
scroll to position [171, 0]
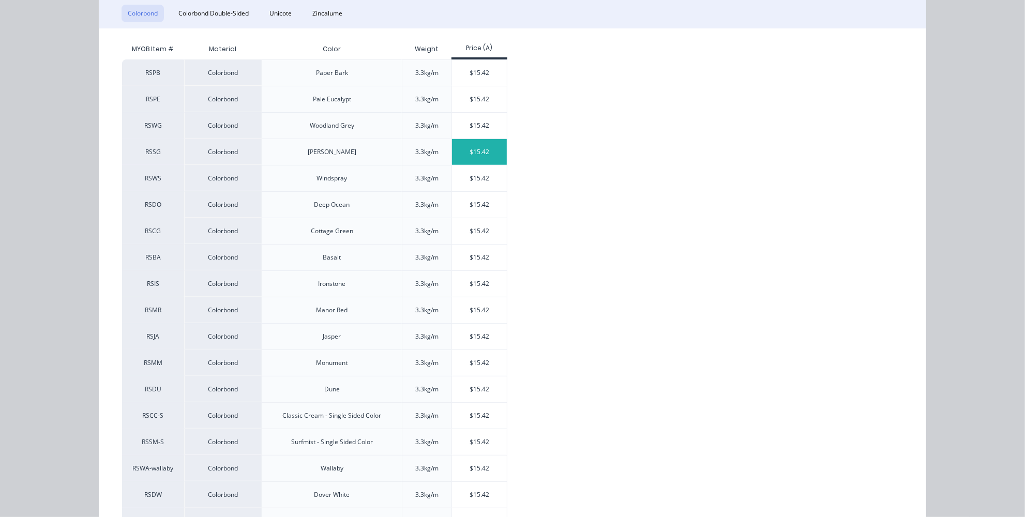
click at [481, 144] on div "$15.42" at bounding box center [479, 152] width 55 height 26
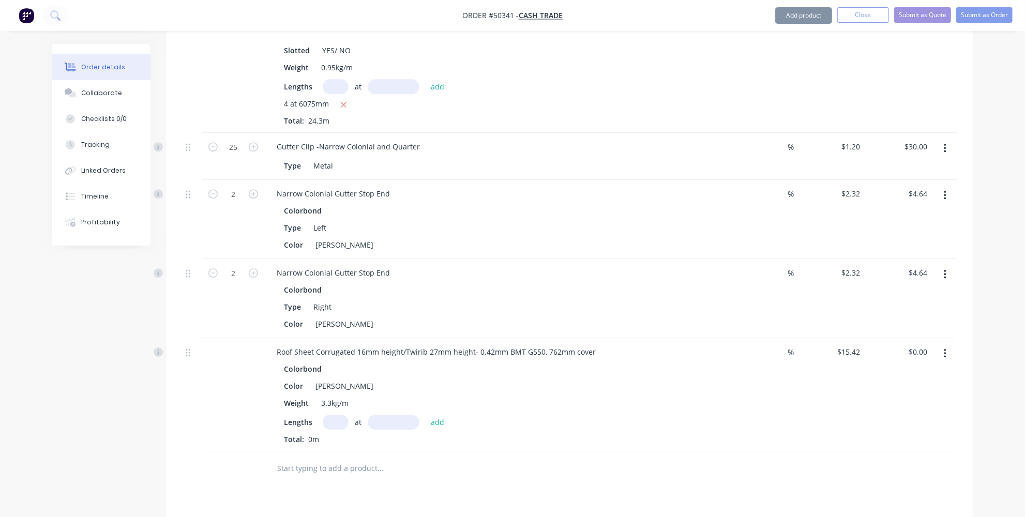
scroll to position [2517, 0]
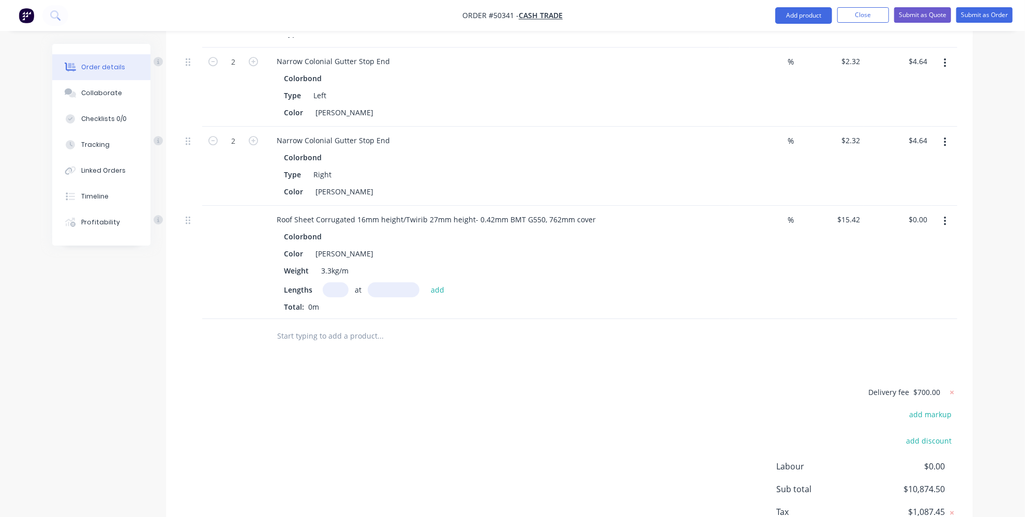
click at [334, 282] on input "text" at bounding box center [336, 289] width 26 height 15
type input "32"
click at [379, 282] on input "text" at bounding box center [394, 289] width 52 height 15
type input "3378mm"
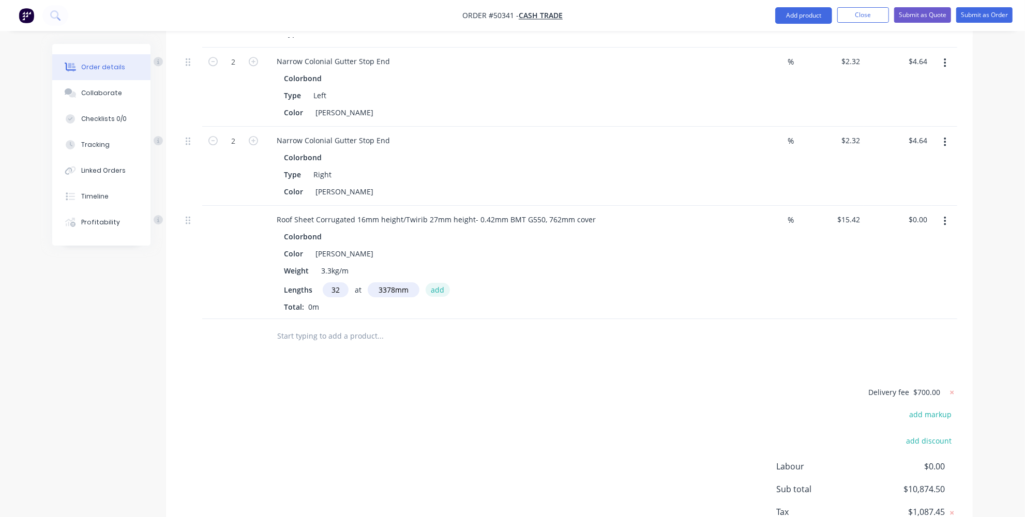
click at [430, 283] on button "add" at bounding box center [438, 290] width 24 height 14
type input "$1,666.84"
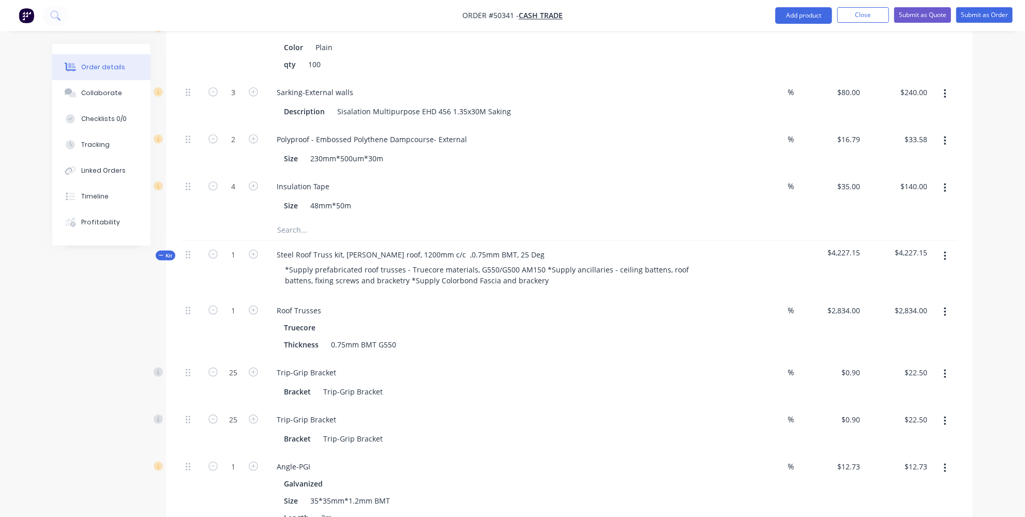
scroll to position [766, 0]
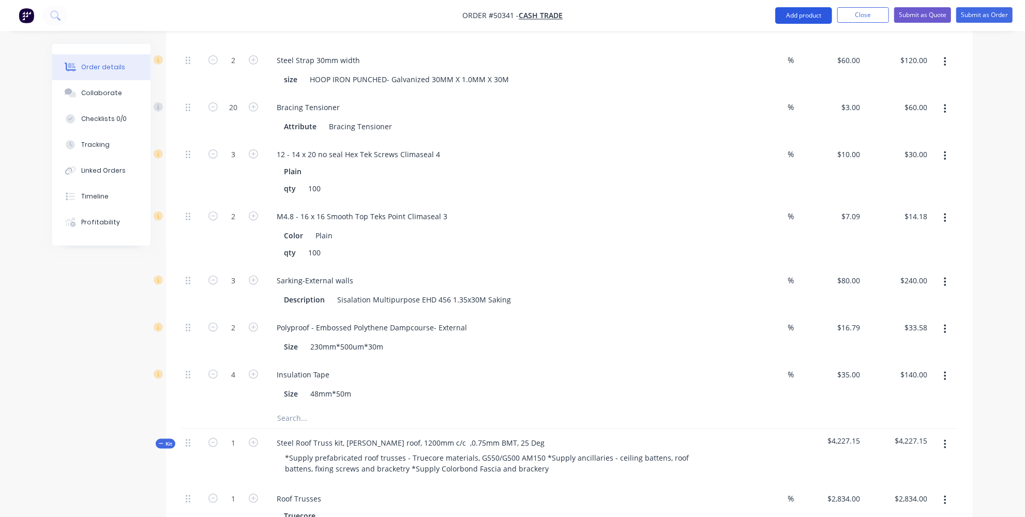
click at [810, 17] on button "Add product" at bounding box center [804, 15] width 57 height 17
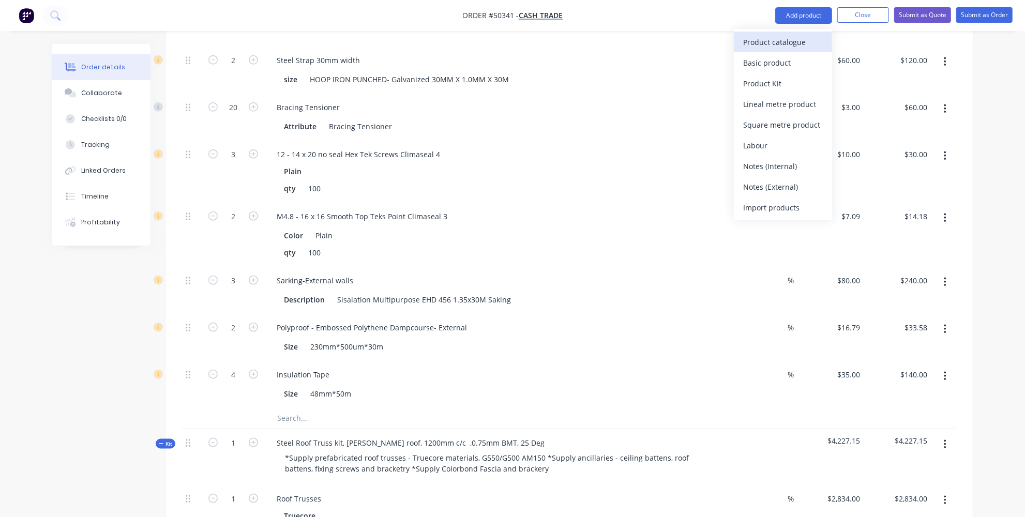
click at [782, 44] on div "Product catalogue" at bounding box center [783, 42] width 80 height 15
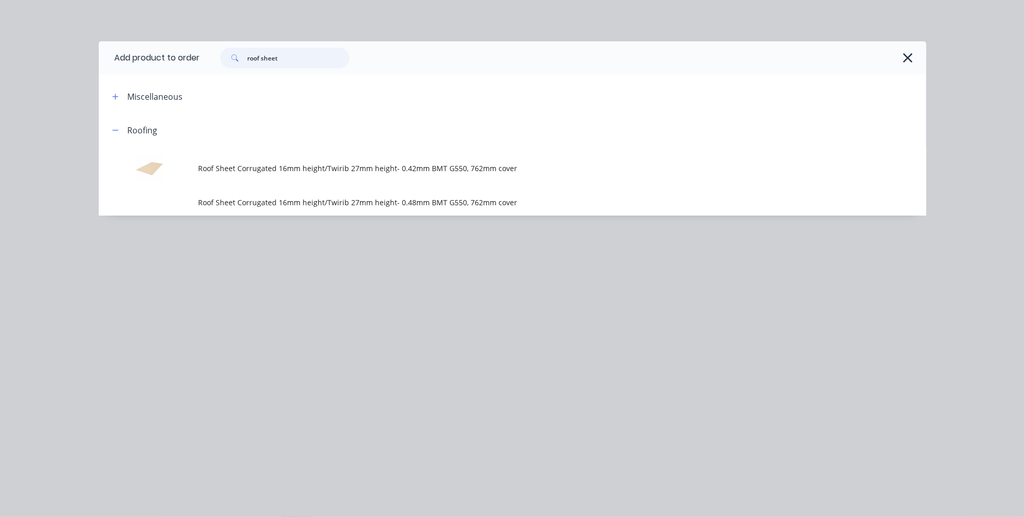
drag, startPoint x: 330, startPoint y: 54, endPoint x: 99, endPoint y: 62, distance: 230.9
click at [101, 64] on header "Add product to order roof sheet" at bounding box center [513, 57] width 828 height 33
type input "s"
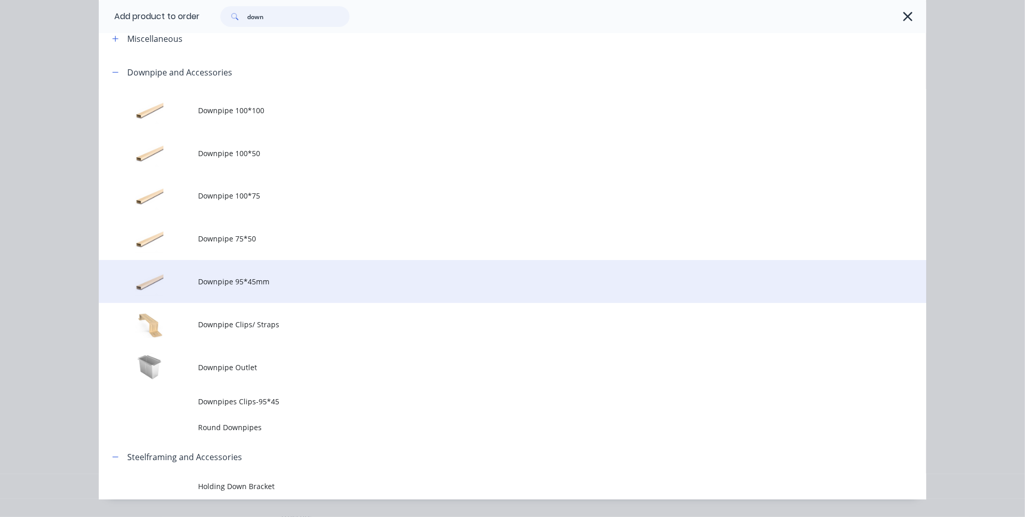
scroll to position [85, 0]
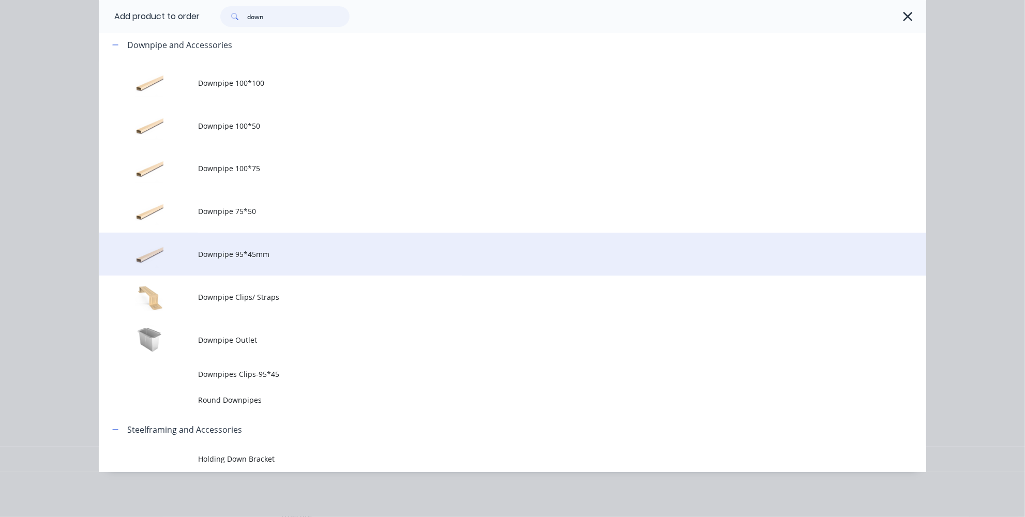
type input "down"
click at [239, 252] on span "Downpipe 95*45mm" at bounding box center [489, 254] width 583 height 11
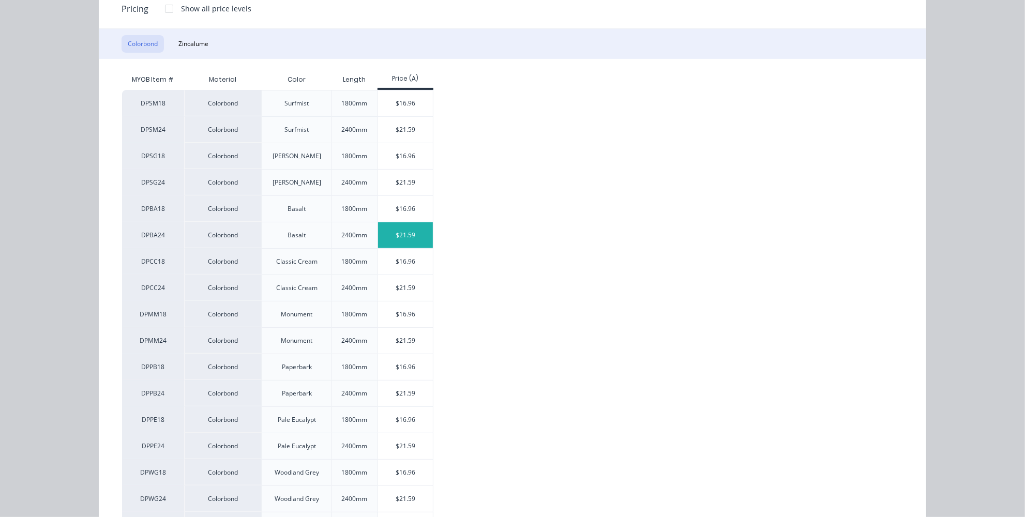
scroll to position [94, 0]
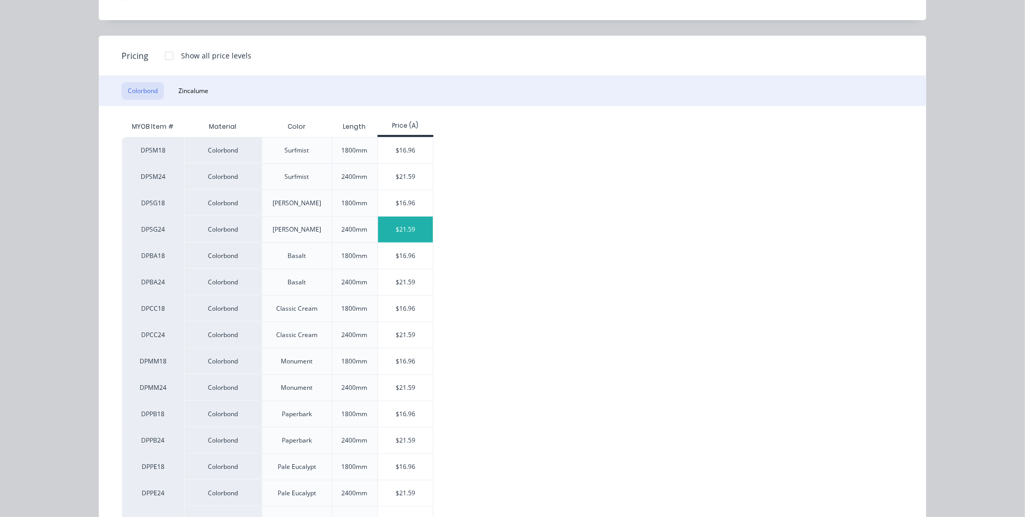
click at [398, 231] on div "$21.59" at bounding box center [405, 230] width 55 height 26
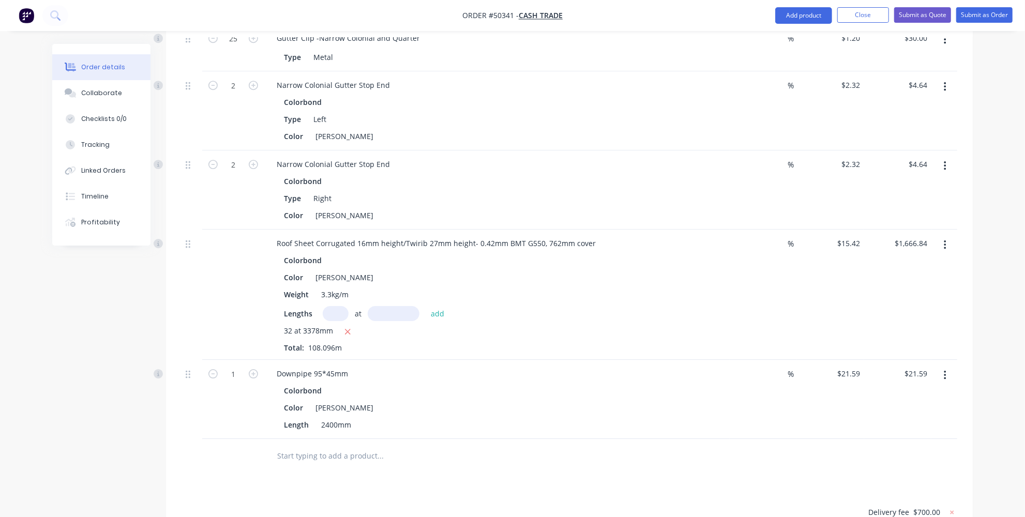
scroll to position [2506, 0]
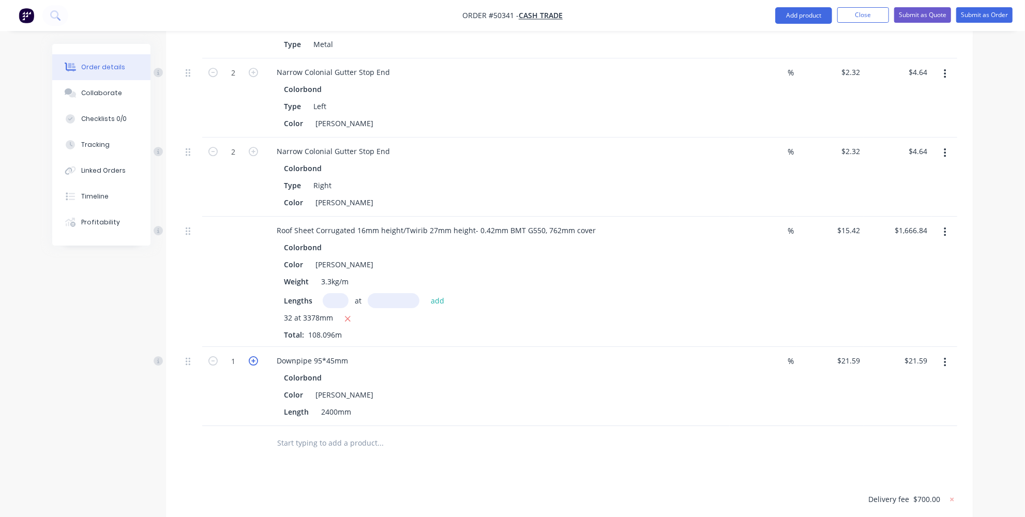
click at [255, 356] on icon "button" at bounding box center [253, 360] width 9 height 9
type input "2"
type input "$43.18"
click at [255, 356] on icon "button" at bounding box center [253, 360] width 9 height 9
type input "3"
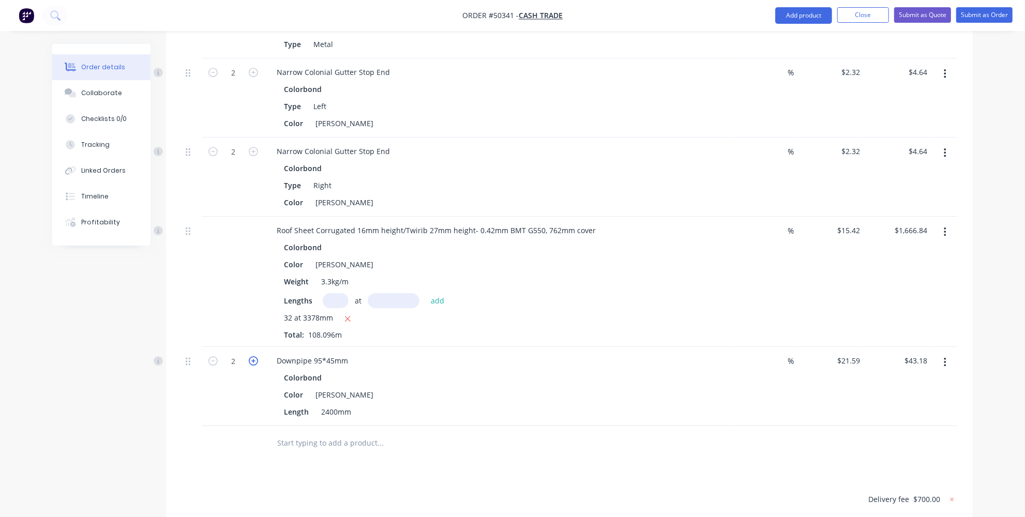
type input "$64.77"
click at [255, 356] on icon "button" at bounding box center [253, 360] width 9 height 9
type input "4"
type input "$86.36"
click at [802, 11] on button "Add product" at bounding box center [804, 15] width 57 height 17
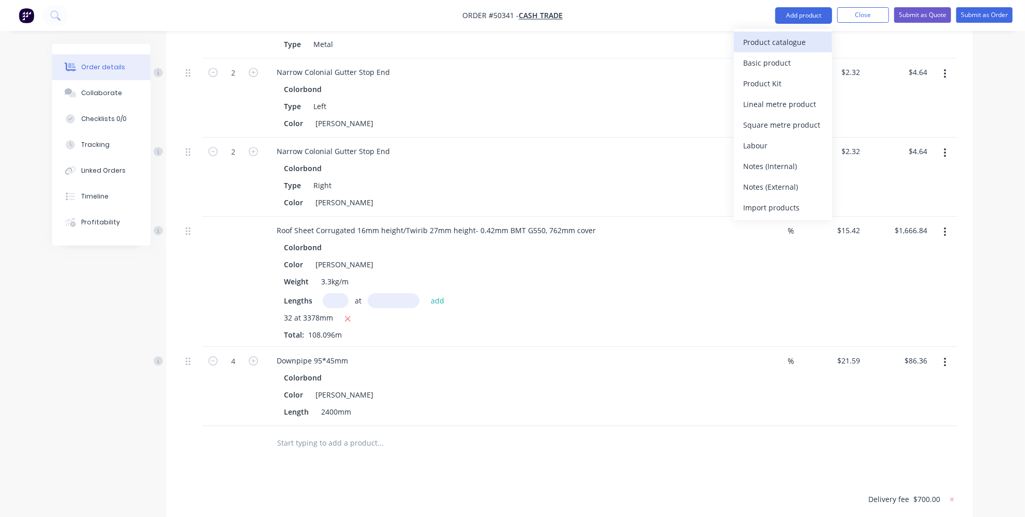
click at [769, 37] on div "Product catalogue" at bounding box center [783, 42] width 80 height 15
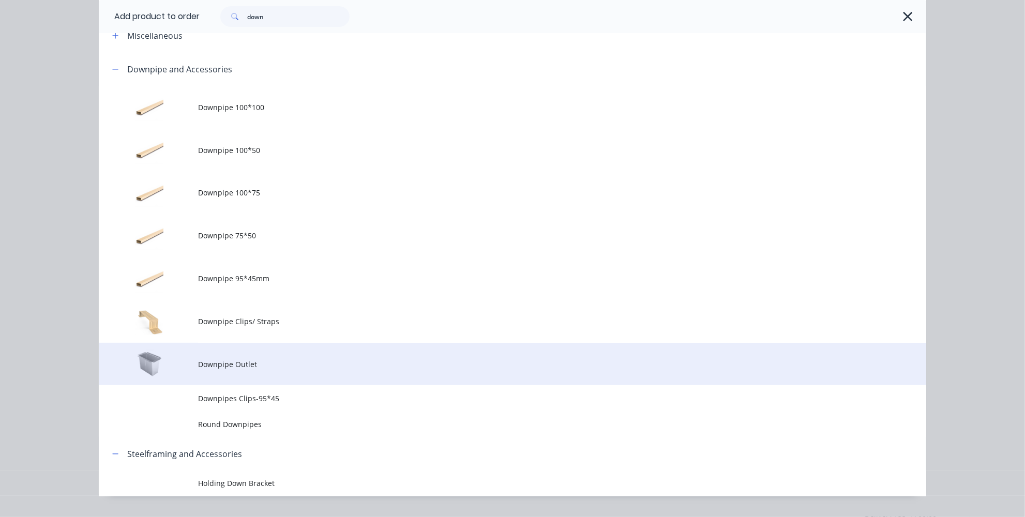
scroll to position [85, 0]
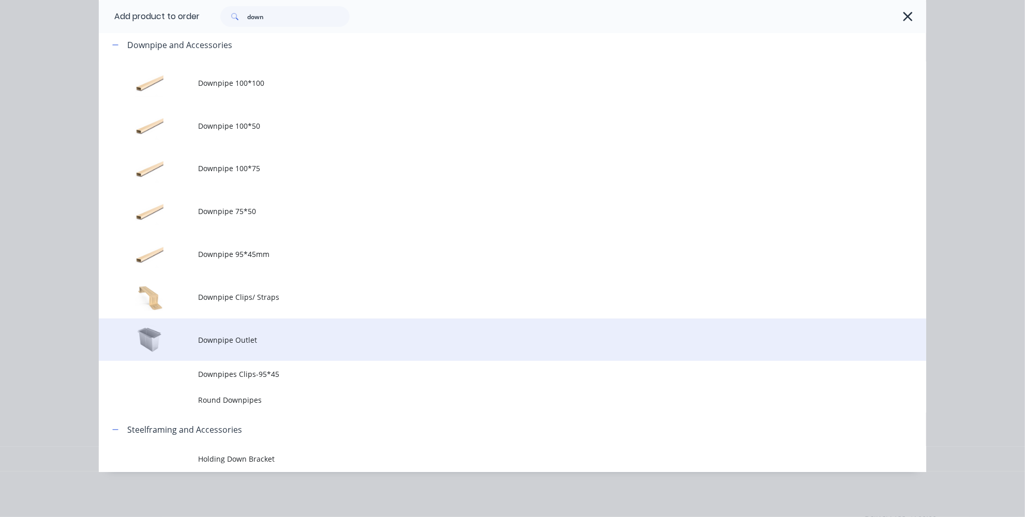
click at [244, 350] on td "Downpipe Outlet" at bounding box center [562, 340] width 728 height 43
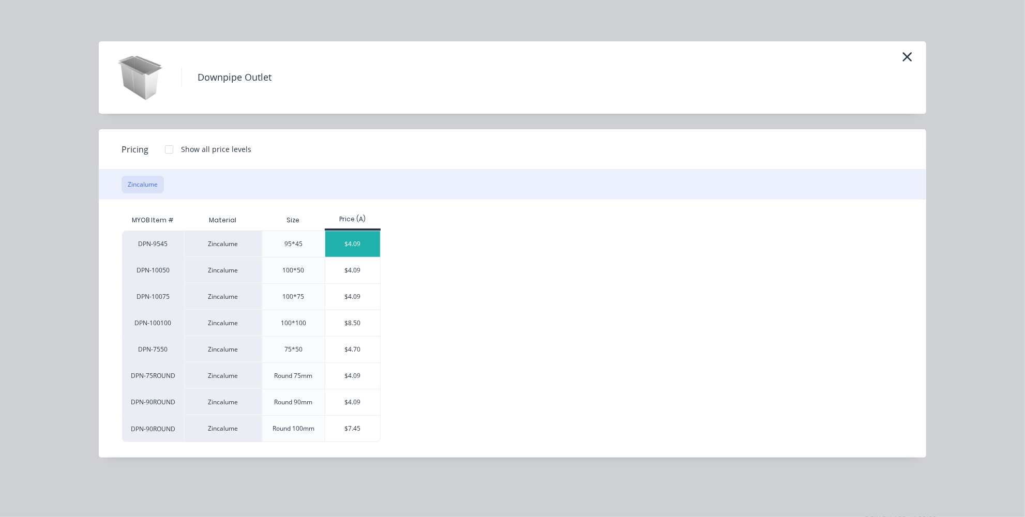
click at [351, 237] on div "$4.09" at bounding box center [352, 244] width 55 height 26
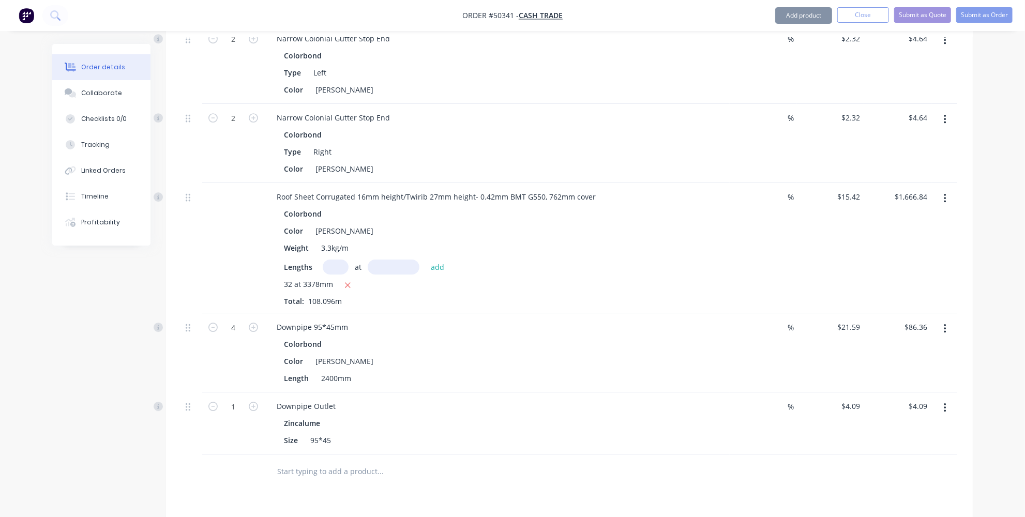
scroll to position [2553, 0]
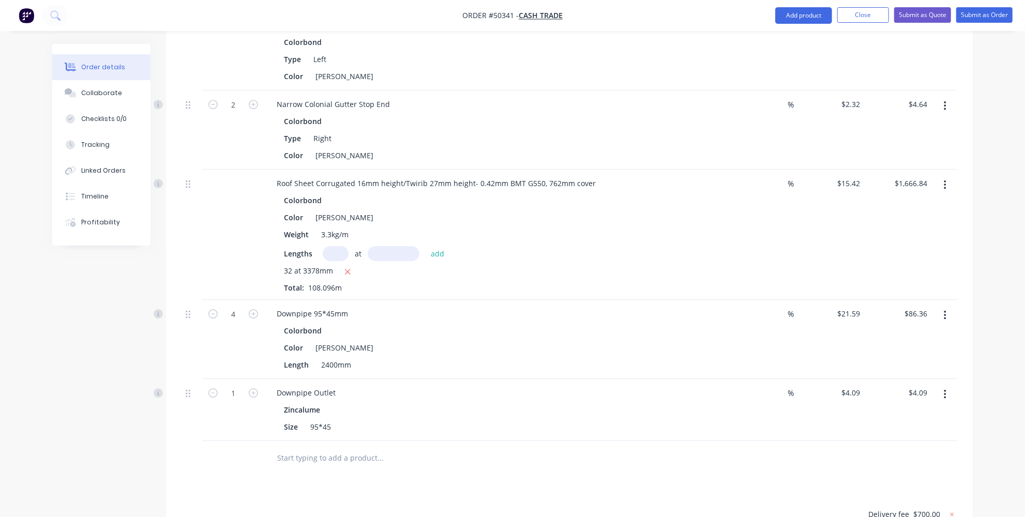
click at [249, 387] on button "button" at bounding box center [253, 392] width 13 height 11
type input "2"
type input "$8.18"
click at [252, 387] on button "button" at bounding box center [253, 392] width 13 height 11
type input "3"
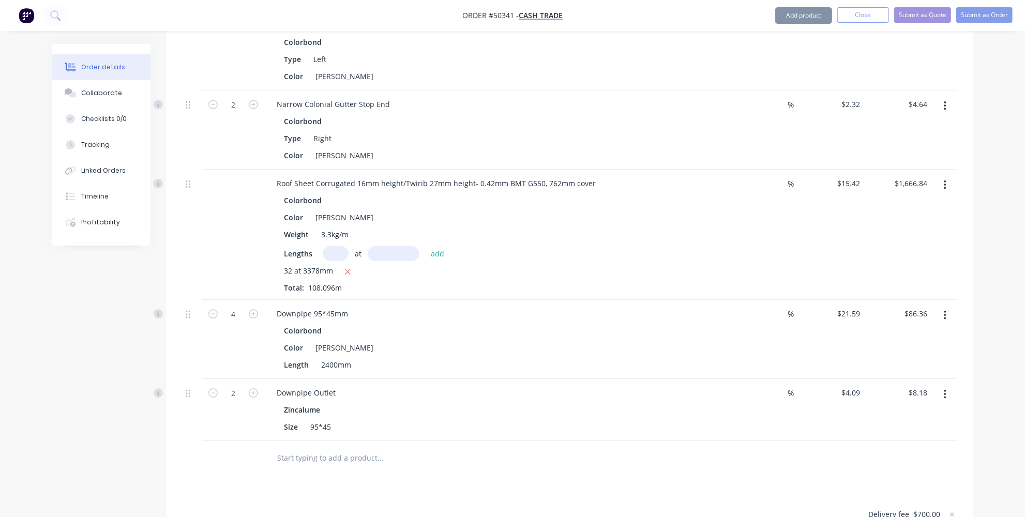
type input "$12.27"
click at [252, 387] on button "button" at bounding box center [253, 392] width 13 height 11
type input "4"
type input "$16.36"
click at [796, 5] on nav "Order #50341 - Cash Trade Add product Close Submit as Quote Submit as Order" at bounding box center [512, 15] width 1025 height 31
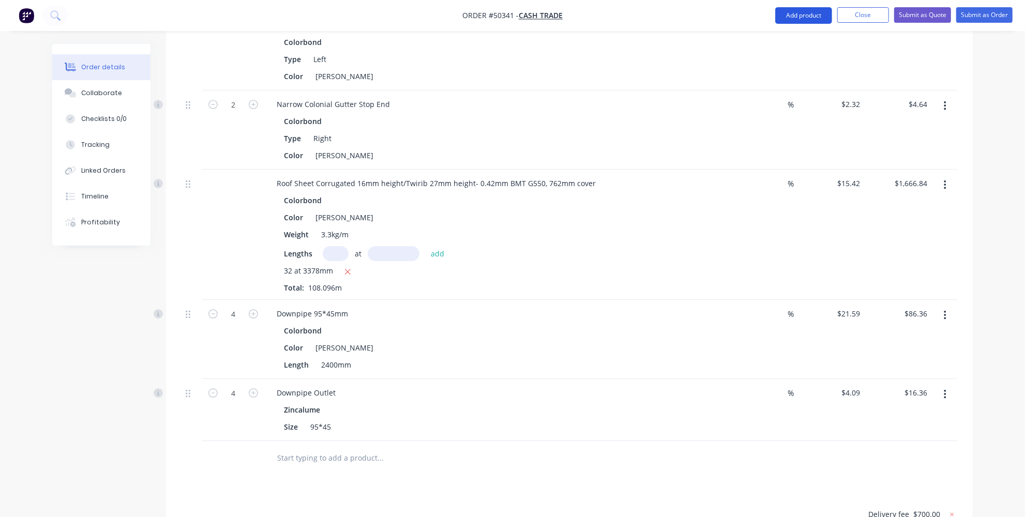
click at [791, 16] on button "Add product" at bounding box center [804, 15] width 57 height 17
click at [777, 32] on button "Product catalogue" at bounding box center [783, 42] width 98 height 21
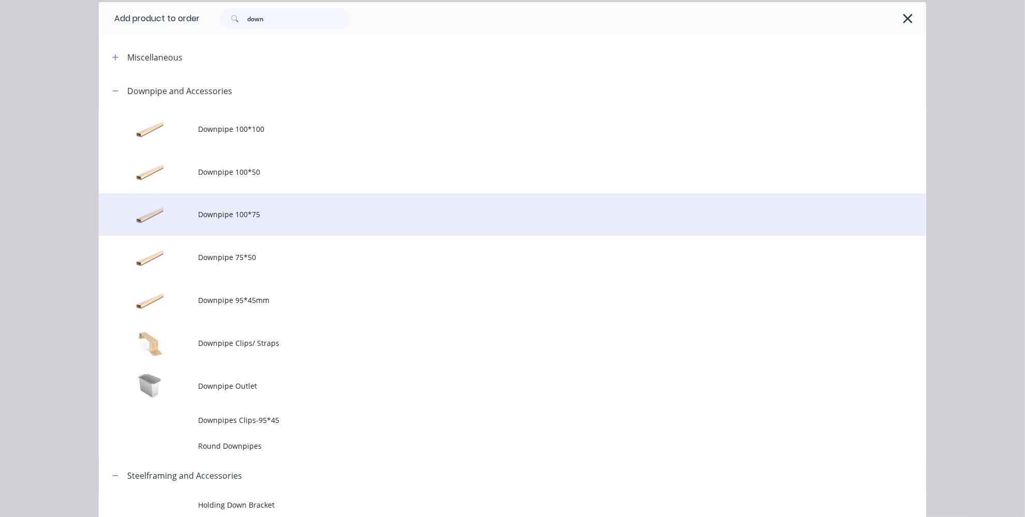
scroll to position [85, 0]
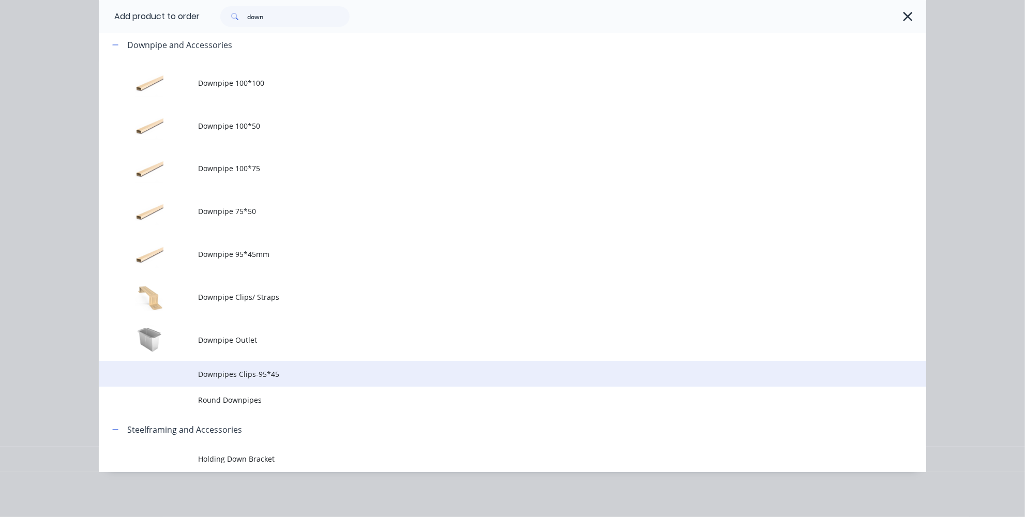
click at [242, 380] on td "Downpipes Clips-95*45" at bounding box center [562, 374] width 728 height 26
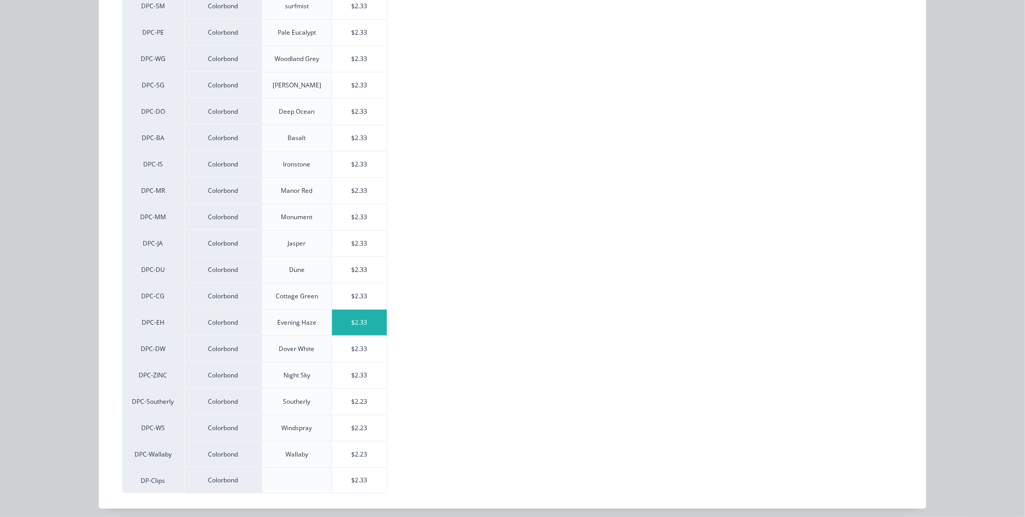
scroll to position [165, 0]
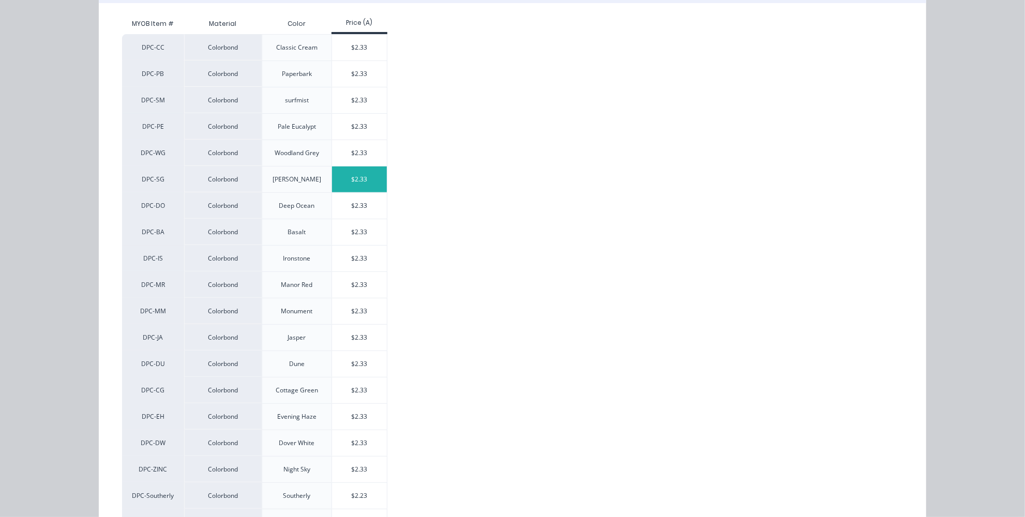
click at [345, 172] on div "$2.33" at bounding box center [359, 180] width 55 height 26
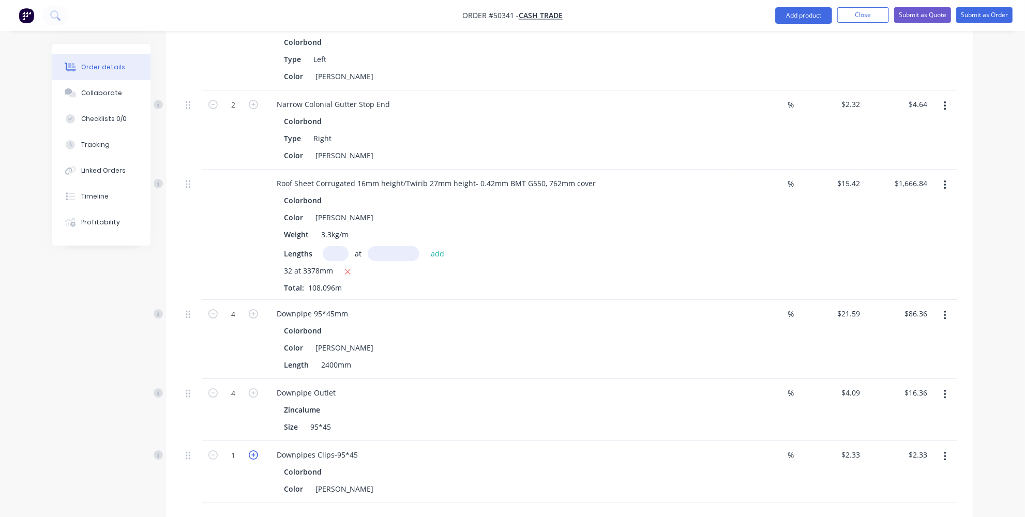
click at [258, 451] on icon "button" at bounding box center [253, 455] width 9 height 9
type input "2"
type input "$4.66"
click at [258, 451] on icon "button" at bounding box center [253, 455] width 9 height 9
type input "3"
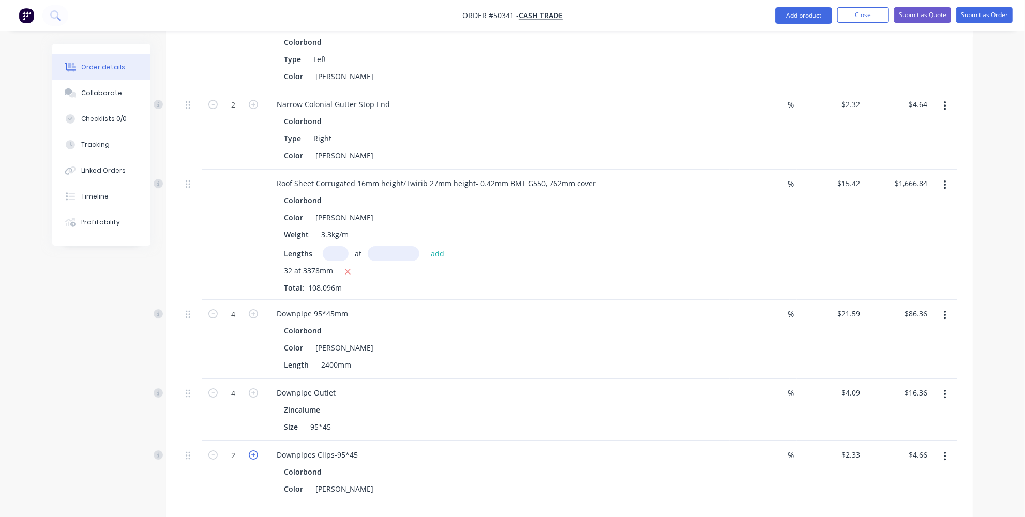
type input "$6.99"
click at [258, 451] on icon "button" at bounding box center [253, 455] width 9 height 9
type input "4"
type input "$9.32"
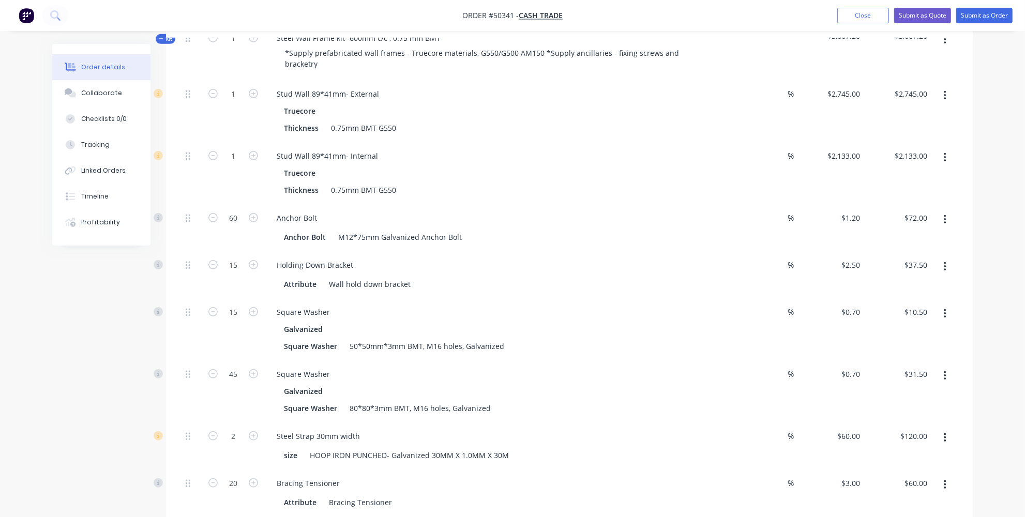
scroll to position [154, 0]
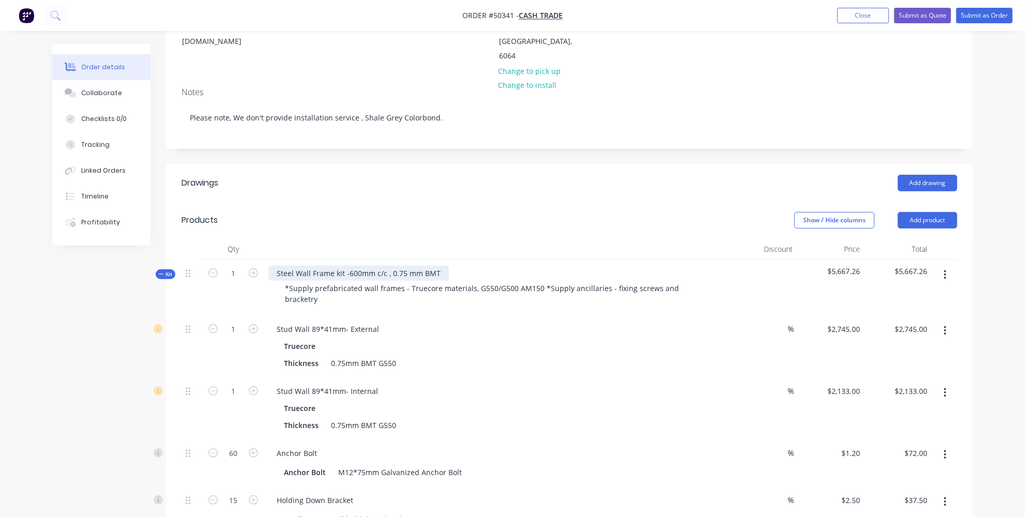
click at [438, 266] on div "Steel Wall Frame kit -600mm c/c , 0.75 mm BMT" at bounding box center [359, 273] width 181 height 15
click at [608, 202] on header "Products Show / Hide columns Add product" at bounding box center [569, 220] width 807 height 37
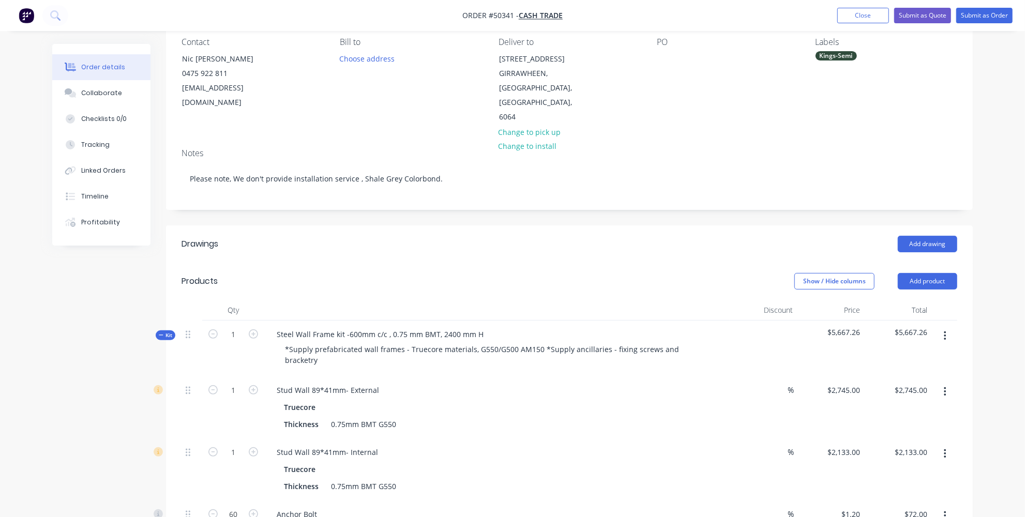
scroll to position [0, 0]
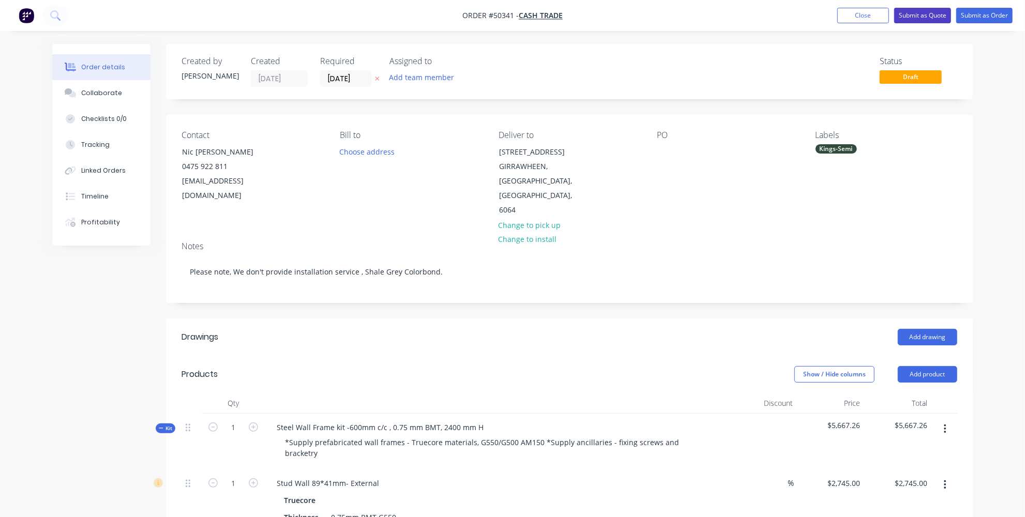
click at [932, 19] on button "Submit as Quote" at bounding box center [923, 16] width 57 height 16
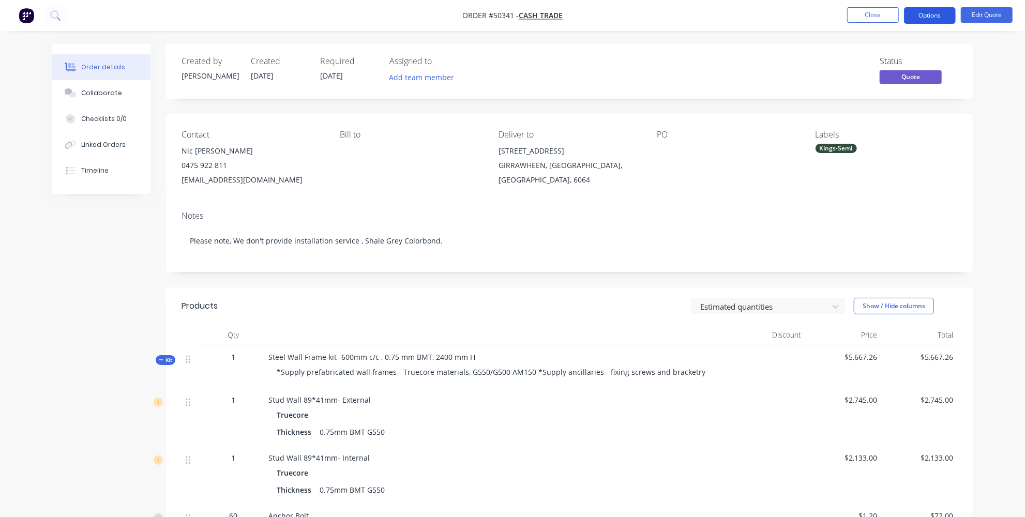
click at [935, 14] on button "Options" at bounding box center [930, 15] width 52 height 17
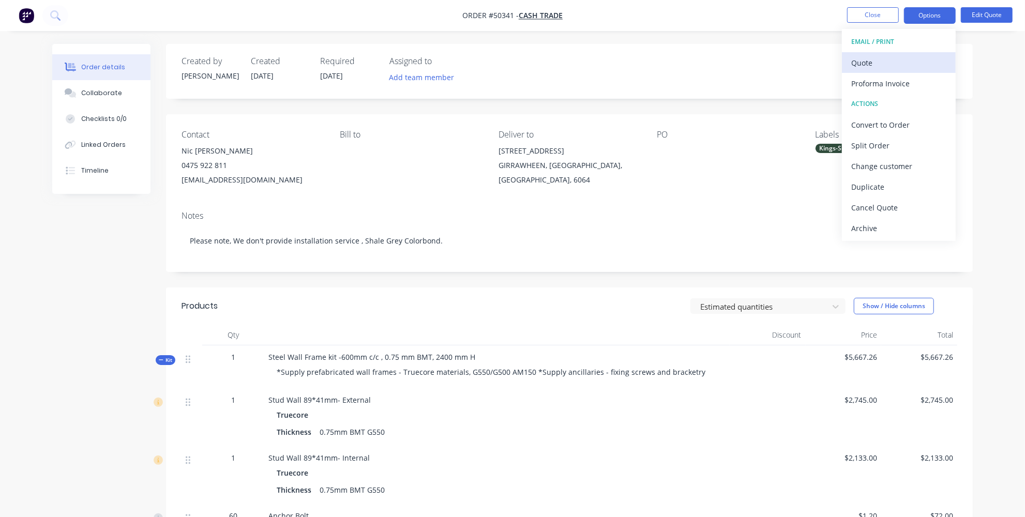
click at [885, 61] on div "Quote" at bounding box center [899, 62] width 95 height 15
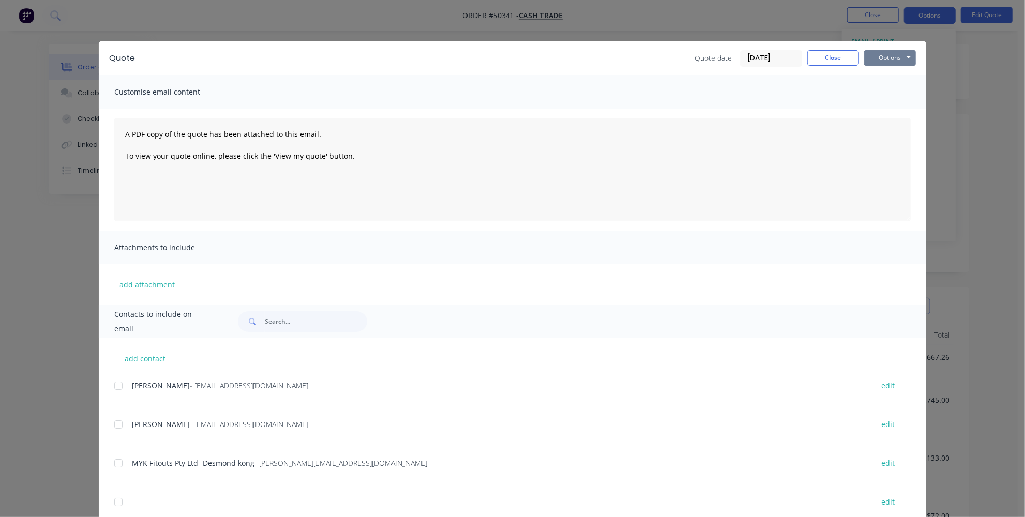
click at [895, 57] on button "Options" at bounding box center [891, 58] width 52 height 16
click at [894, 96] on button "Print" at bounding box center [898, 93] width 66 height 17
click at [832, 57] on button "Close" at bounding box center [834, 58] width 52 height 16
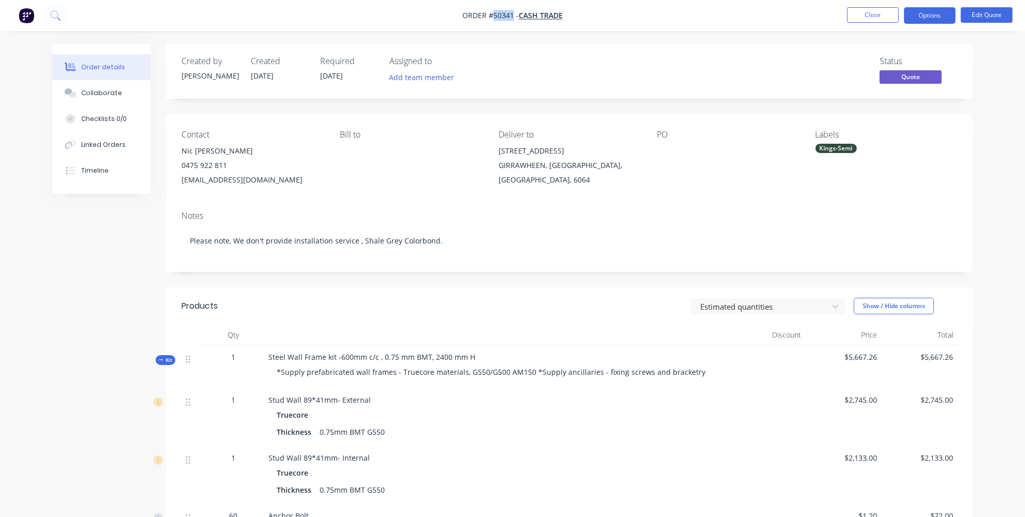
drag, startPoint x: 513, startPoint y: 15, endPoint x: 494, endPoint y: 19, distance: 20.0
click at [494, 19] on span "Order #50341 -" at bounding box center [491, 16] width 56 height 10
copy span "50341"
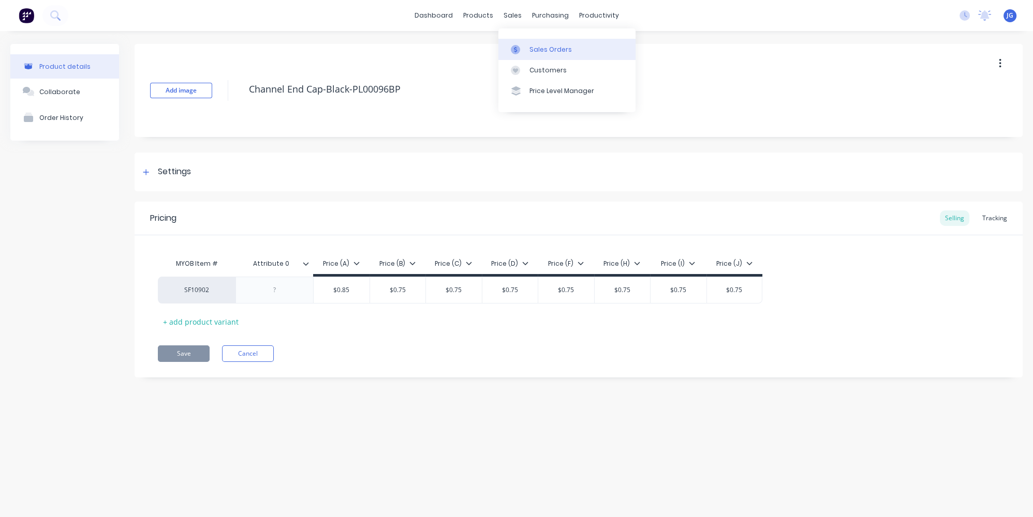
click at [514, 48] on icon at bounding box center [515, 50] width 3 height 6
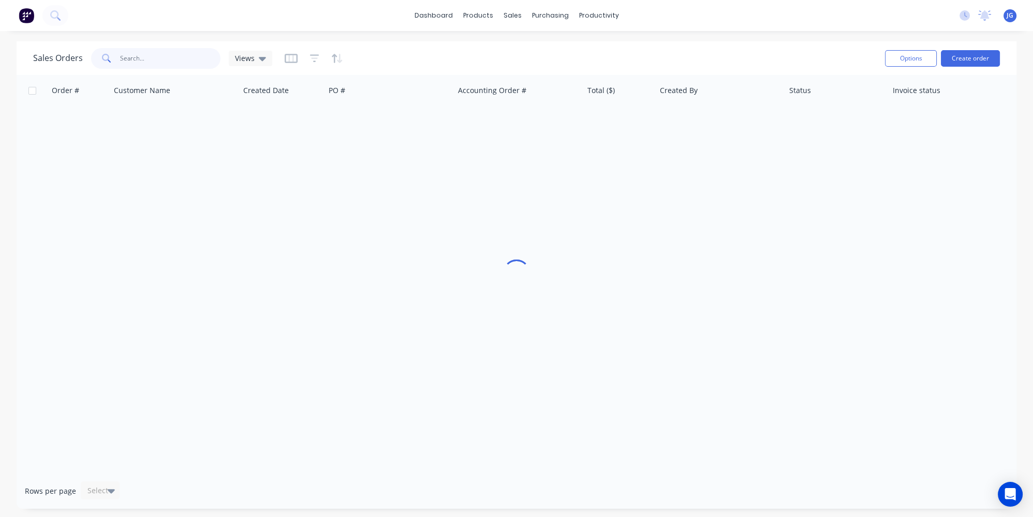
click at [206, 61] on input "text" at bounding box center [170, 58] width 101 height 21
paste input "GIRAWHEEN"
type input "GIRAWHEEN"
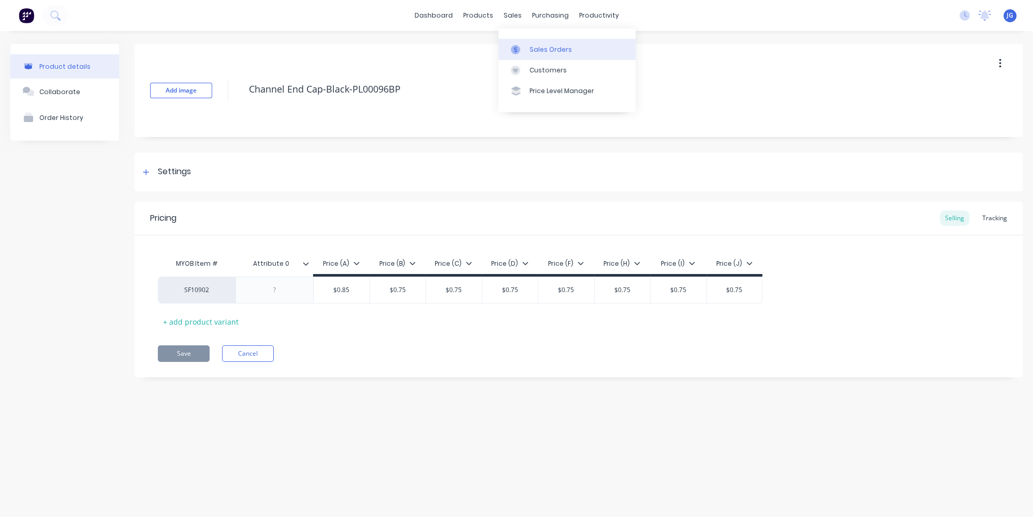
click at [523, 45] on div at bounding box center [519, 49] width 16 height 9
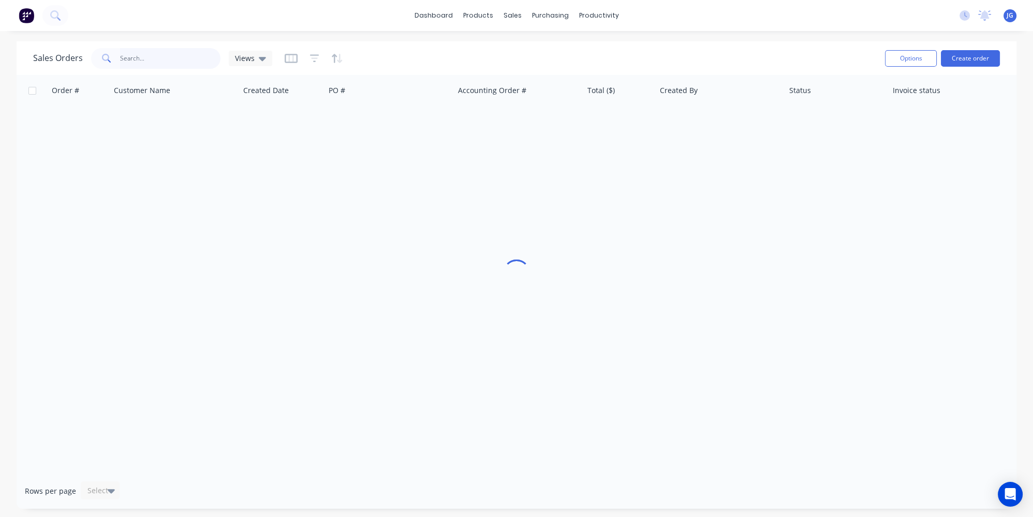
click at [172, 62] on input "text" at bounding box center [170, 58] width 101 height 21
type input "50"
click at [535, 71] on div "Customers" at bounding box center [547, 70] width 37 height 9
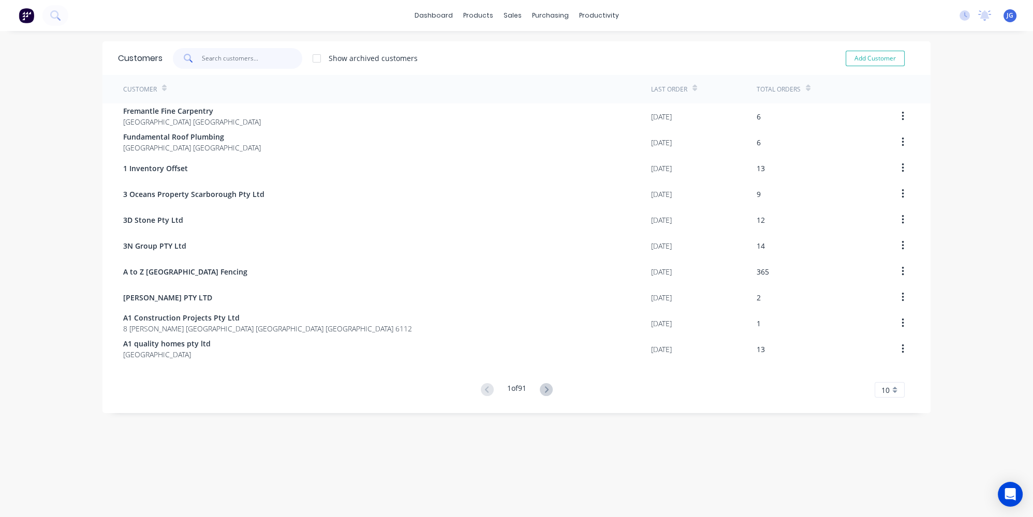
click at [231, 57] on input "text" at bounding box center [252, 58] width 101 height 21
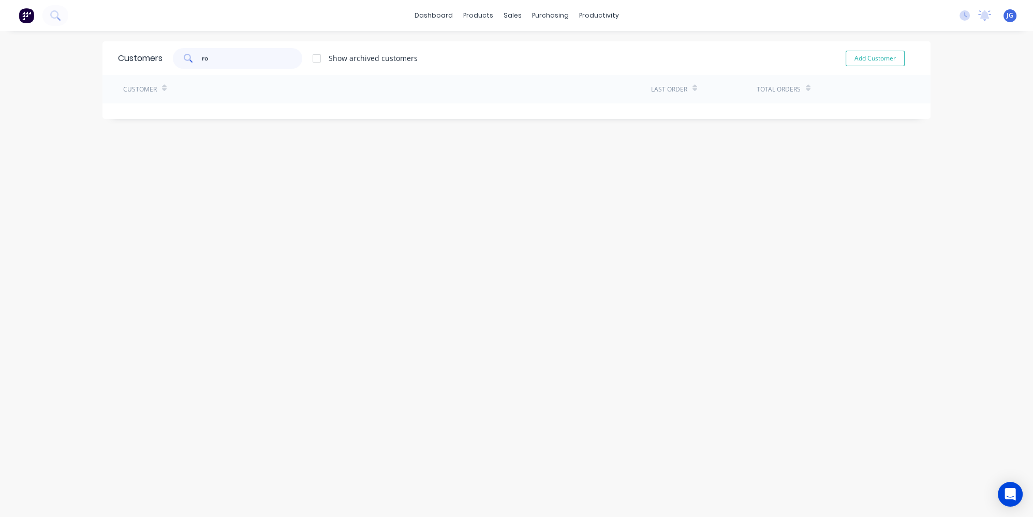
type input "r"
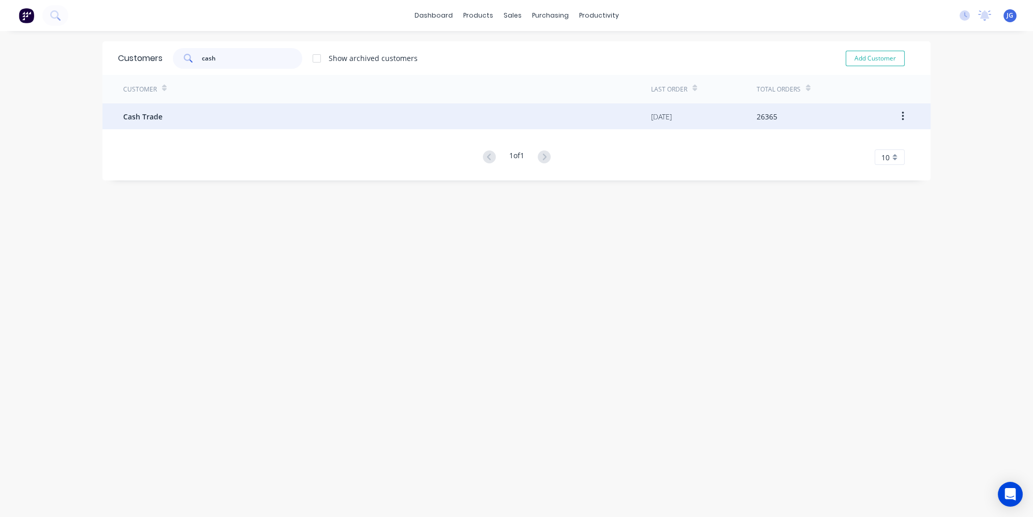
type input "cash"
click at [171, 107] on div "Cash Trade" at bounding box center [387, 116] width 528 height 26
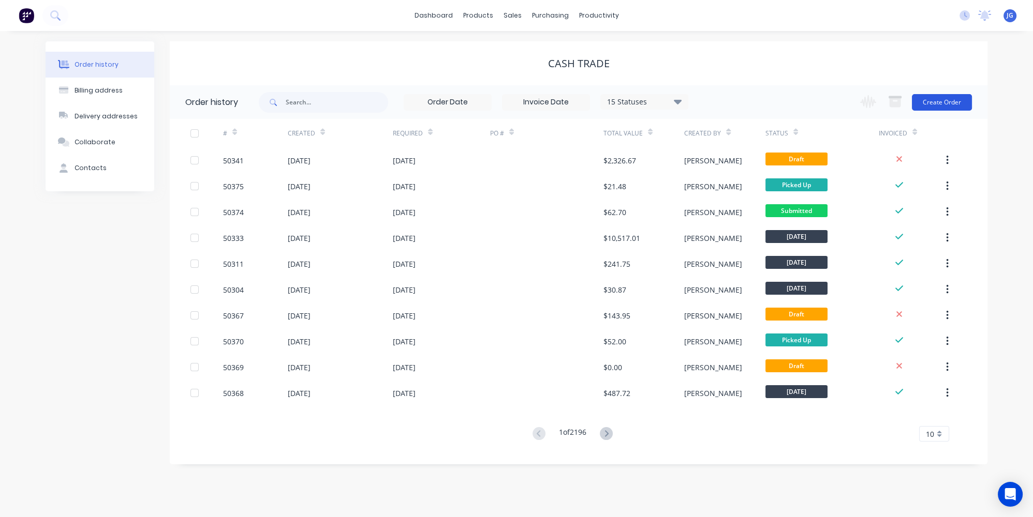
click at [937, 97] on button "Create Order" at bounding box center [942, 102] width 60 height 17
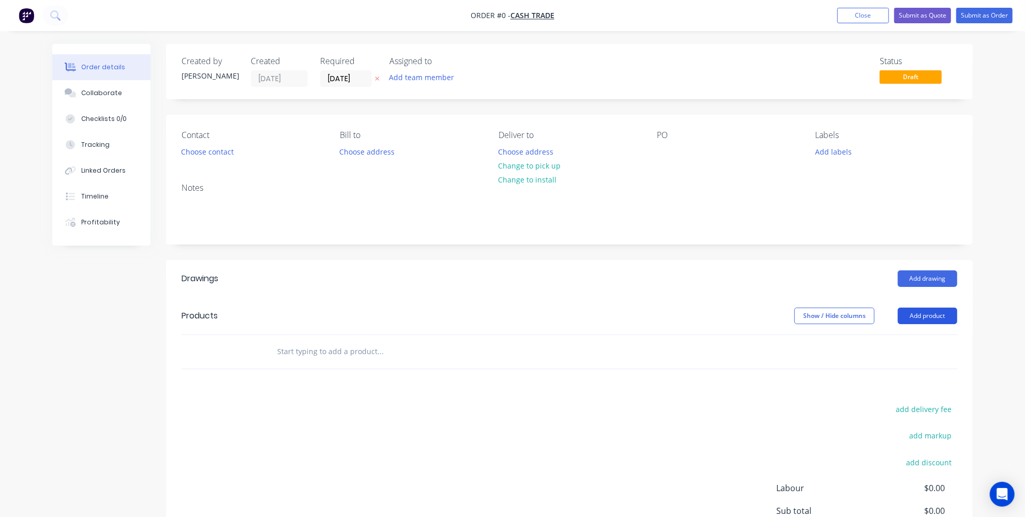
click at [948, 314] on button "Add product" at bounding box center [927, 316] width 59 height 17
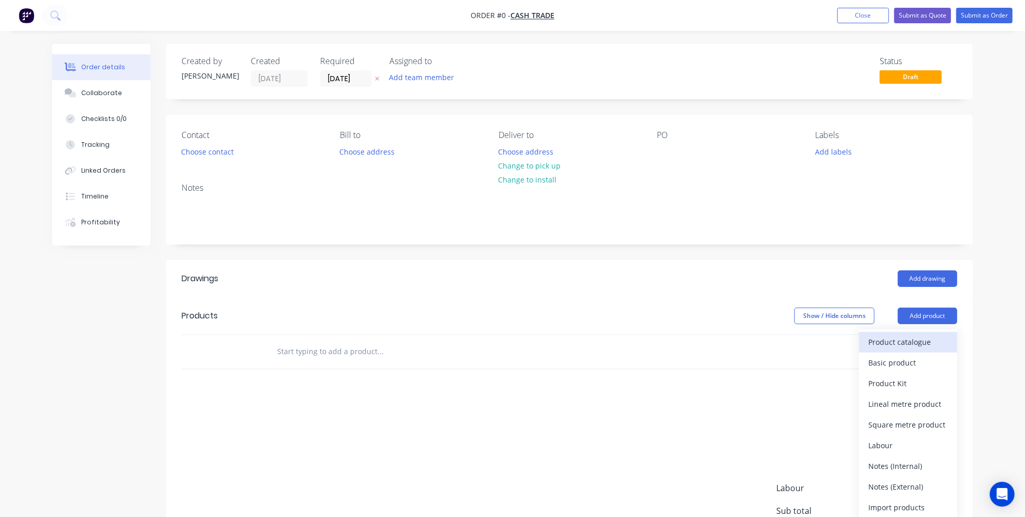
click at [902, 341] on div "Product catalogue" at bounding box center [909, 342] width 80 height 15
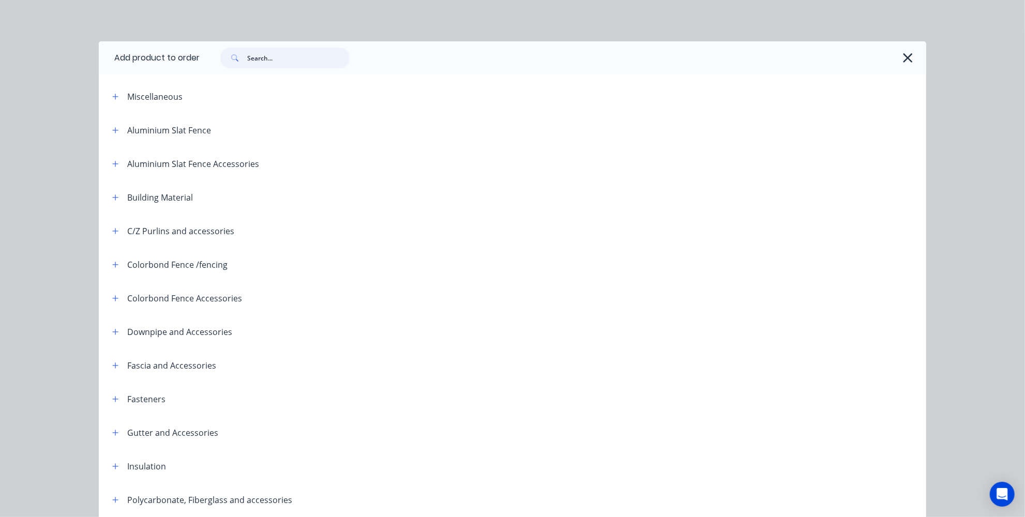
click at [290, 66] on input "text" at bounding box center [298, 58] width 102 height 21
type input "2"
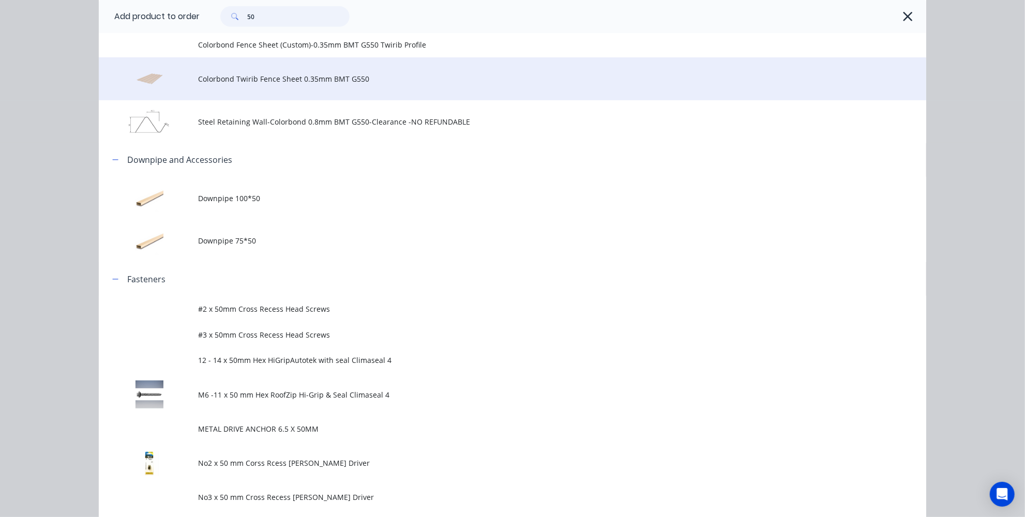
scroll to position [470, 0]
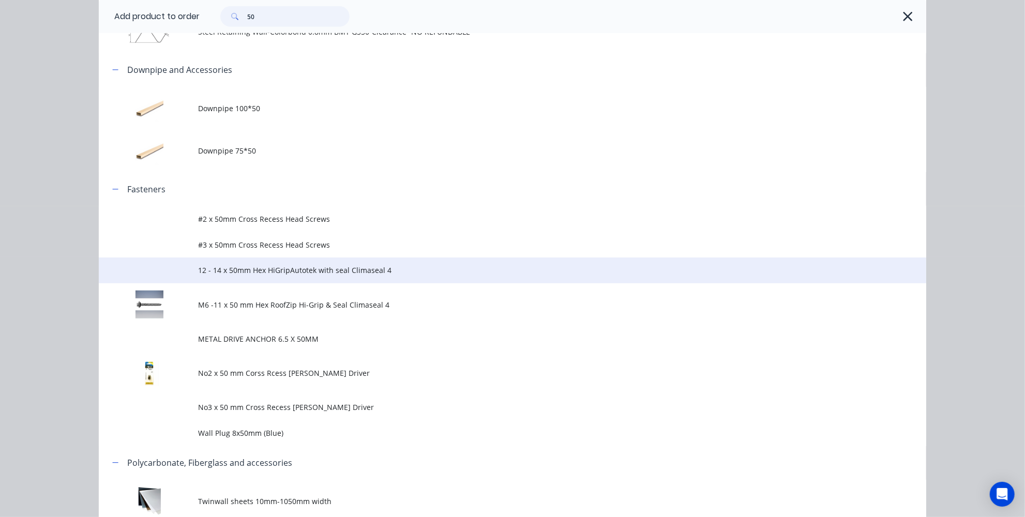
type input "50"
click at [299, 276] on span "12 - 14 x 50mm Hex HiGripAutotek with seal Climaseal 4" at bounding box center [489, 270] width 583 height 11
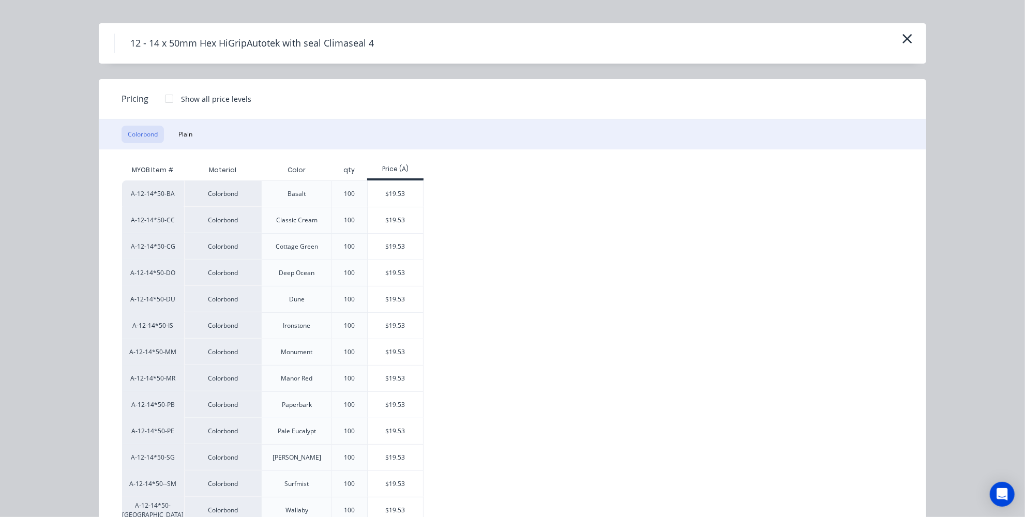
scroll to position [0, 0]
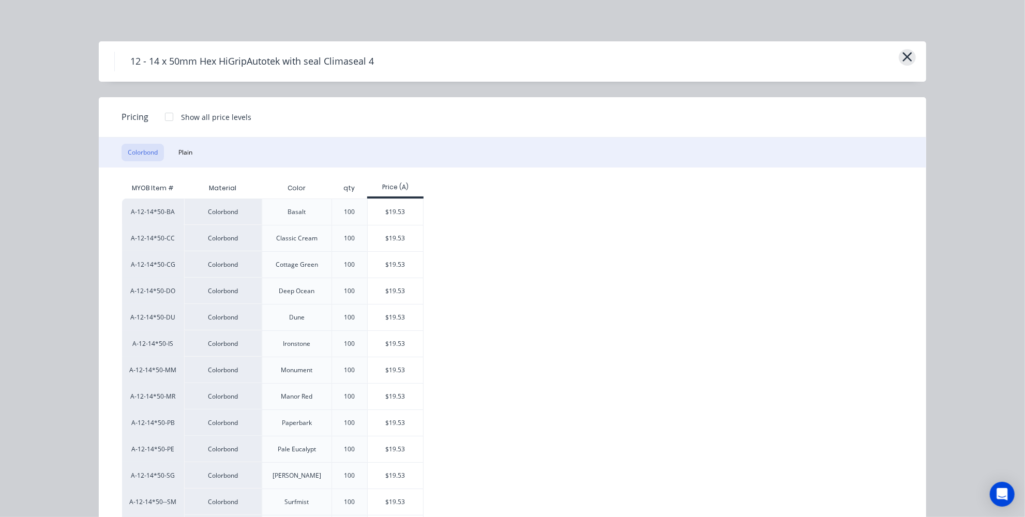
click at [904, 55] on icon "button" at bounding box center [907, 57] width 11 height 14
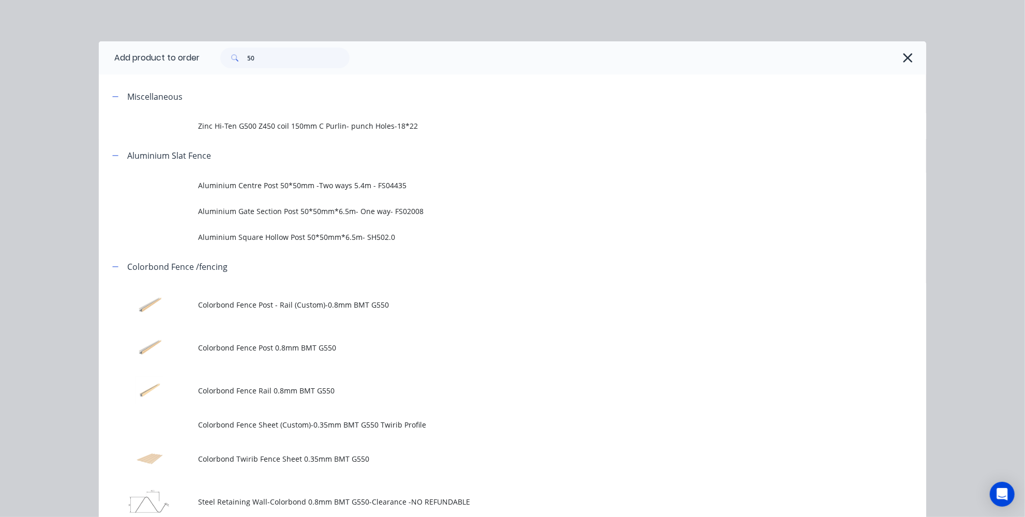
scroll to position [643, 0]
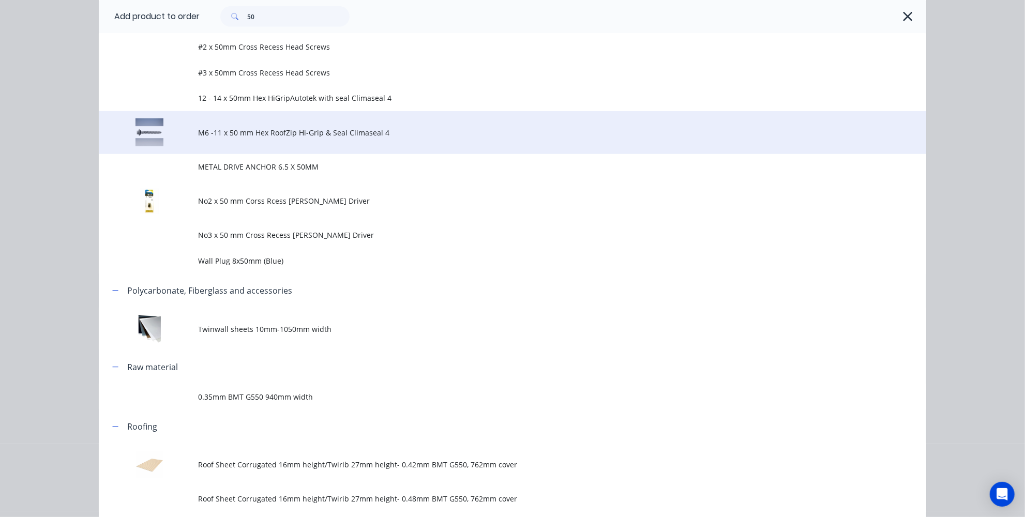
click at [261, 140] on td "M6 -11 x 50 mm Hex RoofZip Hi-Grip & Seal Climaseal 4" at bounding box center [562, 132] width 728 height 43
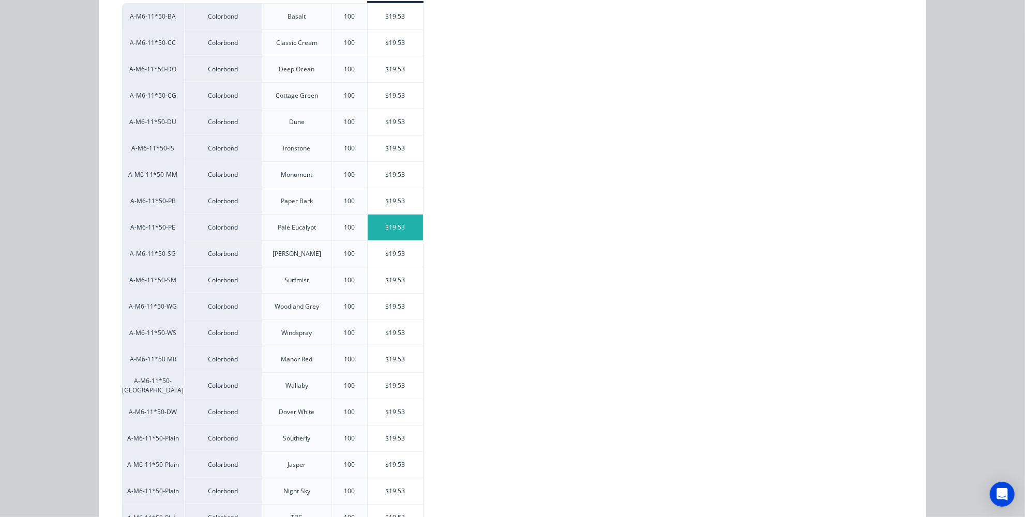
scroll to position [265, 0]
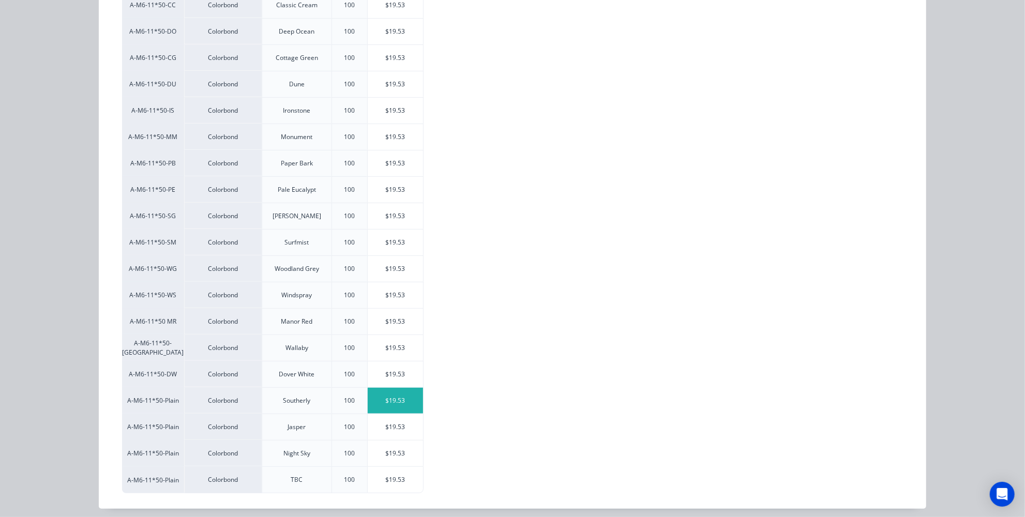
click at [375, 393] on div "$19.53" at bounding box center [395, 401] width 55 height 26
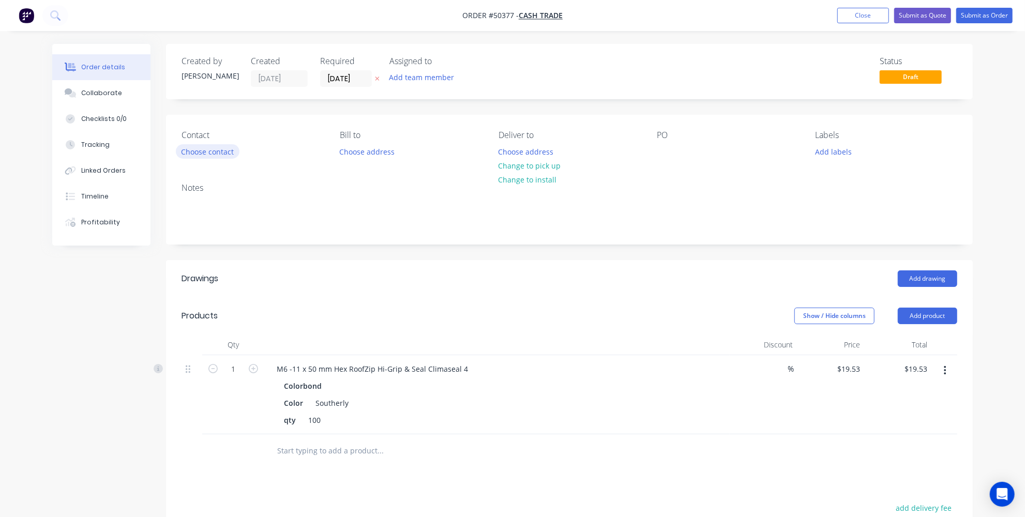
click at [205, 153] on button "Choose contact" at bounding box center [208, 151] width 64 height 14
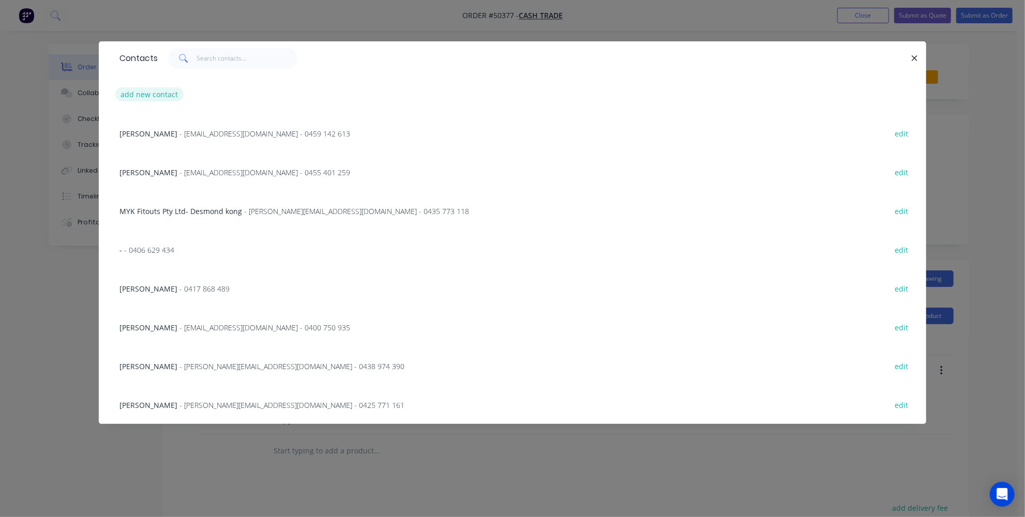
click at [153, 96] on button "add new contact" at bounding box center [149, 94] width 68 height 14
select select "AU"
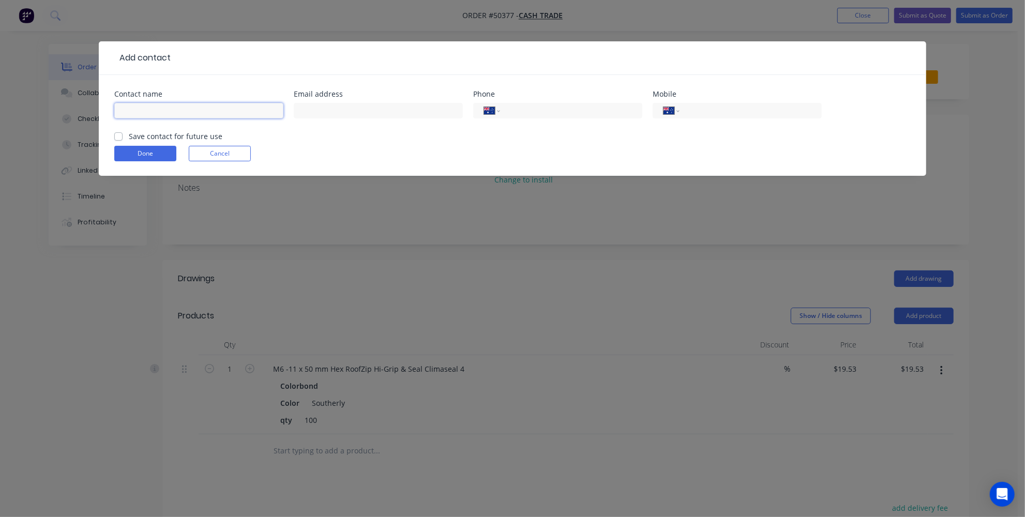
click at [177, 103] on input "text" at bounding box center [198, 111] width 169 height 16
click at [125, 107] on input "adam" at bounding box center [198, 111] width 169 height 16
type input "Adam"
click at [346, 105] on input "text" at bounding box center [378, 111] width 169 height 16
click at [328, 163] on form "Contact name Adam Email address Phone International Afghanistan Åland Islands A…" at bounding box center [512, 133] width 797 height 85
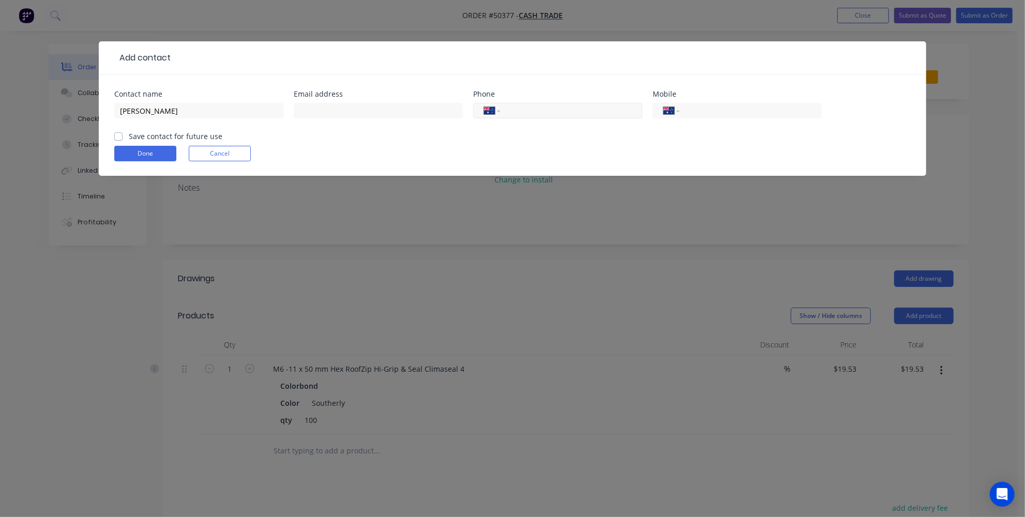
click at [536, 113] on input "tel" at bounding box center [570, 111] width 124 height 12
type input "0432 156 769"
click at [122, 153] on button "Done" at bounding box center [145, 154] width 62 height 16
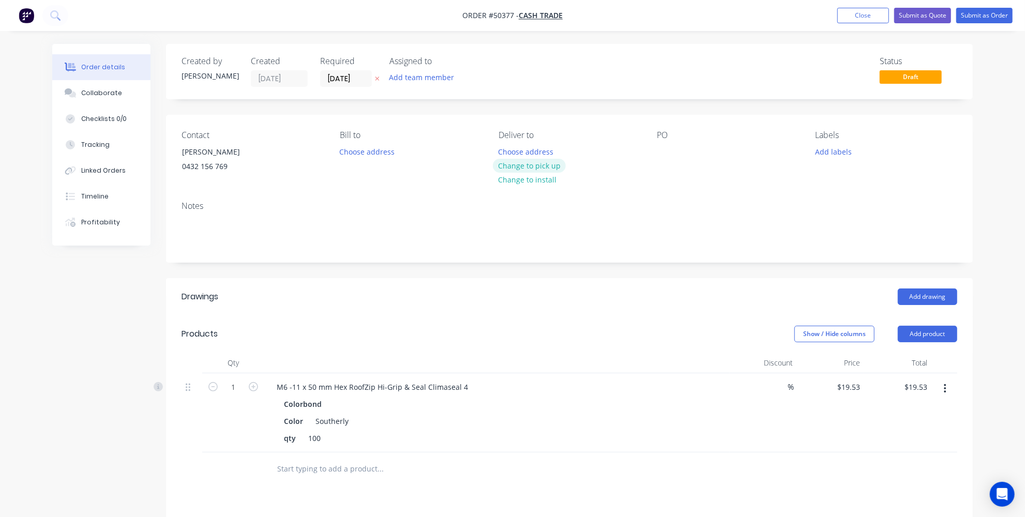
click at [529, 164] on button "Change to pick up" at bounding box center [529, 166] width 73 height 14
click at [240, 385] on input "1" at bounding box center [233, 388] width 27 height 16
click at [383, 336] on div "Show / Hide columns Add product" at bounding box center [652, 334] width 611 height 17
click at [234, 382] on input "1" at bounding box center [233, 388] width 27 height 16
click at [434, 361] on div at bounding box center [497, 363] width 466 height 21
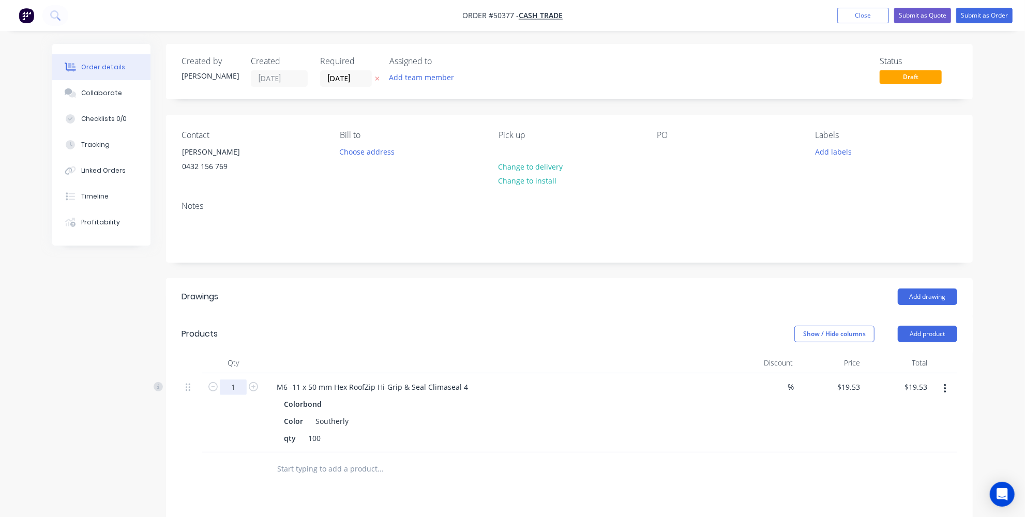
click at [239, 385] on input "1" at bounding box center [233, 388] width 27 height 16
type input "10"
type input "$195.30"
click at [478, 353] on div at bounding box center [497, 363] width 466 height 21
click at [989, 18] on button "Submit as Order" at bounding box center [985, 16] width 56 height 16
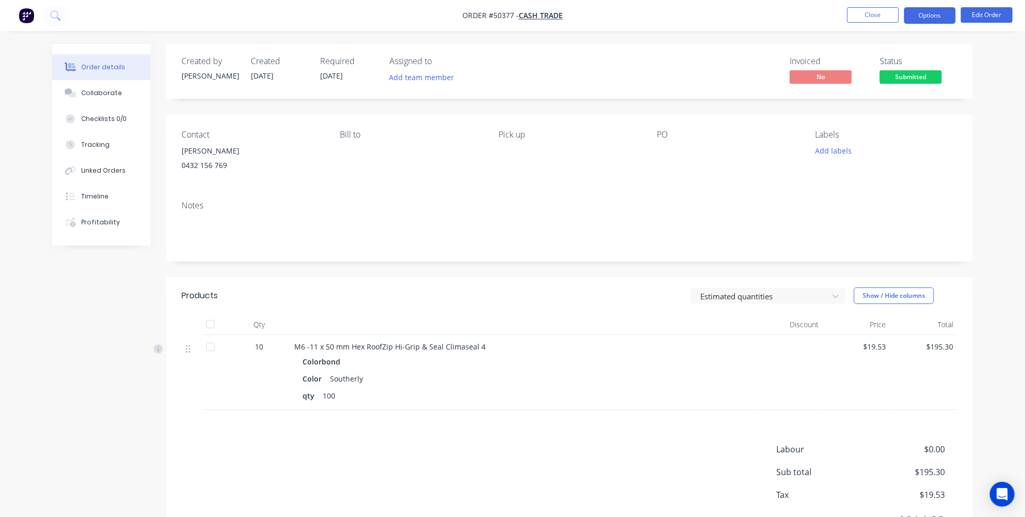
click at [935, 15] on button "Options" at bounding box center [930, 15] width 52 height 17
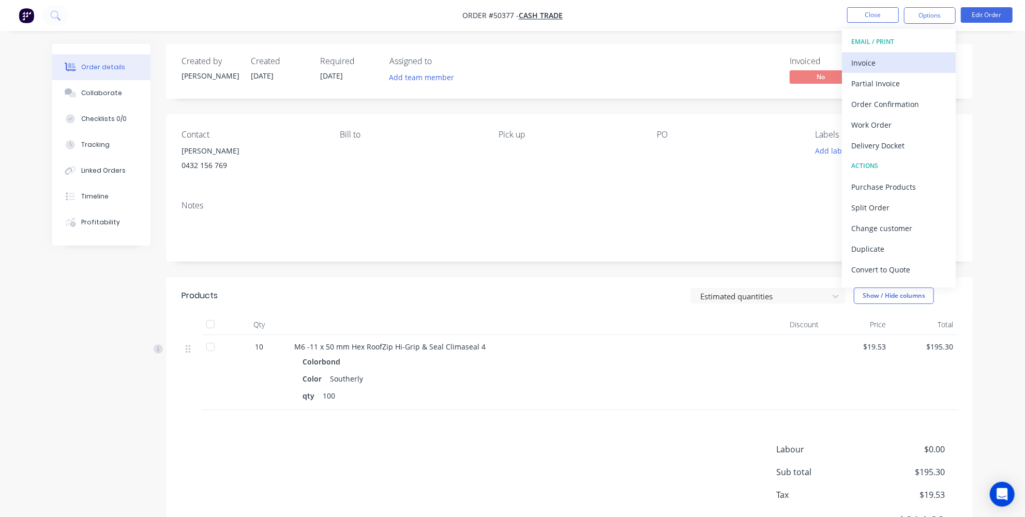
click at [876, 67] on div "Invoice" at bounding box center [899, 62] width 95 height 15
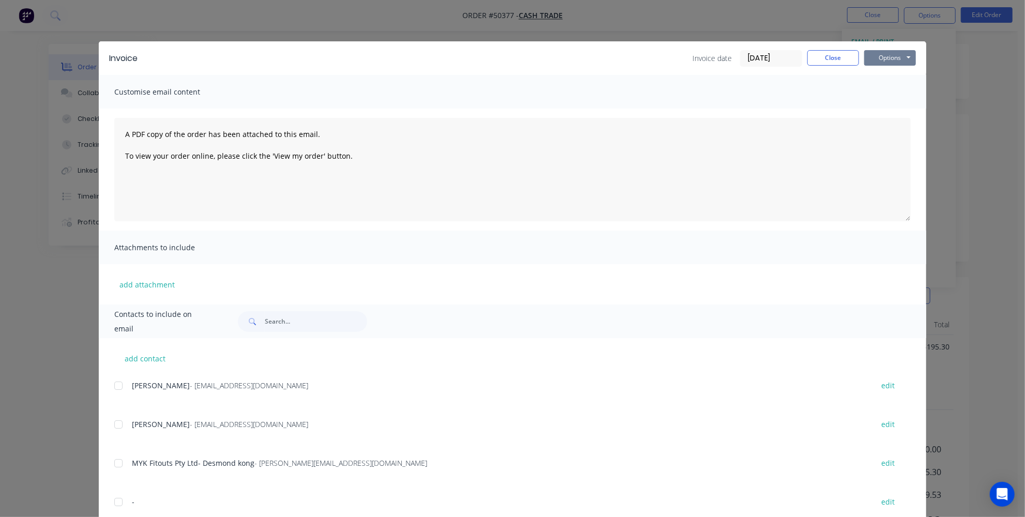
click at [887, 62] on button "Options" at bounding box center [891, 58] width 52 height 16
click at [887, 91] on button "Print" at bounding box center [898, 93] width 66 height 17
click at [826, 65] on button "Close" at bounding box center [834, 58] width 52 height 16
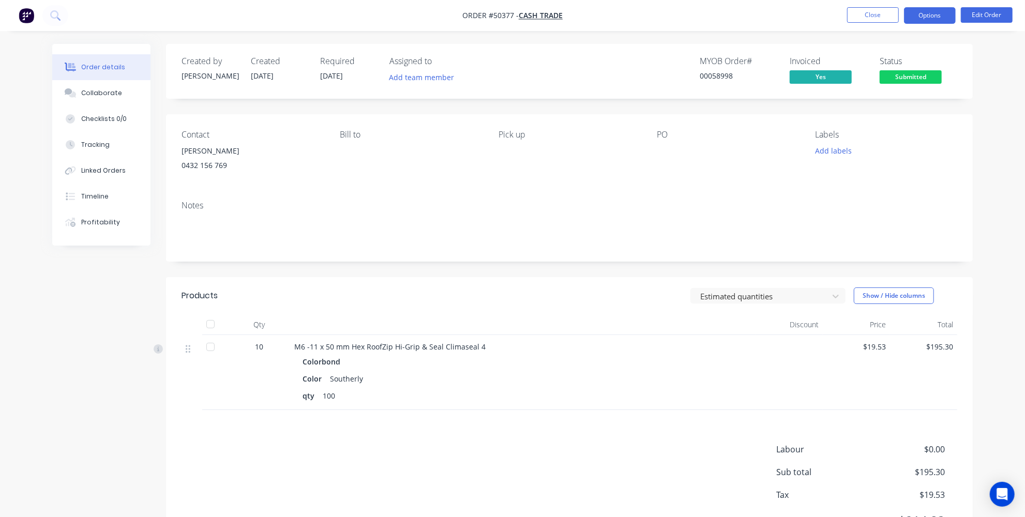
click at [936, 13] on button "Options" at bounding box center [930, 15] width 52 height 17
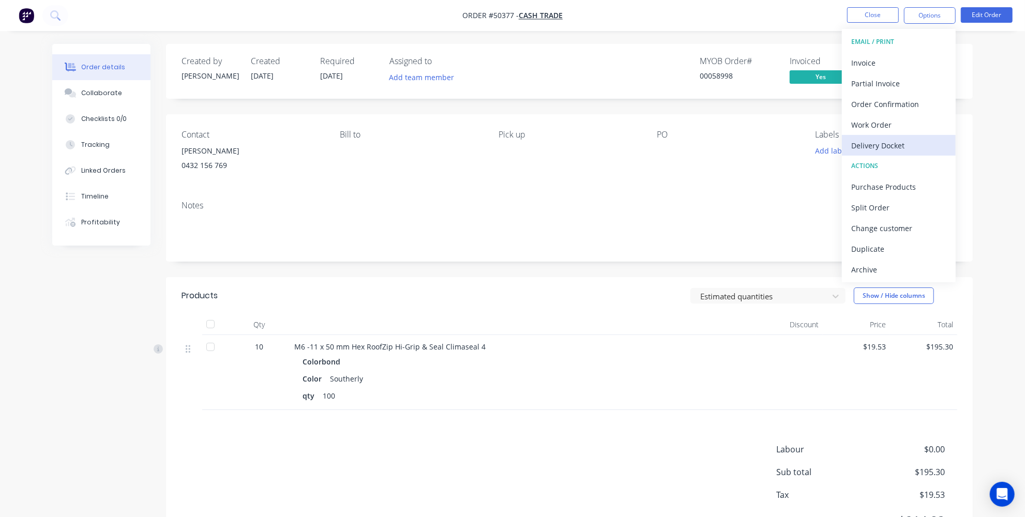
click at [880, 141] on div "Delivery Docket" at bounding box center [899, 145] width 95 height 15
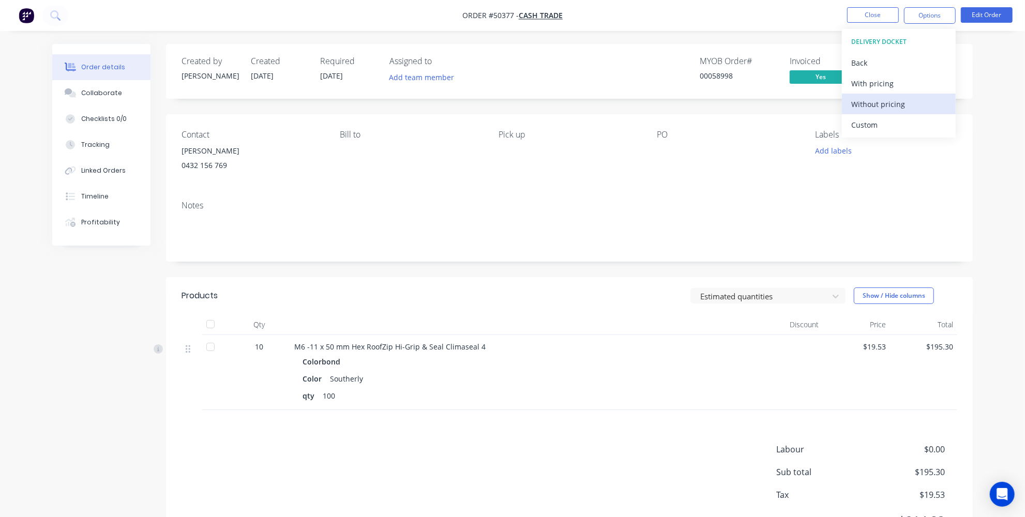
click at [871, 100] on div "Without pricing" at bounding box center [899, 104] width 95 height 15
click at [539, 301] on div "Estimated quantities Show / Hide columns" at bounding box center [652, 296] width 611 height 17
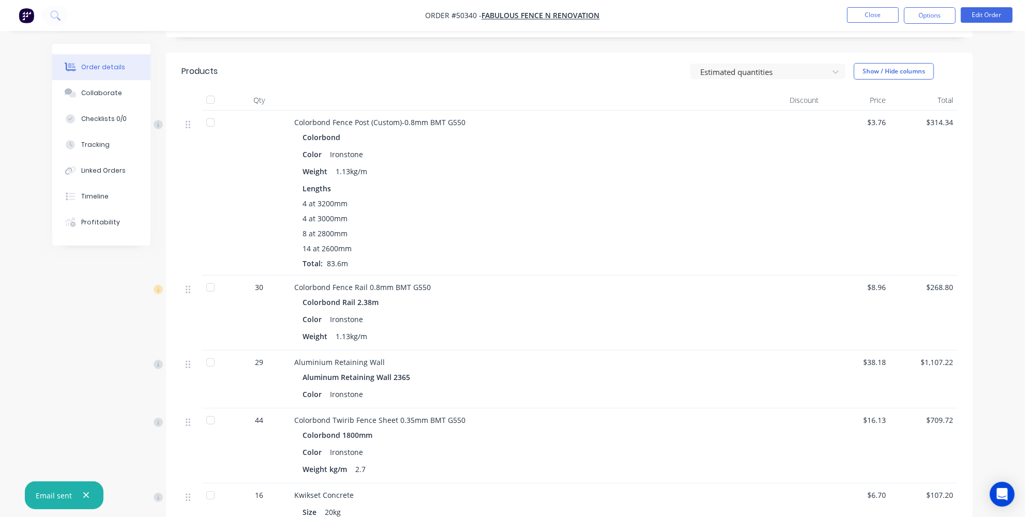
scroll to position [47, 0]
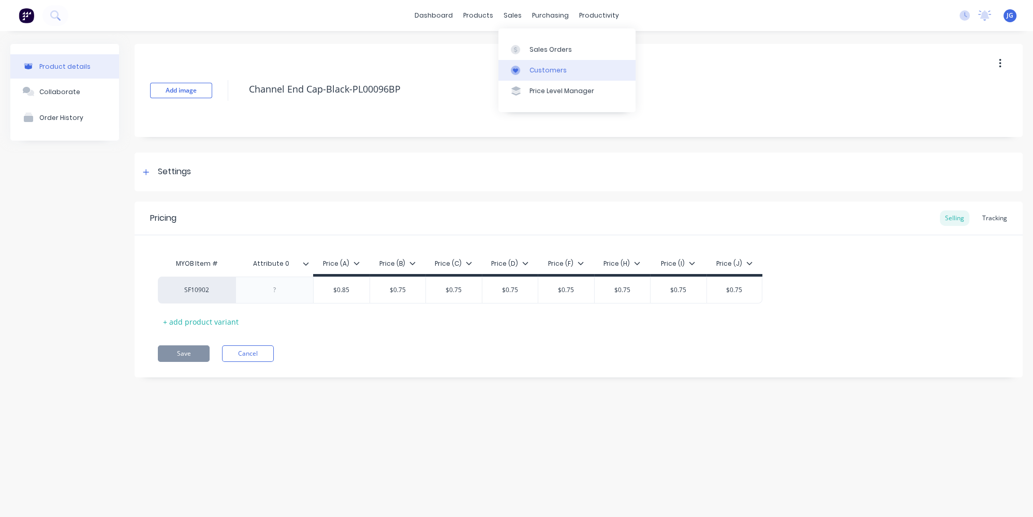
click at [534, 72] on div "Customers" at bounding box center [547, 70] width 37 height 9
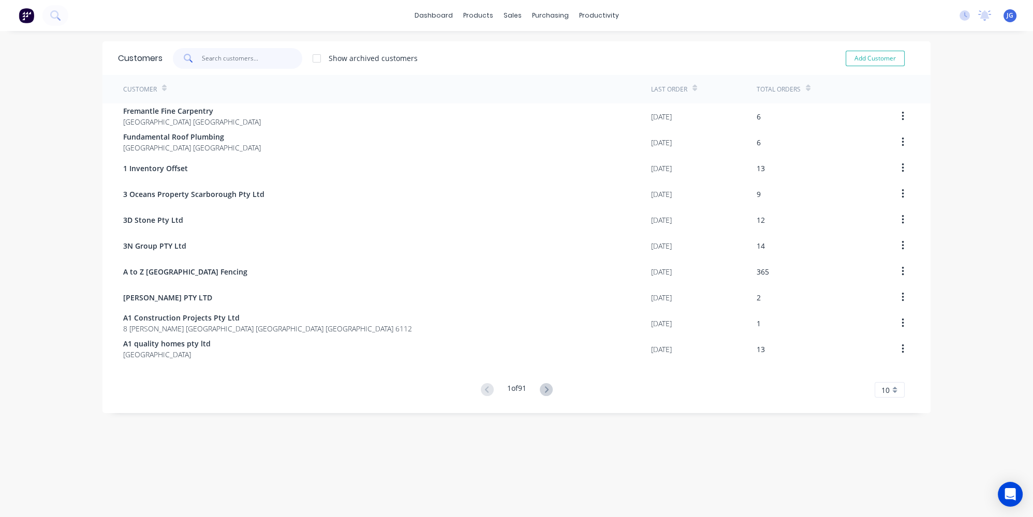
click at [235, 59] on input "text" at bounding box center [252, 58] width 101 height 21
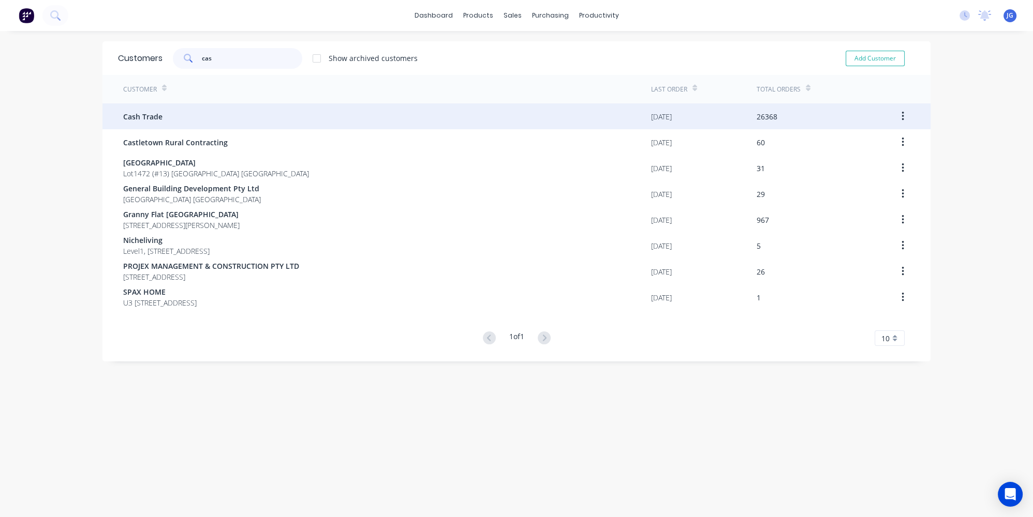
type input "cas"
click at [207, 106] on div "Cash Trade" at bounding box center [387, 116] width 528 height 26
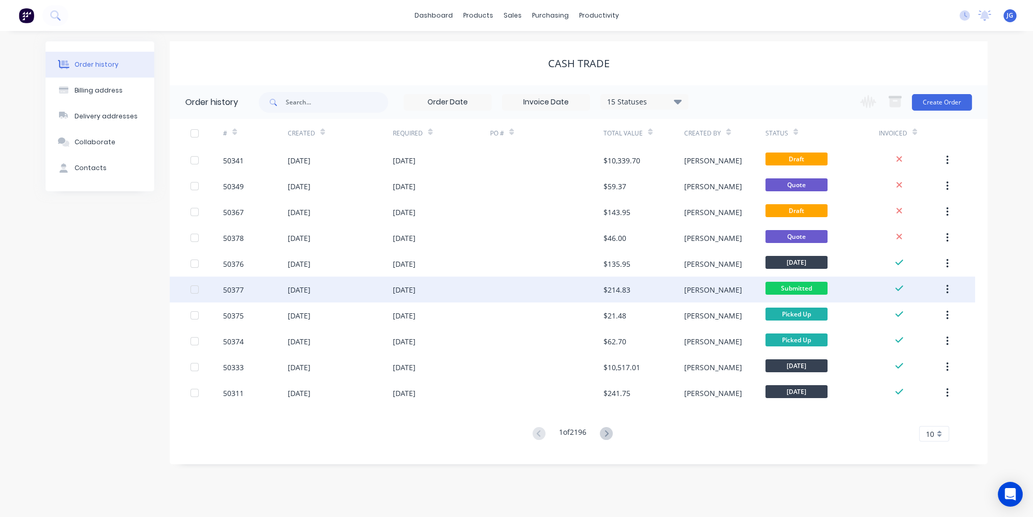
click at [381, 290] on div "14 Oct 2025" at bounding box center [340, 290] width 105 height 26
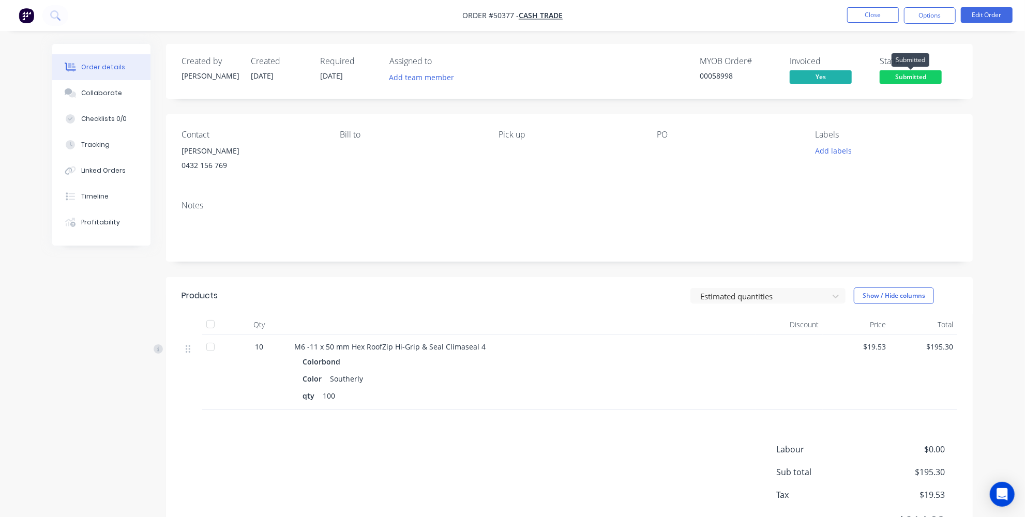
click at [899, 71] on span "Submitted" at bounding box center [911, 76] width 62 height 13
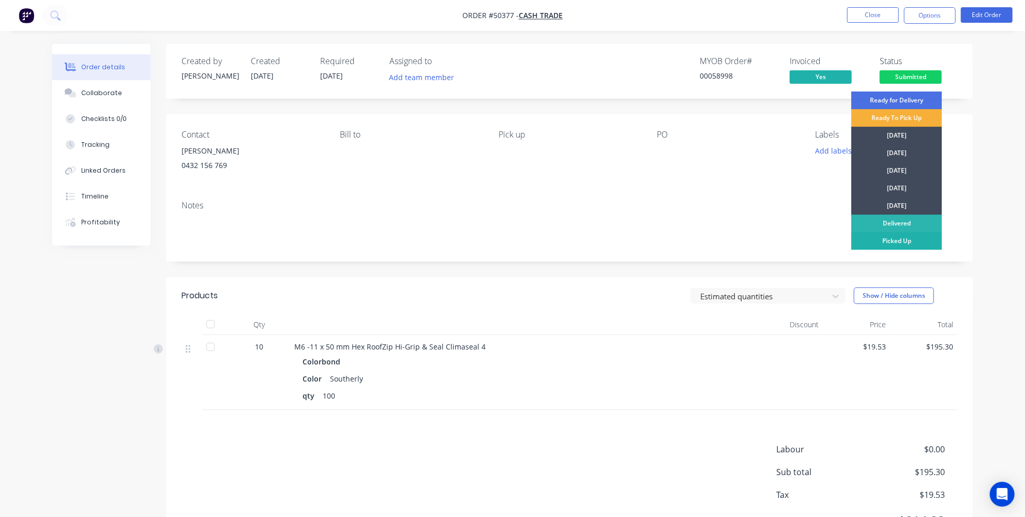
click at [891, 243] on div "Picked Up" at bounding box center [897, 241] width 91 height 18
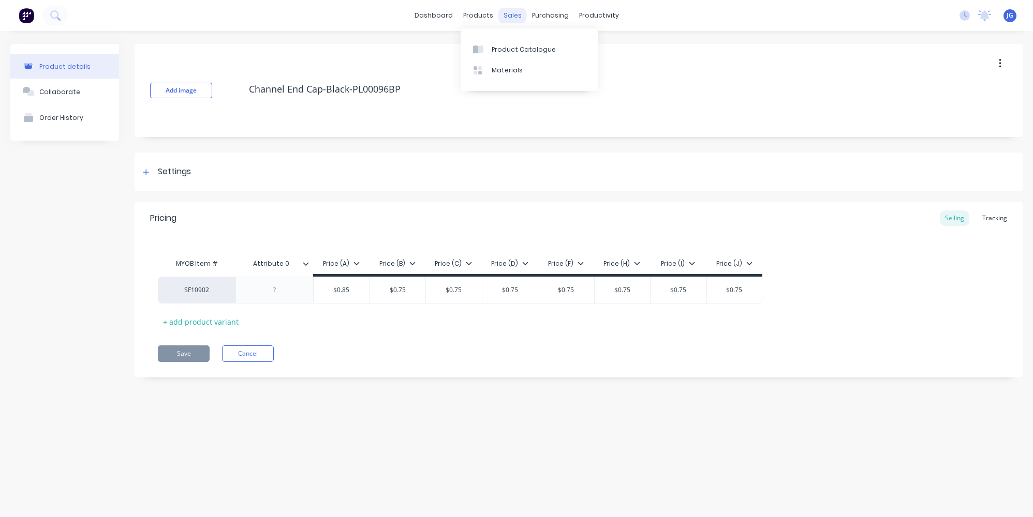
type textarea "x"
click at [521, 45] on div at bounding box center [519, 49] width 16 height 9
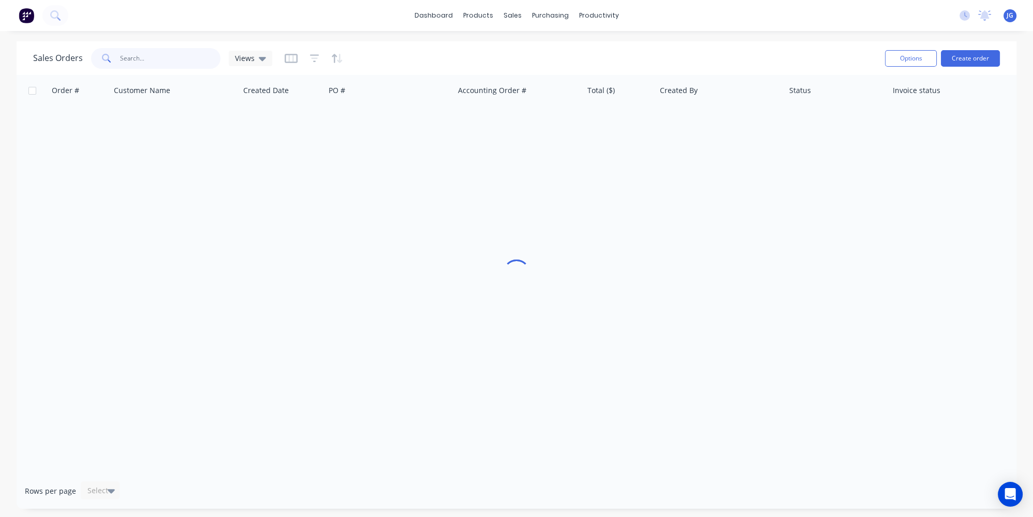
click at [171, 61] on input "text" at bounding box center [170, 58] width 101 height 21
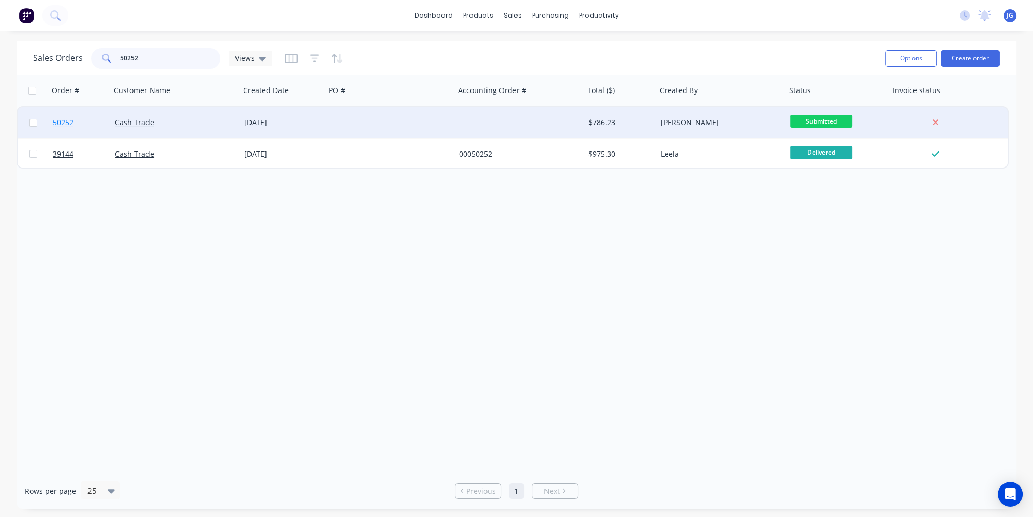
type input "50252"
click at [93, 118] on link "50252" at bounding box center [84, 122] width 62 height 31
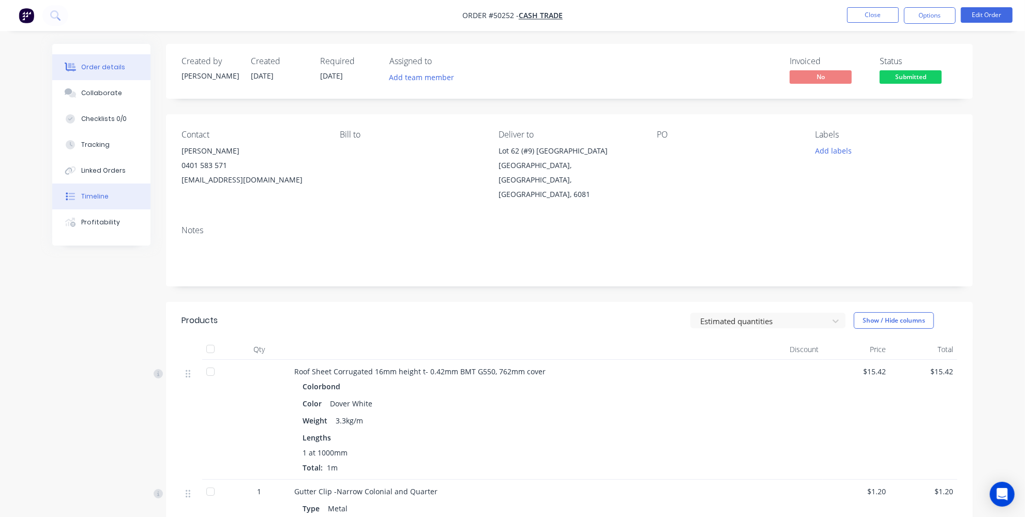
click at [97, 199] on div "Timeline" at bounding box center [94, 196] width 27 height 9
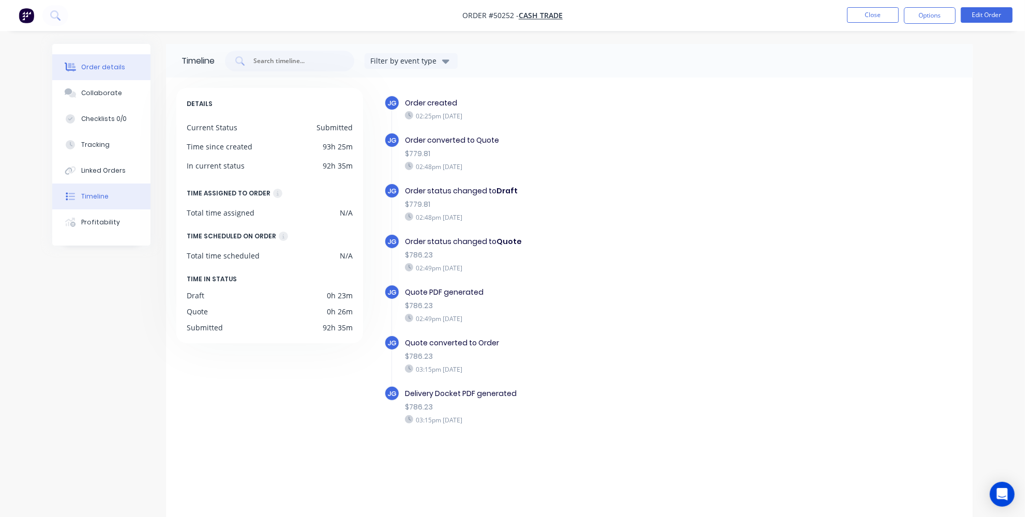
click at [111, 67] on div "Order details" at bounding box center [103, 67] width 44 height 9
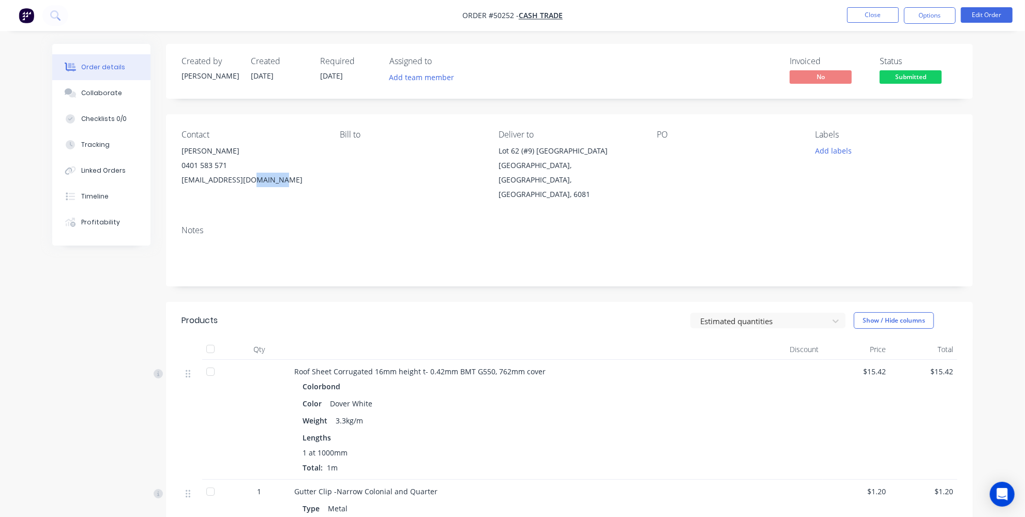
drag, startPoint x: 305, startPoint y: 181, endPoint x: 226, endPoint y: 188, distance: 79.4
click at [242, 187] on div "[EMAIL_ADDRESS][DOMAIN_NAME]" at bounding box center [253, 180] width 142 height 14
click at [223, 188] on div "Contact [PERSON_NAME] [PHONE_NUMBER] [EMAIL_ADDRESS][DOMAIN_NAME] Bill to Deliv…" at bounding box center [569, 165] width 807 height 103
click at [115, 208] on button "Timeline" at bounding box center [101, 197] width 98 height 26
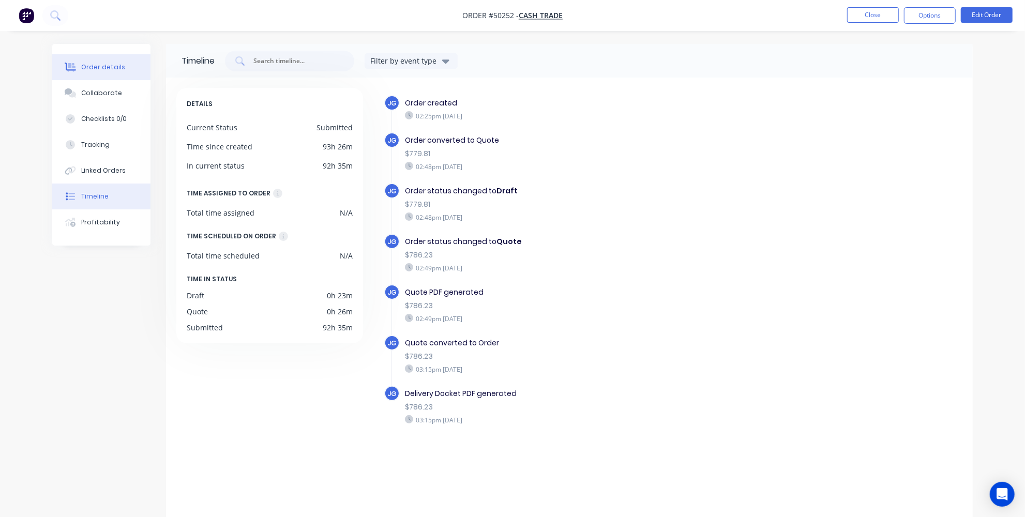
click at [79, 61] on button "Order details" at bounding box center [101, 67] width 98 height 26
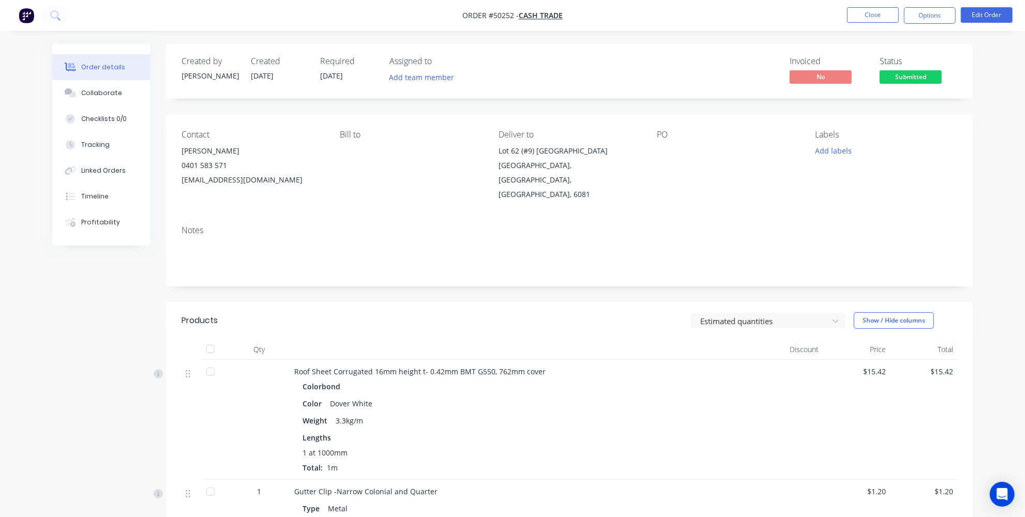
click at [311, 175] on div "[EMAIL_ADDRESS][DOMAIN_NAME]" at bounding box center [253, 180] width 142 height 14
click at [98, 166] on div "Linked Orders" at bounding box center [103, 170] width 44 height 9
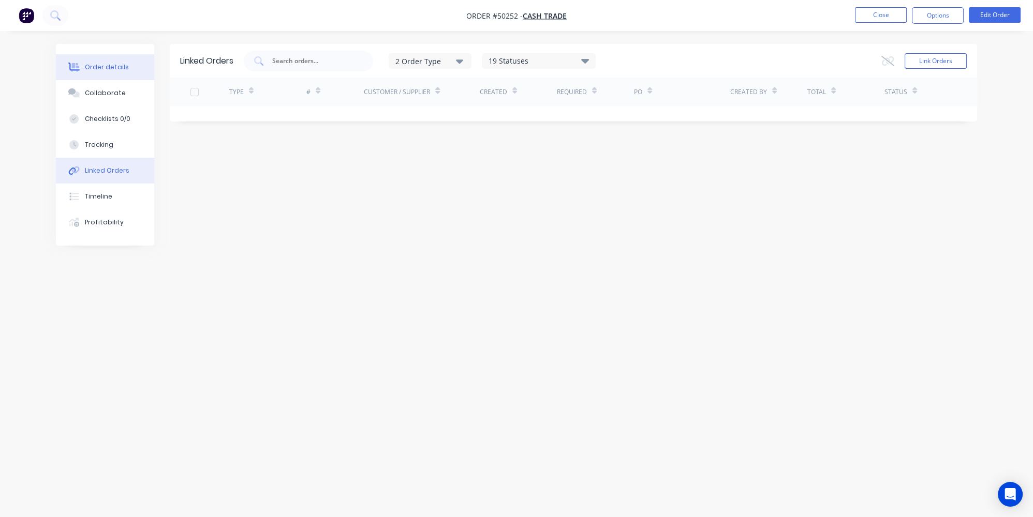
click at [78, 72] on button "Order details" at bounding box center [105, 67] width 98 height 26
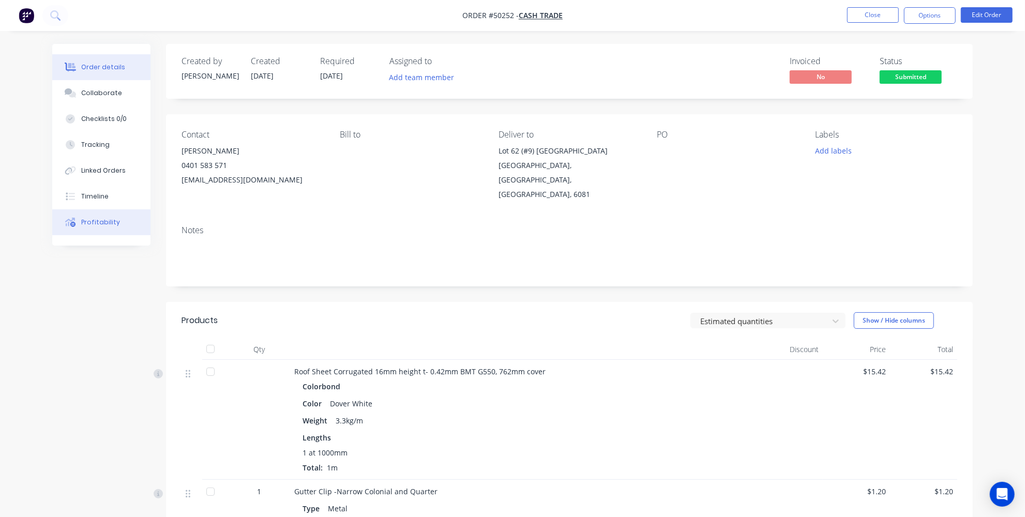
click at [105, 226] on div "Profitability" at bounding box center [100, 222] width 39 height 9
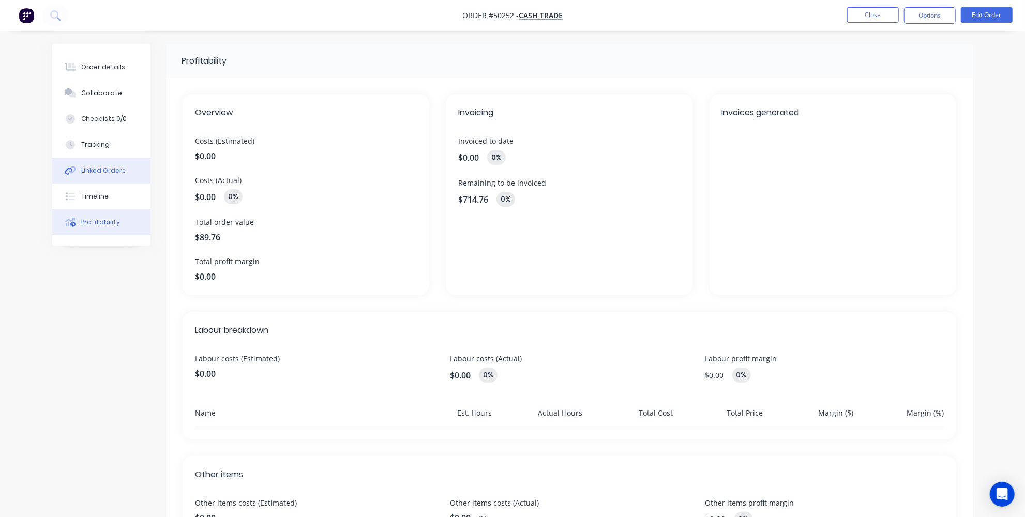
click at [94, 172] on div "Linked Orders" at bounding box center [103, 170] width 44 height 9
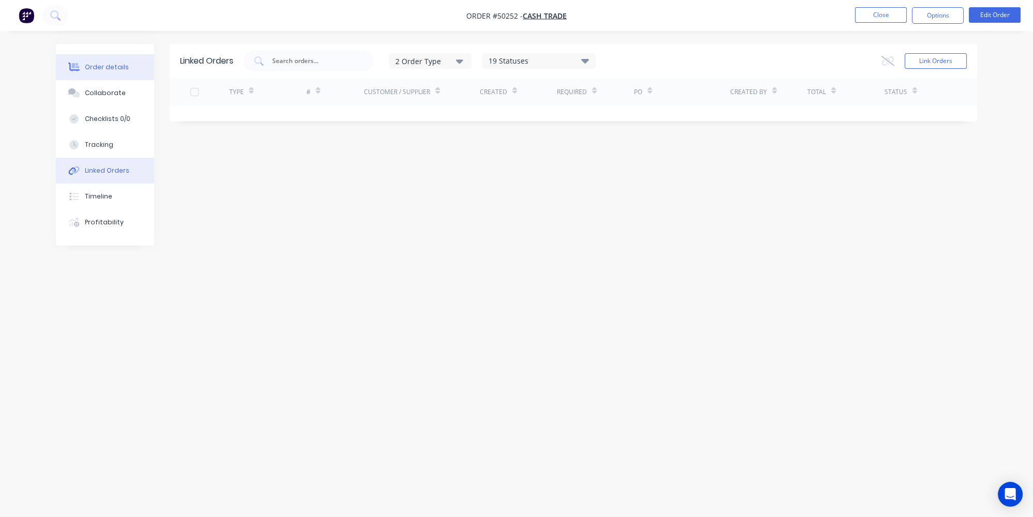
click at [97, 63] on div "Order details" at bounding box center [107, 67] width 44 height 9
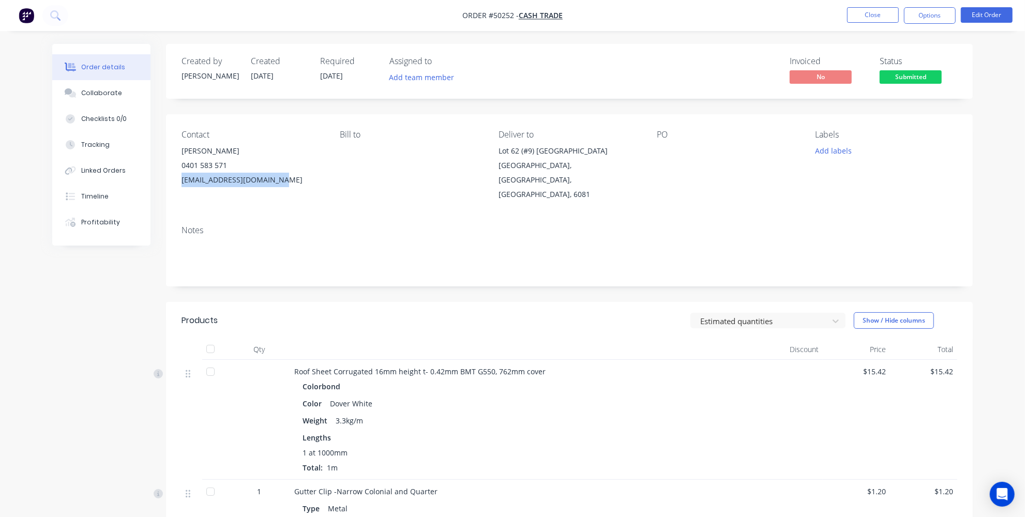
drag, startPoint x: 291, startPoint y: 175, endPoint x: 180, endPoint y: 181, distance: 111.4
click at [180, 181] on div "Contact [PERSON_NAME] [PHONE_NUMBER] [EMAIL_ADDRESS][DOMAIN_NAME] Bill to Deliv…" at bounding box center [569, 165] width 807 height 103
copy div "[EMAIL_ADDRESS][DOMAIN_NAME]"
click at [97, 184] on button "Timeline" at bounding box center [101, 197] width 98 height 26
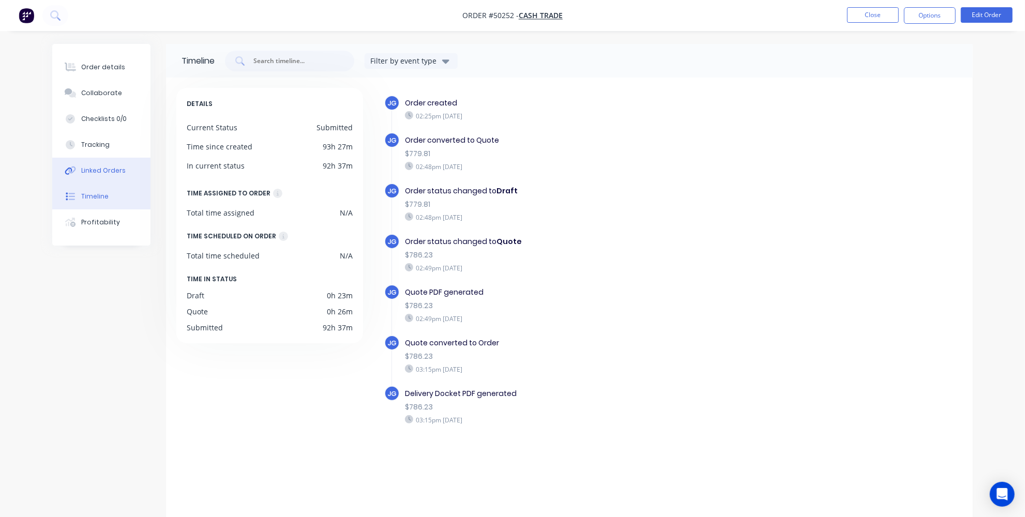
click at [98, 167] on div "Linked Orders" at bounding box center [103, 170] width 44 height 9
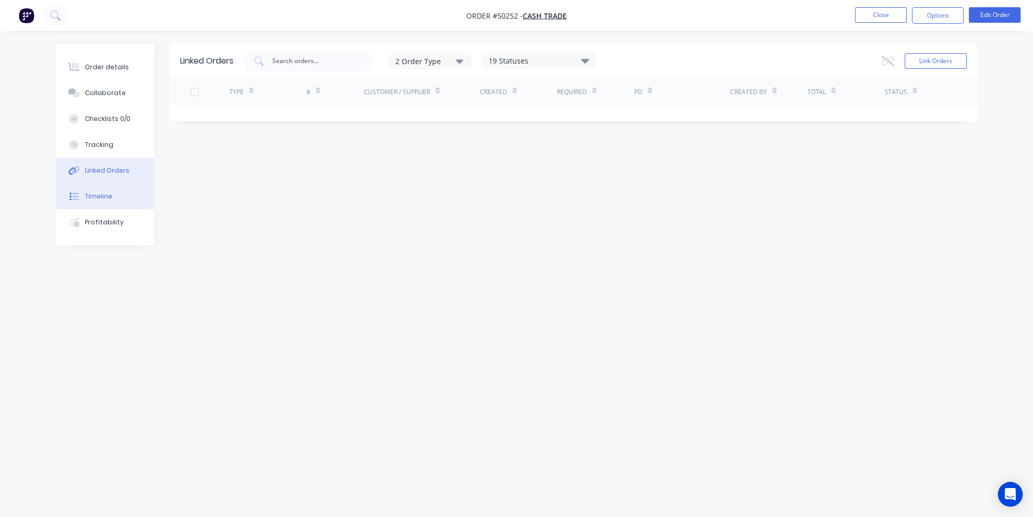
click at [100, 195] on div "Timeline" at bounding box center [98, 196] width 27 height 9
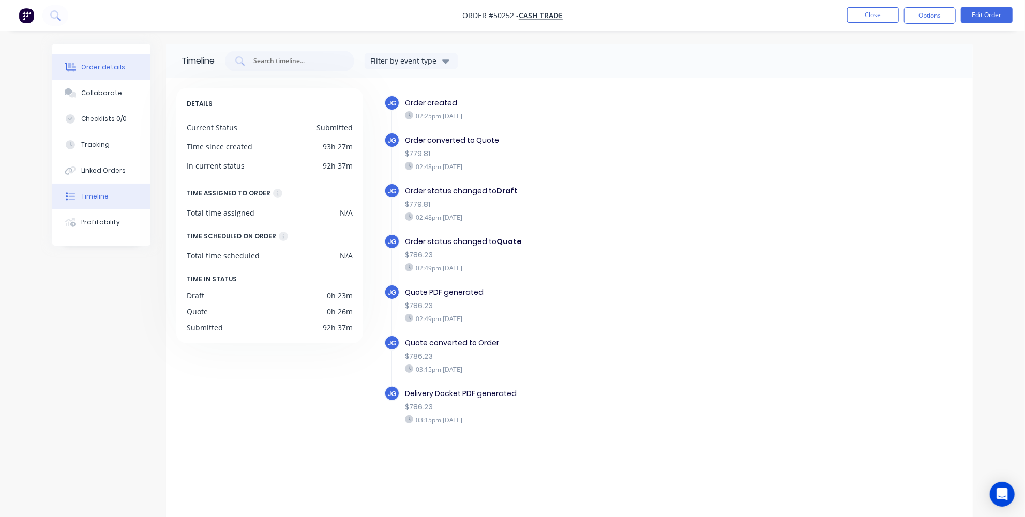
drag, startPoint x: 94, startPoint y: 69, endPoint x: 141, endPoint y: 68, distance: 47.1
click at [95, 69] on div "Order details" at bounding box center [103, 67] width 44 height 9
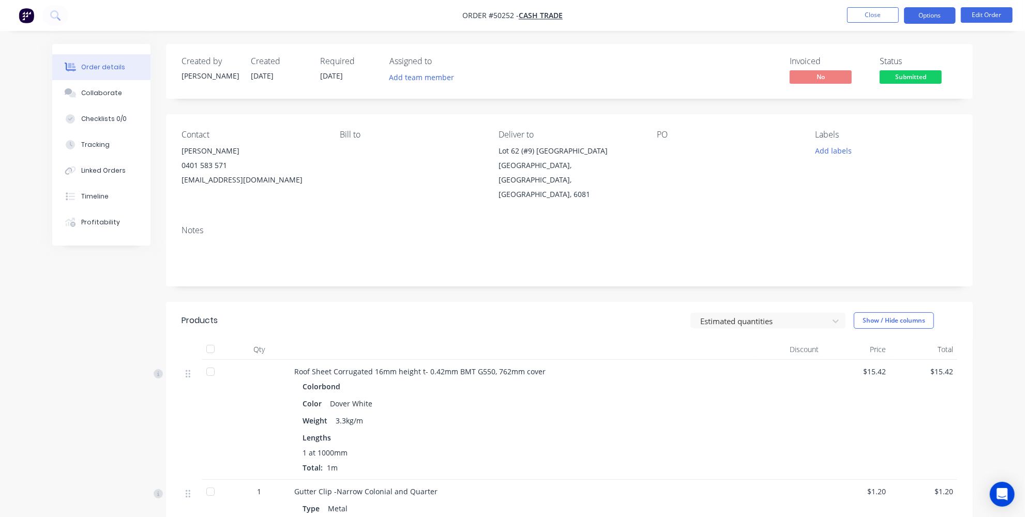
click at [945, 11] on button "Options" at bounding box center [930, 15] width 52 height 17
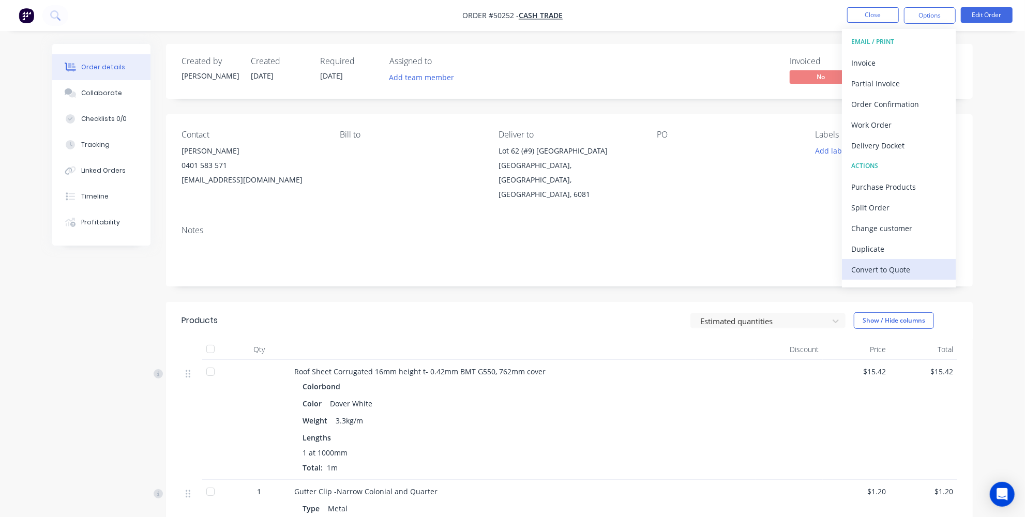
click at [882, 269] on div "Convert to Quote" at bounding box center [899, 269] width 95 height 15
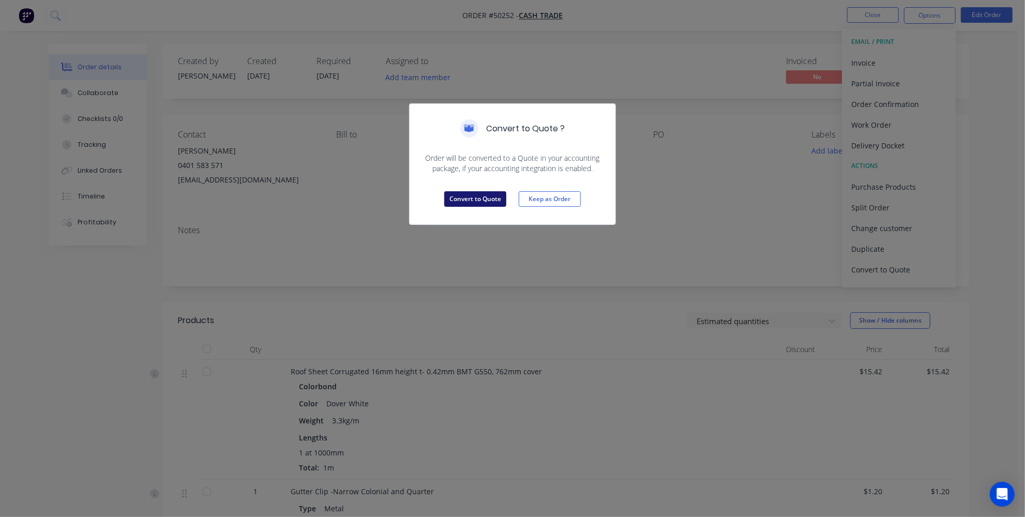
click at [502, 193] on button "Convert to Quote" at bounding box center [475, 199] width 62 height 16
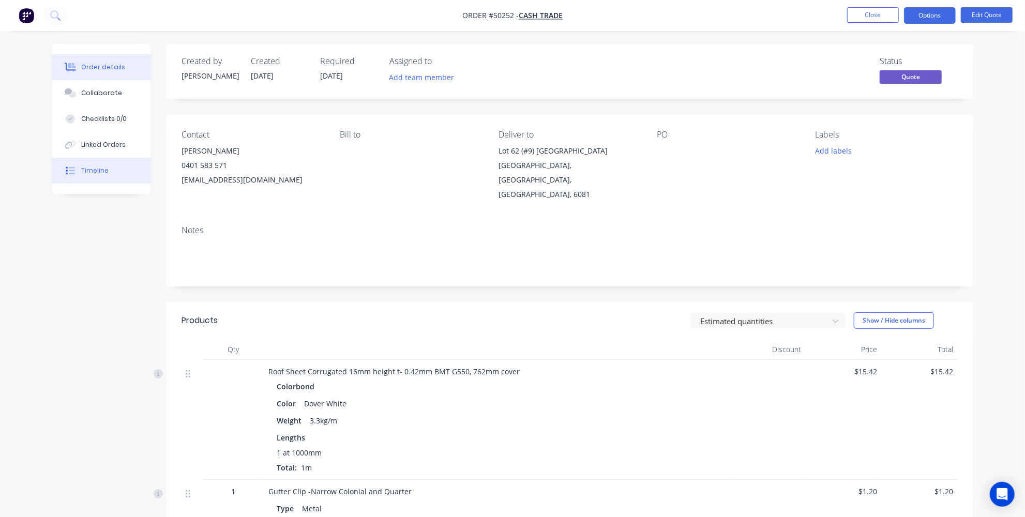
click at [85, 158] on button "Timeline" at bounding box center [101, 171] width 98 height 26
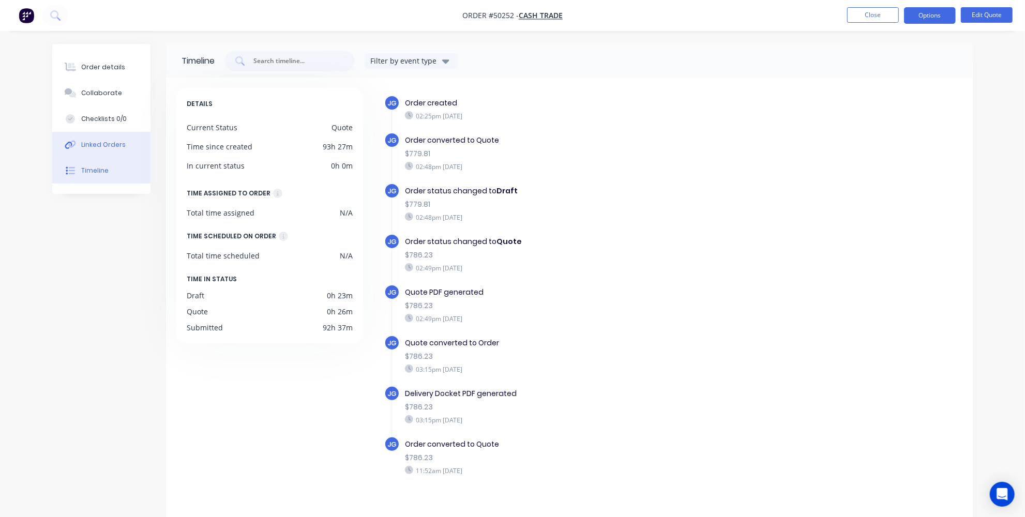
click at [86, 147] on div "Linked Orders" at bounding box center [103, 144] width 44 height 9
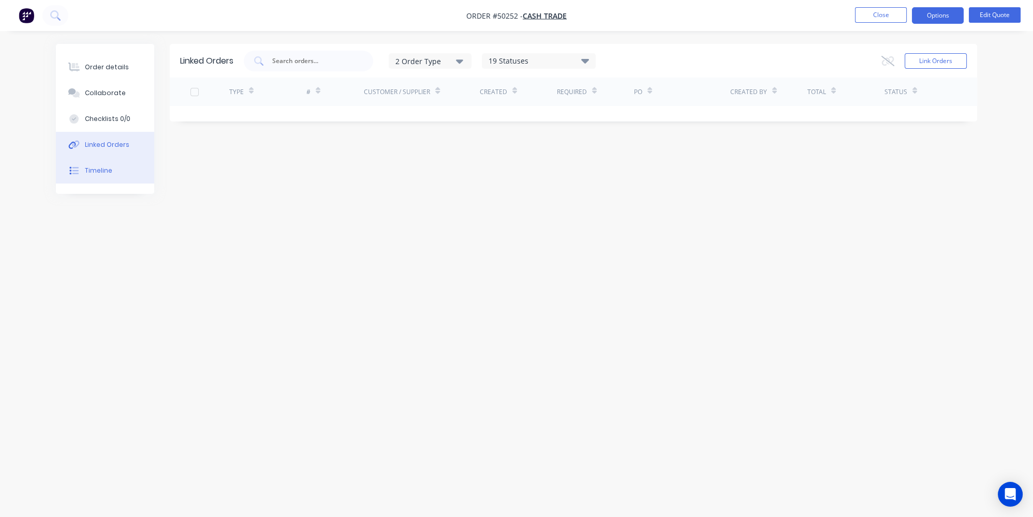
click at [88, 178] on button "Timeline" at bounding box center [105, 171] width 98 height 26
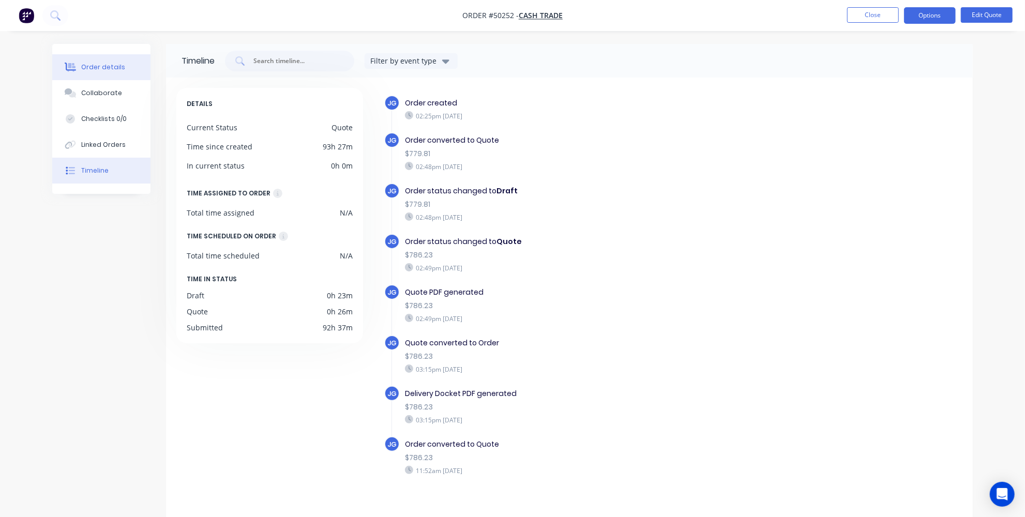
click at [92, 61] on button "Order details" at bounding box center [101, 67] width 98 height 26
